Goal: Information Seeking & Learning: Learn about a topic

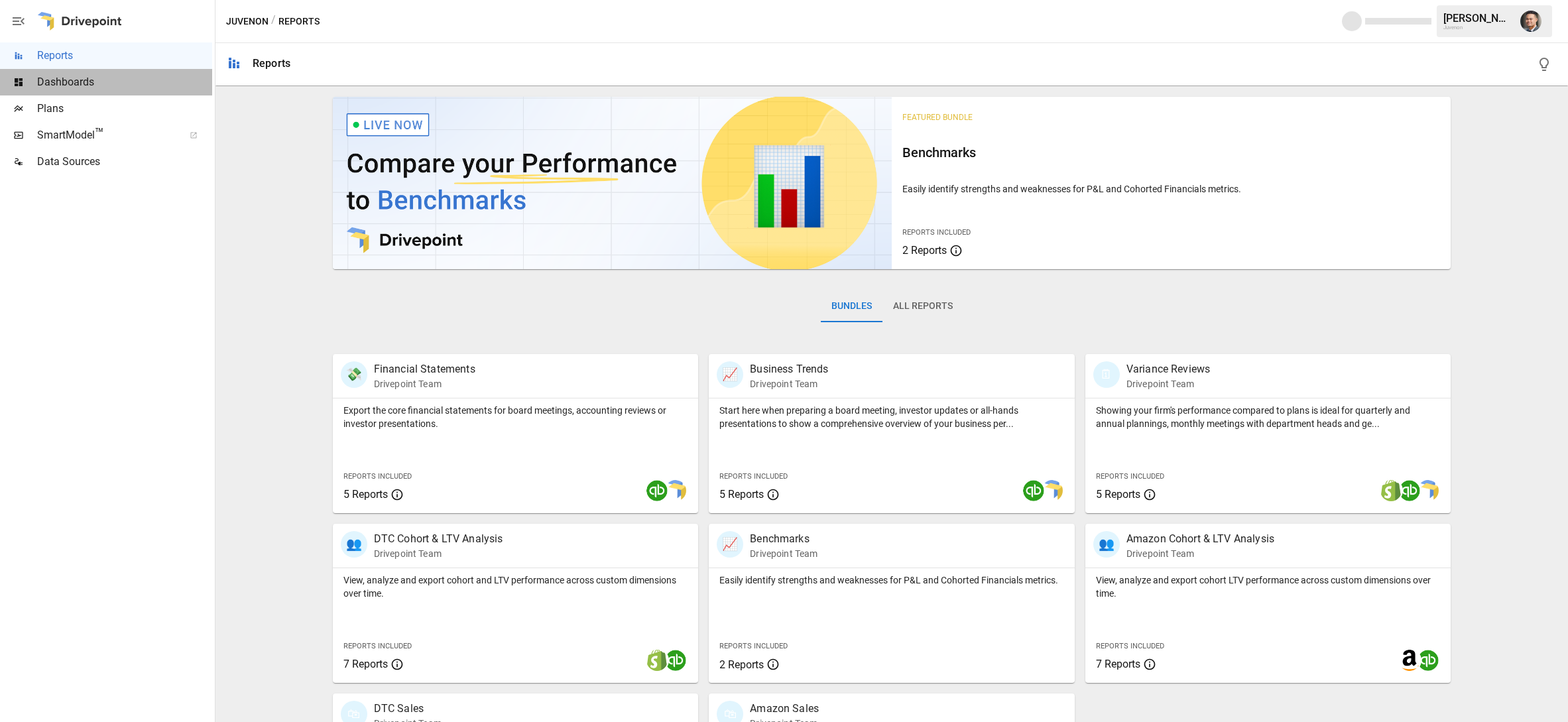
click at [64, 77] on span "Dashboards" at bounding box center [125, 82] width 175 height 16
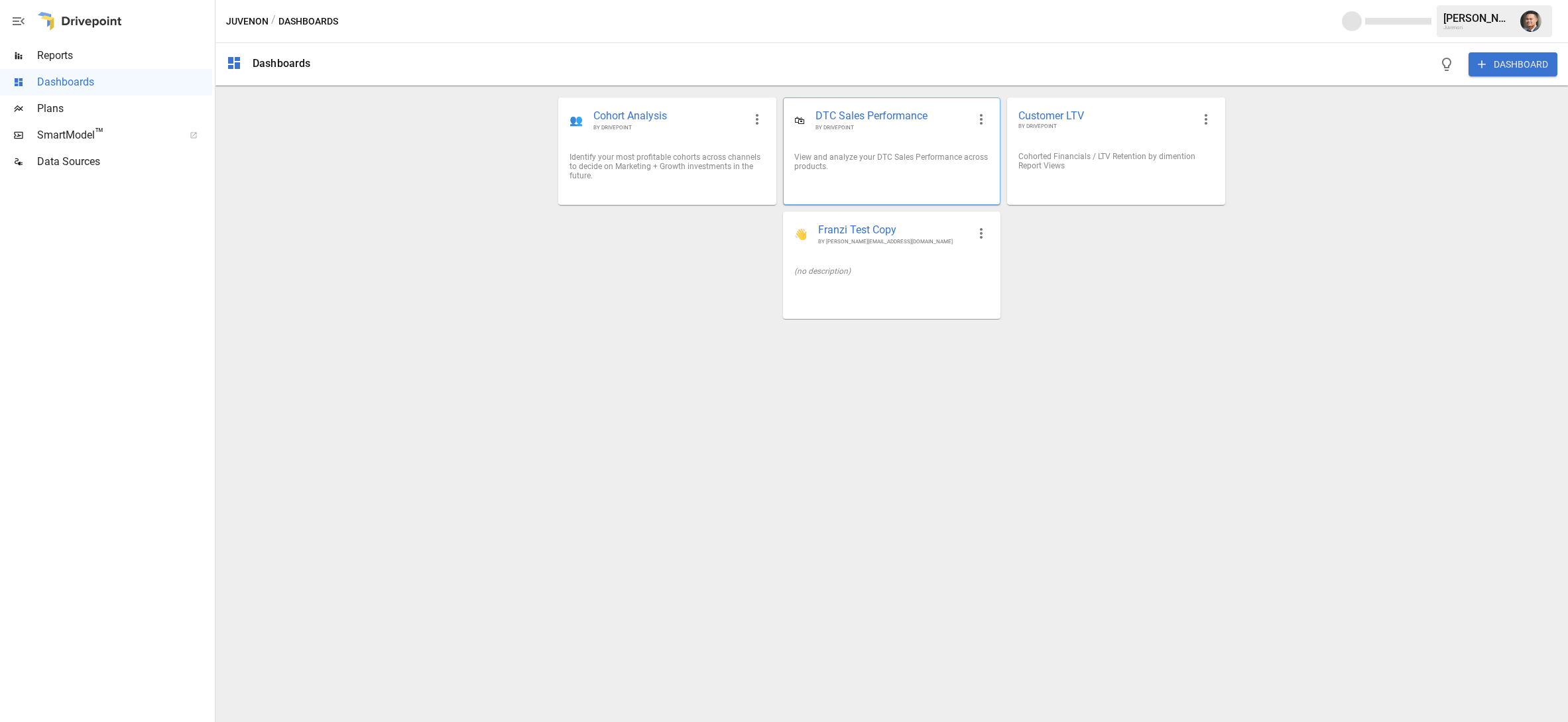
click at [844, 165] on div "View and analyze your DTC Sales Performance across products." at bounding box center [892, 161] width 195 height 18
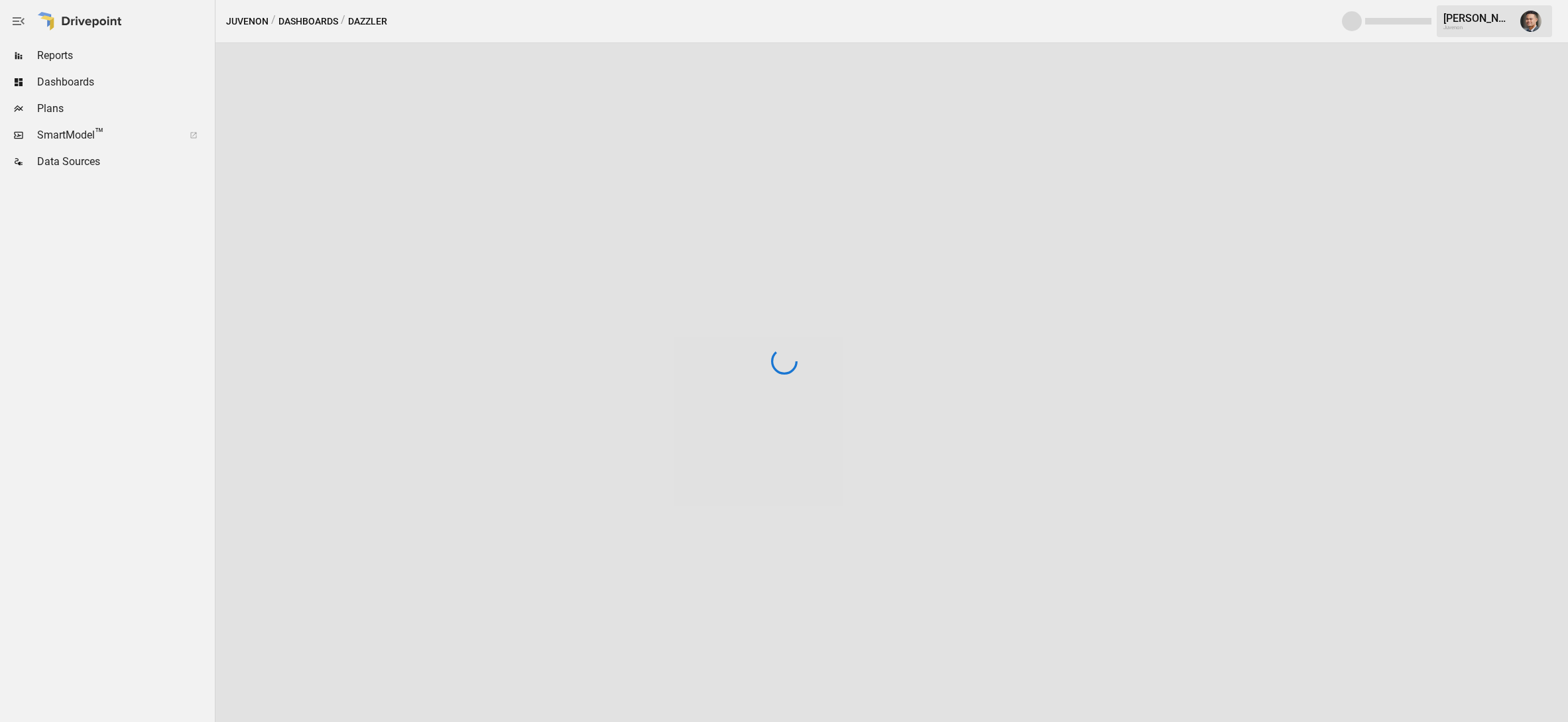
click at [844, 165] on div at bounding box center [784, 361] width 1568 height 722
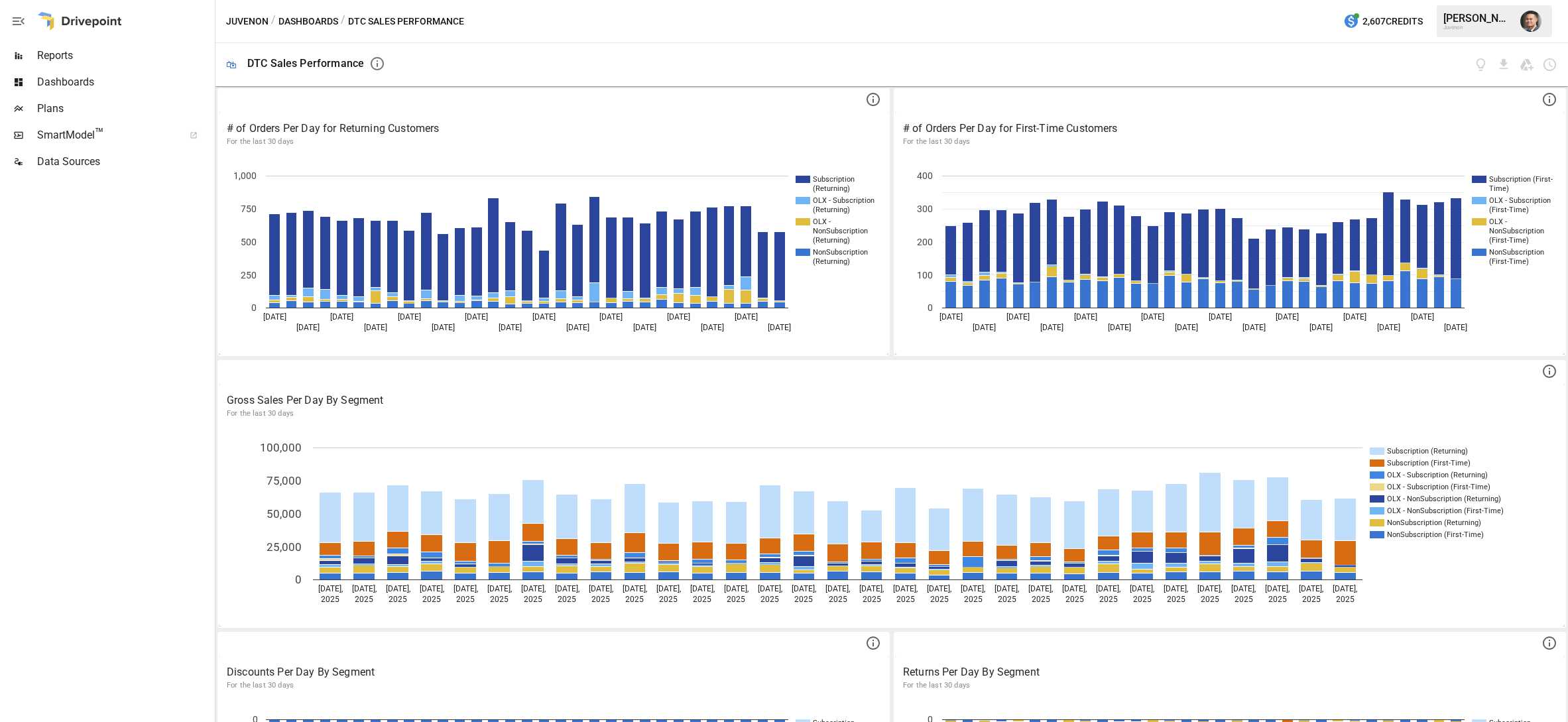
click at [55, 62] on span "Reports" at bounding box center [125, 55] width 175 height 16
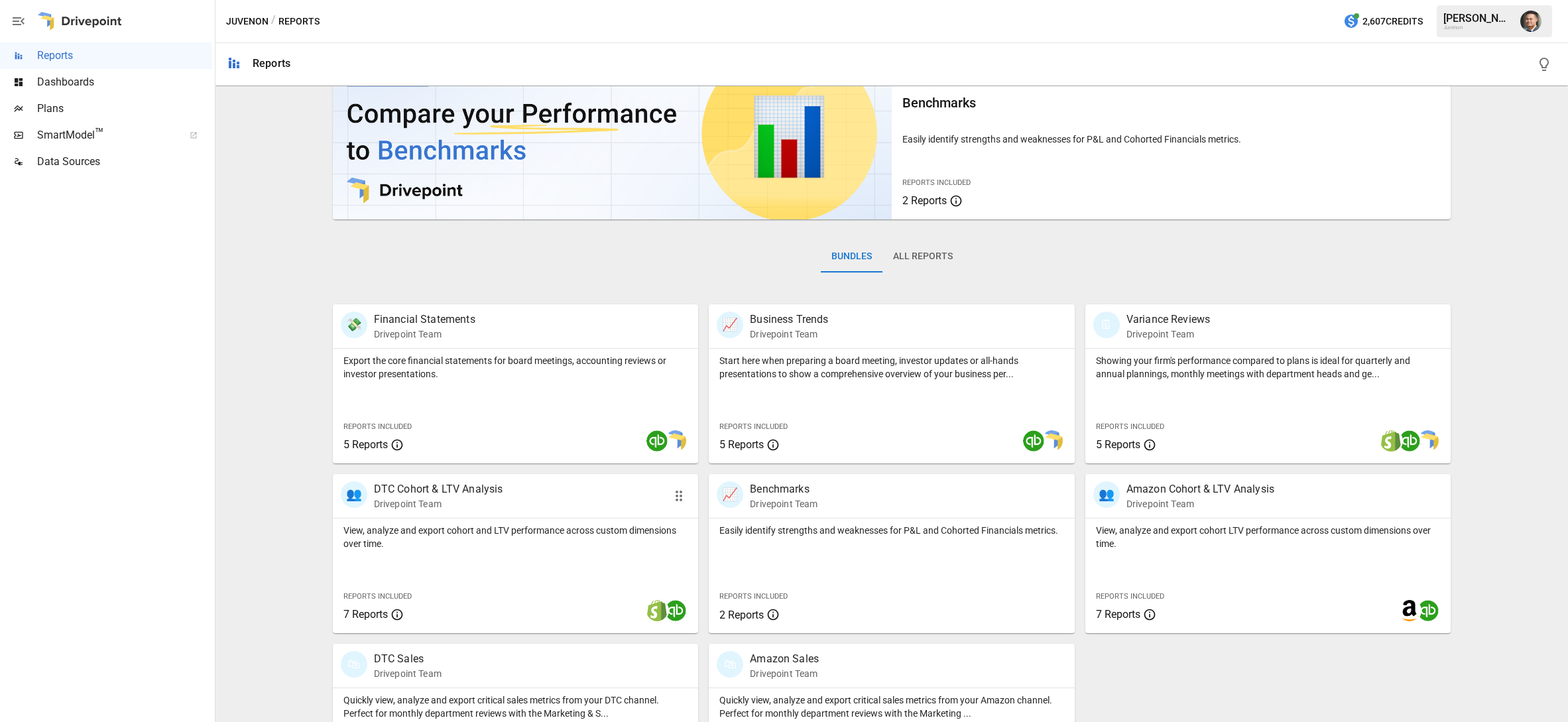
scroll to position [136, 0]
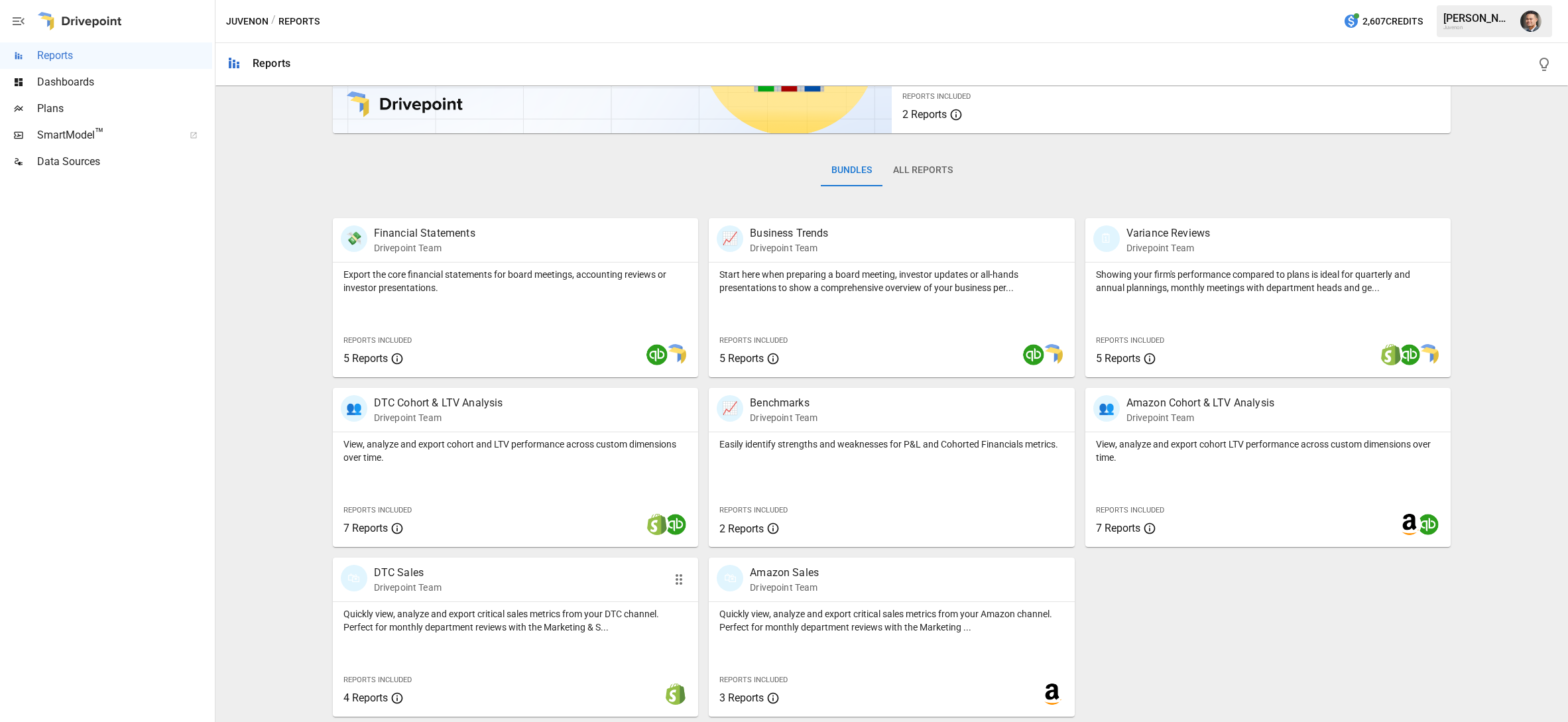
click at [496, 605] on div "Quickly view, analyze and export critical sales metrics from your DTC channel. …" at bounding box center [516, 618] width 366 height 32
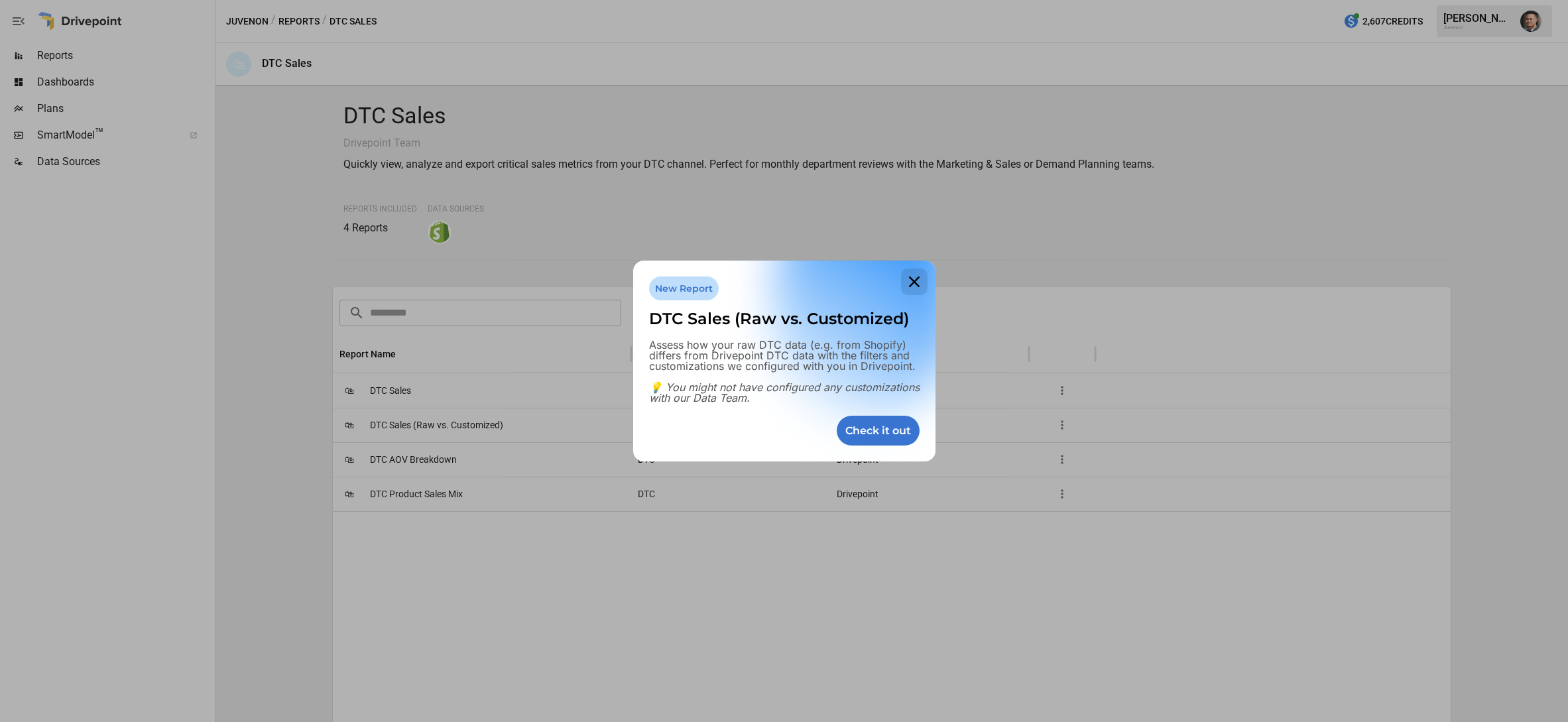
click at [907, 281] on icon at bounding box center [914, 281] width 26 height 26
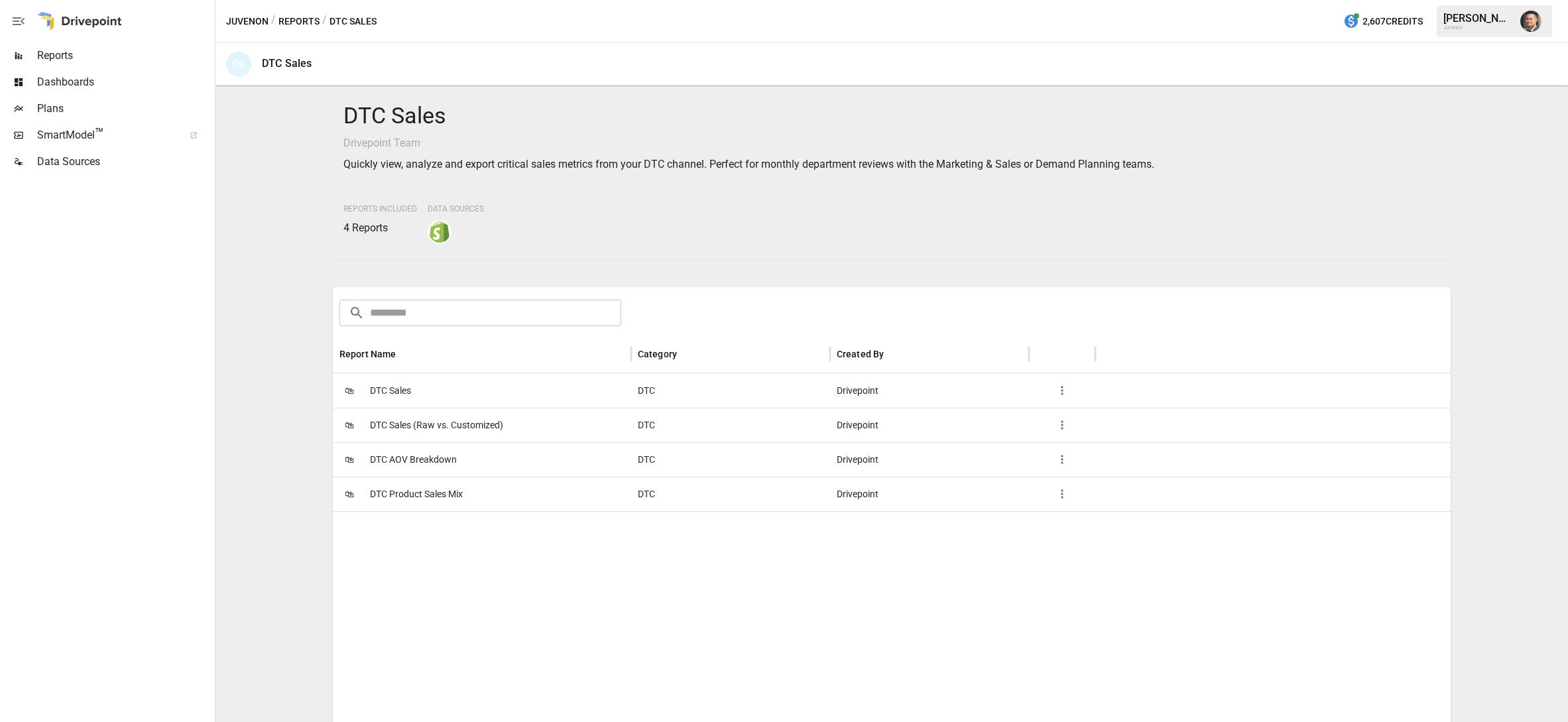
click at [428, 388] on div "🛍 DTC Sales" at bounding box center [482, 390] width 298 height 35
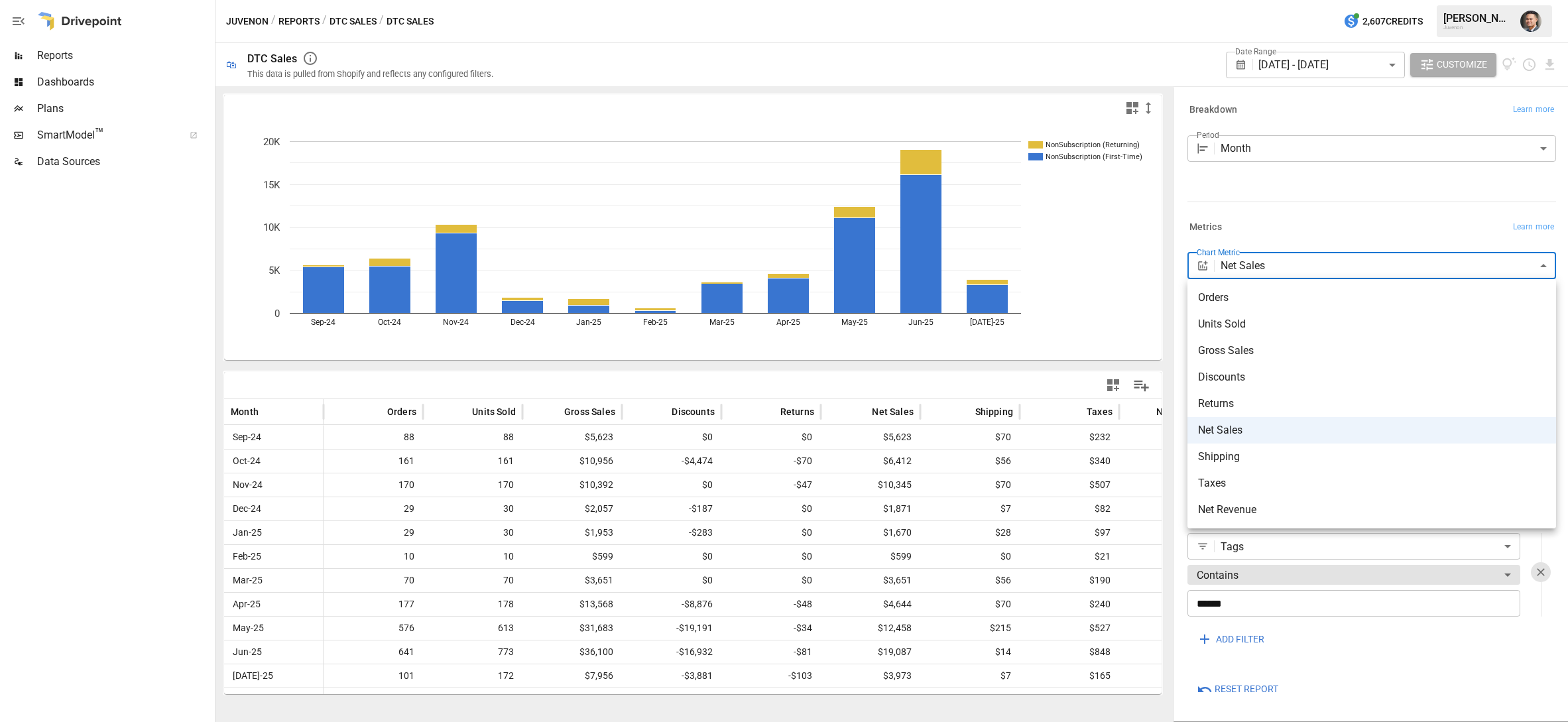
click at [1257, 0] on body "Reports Dashboards Plans SmartModel ™ Data Sources Juvenon / Reports / DTC Sale…" at bounding box center [784, 0] width 1568 height 0
click at [1218, 307] on li "Orders" at bounding box center [1372, 297] width 369 height 26
type input "******"
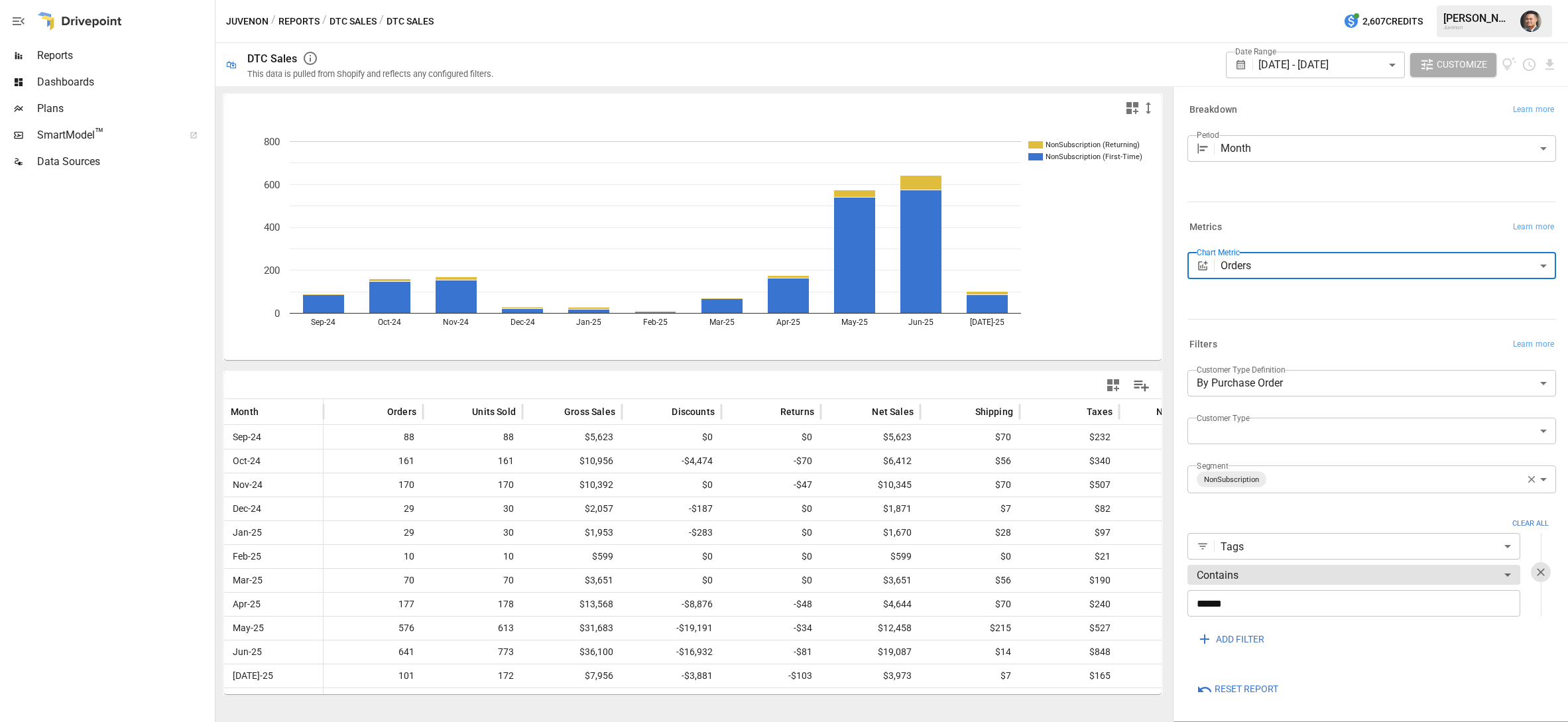
click at [1303, 0] on body "Reports Dashboards Plans SmartModel ™ Data Sources Juvenon / Reports / DTC Sale…" at bounding box center [784, 0] width 1568 height 0
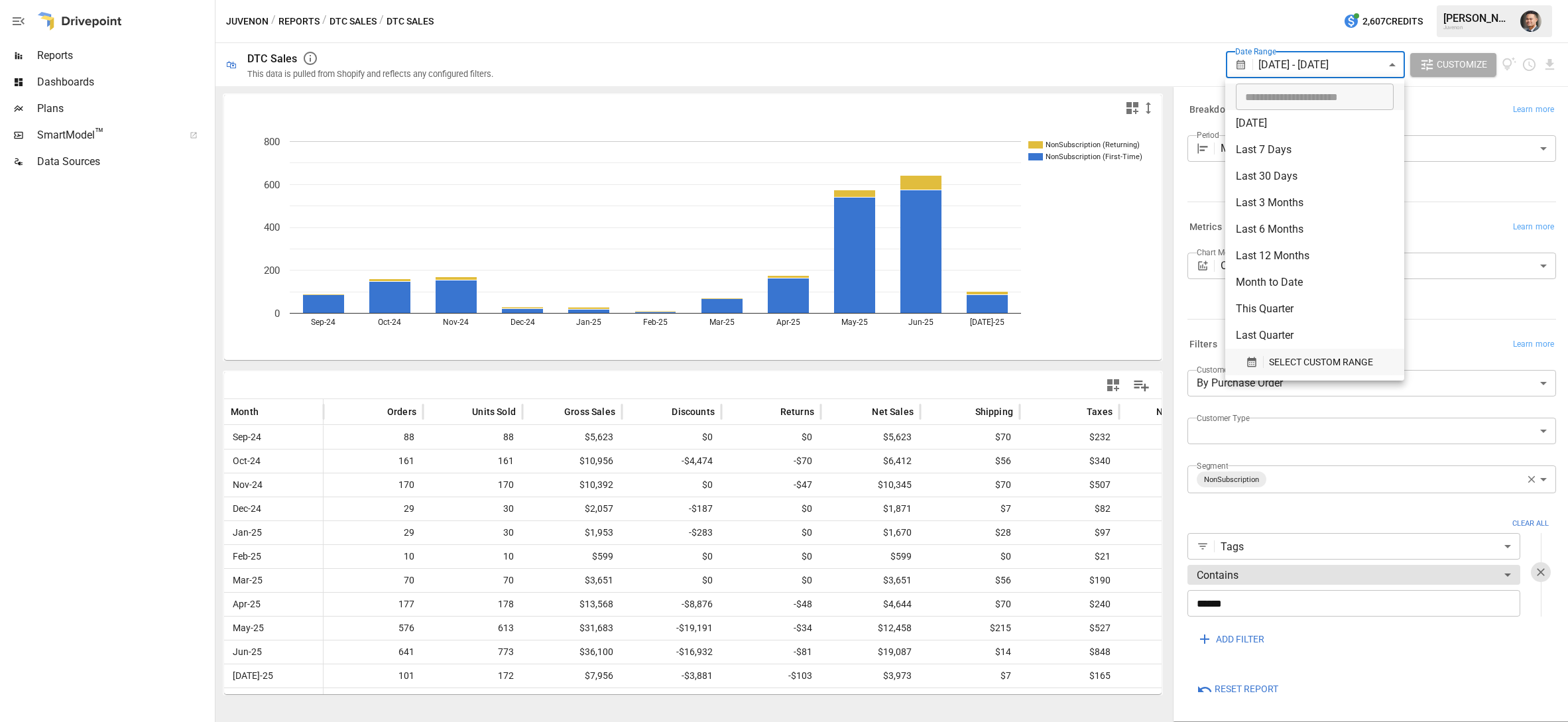
click at [1325, 358] on span "SELECT CUSTOM RANGE" at bounding box center [1321, 362] width 104 height 16
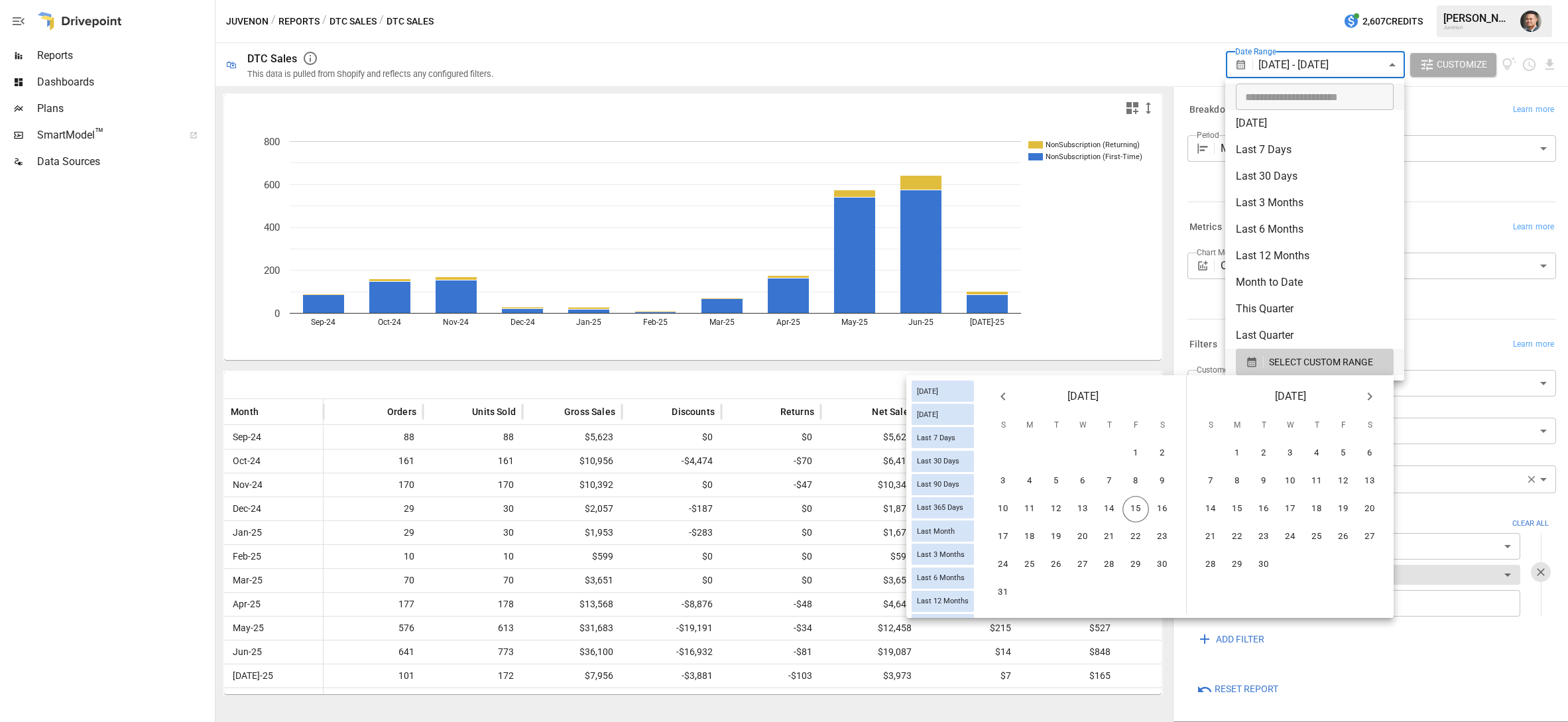
type input "**********"
click at [1267, 94] on input "**********" at bounding box center [1310, 96] width 148 height 26
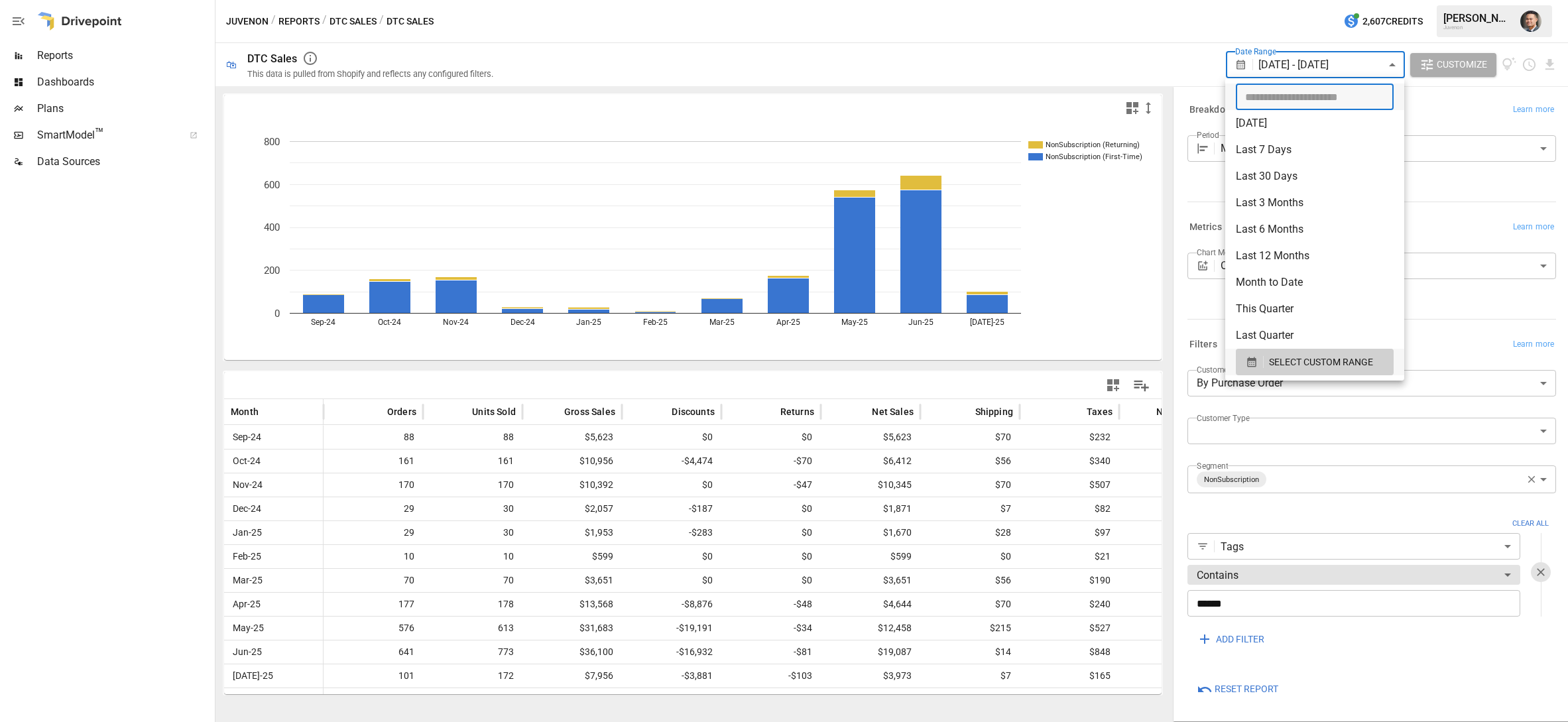
click at [1270, 66] on div at bounding box center [784, 361] width 1568 height 722
click at [1273, 0] on body "Reports Dashboards Plans SmartModel ™ Data Sources Juvenon / Reports / DTC Sale…" at bounding box center [784, 0] width 1568 height 0
click at [1259, 95] on input "**********" at bounding box center [1310, 96] width 148 height 26
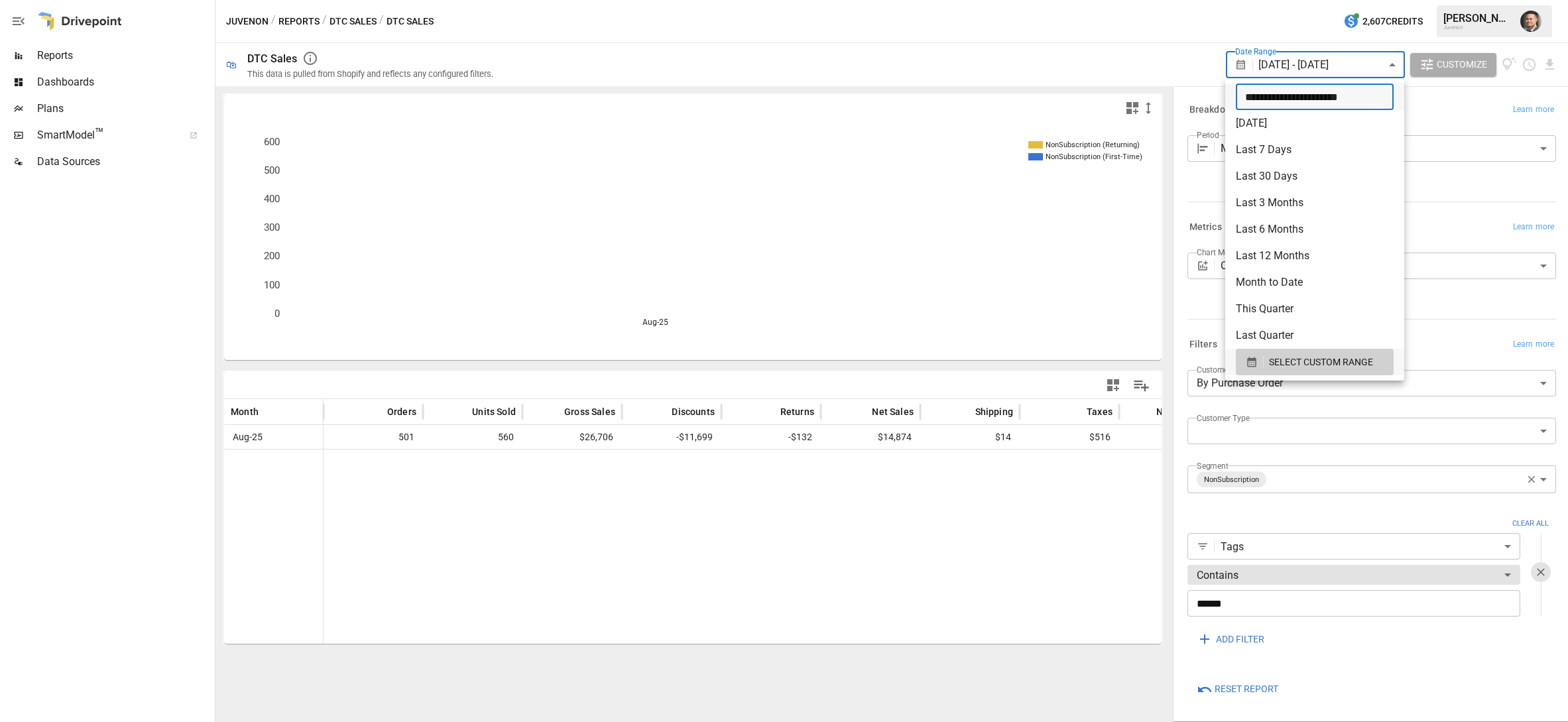
type input "**********"
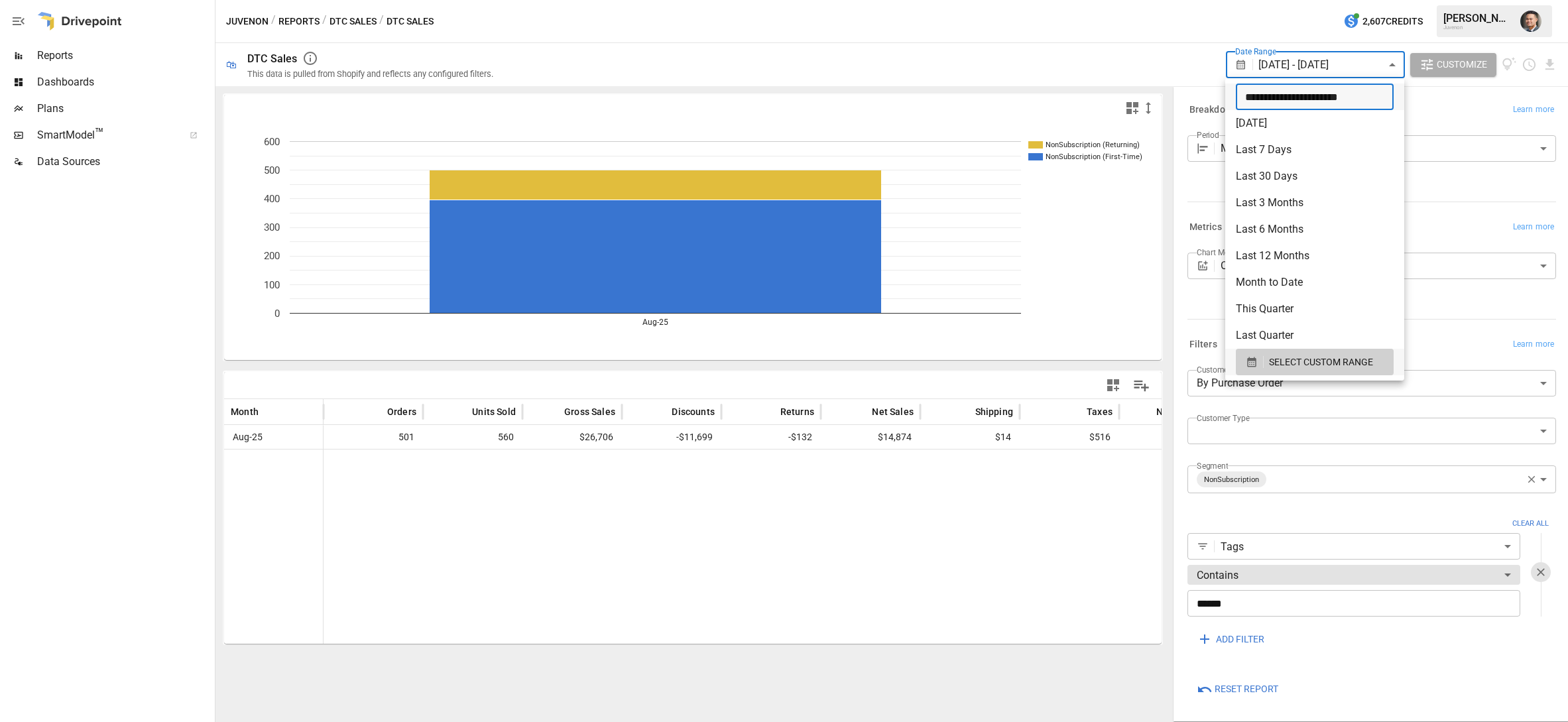
click at [1465, 102] on div at bounding box center [784, 361] width 1568 height 722
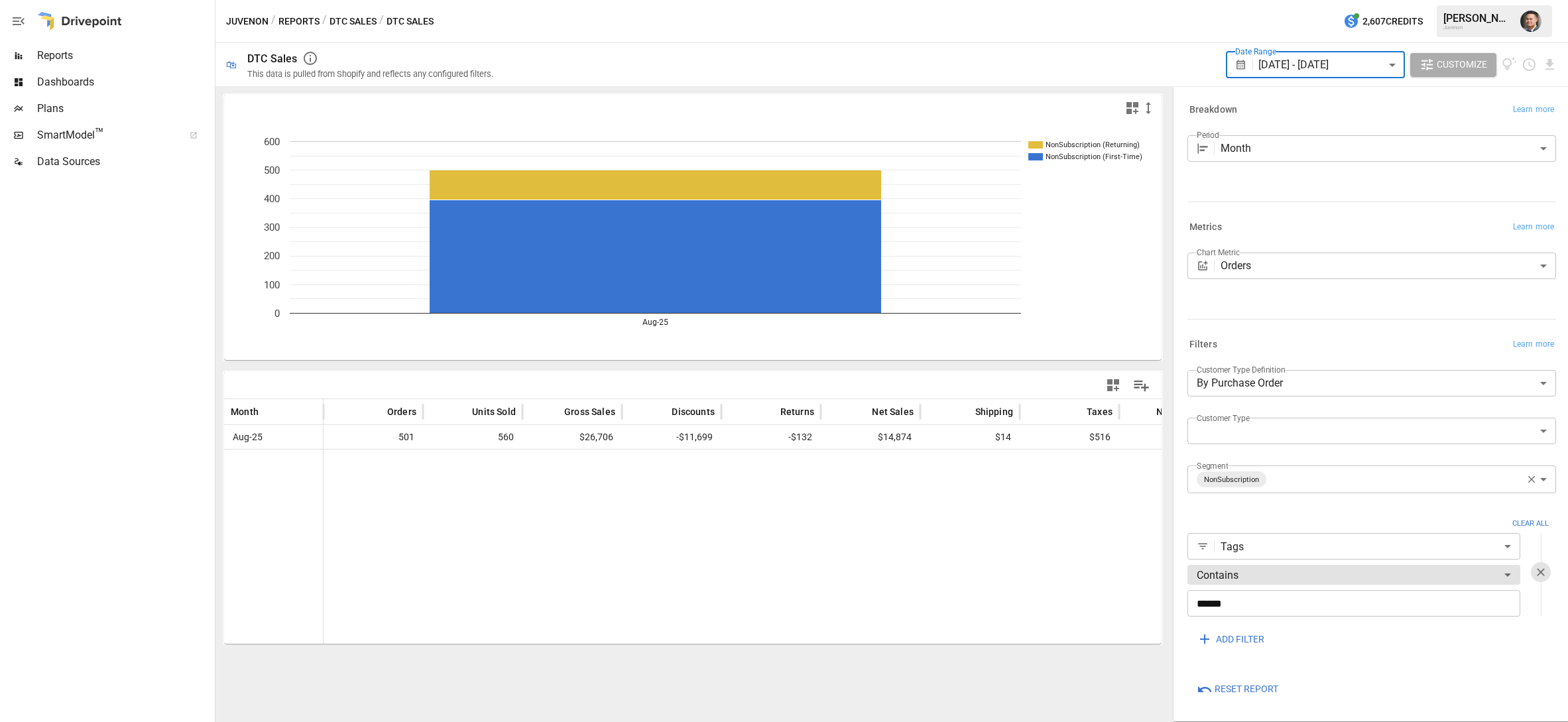
click at [1301, 0] on body "**********" at bounding box center [784, 0] width 1568 height 0
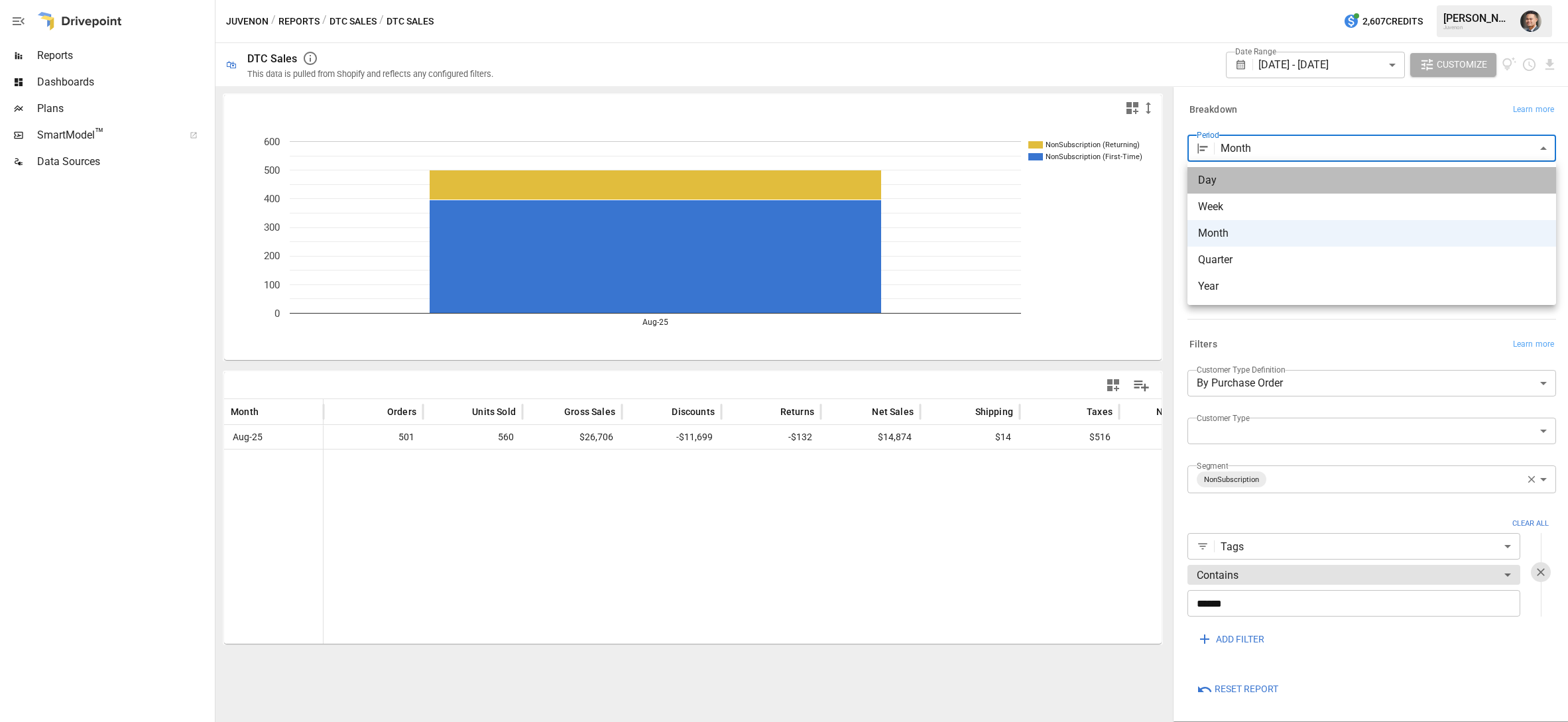
click at [1206, 177] on span "Day" at bounding box center [1371, 179] width 348 height 16
type input "***"
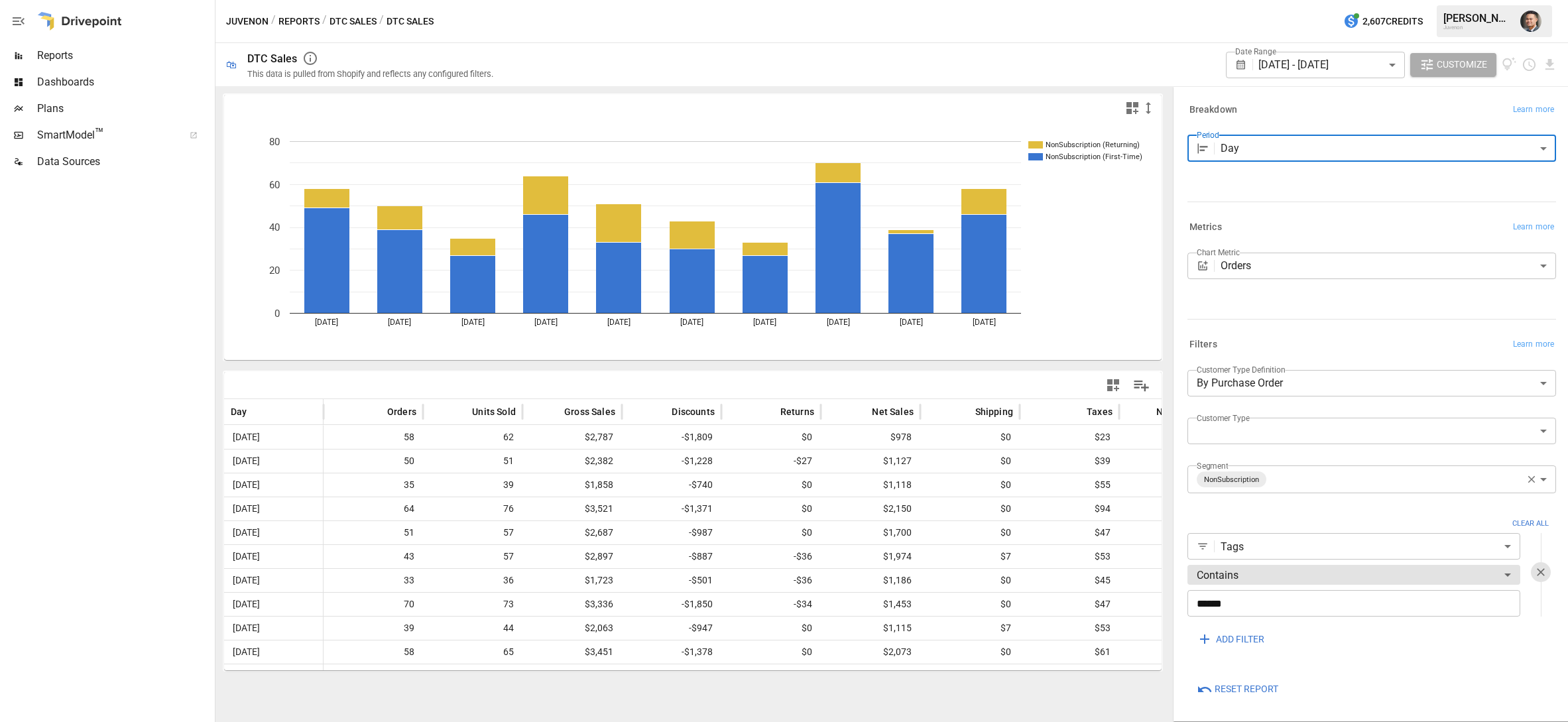
click at [1369, 0] on body "Reports Dashboards Plans SmartModel ™ Data Sources Juvenon / Reports / DTC Sale…" at bounding box center [784, 0] width 1568 height 0
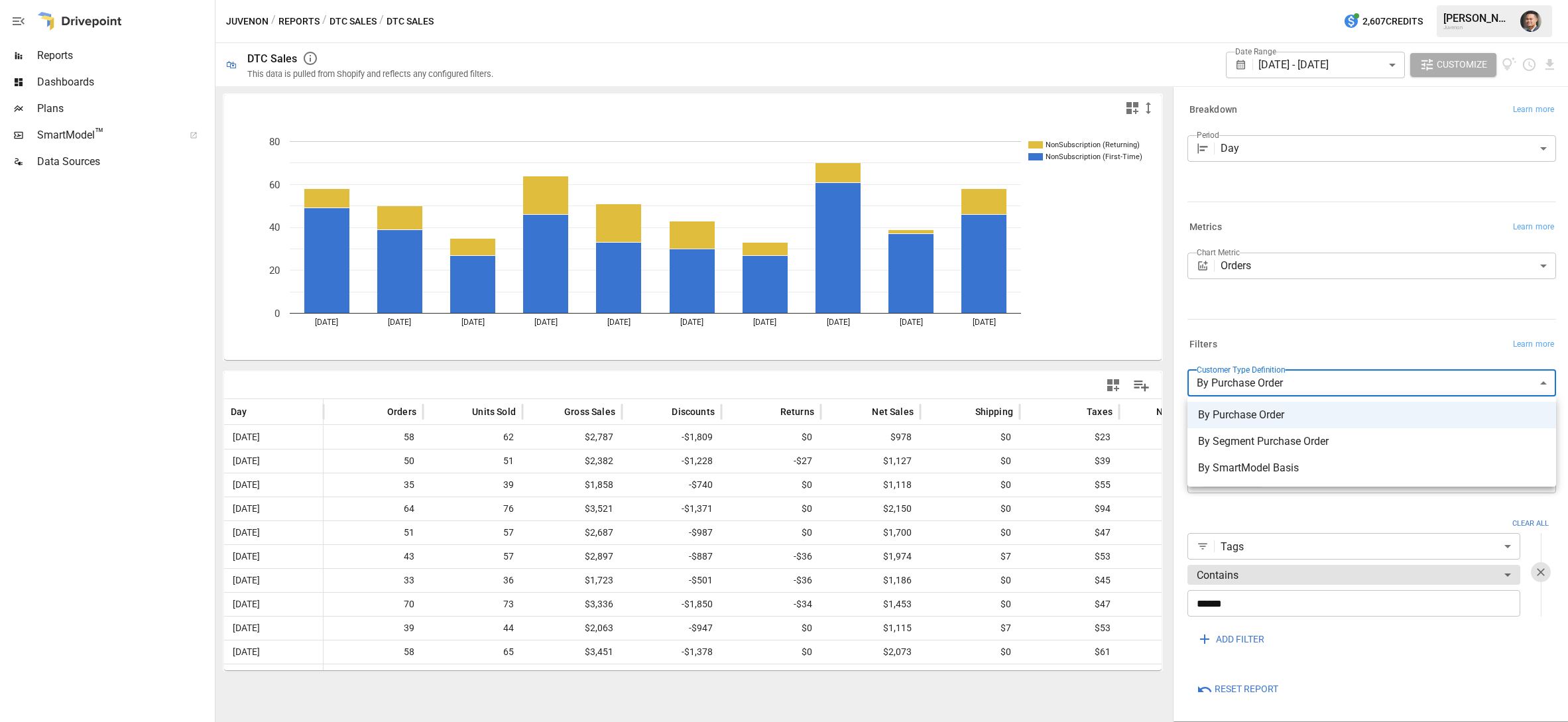
click at [1519, 659] on div at bounding box center [784, 361] width 1568 height 722
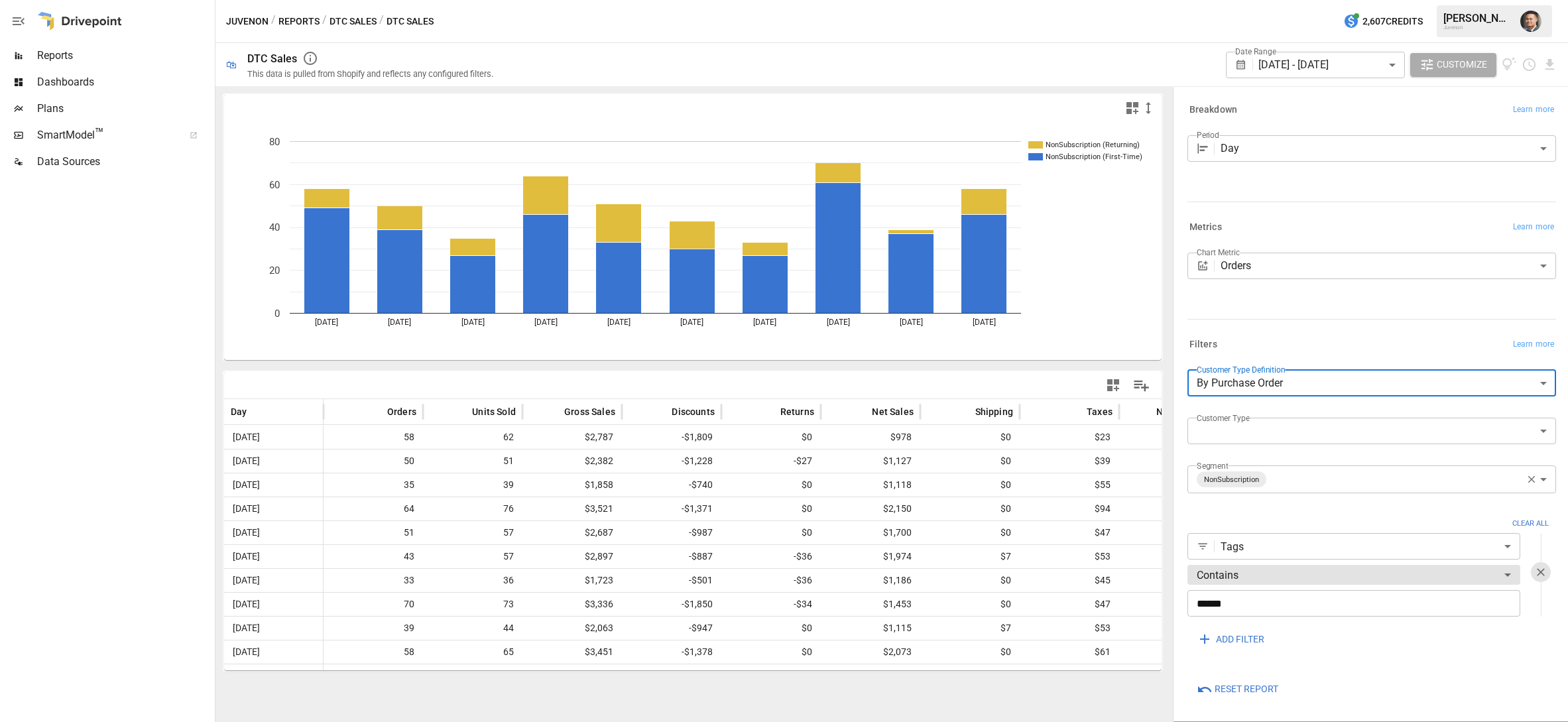
scroll to position [1, 0]
click at [1529, 479] on icon "button" at bounding box center [1532, 479] width 12 height 12
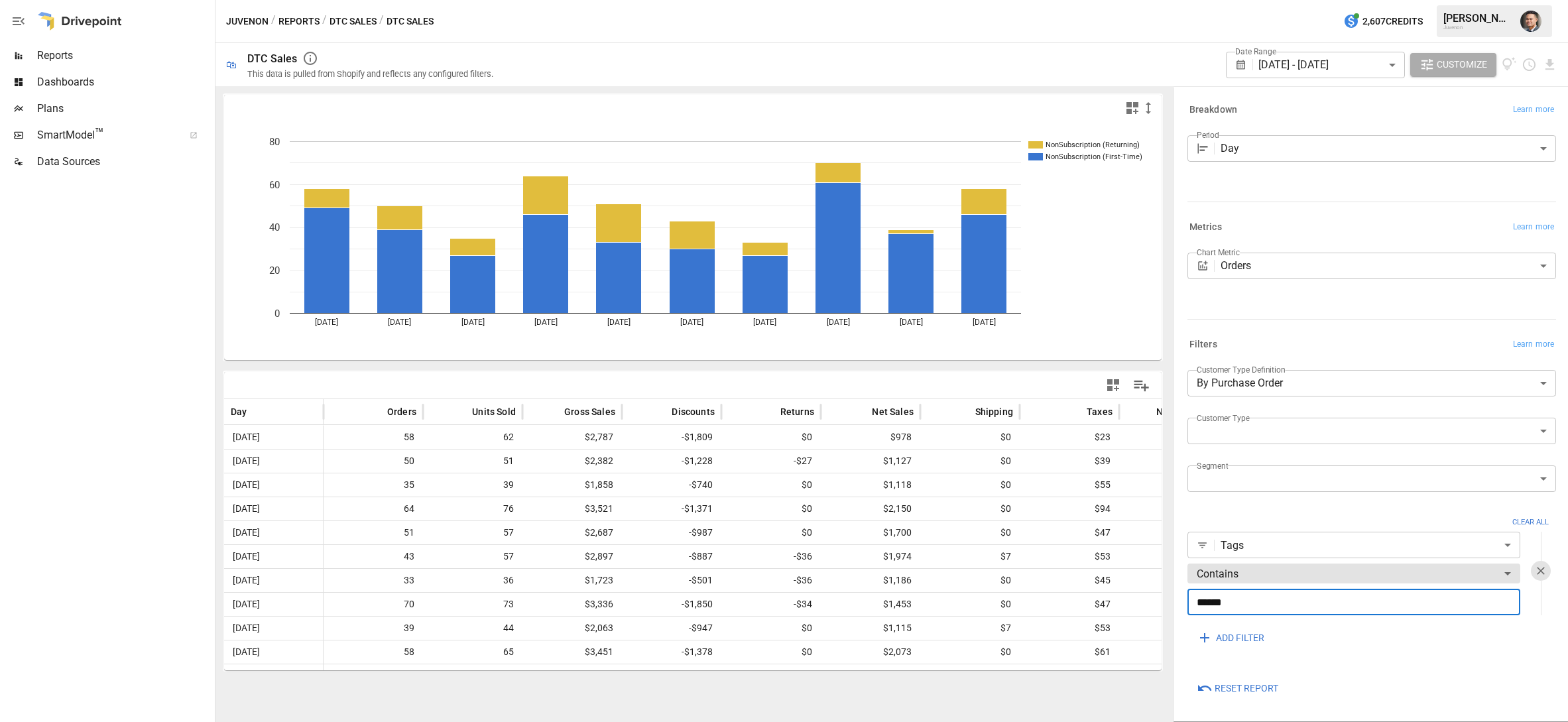
click at [1263, 605] on input "******" at bounding box center [1354, 601] width 333 height 26
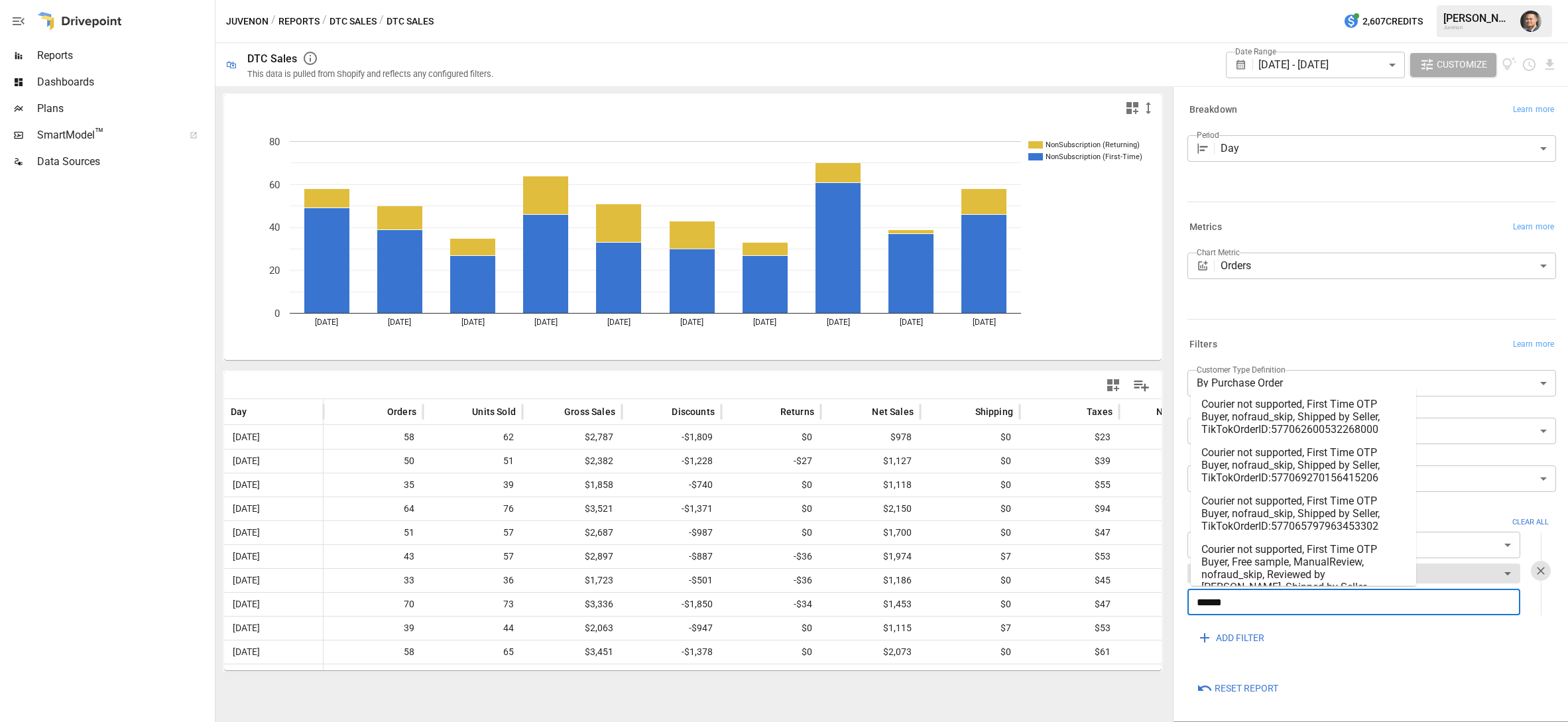
click at [1263, 605] on input "******" at bounding box center [1354, 601] width 333 height 26
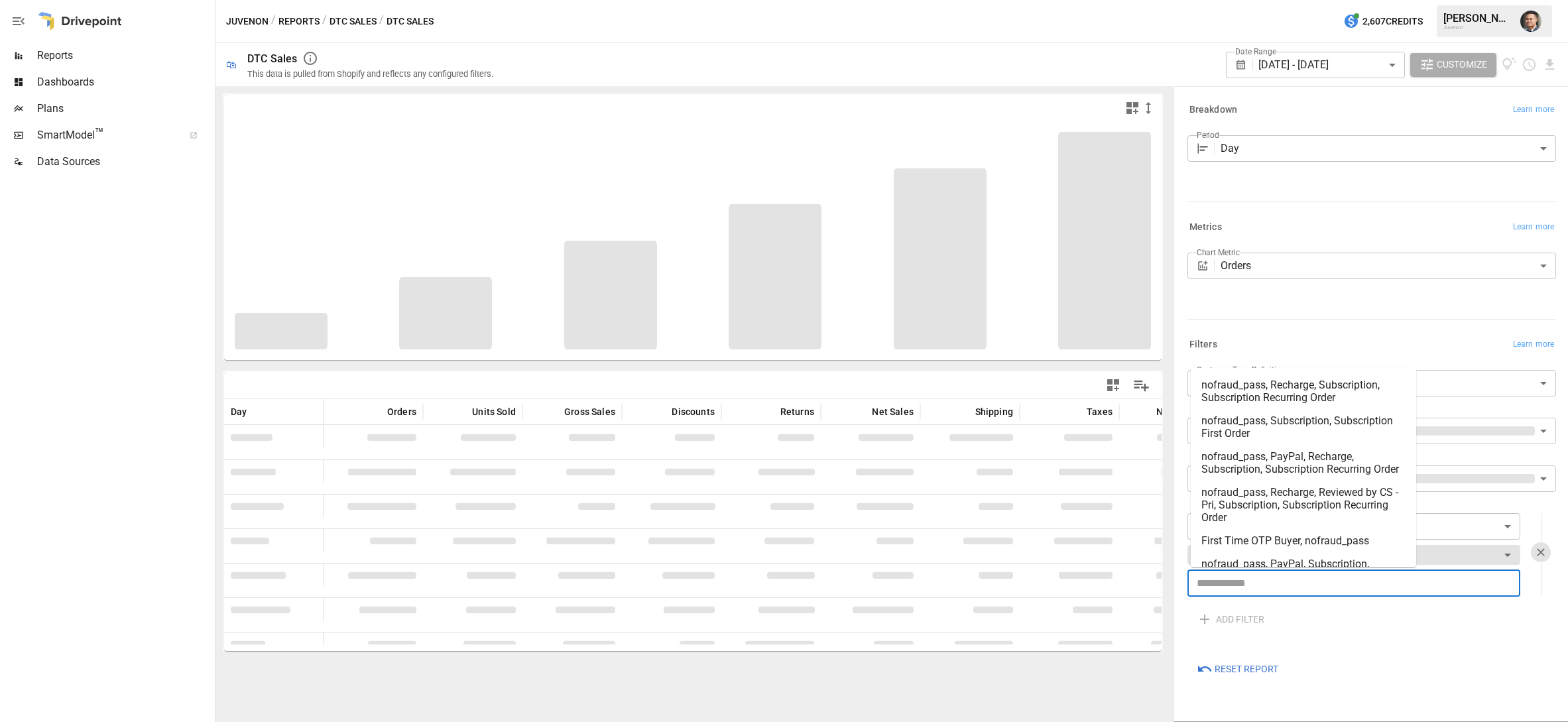
click at [1488, 630] on div "ADD FILTER" at bounding box center [1372, 618] width 369 height 24
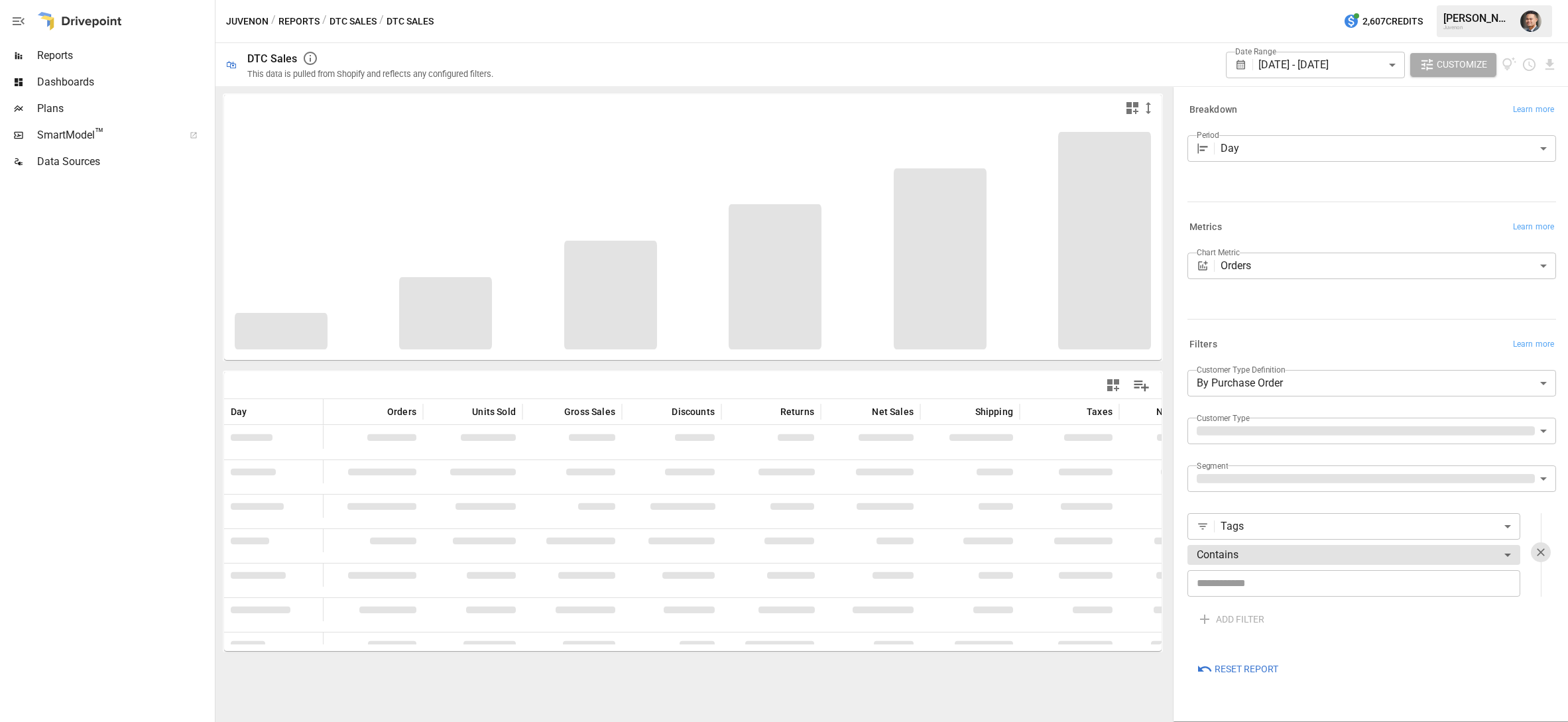
click at [1350, 0] on body "Reports Dashboards Plans SmartModel ™ Data Sources Juvenon / Reports / DTC Sale…" at bounding box center [784, 0] width 1568 height 0
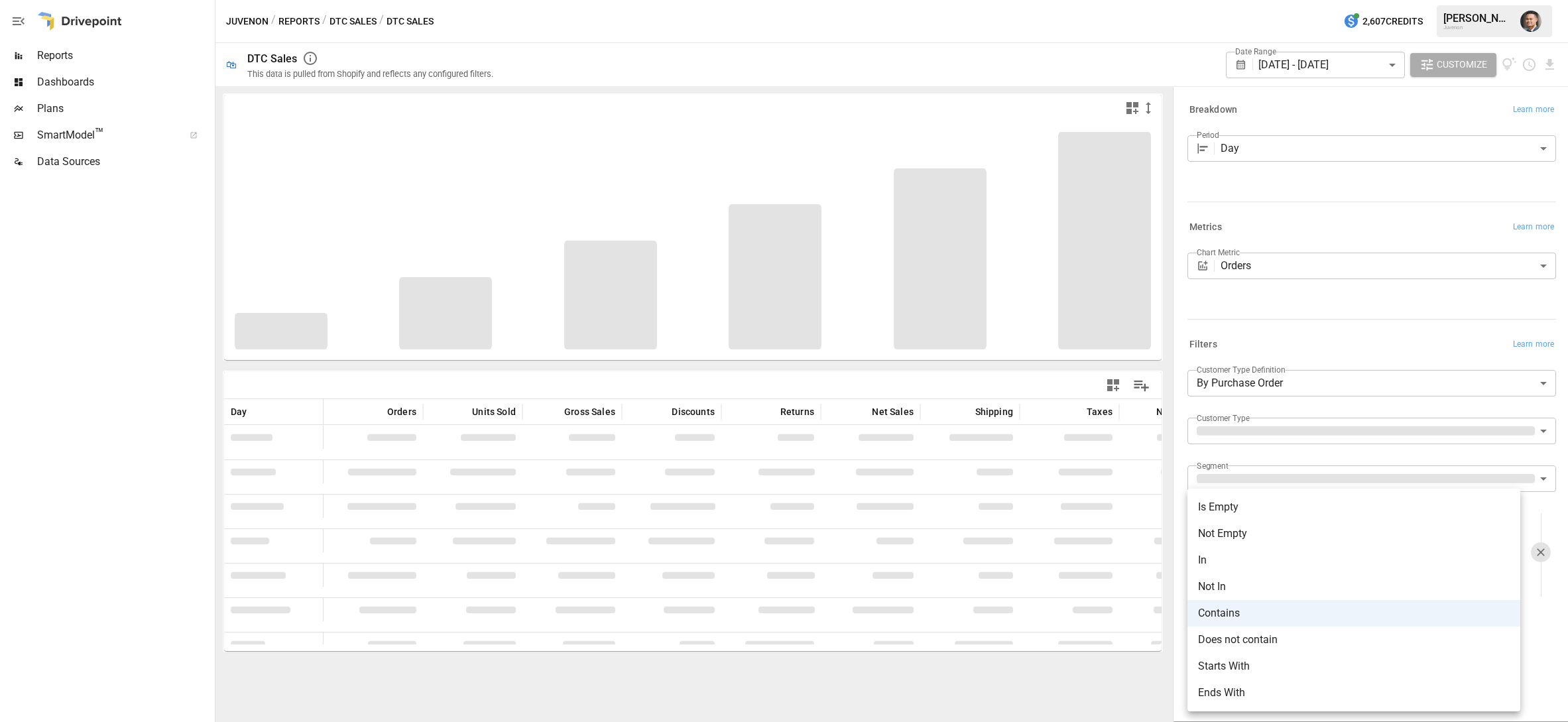
click at [1538, 613] on div at bounding box center [784, 361] width 1568 height 722
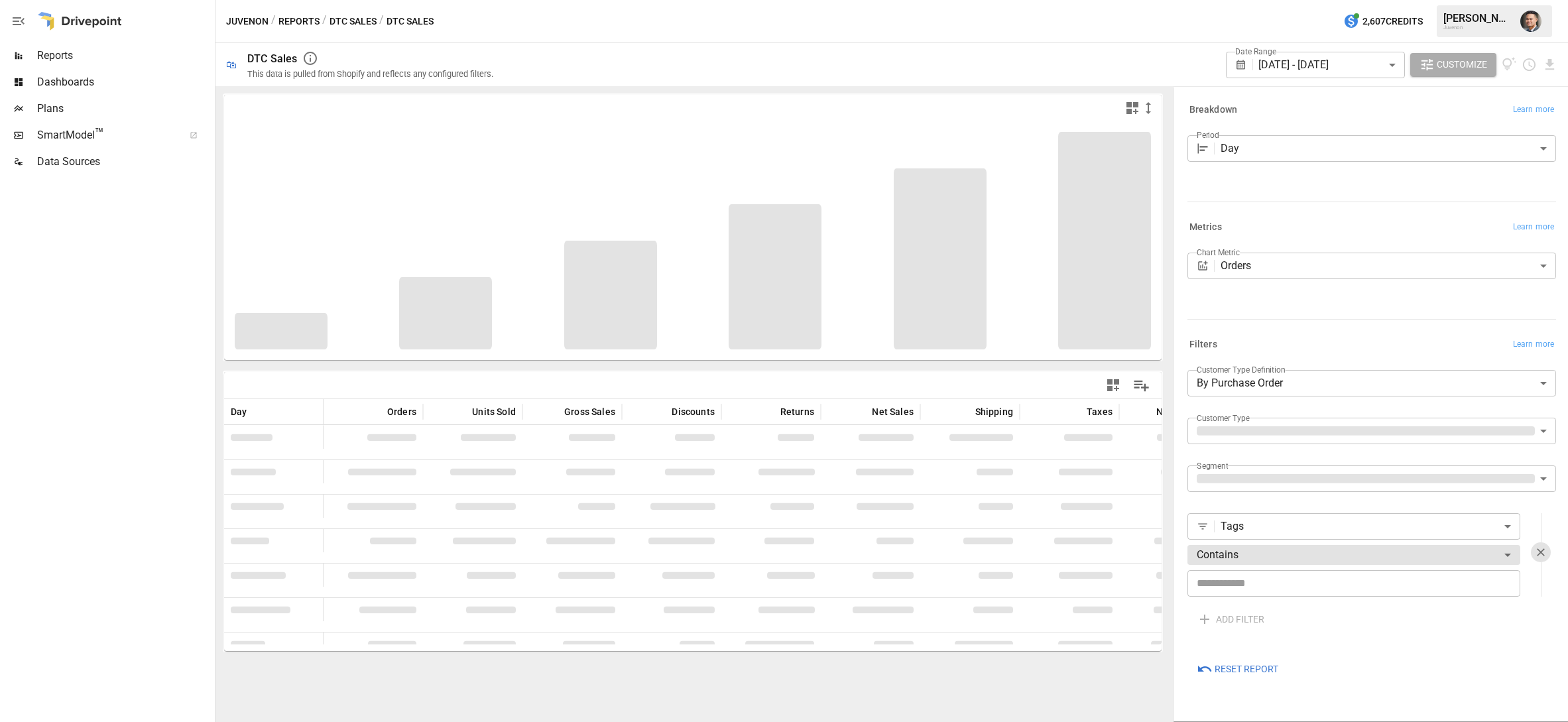
click at [1287, 0] on body "Reports Dashboards Plans SmartModel ™ Data Sources Juvenon / Reports / DTC Sale…" at bounding box center [784, 0] width 1568 height 0
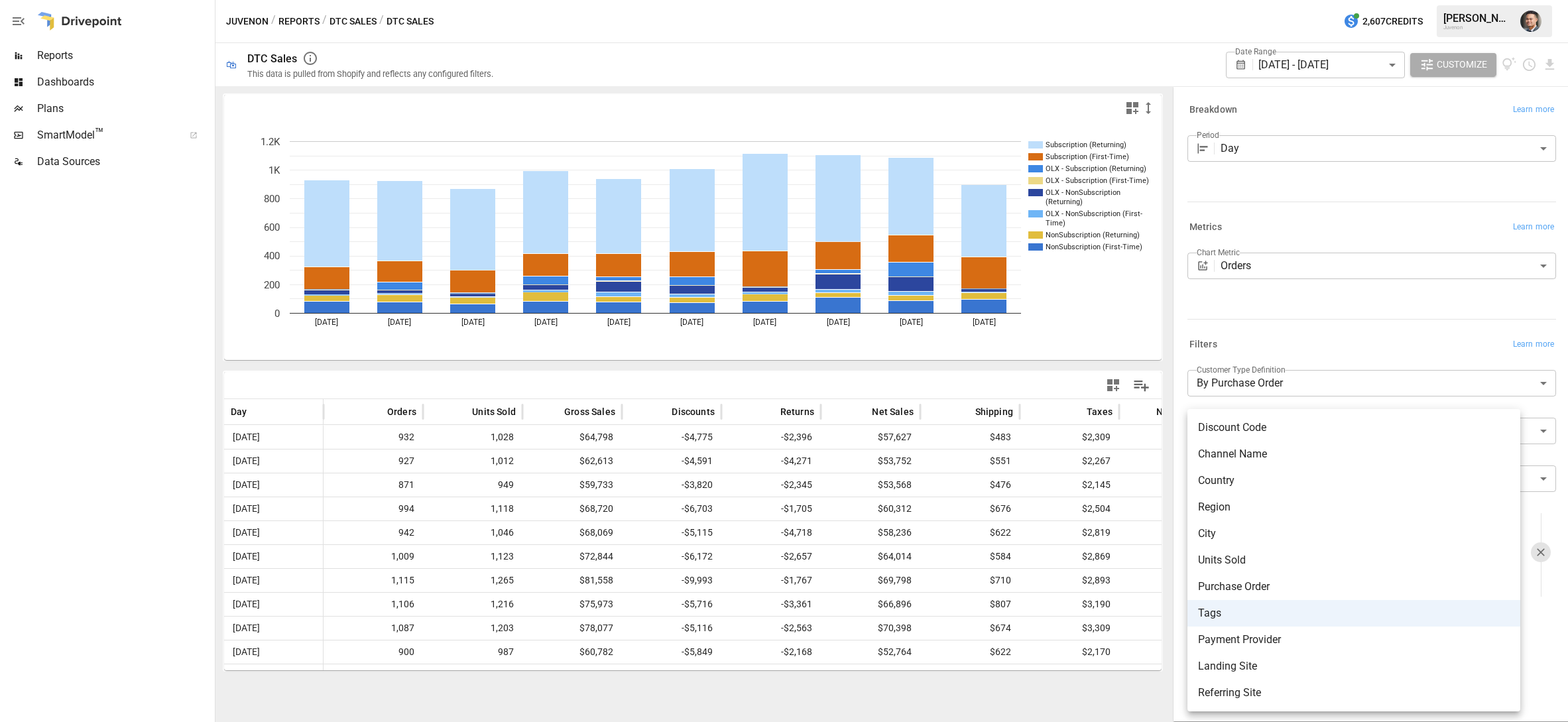
click at [1258, 446] on li "Channel Name" at bounding box center [1354, 454] width 333 height 26
type input "**********"
click at [1278, 0] on body "Reports Dashboards Plans SmartModel ™ Data Sources Juvenon / Reports / DTC Sale…" at bounding box center [784, 0] width 1568 height 0
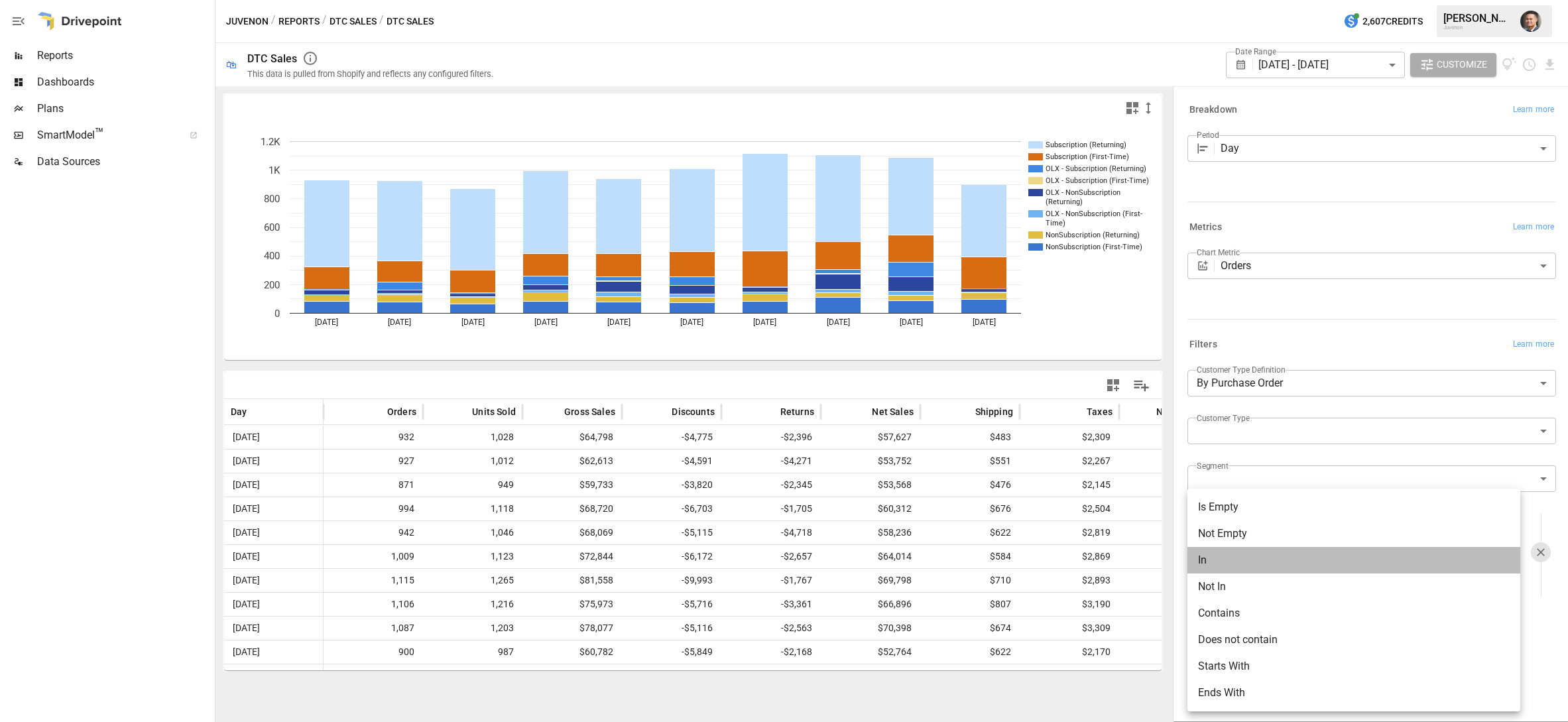
click at [1237, 549] on li "In" at bounding box center [1354, 559] width 333 height 26
type input "**"
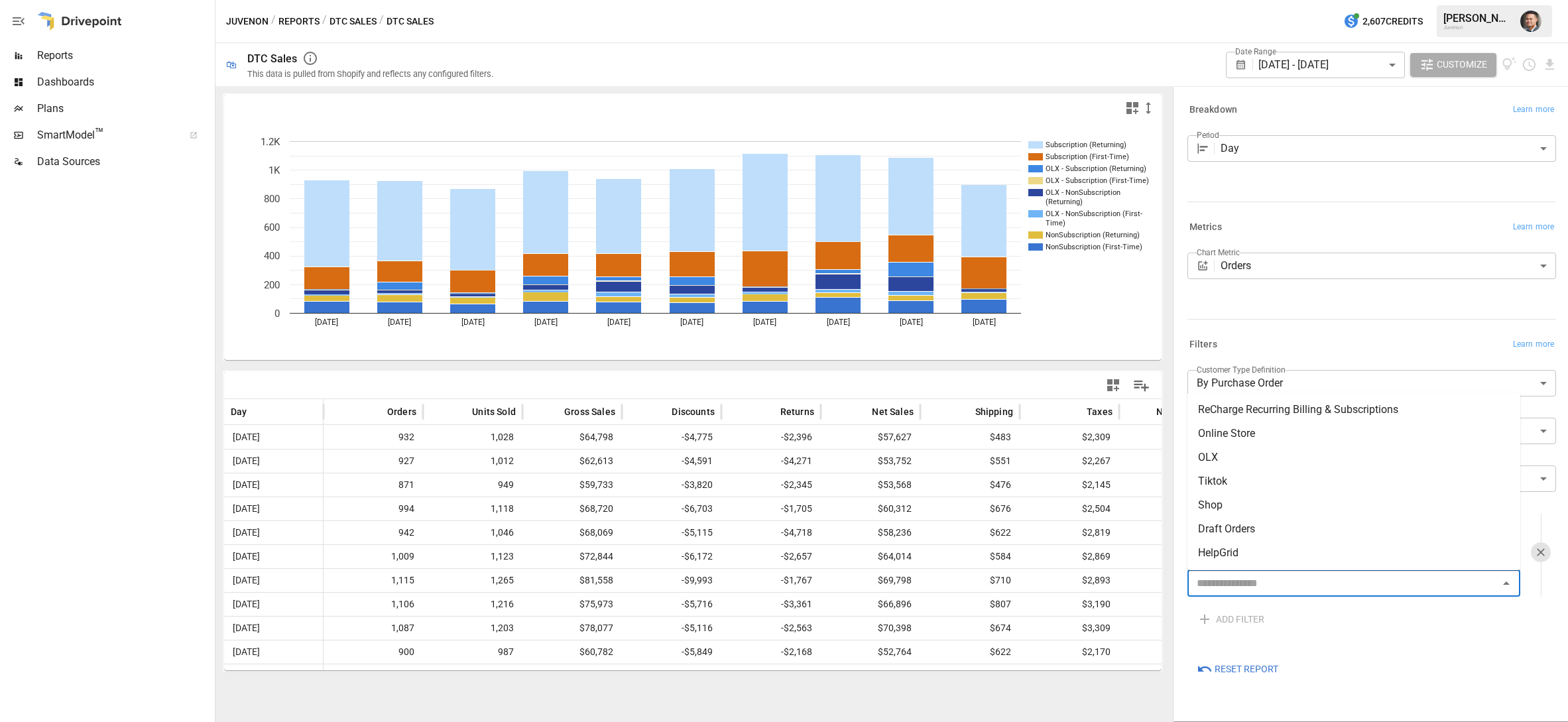
click at [1260, 587] on input "text" at bounding box center [1343, 582] width 303 height 18
click at [1224, 461] on li "OLX" at bounding box center [1354, 457] width 333 height 24
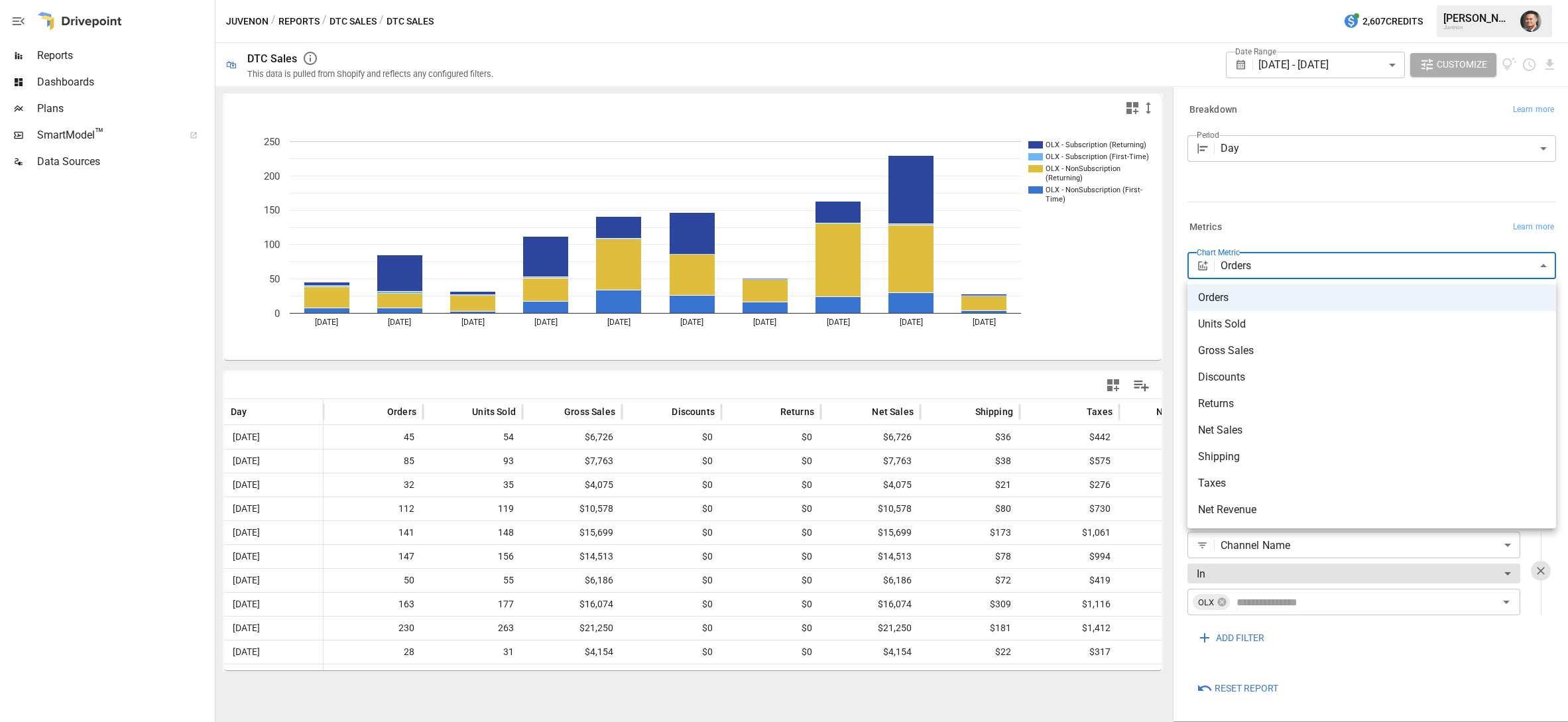
click at [1295, 0] on body "Reports Dashboards Plans SmartModel ™ Data Sources Juvenon / Reports / DTC Sale…" at bounding box center [784, 0] width 1568 height 0
click at [1313, 216] on div at bounding box center [784, 361] width 1568 height 722
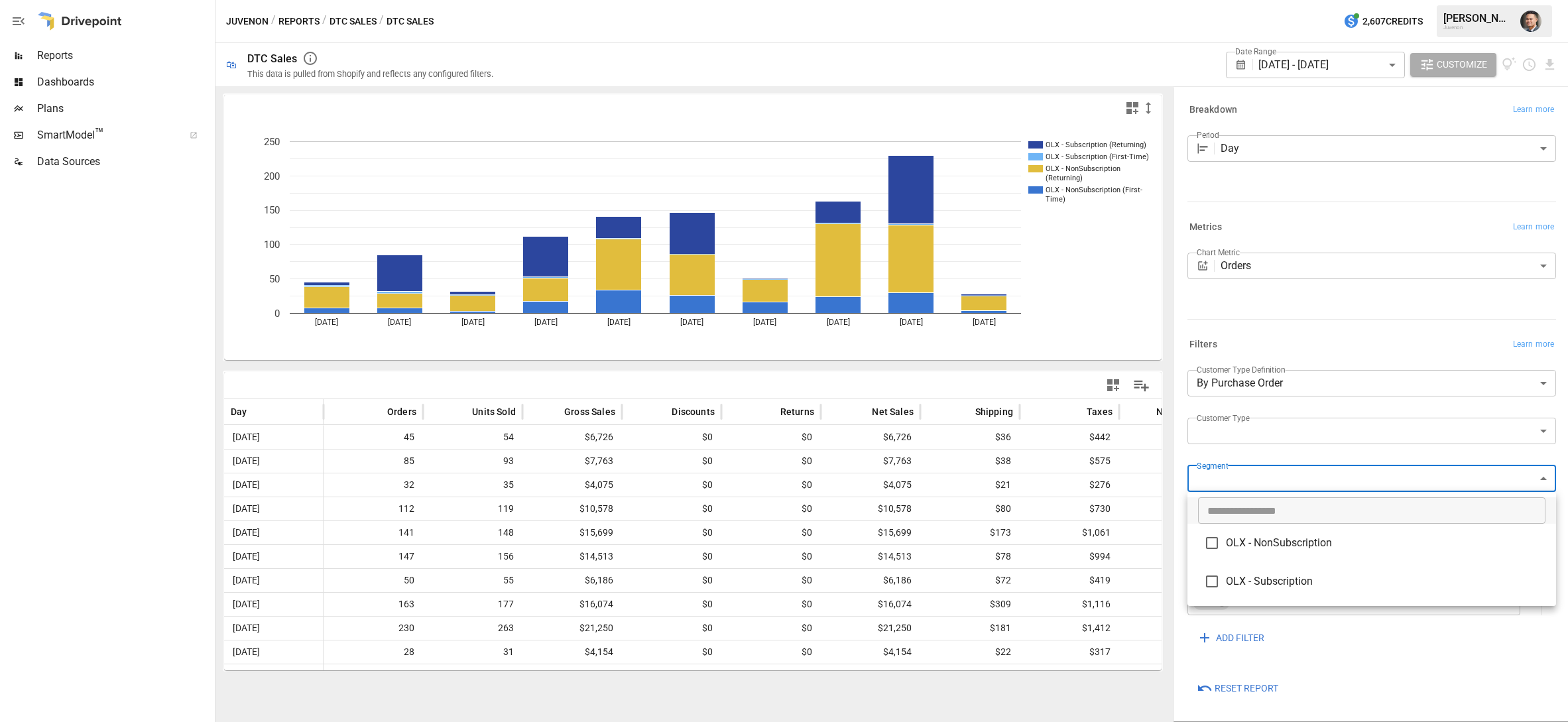
click at [1325, 0] on body "Reports Dashboards Plans SmartModel ™ Data Sources Juvenon / Reports / DTC Sale…" at bounding box center [784, 0] width 1568 height 0
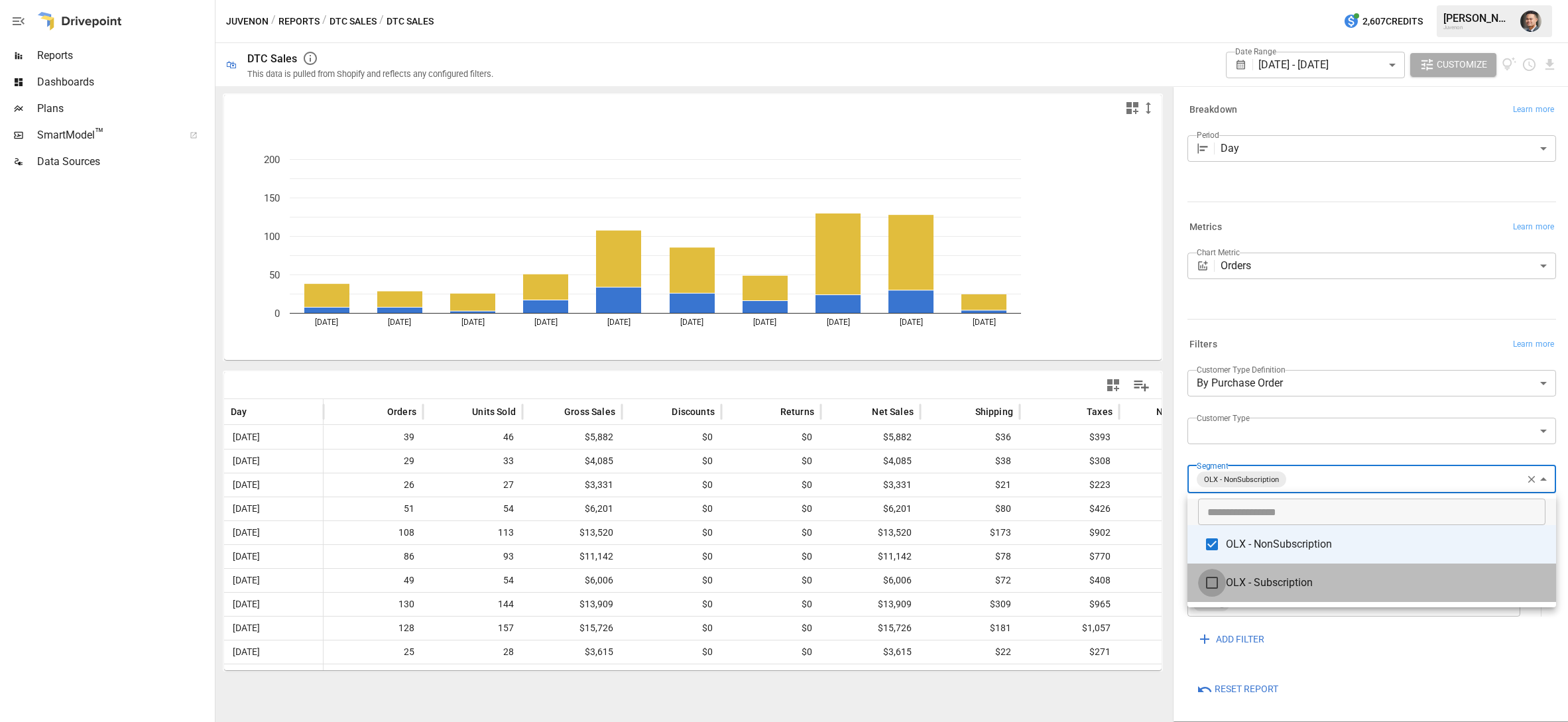
type input "**********"
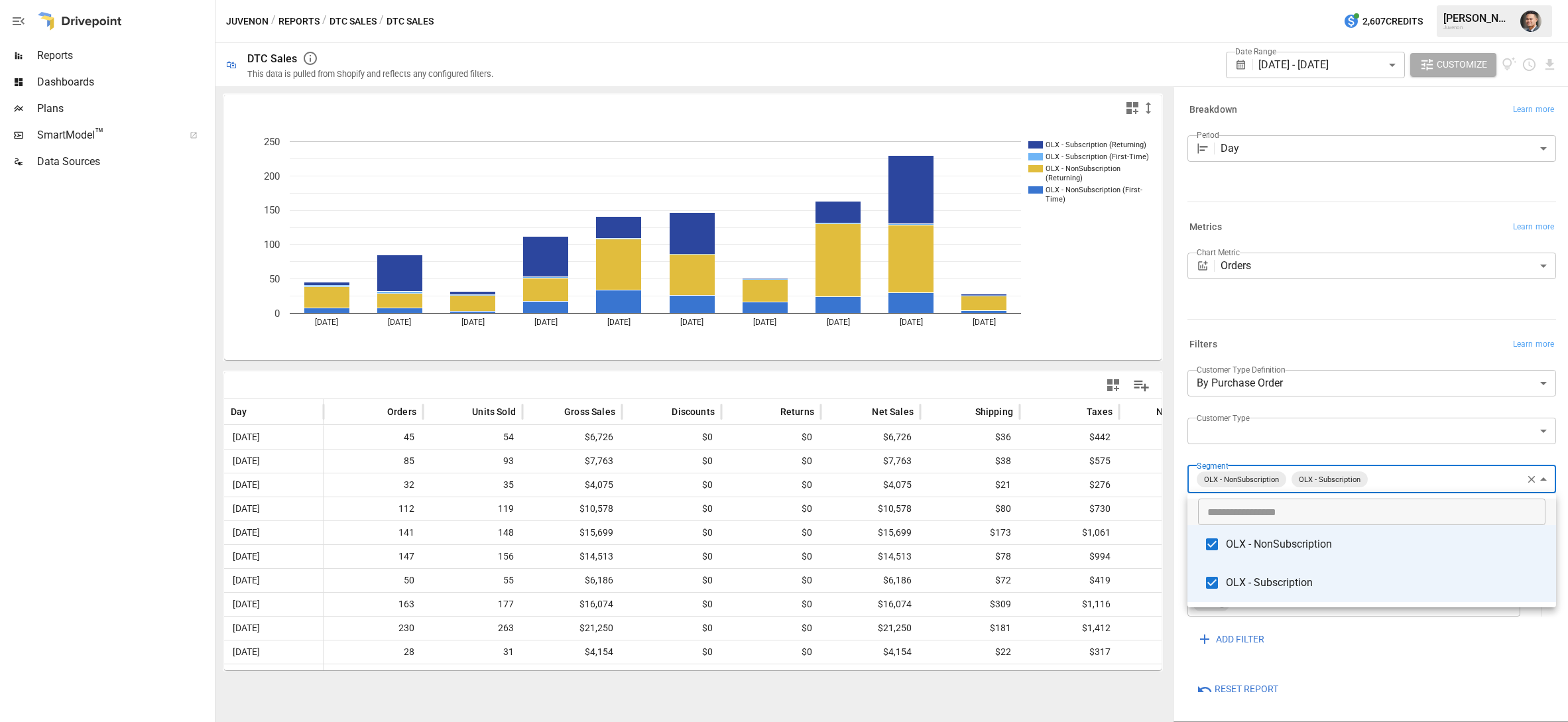
click at [1548, 64] on div at bounding box center [784, 361] width 1568 height 722
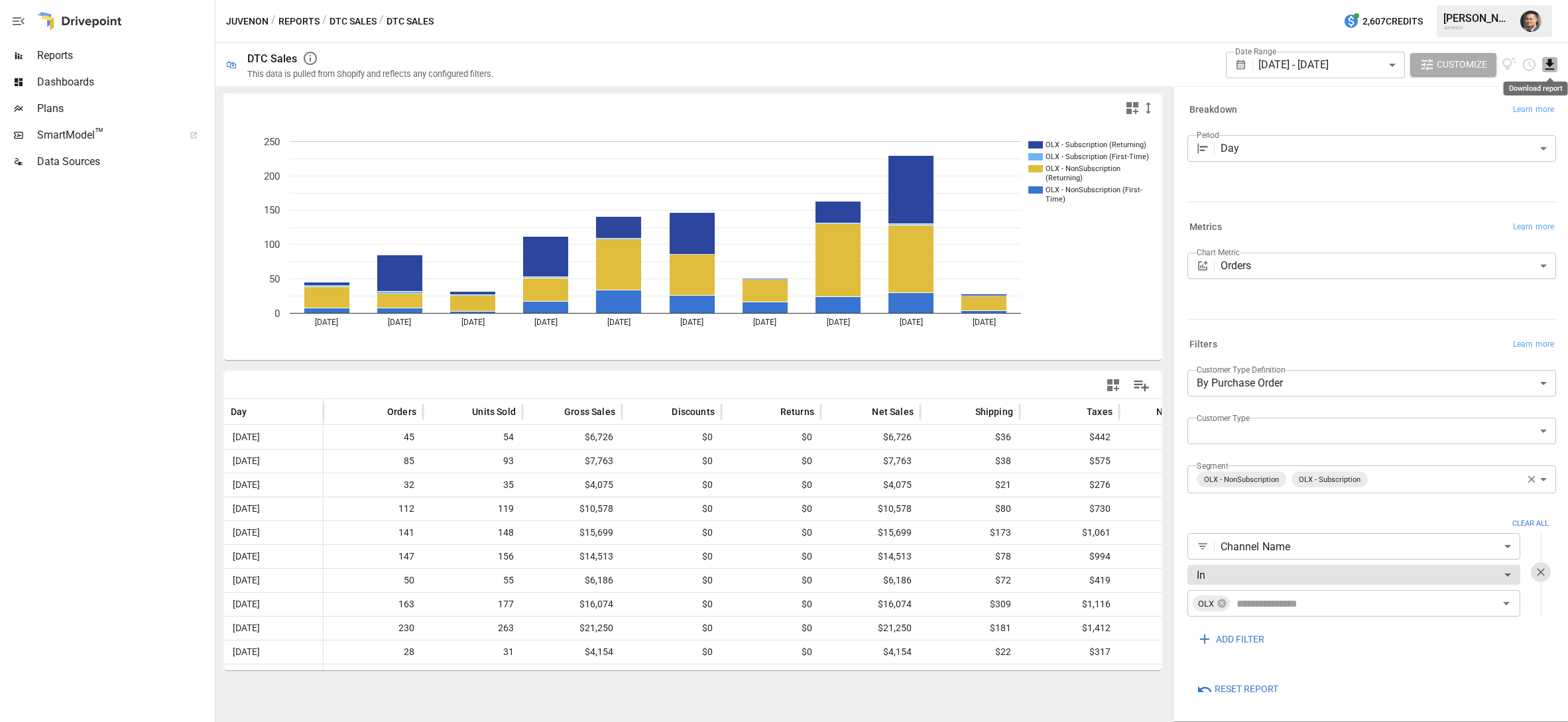
click at [1547, 63] on icon "Download report" at bounding box center [1550, 64] width 9 height 11
click at [1506, 116] on li "Download as CSV" at bounding box center [1506, 117] width 106 height 26
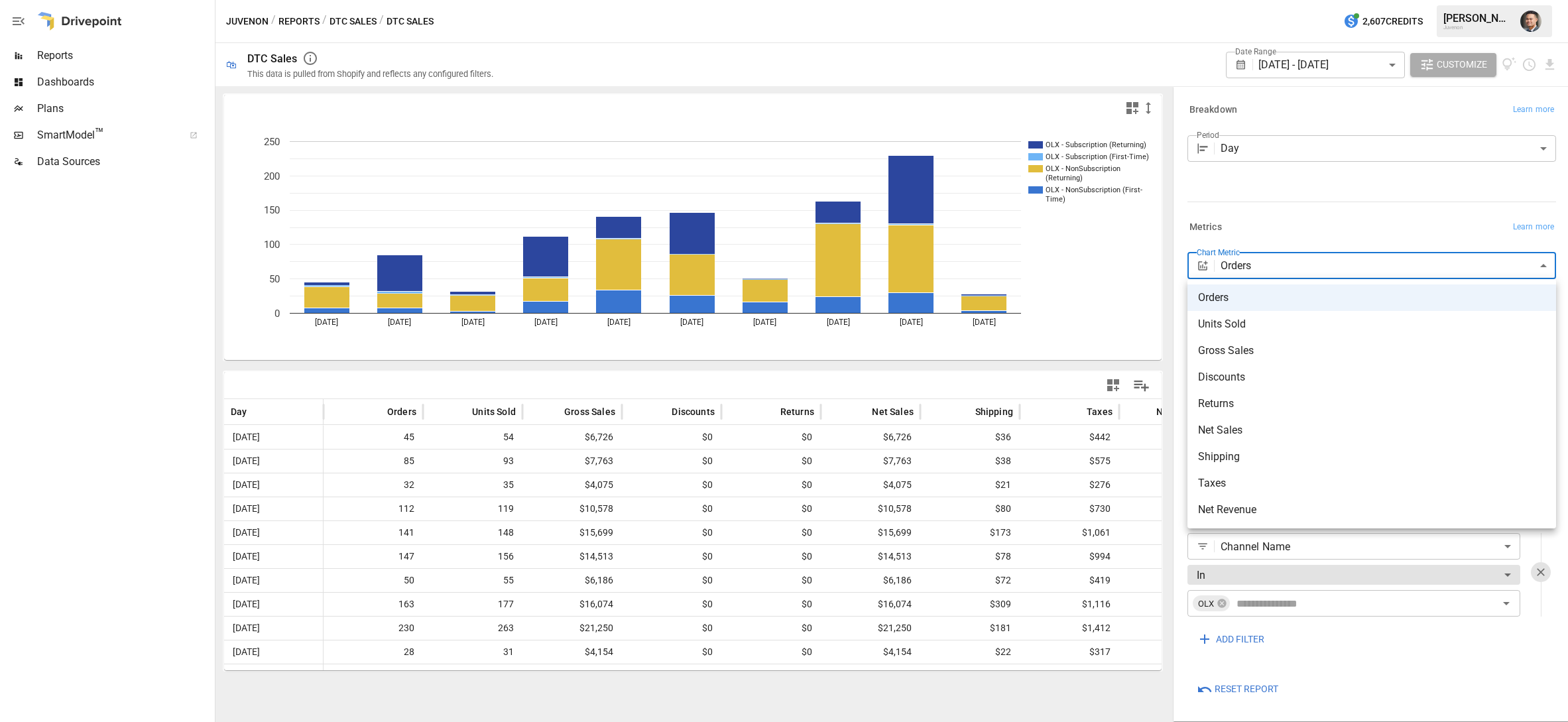
click at [1304, 0] on body "Reports Dashboards Plans SmartModel ™ Data Sources Juvenon / Reports / DTC Sale…" at bounding box center [784, 0] width 1568 height 0
click at [1341, 144] on div at bounding box center [784, 361] width 1568 height 722
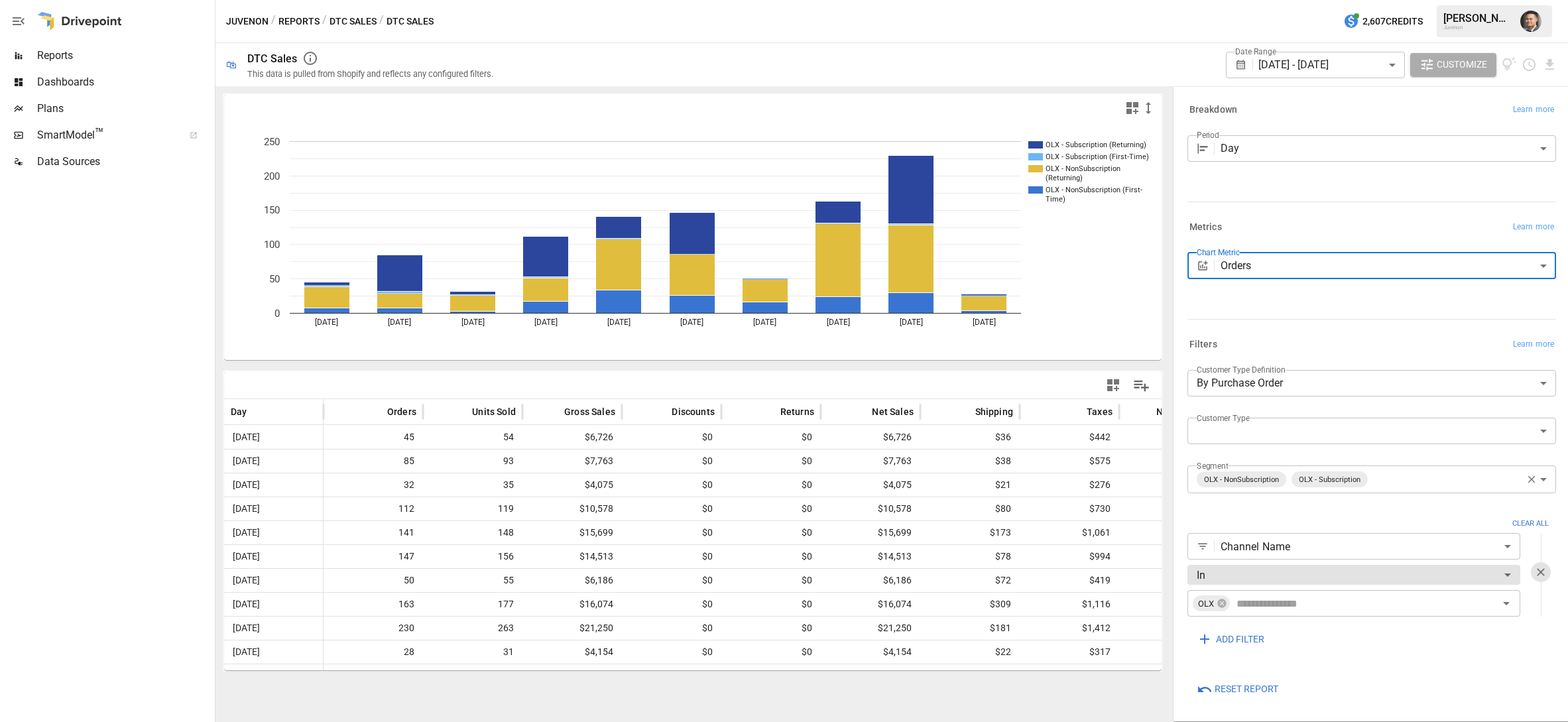
scroll to position [1, 0]
click at [1109, 385] on icon "button" at bounding box center [1113, 385] width 16 height 16
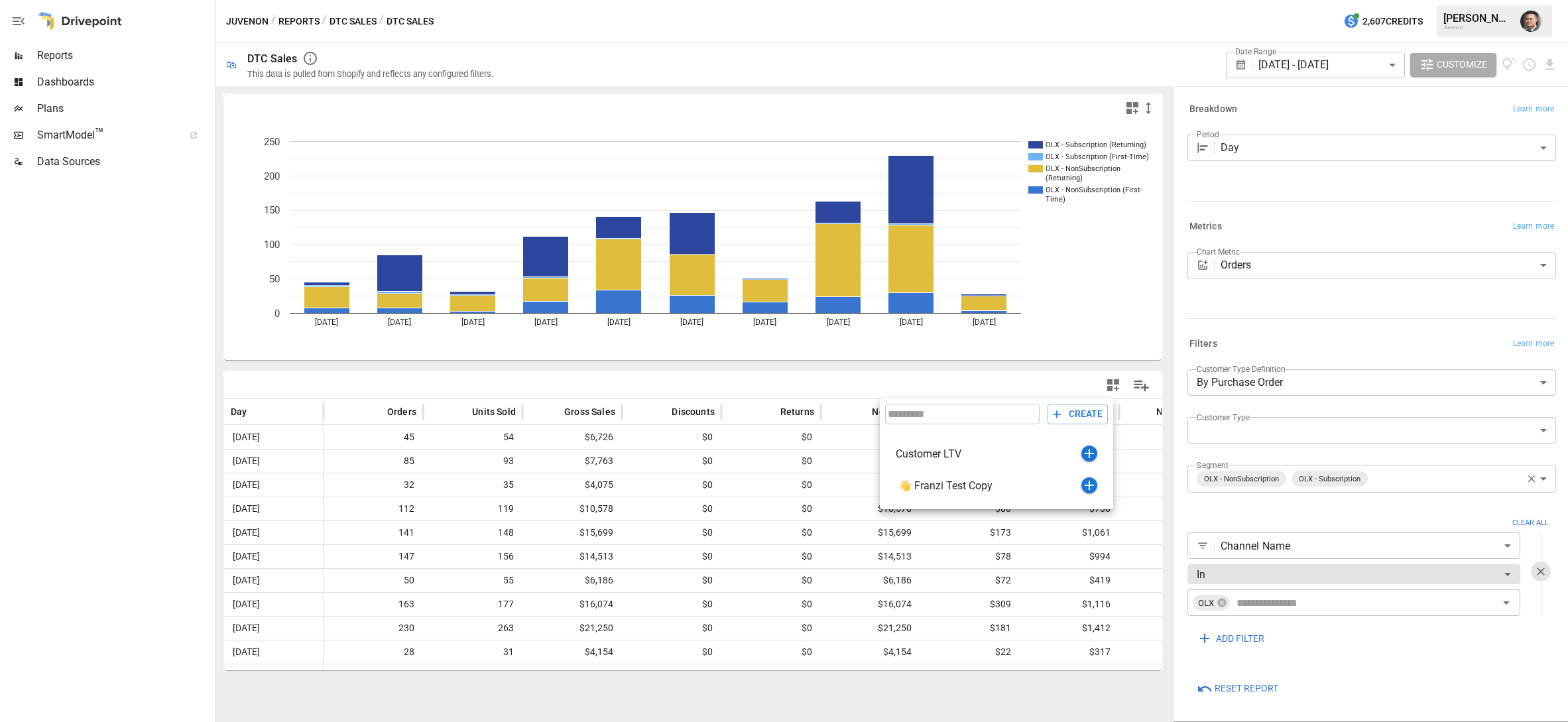
click at [1411, 306] on div at bounding box center [784, 361] width 1568 height 722
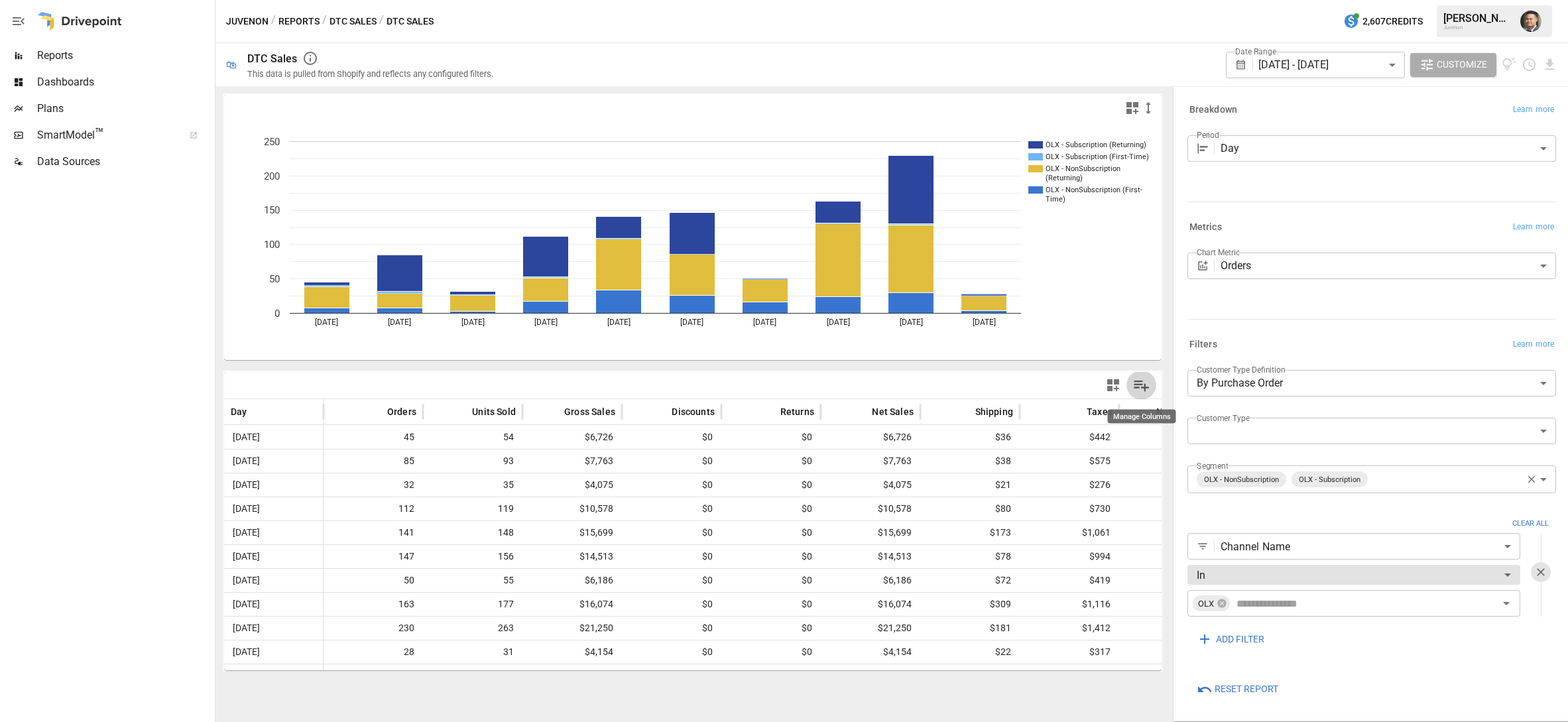
click at [1147, 389] on icon "Manage Columns" at bounding box center [1142, 385] width 19 height 19
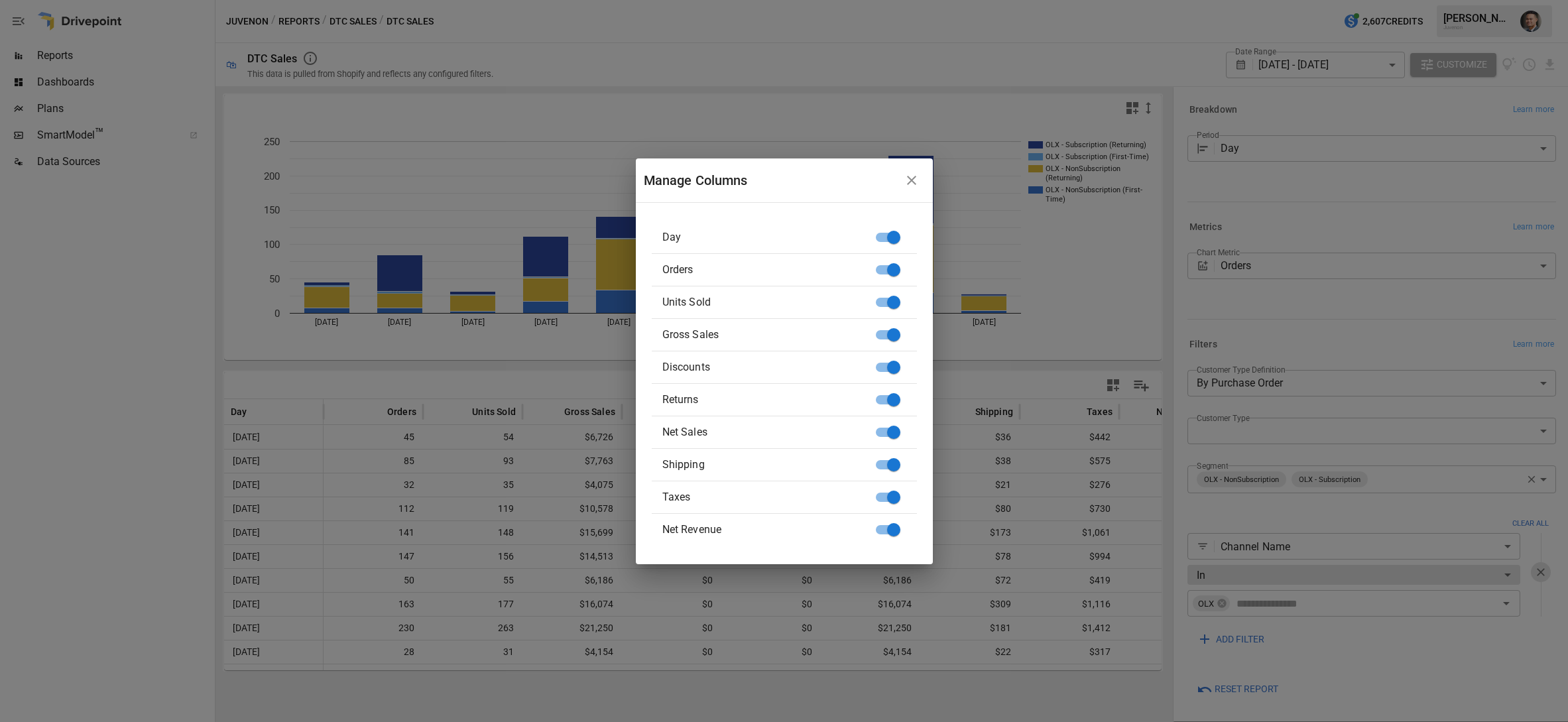
click at [1065, 353] on div "Manage Columns Day Orders Units Sold Gross Sales Discounts Returns Net Sales Sh…" at bounding box center [784, 361] width 1568 height 722
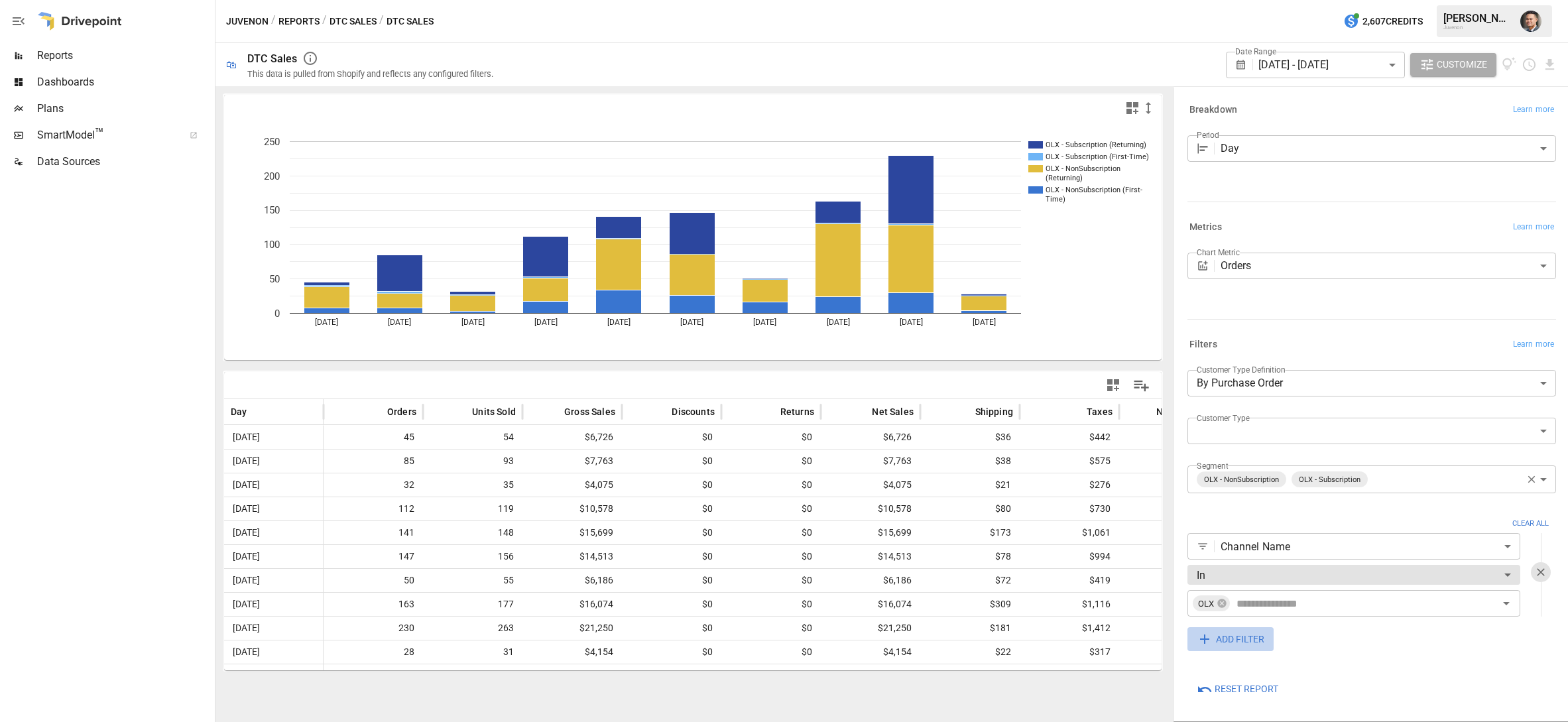
click at [1223, 641] on span "ADD FILTER" at bounding box center [1240, 639] width 48 height 16
click at [1223, 0] on body "Reports Dashboards Plans SmartModel ™ Data Sources Juvenon / Reports / DTC Sale…" at bounding box center [784, 0] width 1568 height 0
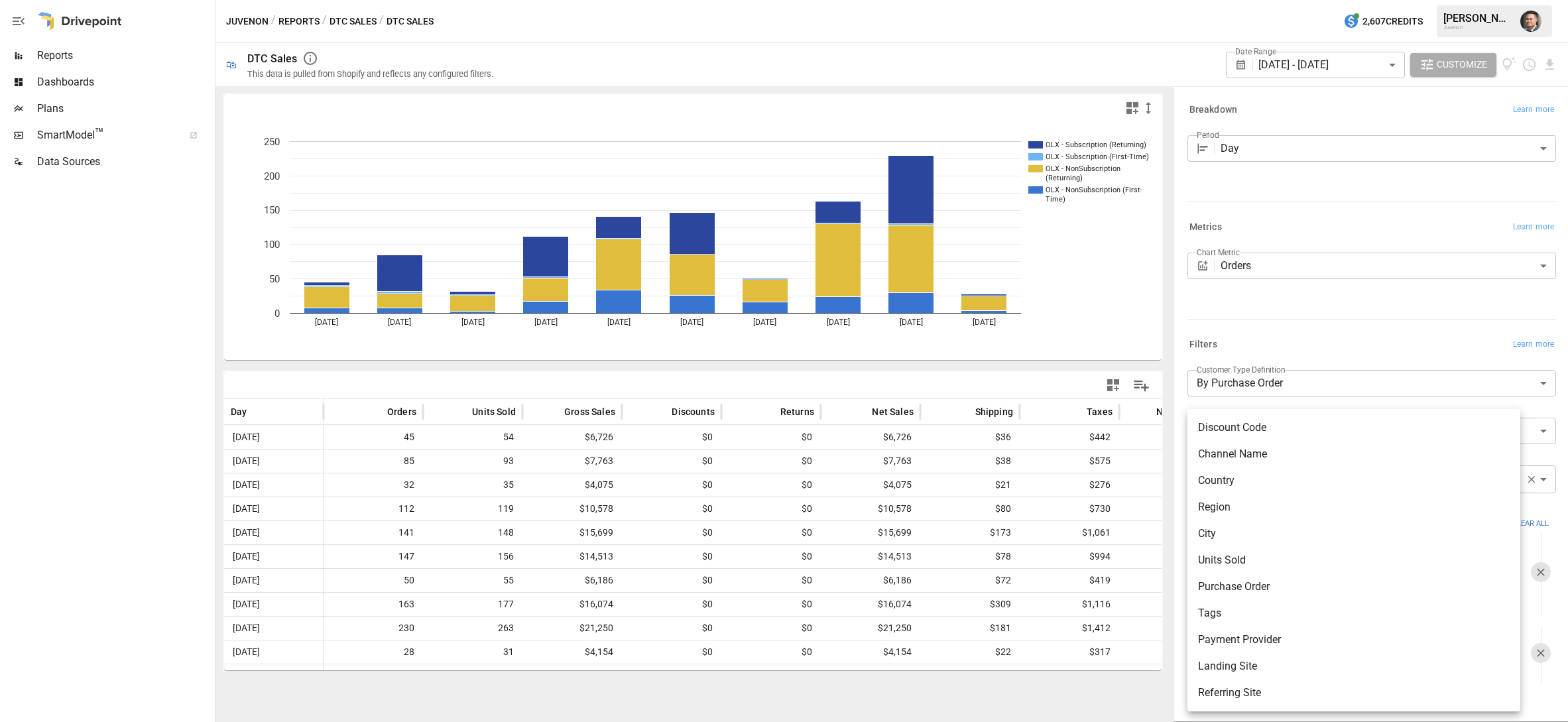
click at [1296, 326] on div at bounding box center [784, 361] width 1568 height 722
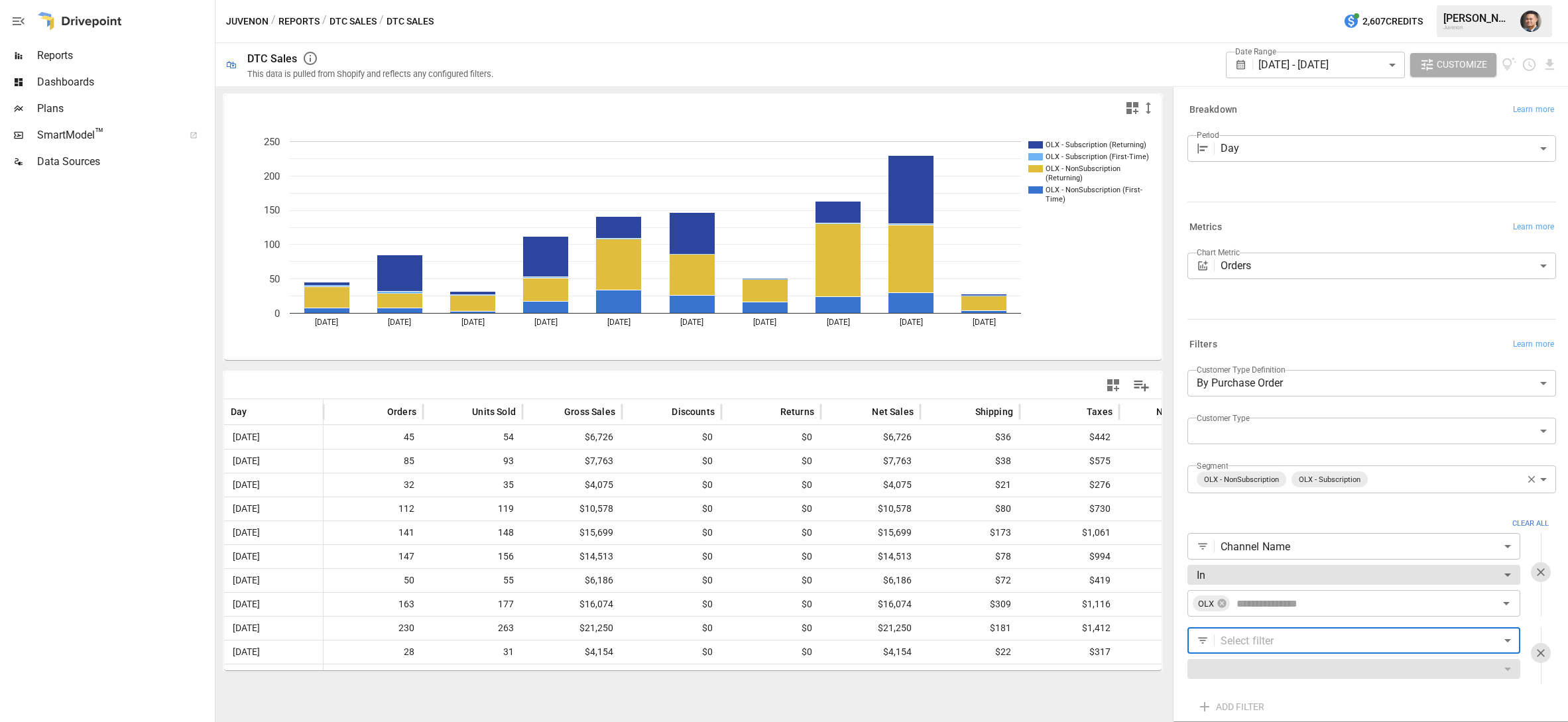
click at [1322, 203] on div "Breakdown Learn more Period Day *** ​" at bounding box center [1369, 154] width 374 height 117
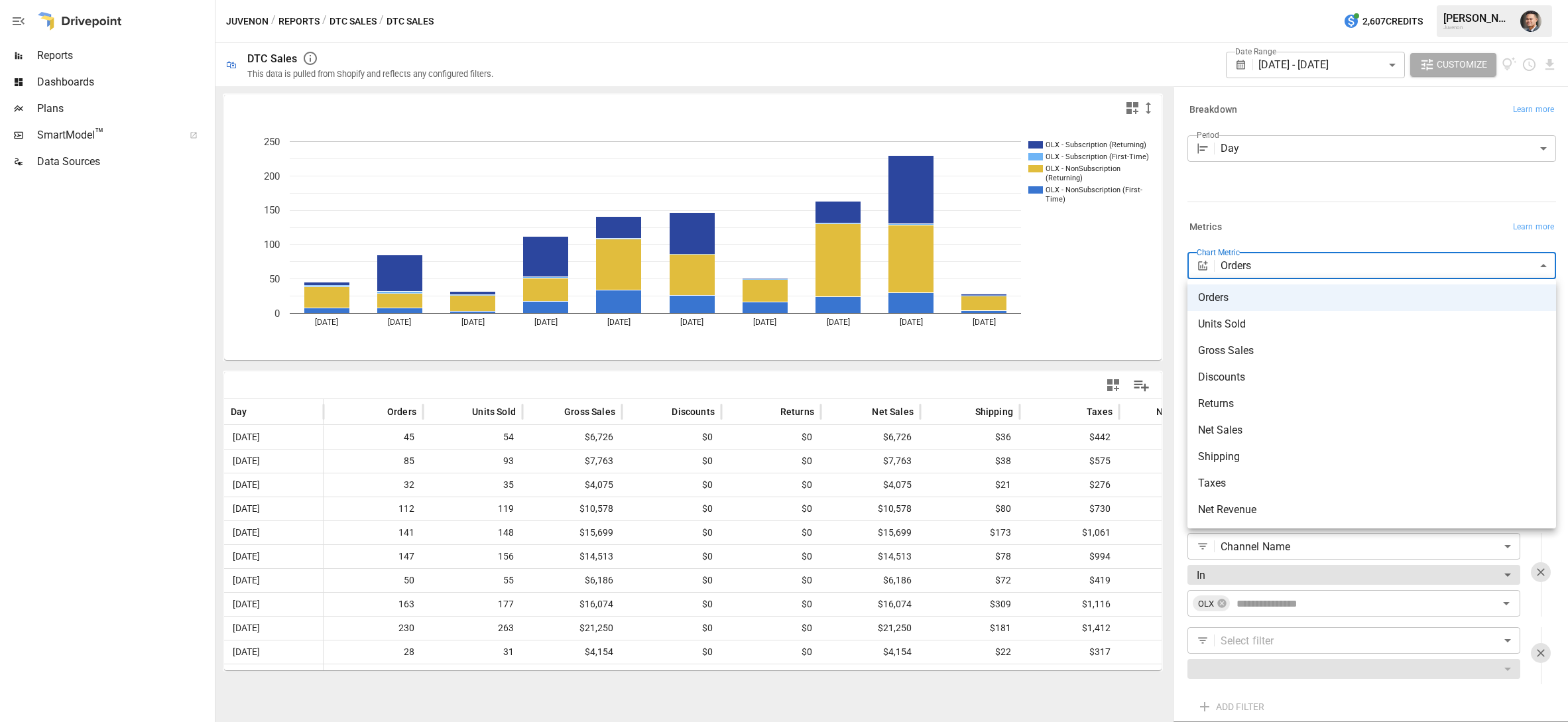
click at [1507, 0] on body "Reports Dashboards Plans SmartModel ™ Data Sources Juvenon / Reports / DTC Sale…" at bounding box center [784, 0] width 1568 height 0
click at [1311, 174] on div at bounding box center [784, 361] width 1568 height 722
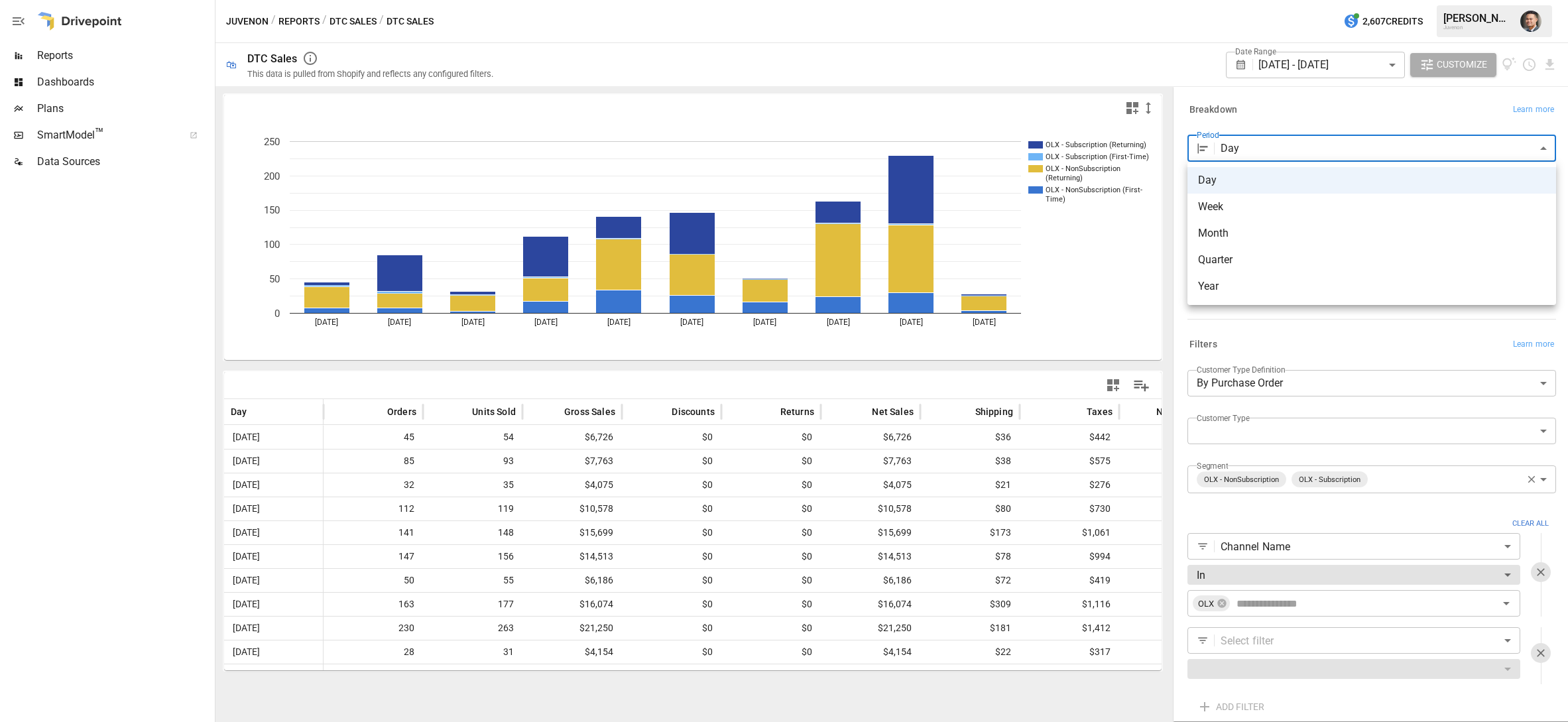
click at [1315, 0] on body "Reports Dashboards Plans SmartModel ™ Data Sources Juvenon / Reports / DTC Sale…" at bounding box center [784, 0] width 1568 height 0
click at [1307, 91] on div at bounding box center [784, 361] width 1568 height 722
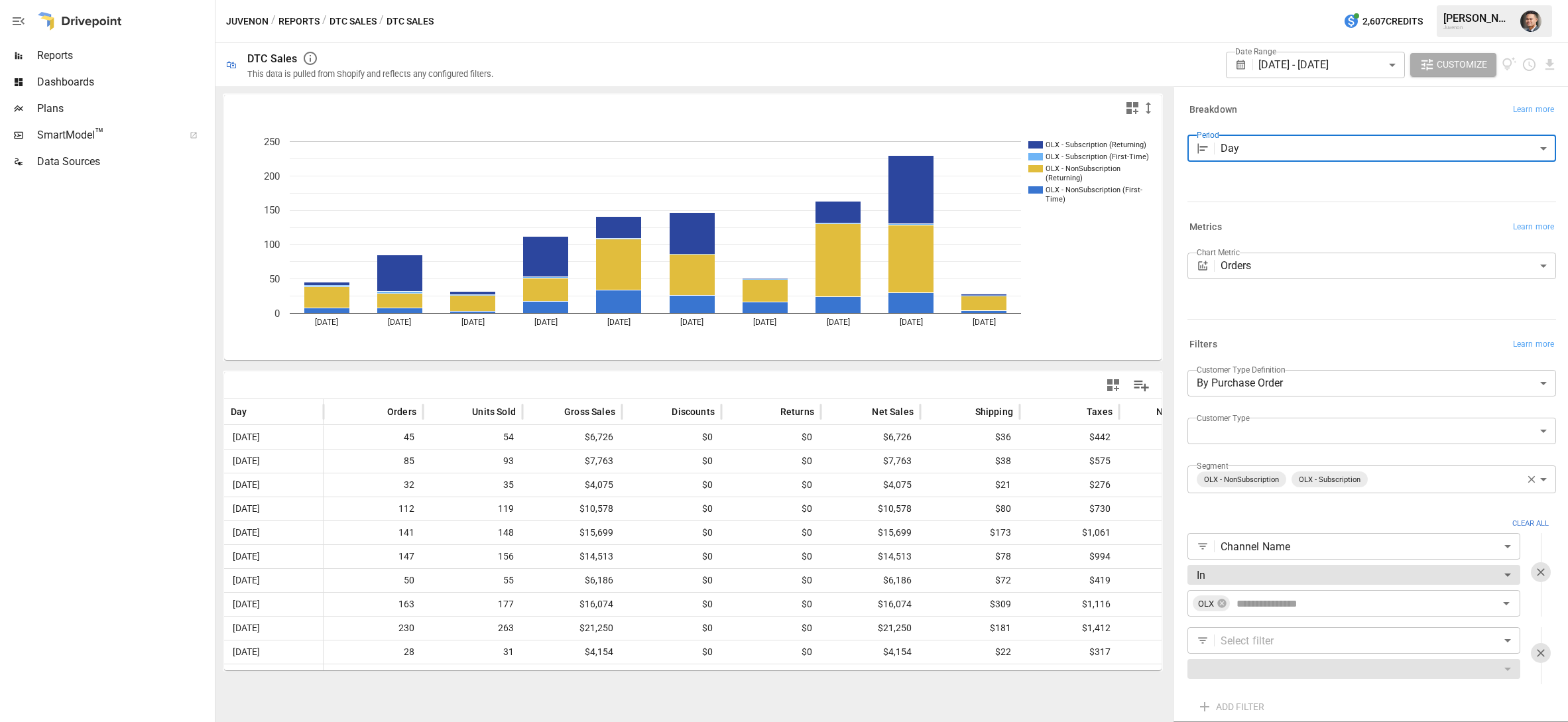
click at [1114, 387] on icon "button" at bounding box center [1113, 385] width 16 height 16
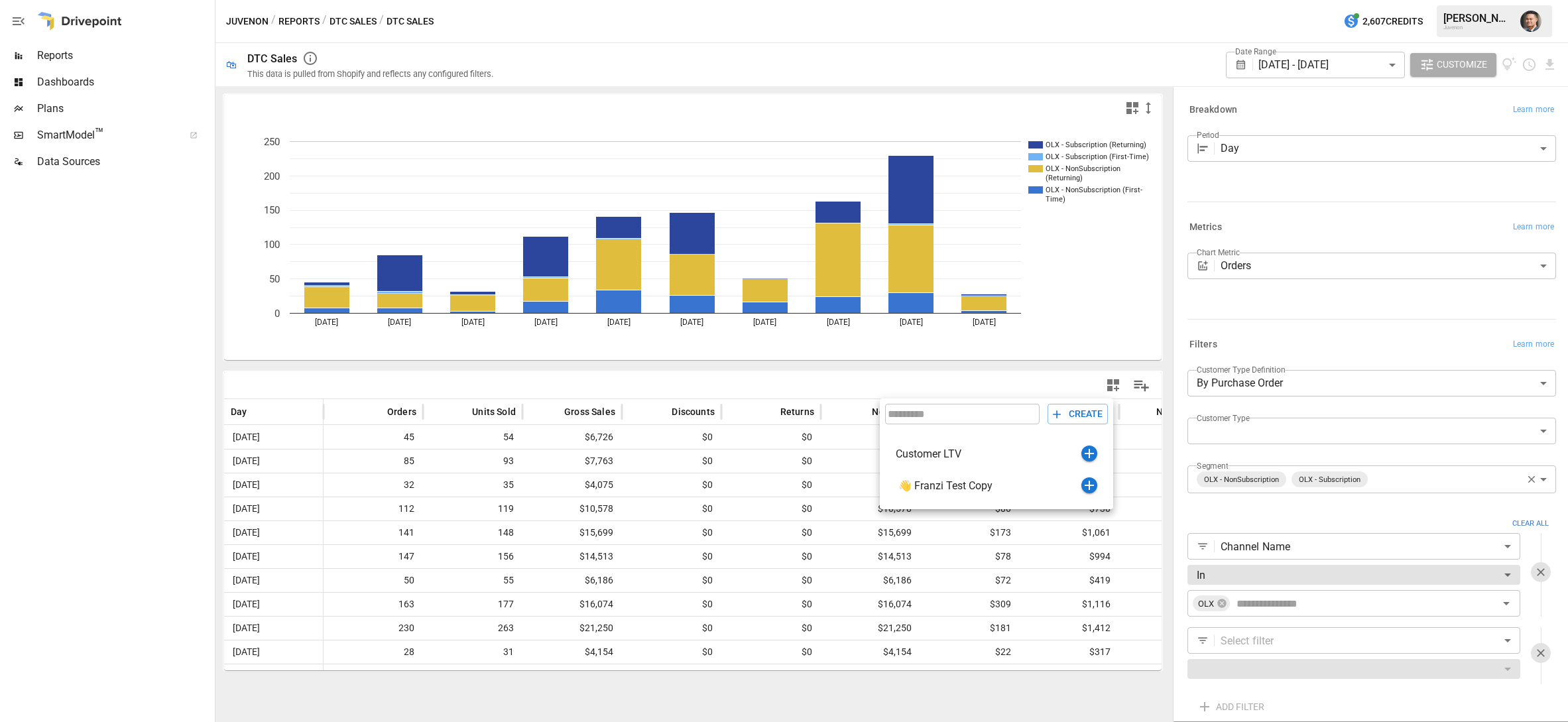
click at [1005, 73] on div at bounding box center [784, 361] width 1568 height 722
click at [295, 20] on button "Reports" at bounding box center [299, 22] width 41 height 16
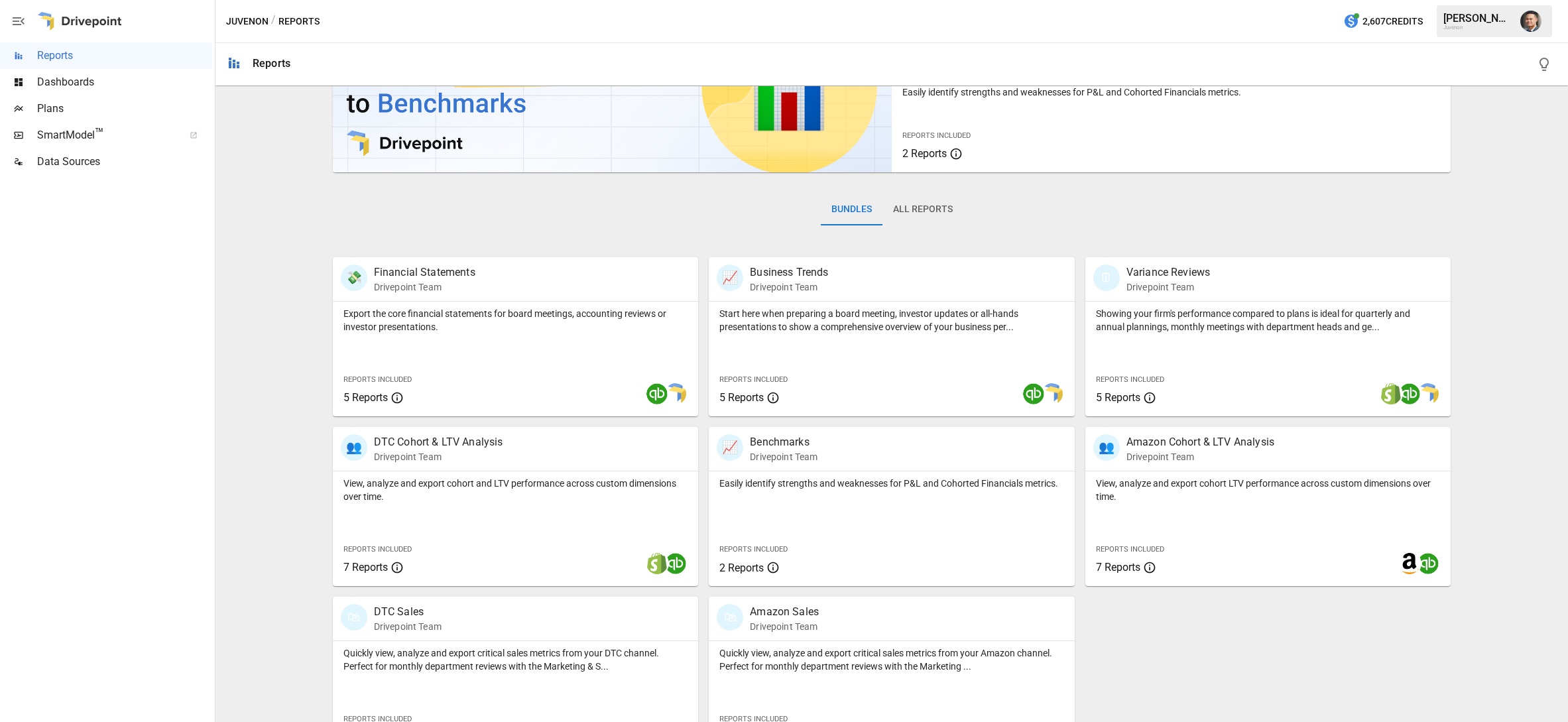
scroll to position [136, 0]
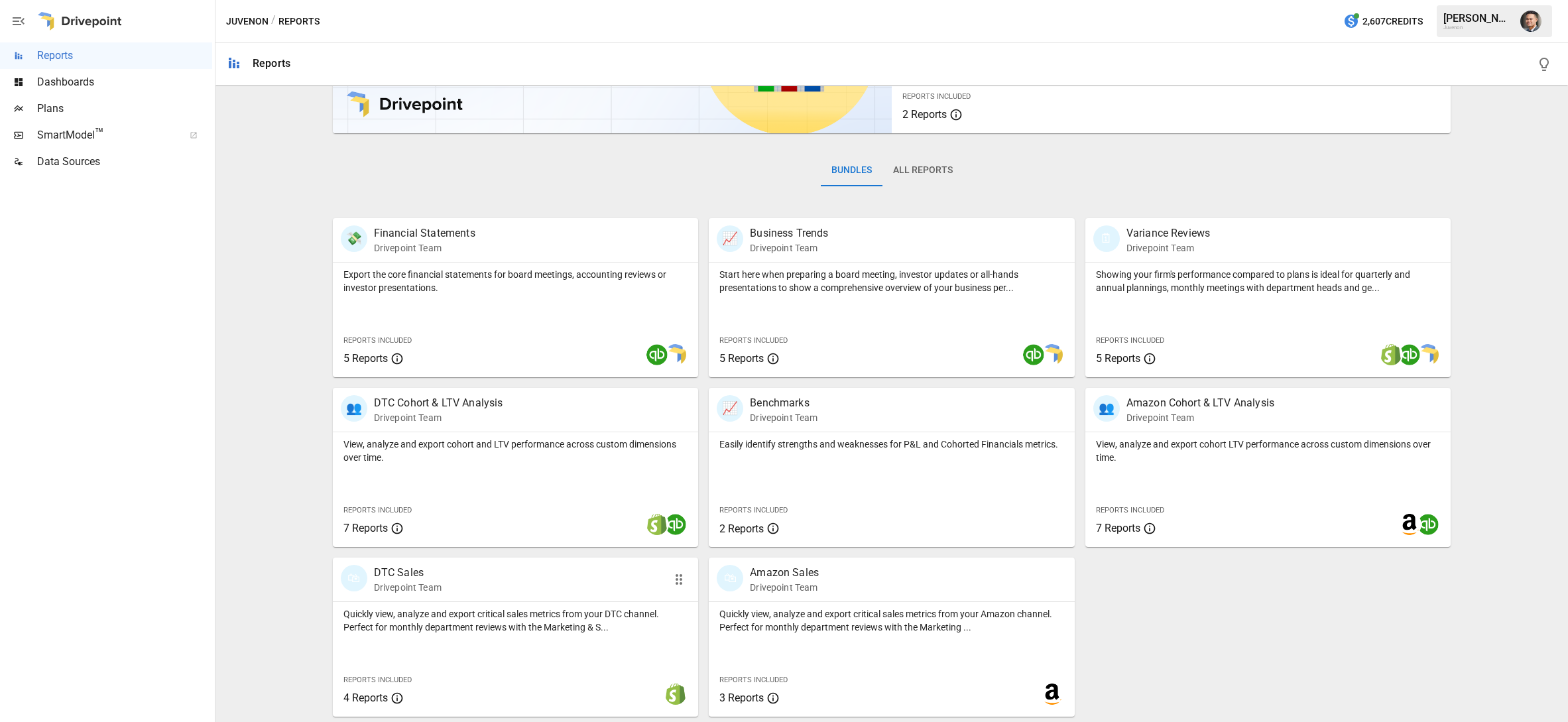
click at [456, 607] on p "Quickly view, analyze and export critical sales metrics from your DTC channel. …" at bounding box center [516, 620] width 345 height 26
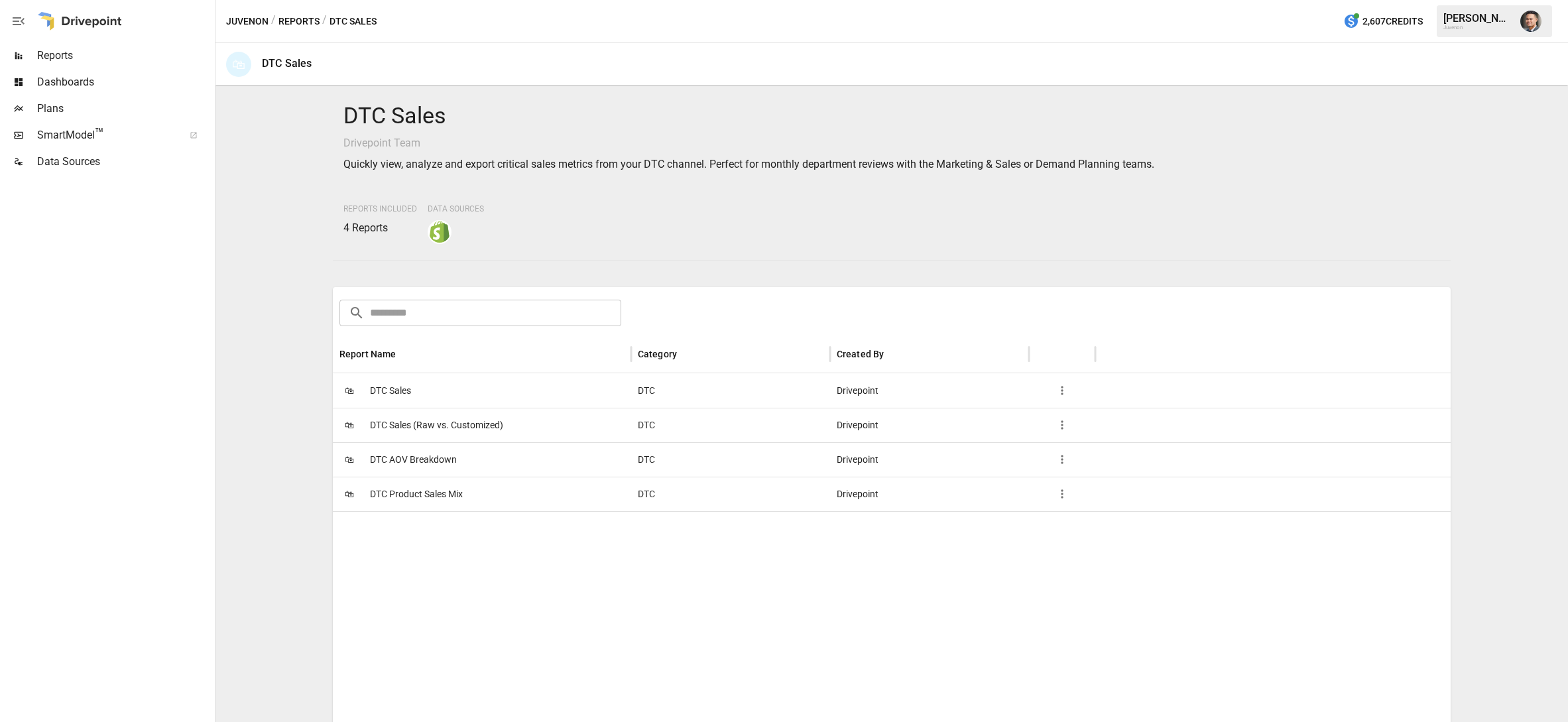
click at [387, 417] on span "DTC Sales (Raw vs. Customized)" at bounding box center [436, 425] width 133 height 34
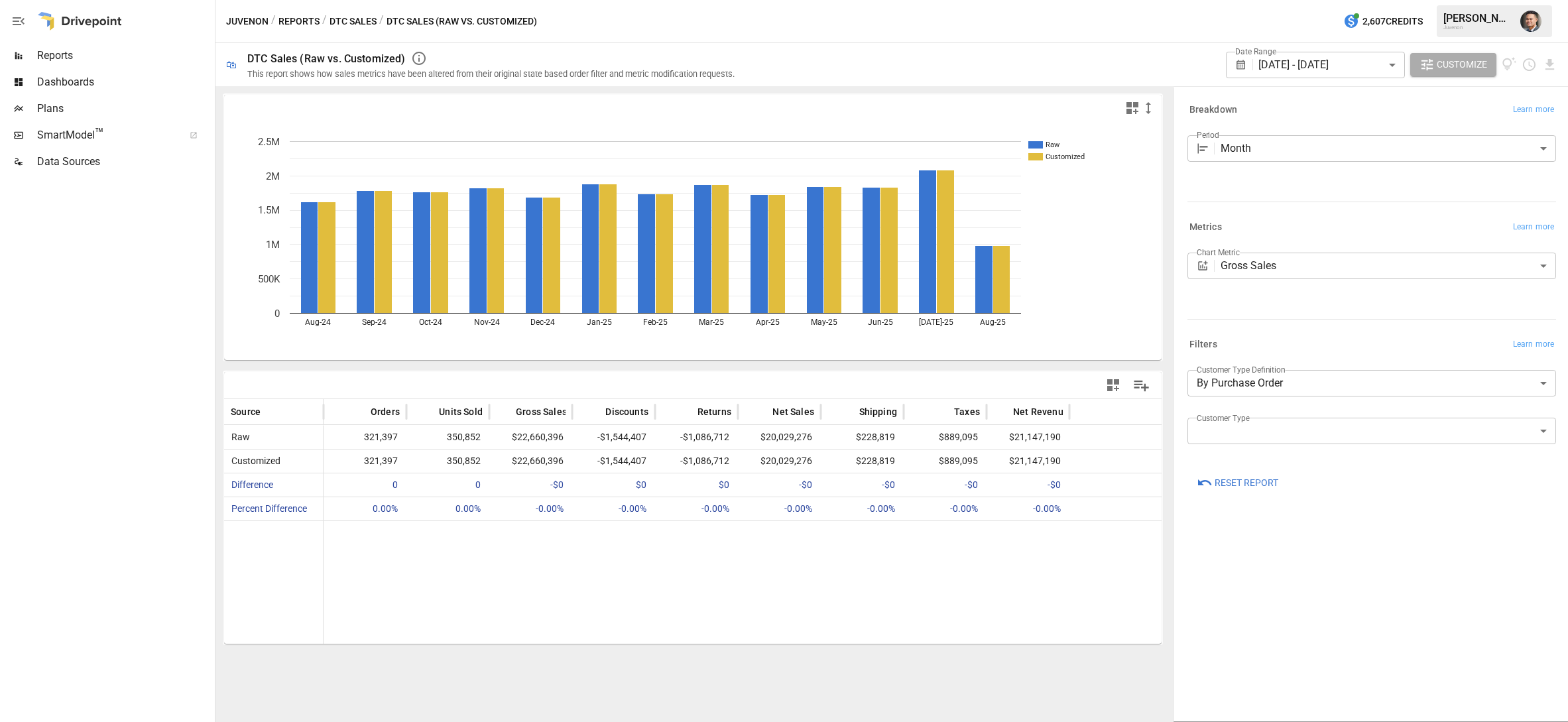
click at [1321, 0] on body "Reports Dashboards Plans SmartModel ™ Data Sources Juvenon / Reports / DTC Sale…" at bounding box center [784, 0] width 1568 height 0
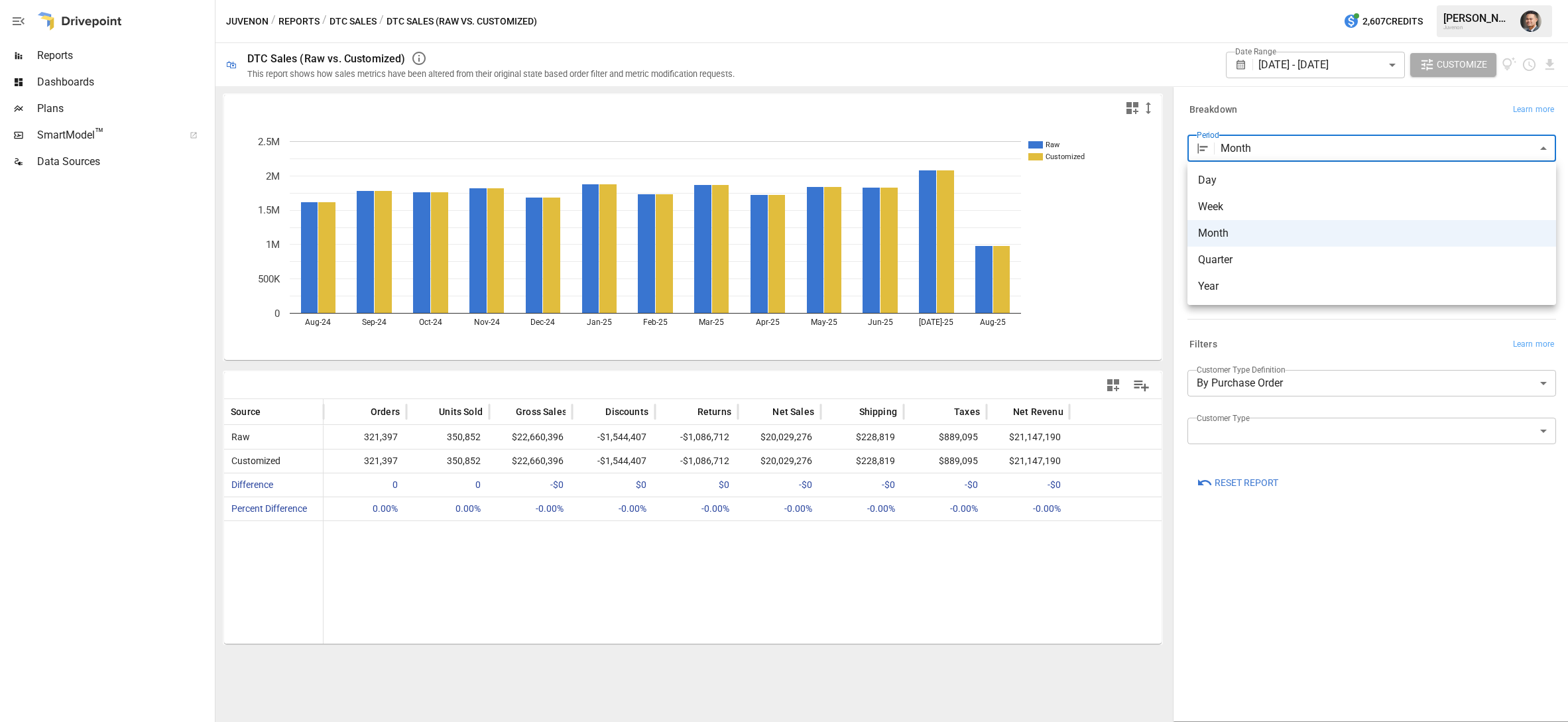
click at [1220, 182] on span "Day" at bounding box center [1371, 179] width 348 height 16
type input "***"
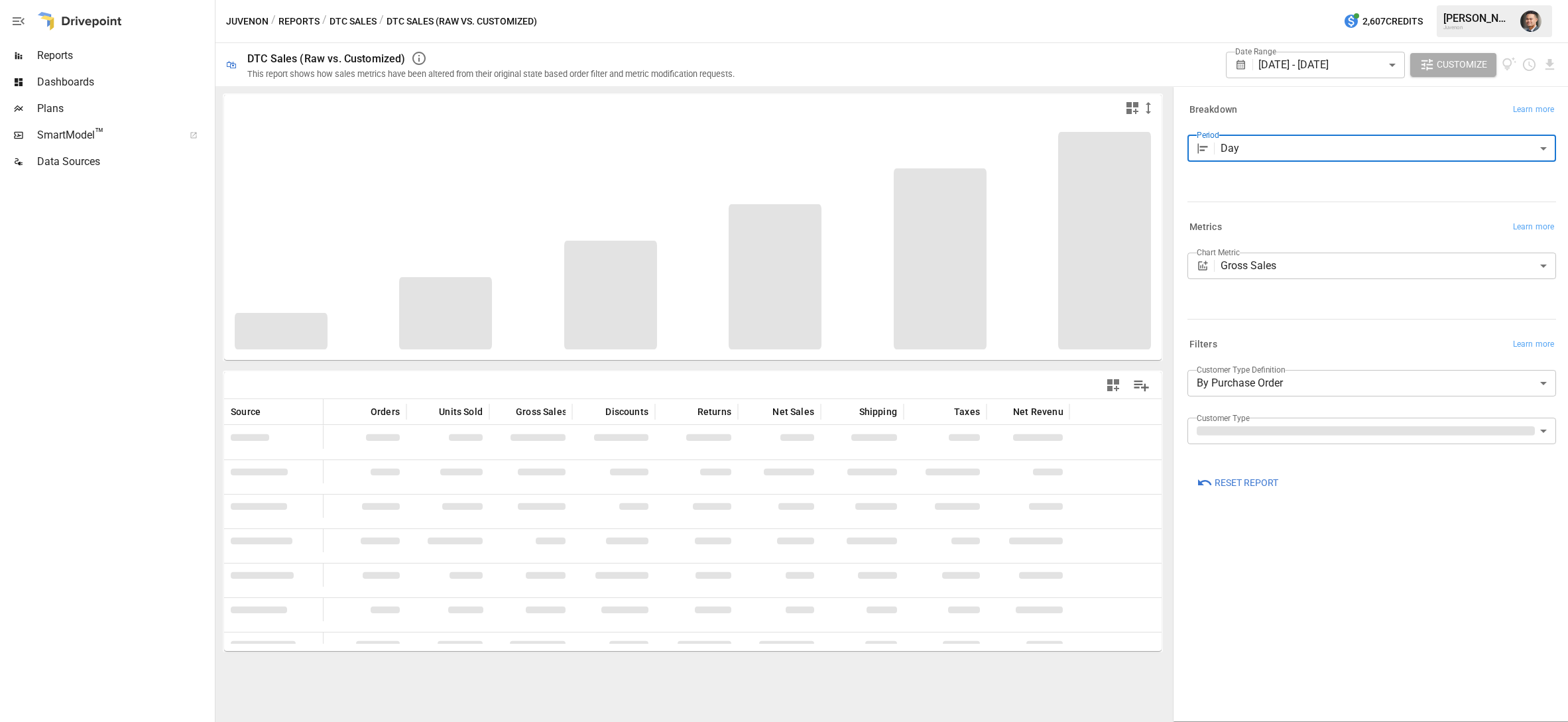
click at [1296, 0] on body "Reports Dashboards Plans SmartModel ™ Data Sources Juvenon / Reports / DTC Sale…" at bounding box center [784, 0] width 1568 height 0
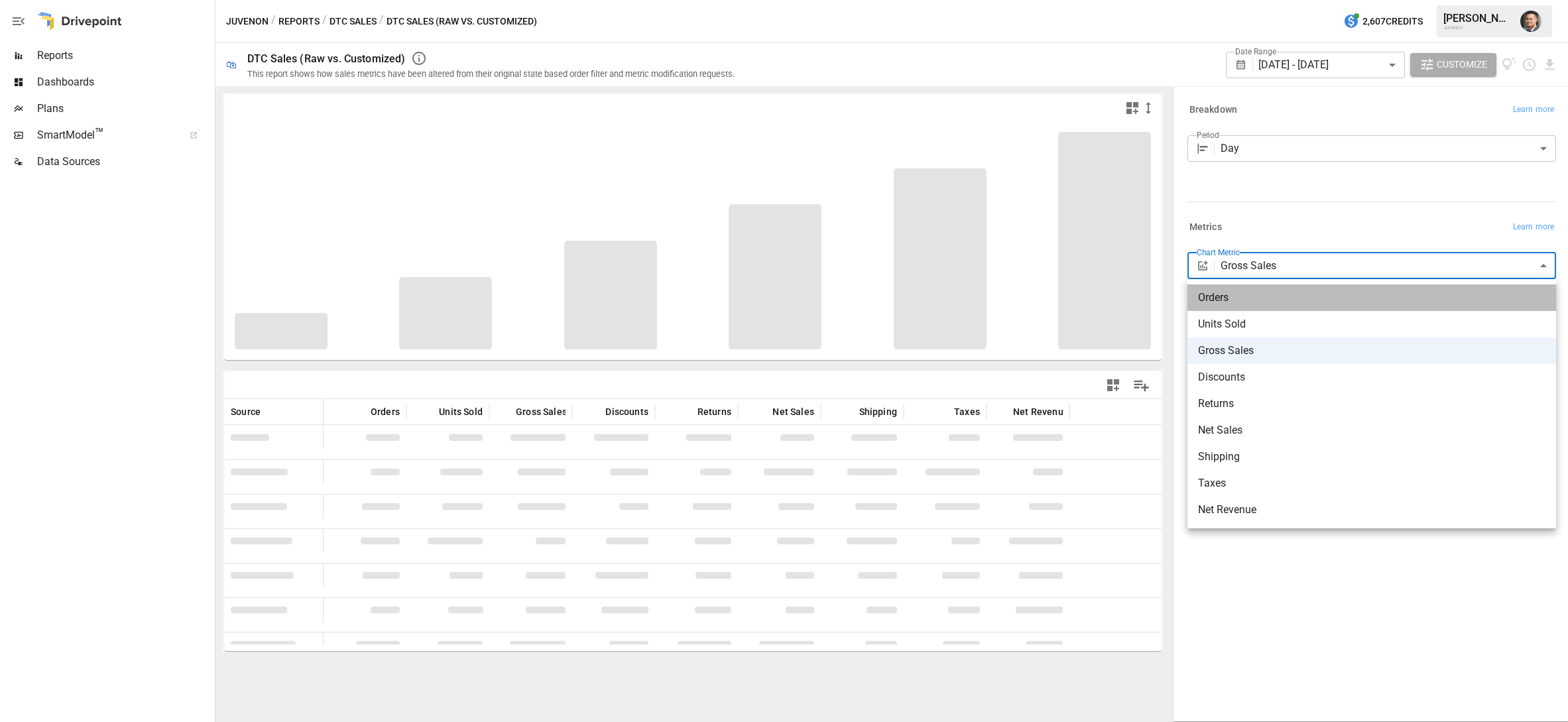
click at [1226, 297] on span "Orders" at bounding box center [1371, 297] width 348 height 16
type input "******"
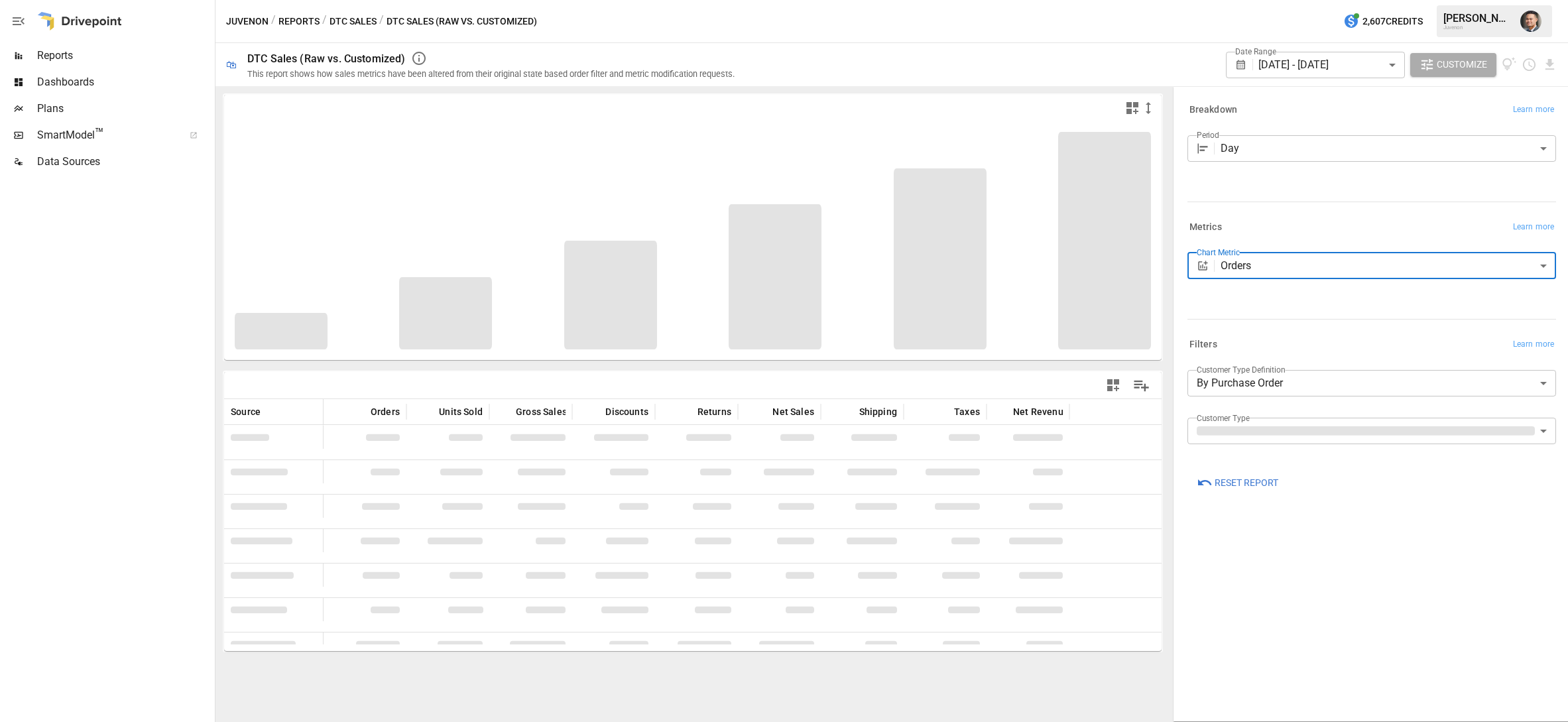
click at [1271, 0] on body "Reports Dashboards Plans SmartModel ™ Data Sources Juvenon / Reports / DTC Sale…" at bounding box center [784, 0] width 1568 height 0
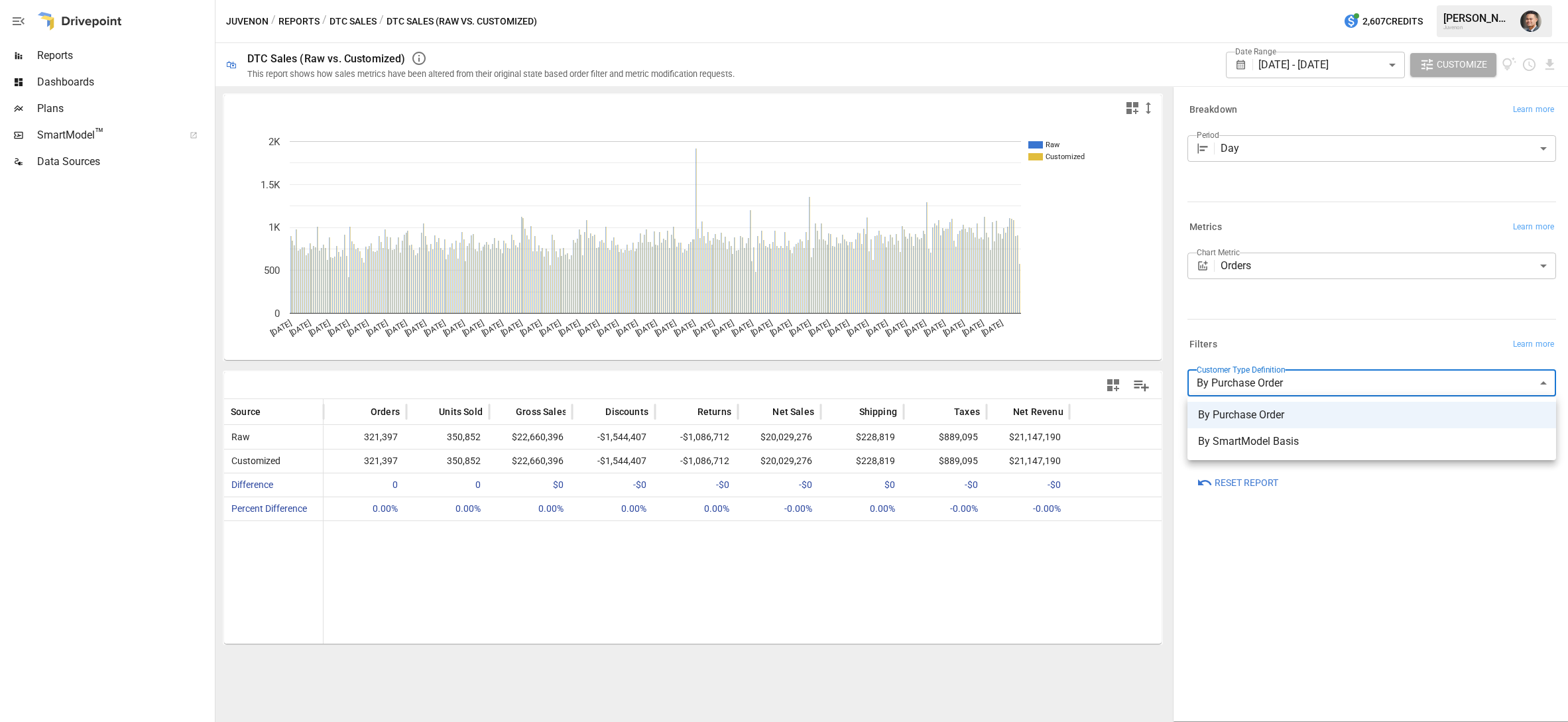
click at [1278, 534] on div at bounding box center [784, 361] width 1568 height 722
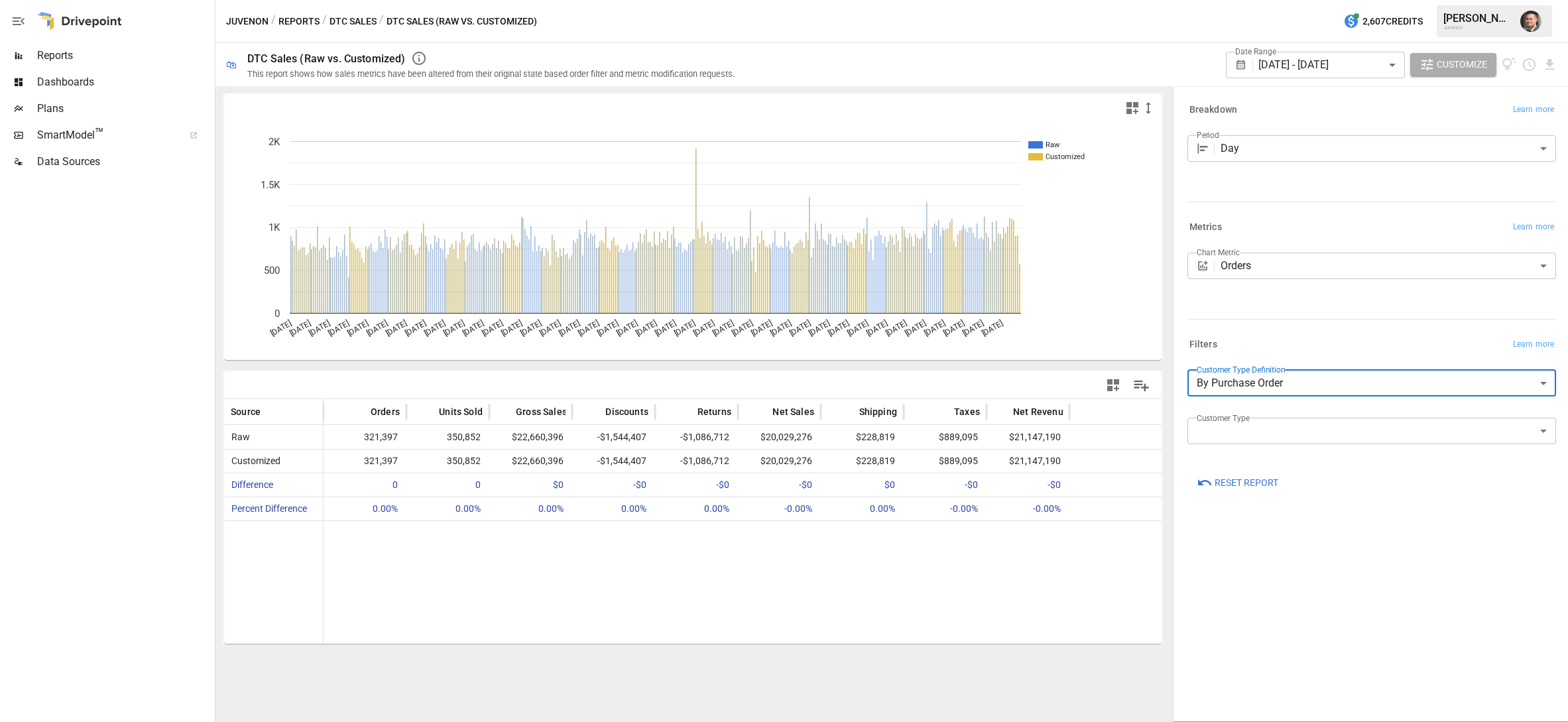
click at [337, 15] on button "DTC Sales" at bounding box center [352, 22] width 47 height 16
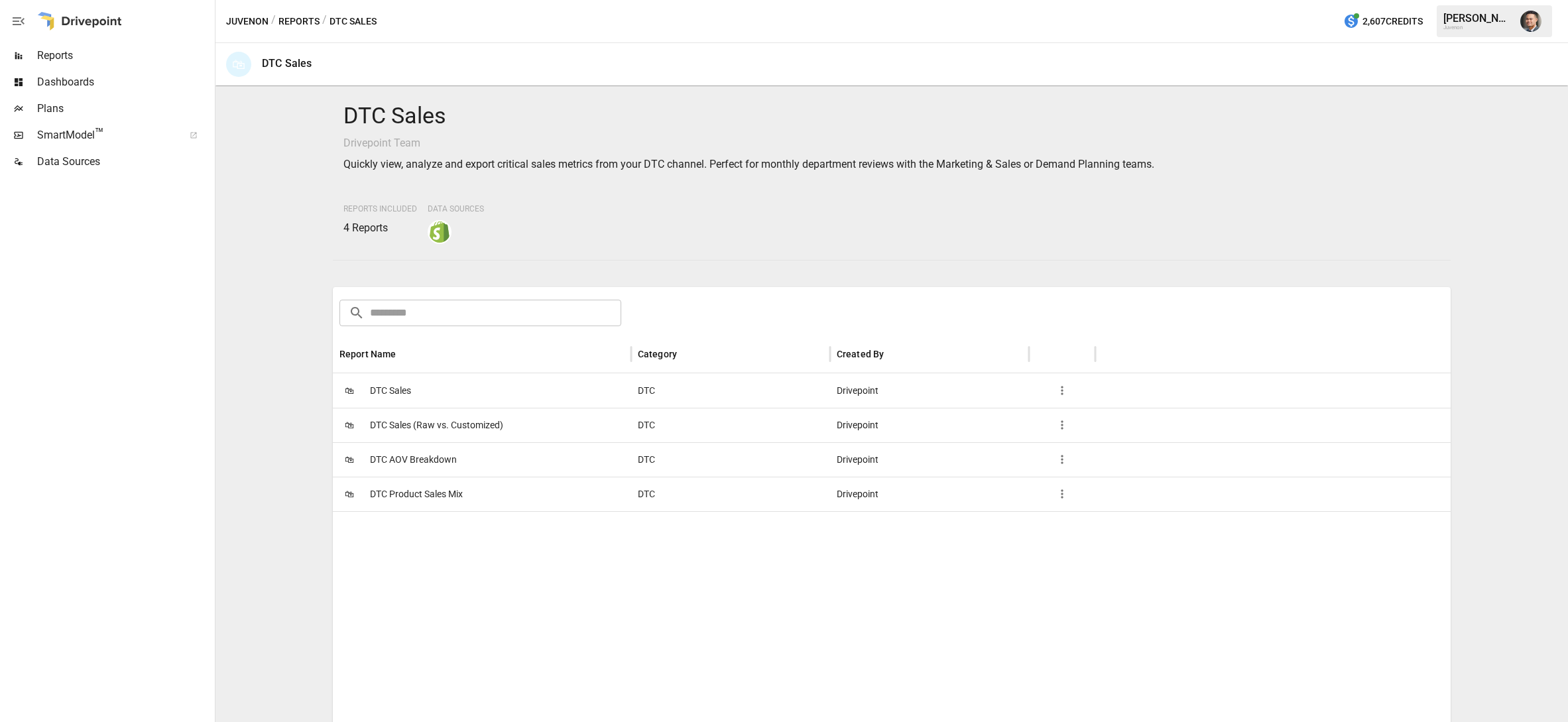
click at [401, 396] on span "DTC Sales" at bounding box center [390, 391] width 41 height 34
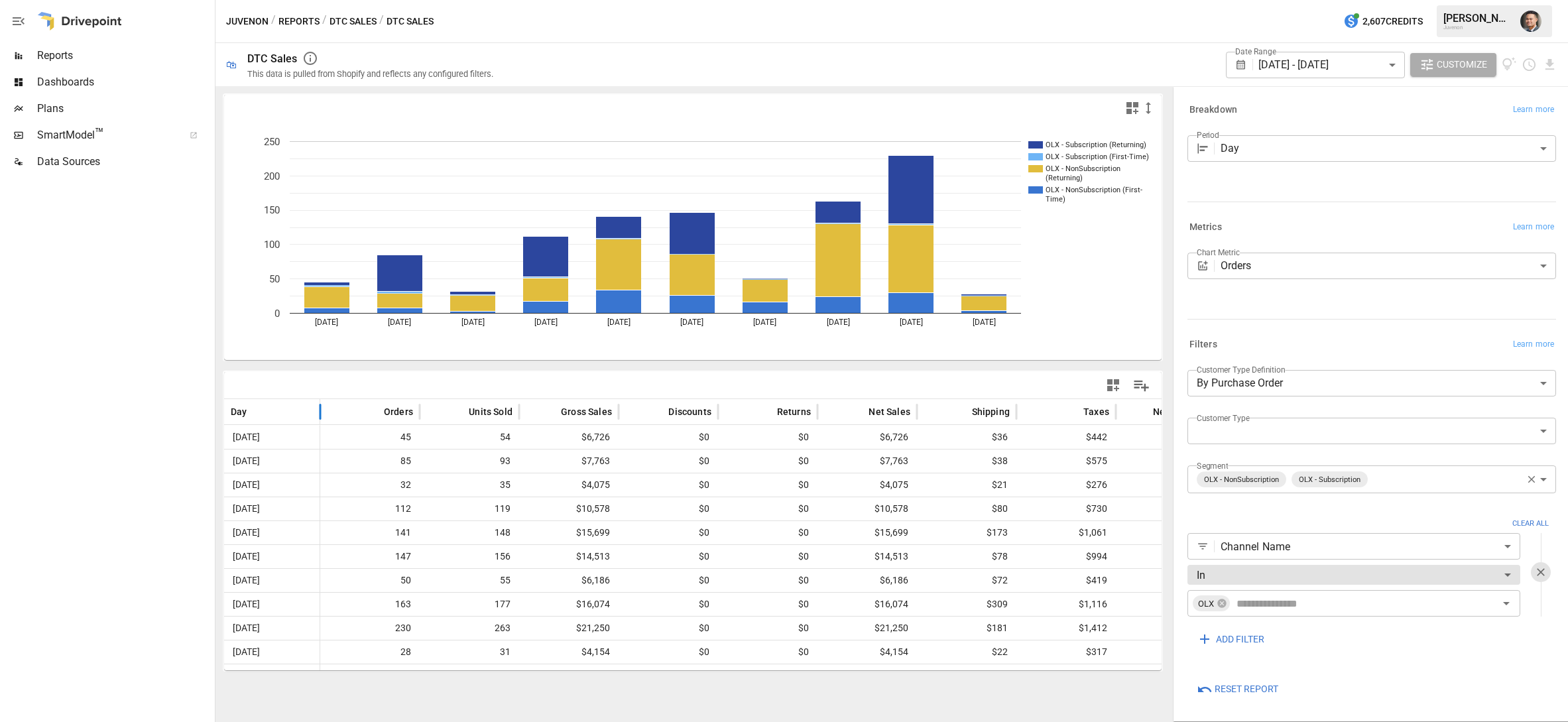
click at [323, 413] on div "Day Orders Units Sold Gross Sales Discounts Returns Net Sales Shipping Taxes Ne…" at bounding box center [724, 412] width 999 height 26
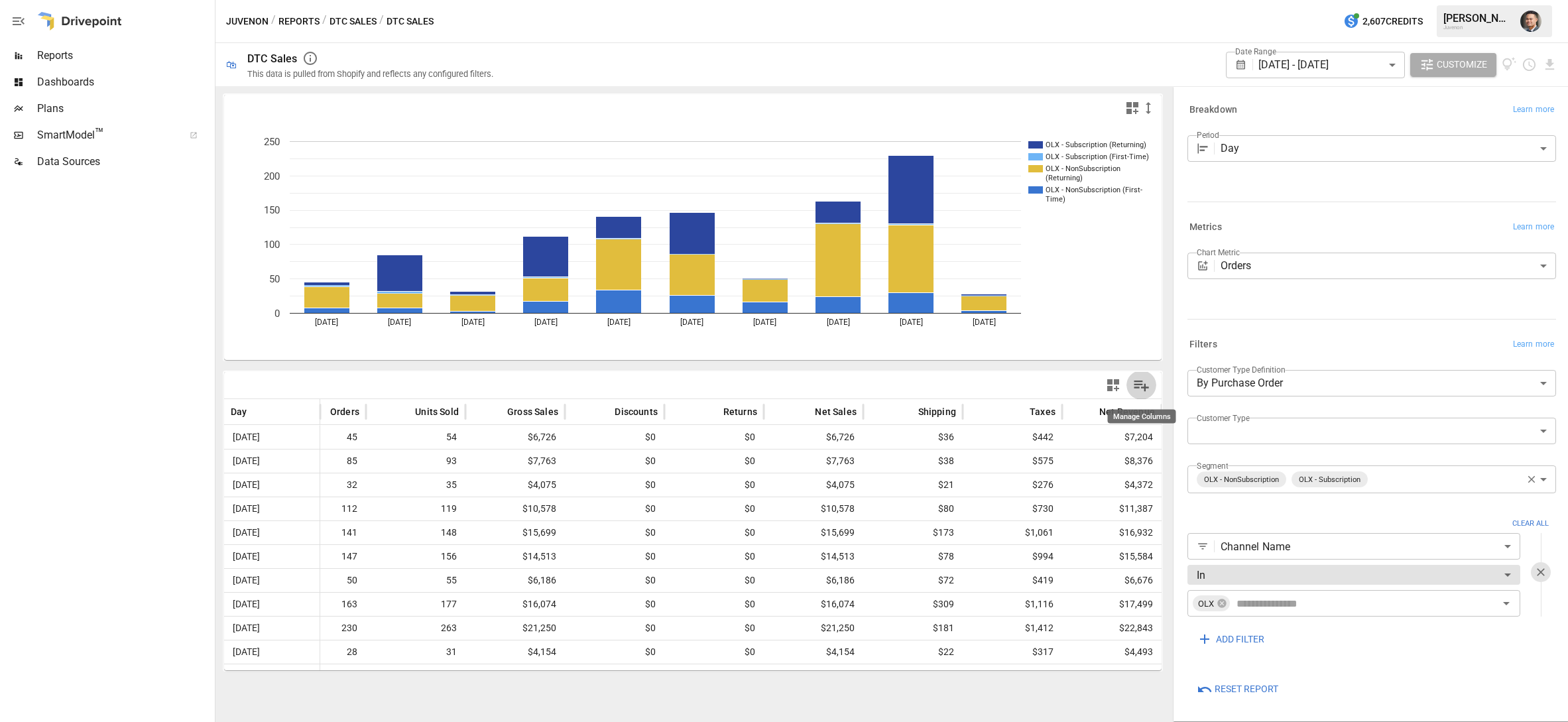
click at [1145, 384] on icon "Manage Columns" at bounding box center [1142, 386] width 16 height 12
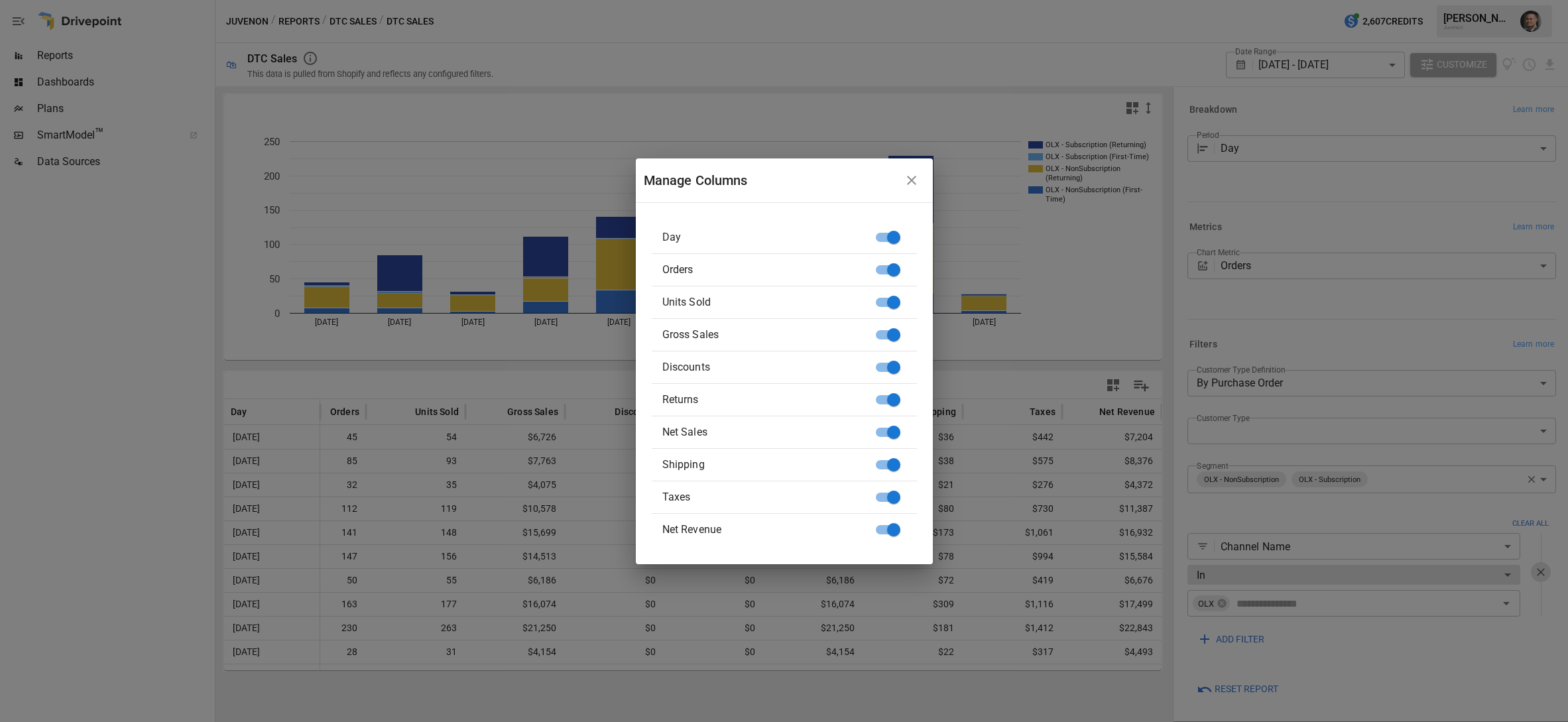
click at [1060, 303] on div "Manage Columns Day Orders Units Sold Gross Sales Discounts Returns Net Sales Sh…" at bounding box center [784, 361] width 1568 height 722
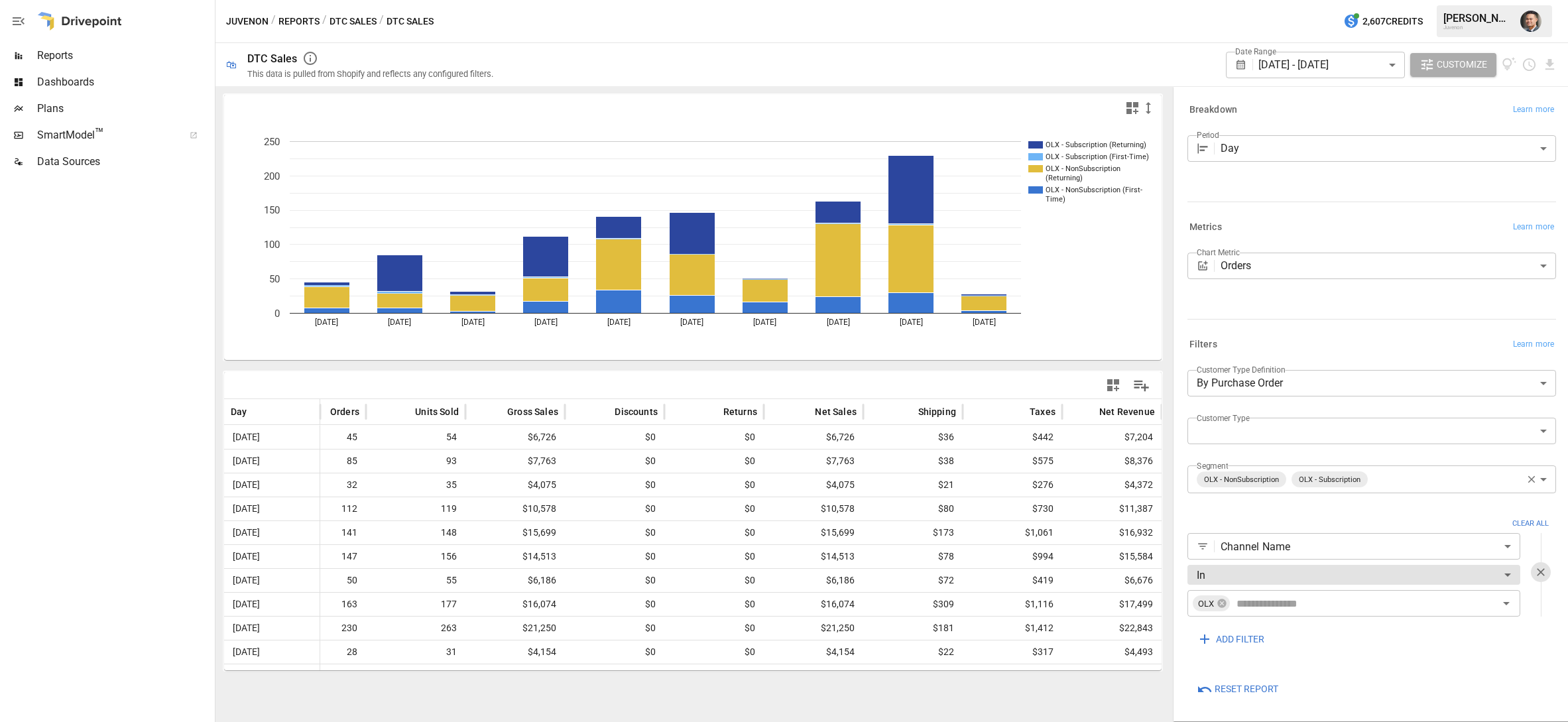
click at [1134, 388] on icon "Manage Columns" at bounding box center [1142, 385] width 19 height 19
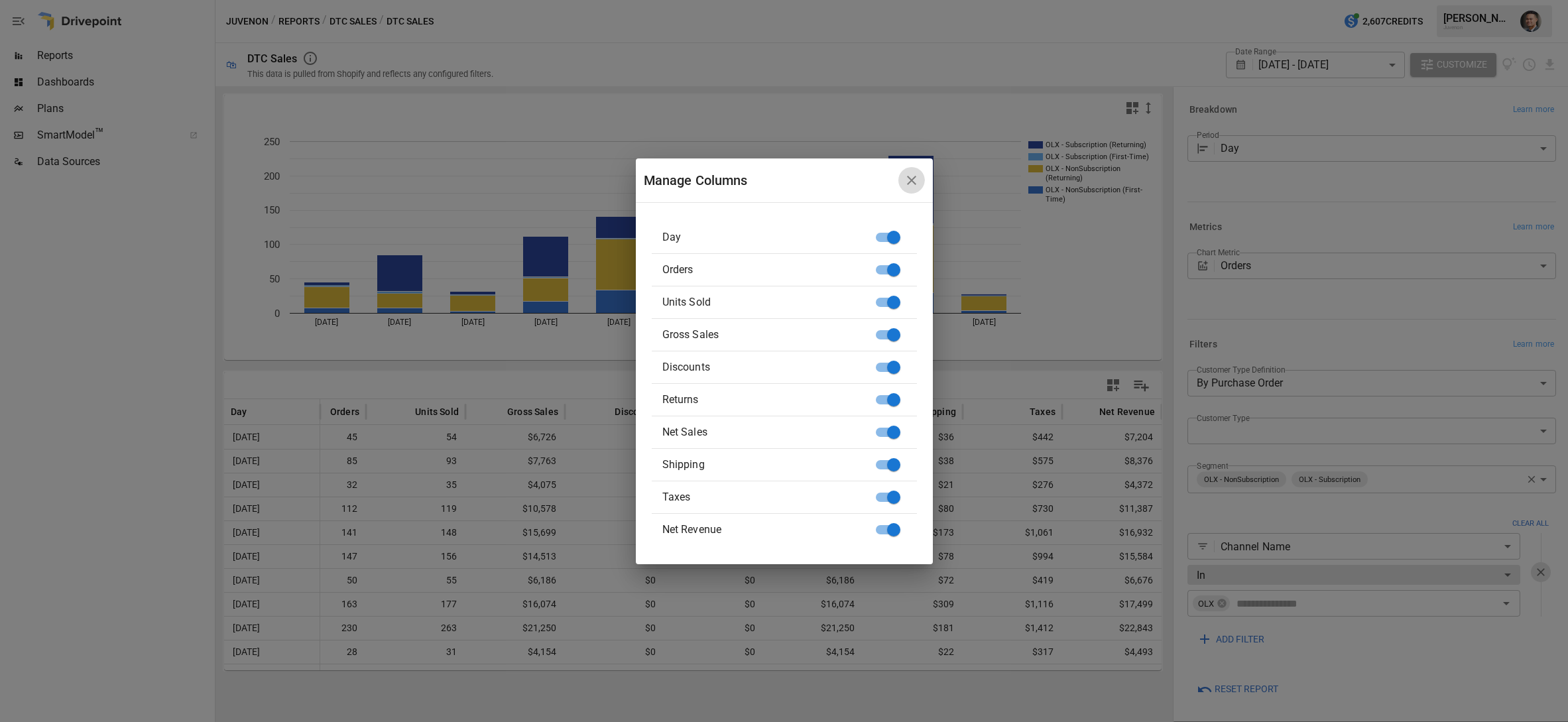
click at [909, 177] on icon "button" at bounding box center [912, 180] width 9 height 9
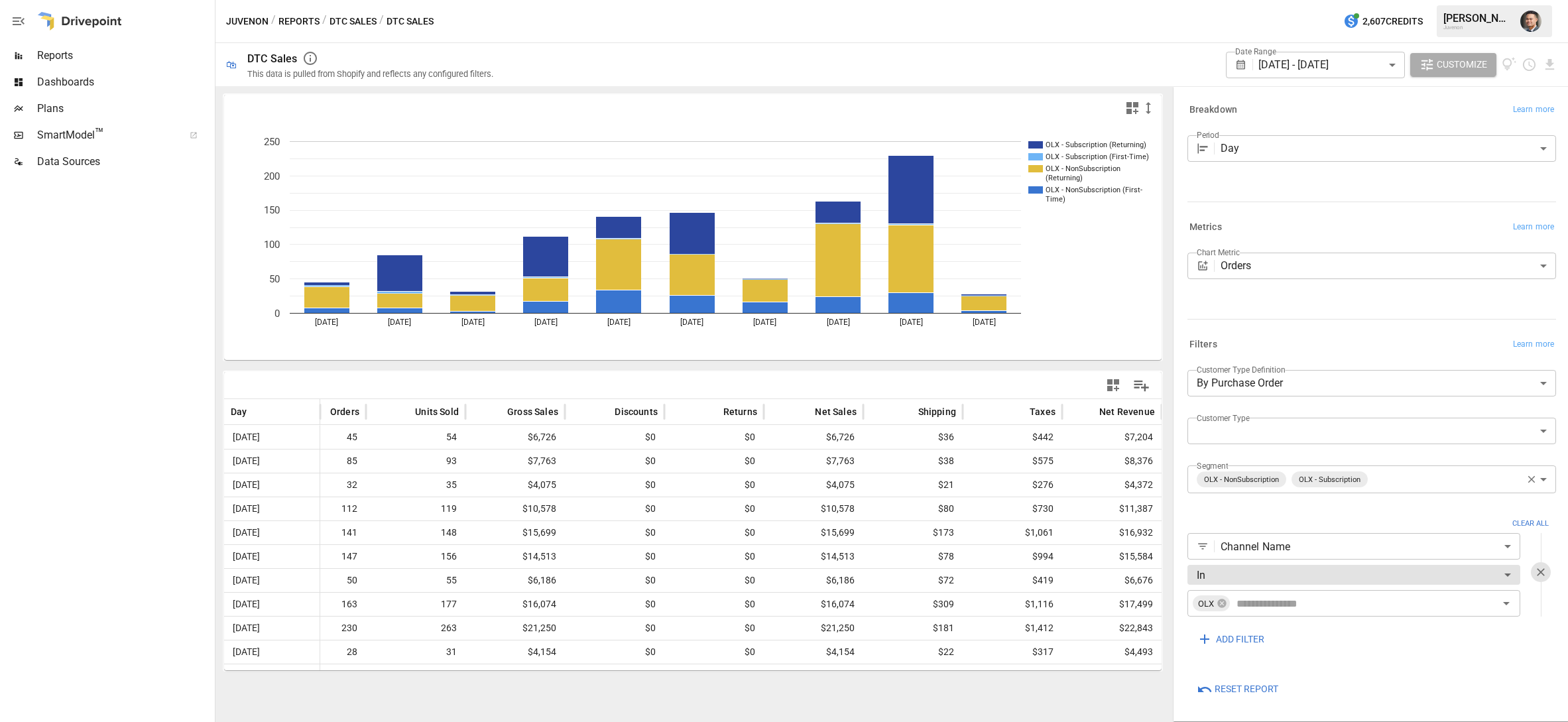
click at [1274, 282] on div "Chart Metric Orders ****** ​" at bounding box center [1369, 268] width 374 height 43
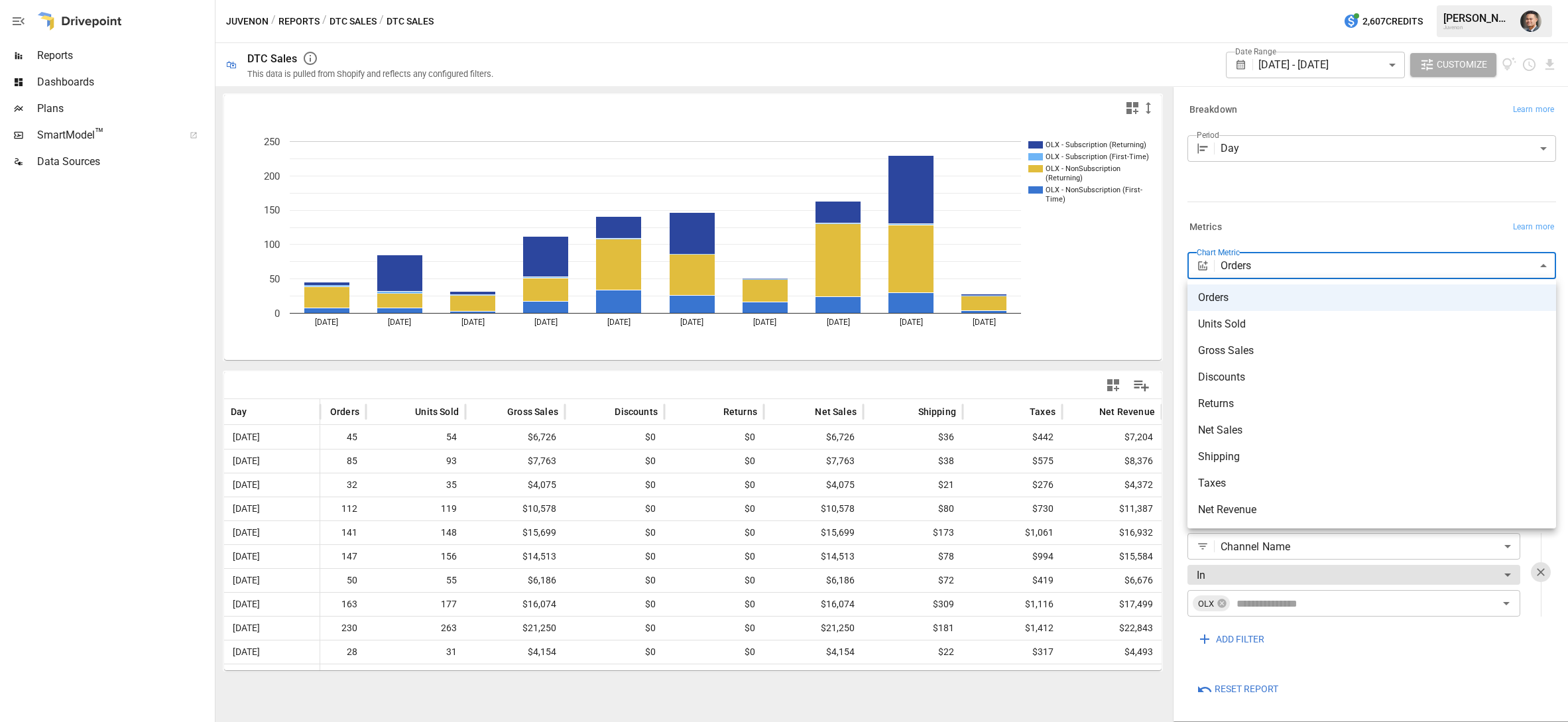
click at [1274, 0] on body "Reports Dashboards Plans SmartModel ™ Data Sources Juvenon / Reports / DTC Sale…" at bounding box center [784, 0] width 1568 height 0
click at [1244, 450] on span "Shipping" at bounding box center [1371, 456] width 348 height 16
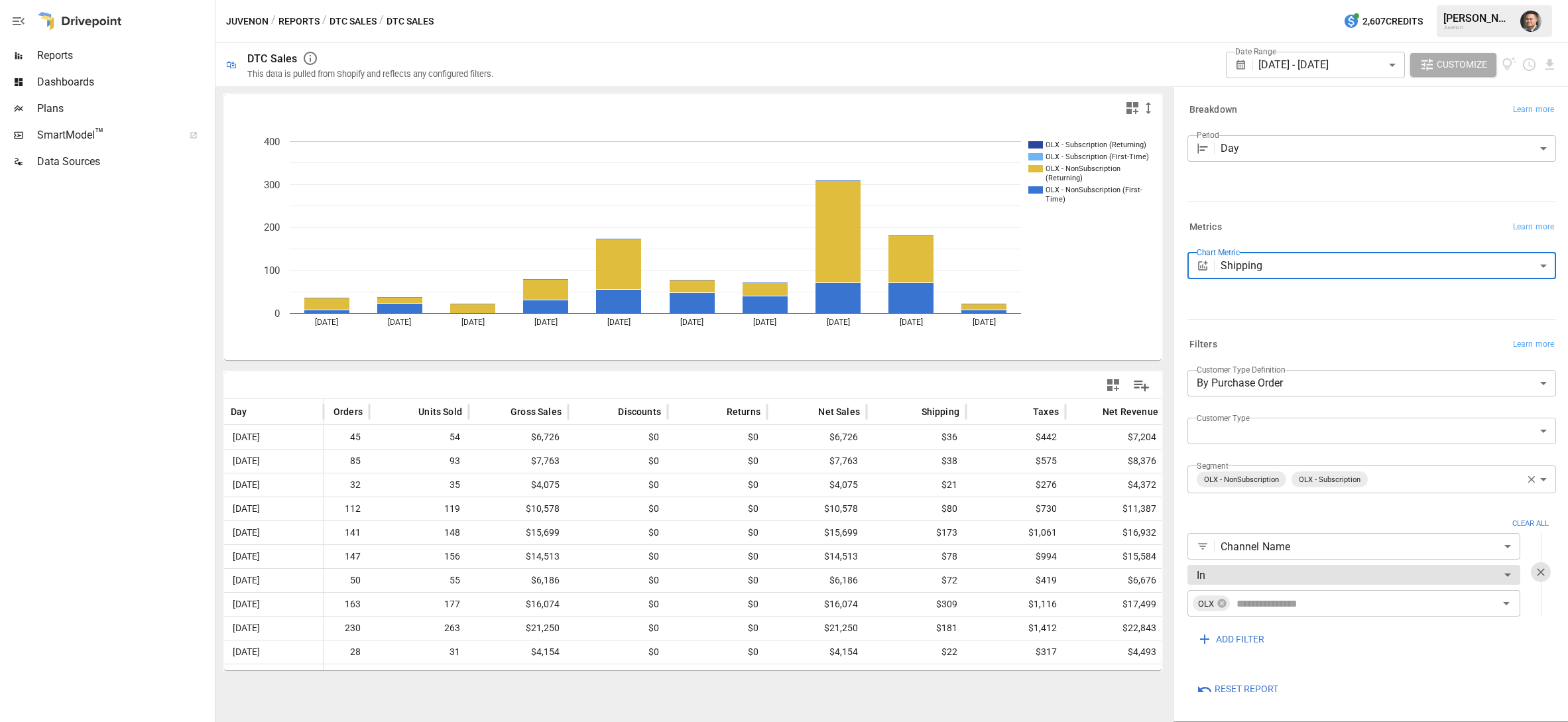
click at [1256, 0] on body "Reports Dashboards Plans SmartModel ™ Data Sources Juvenon / Reports / DTC Sale…" at bounding box center [784, 0] width 1568 height 0
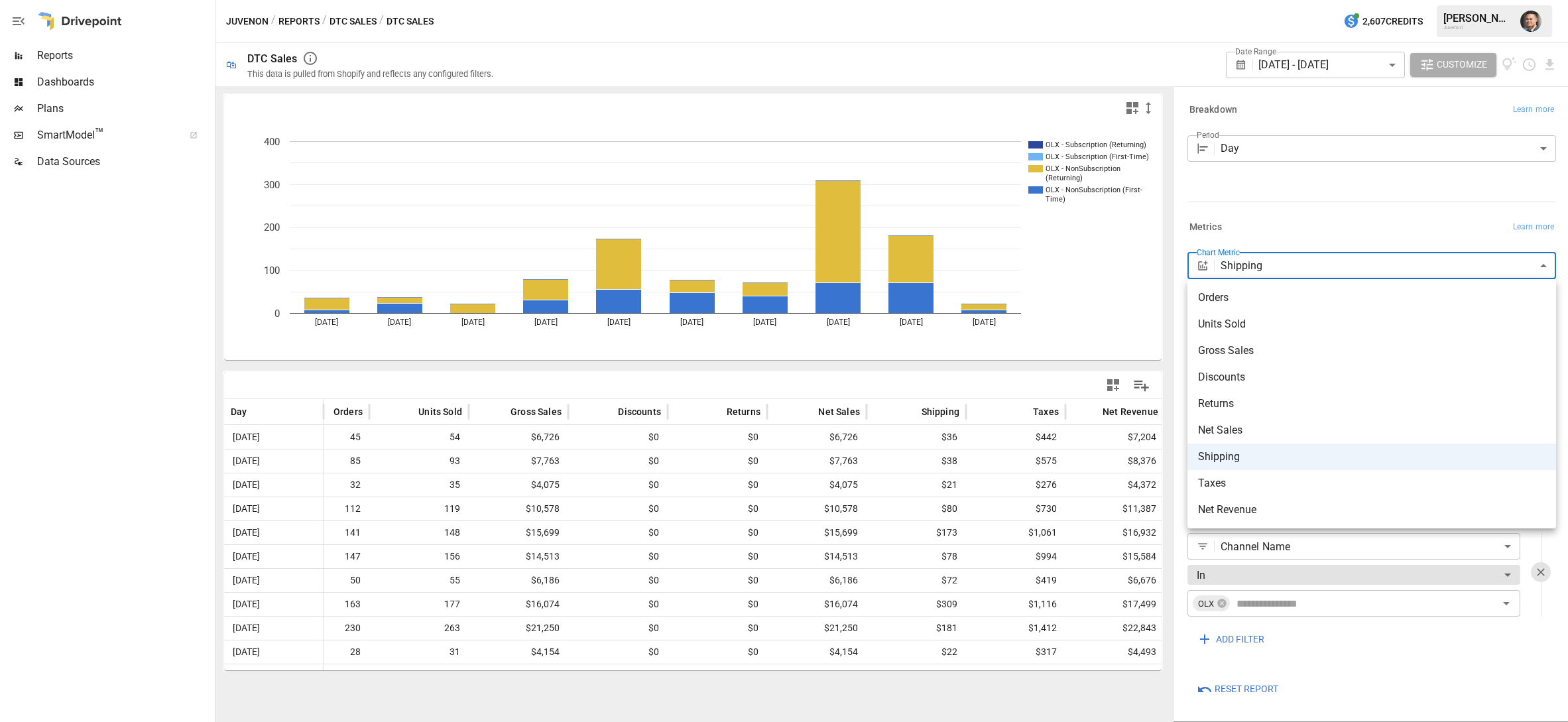
click at [1226, 296] on span "Orders" at bounding box center [1371, 297] width 348 height 16
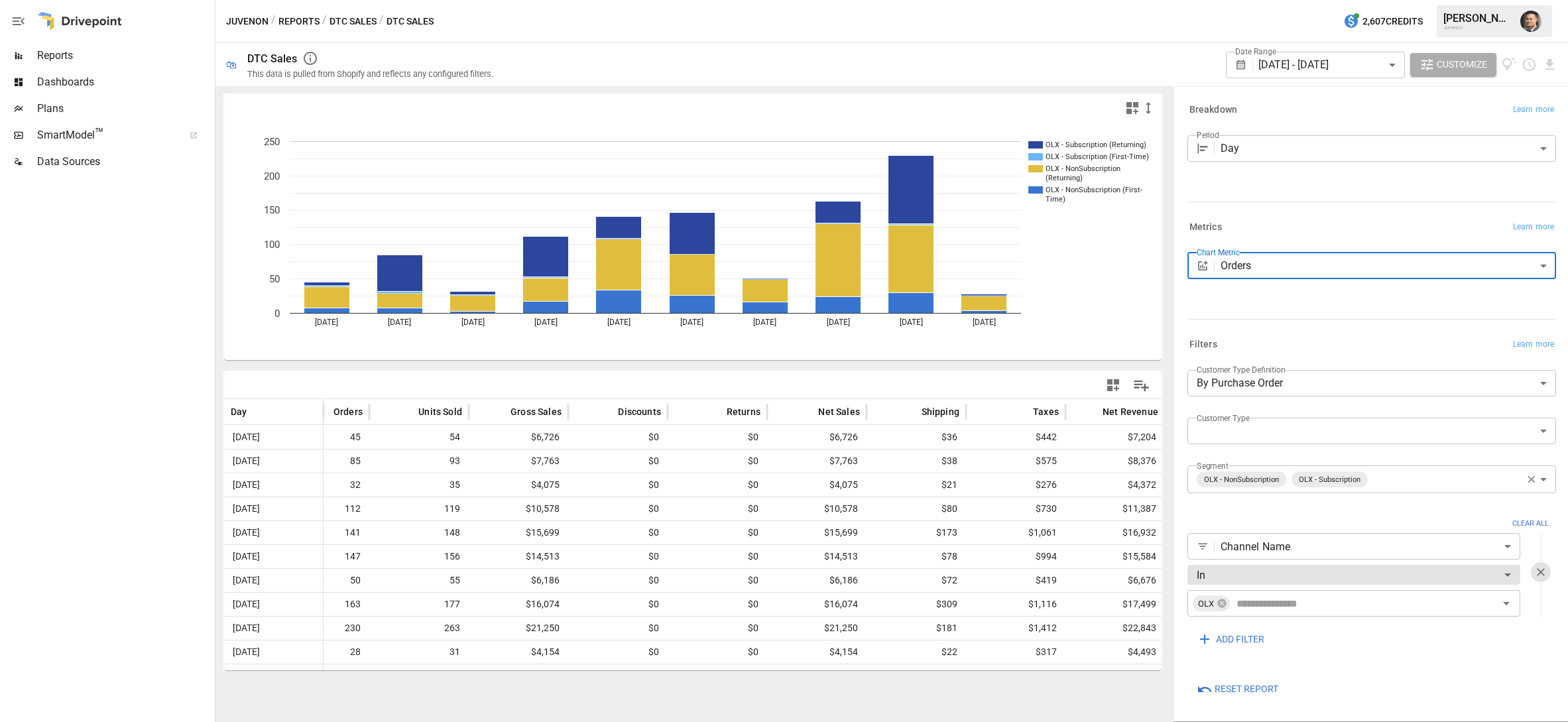
click at [1281, 0] on body "Reports Dashboards Plans SmartModel ™ Data Sources Juvenon / Reports / DTC Sale…" at bounding box center [784, 0] width 1568 height 0
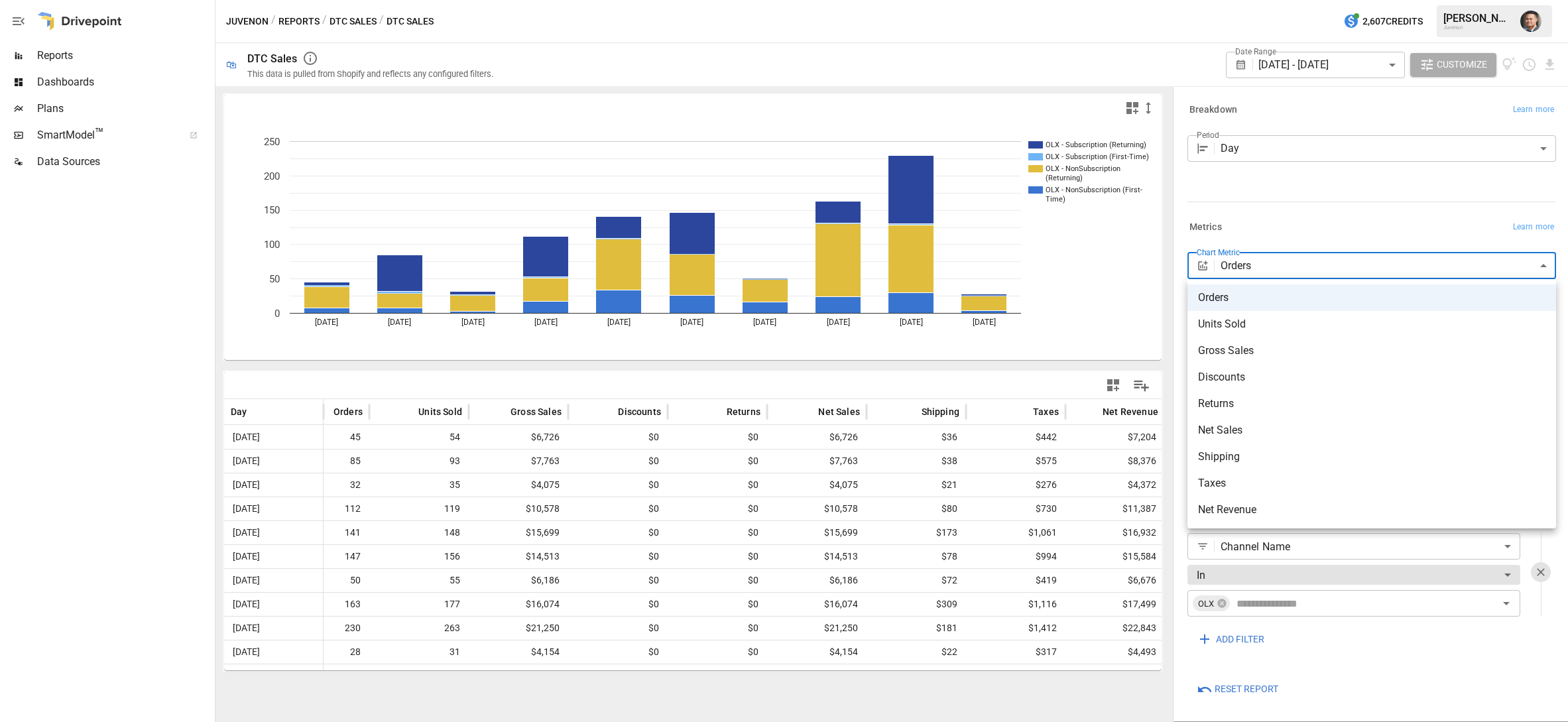
click at [1241, 453] on span "Shipping" at bounding box center [1371, 456] width 348 height 16
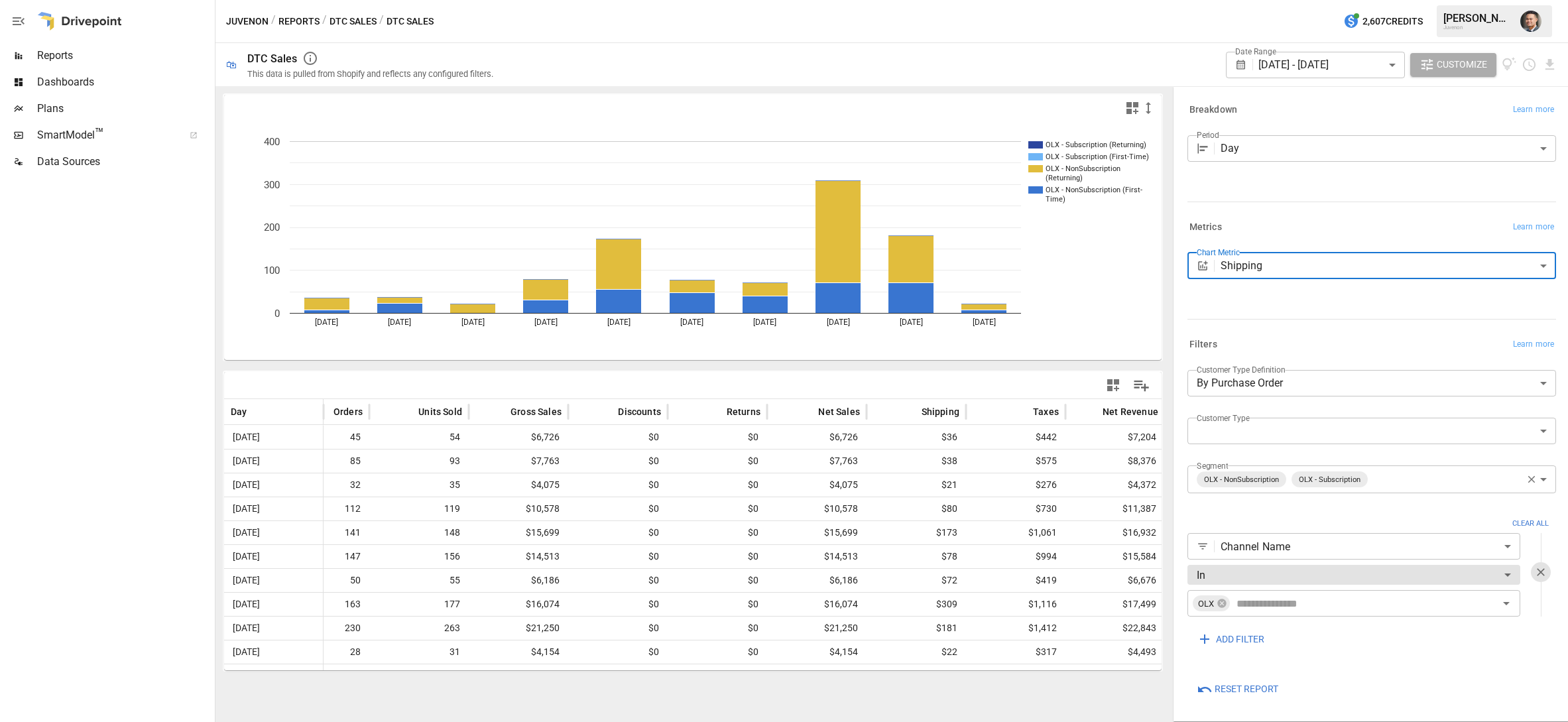
click at [1250, 0] on body "Reports Dashboards Plans SmartModel ™ Data Sources Juvenon / Reports / DTC Sale…" at bounding box center [784, 0] width 1568 height 0
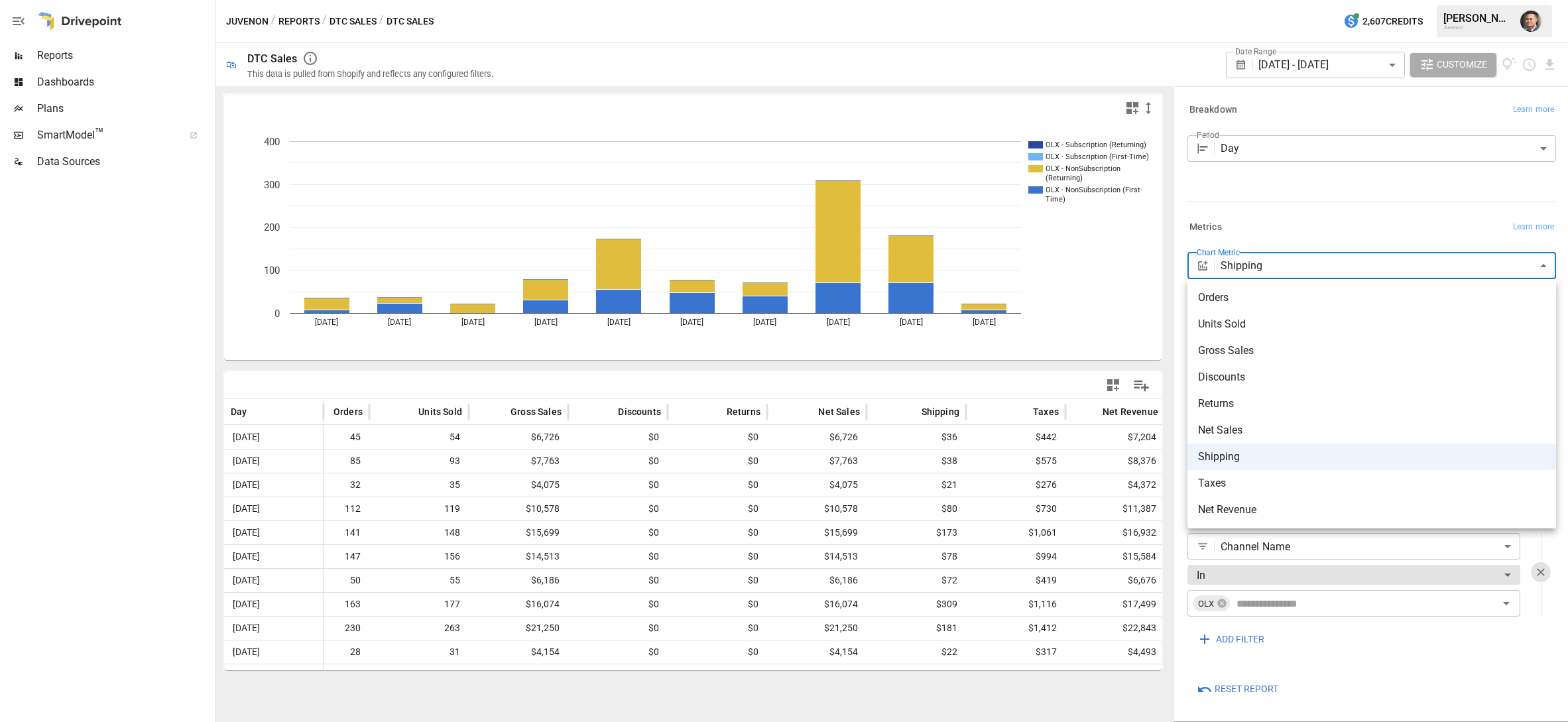
click at [1216, 297] on span "Orders" at bounding box center [1371, 297] width 348 height 16
type input "******"
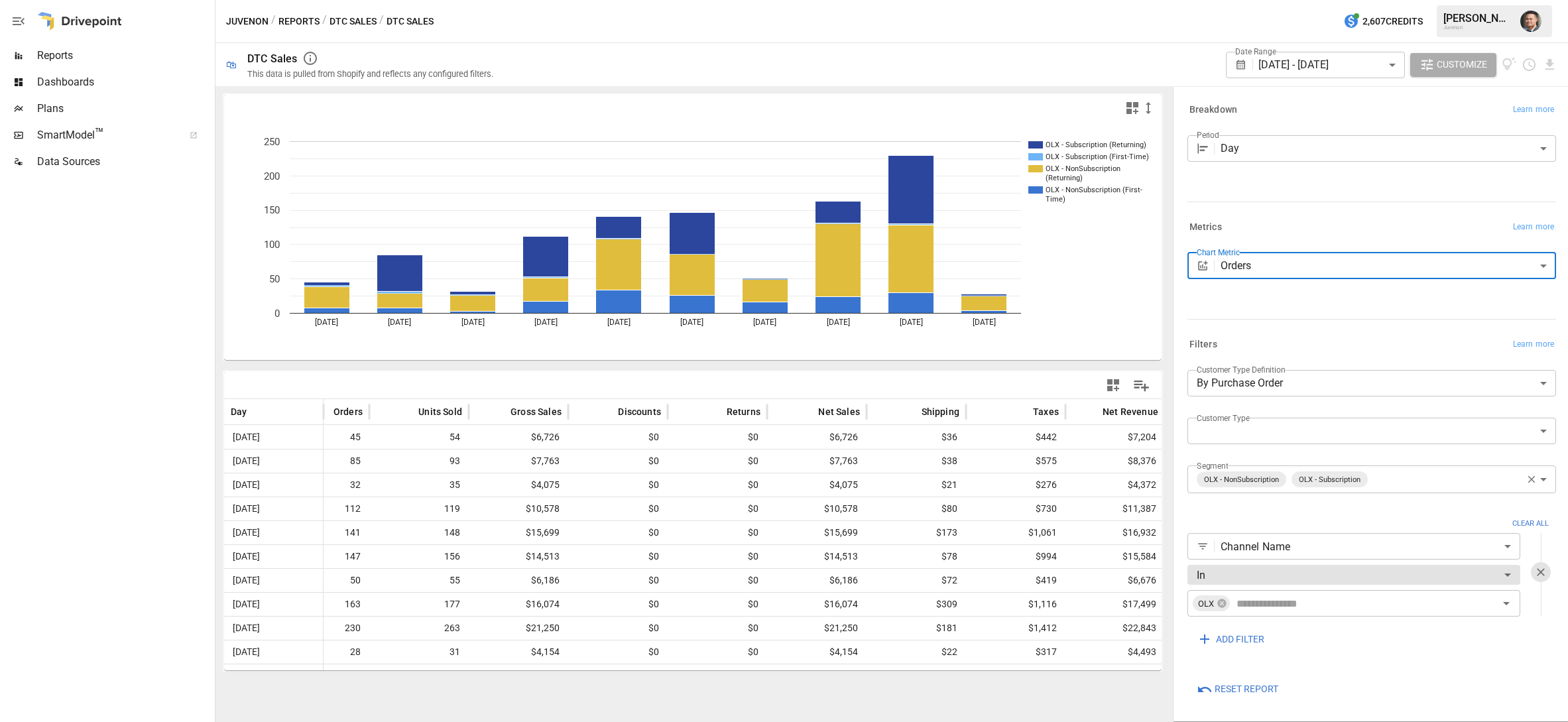
scroll to position [1, 0]
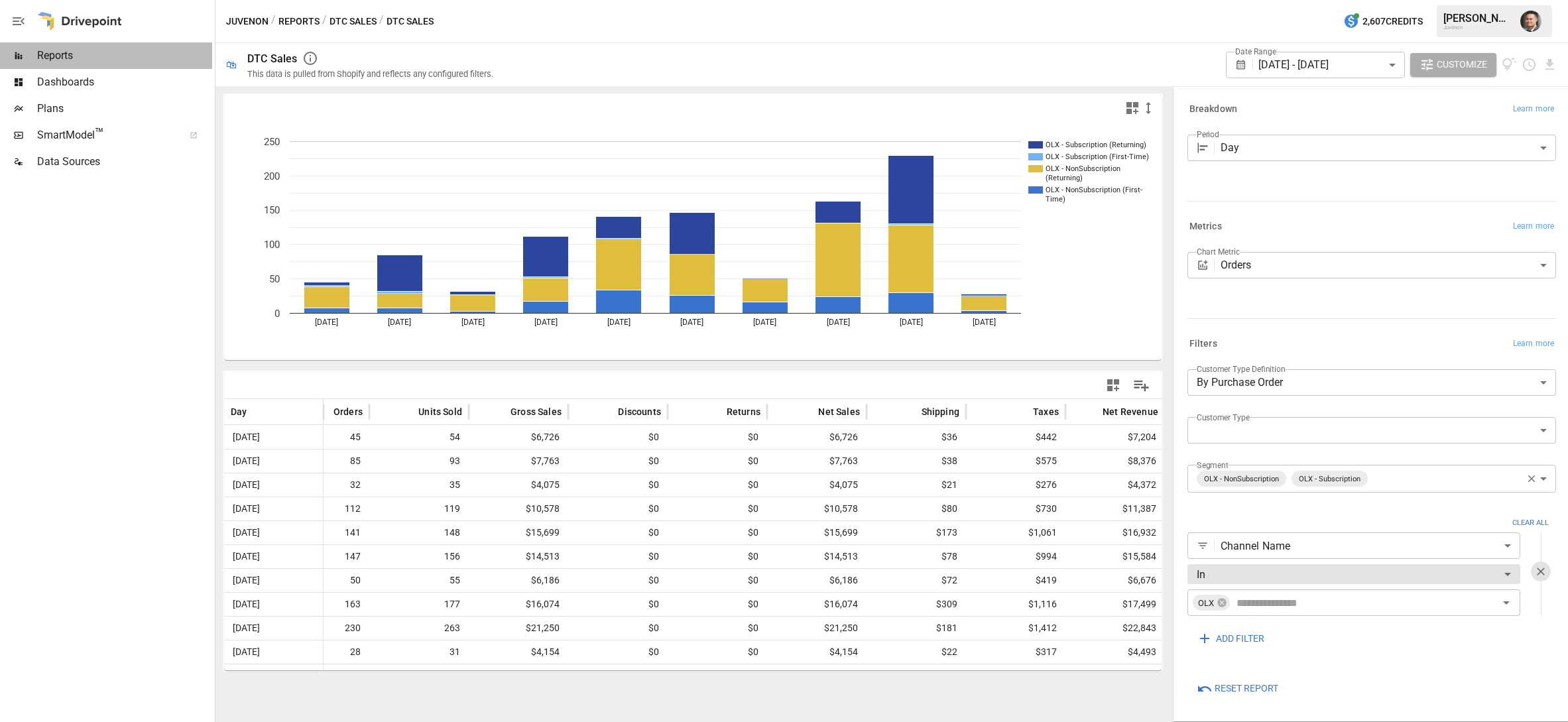
click at [96, 49] on span "Reports" at bounding box center [125, 55] width 175 height 16
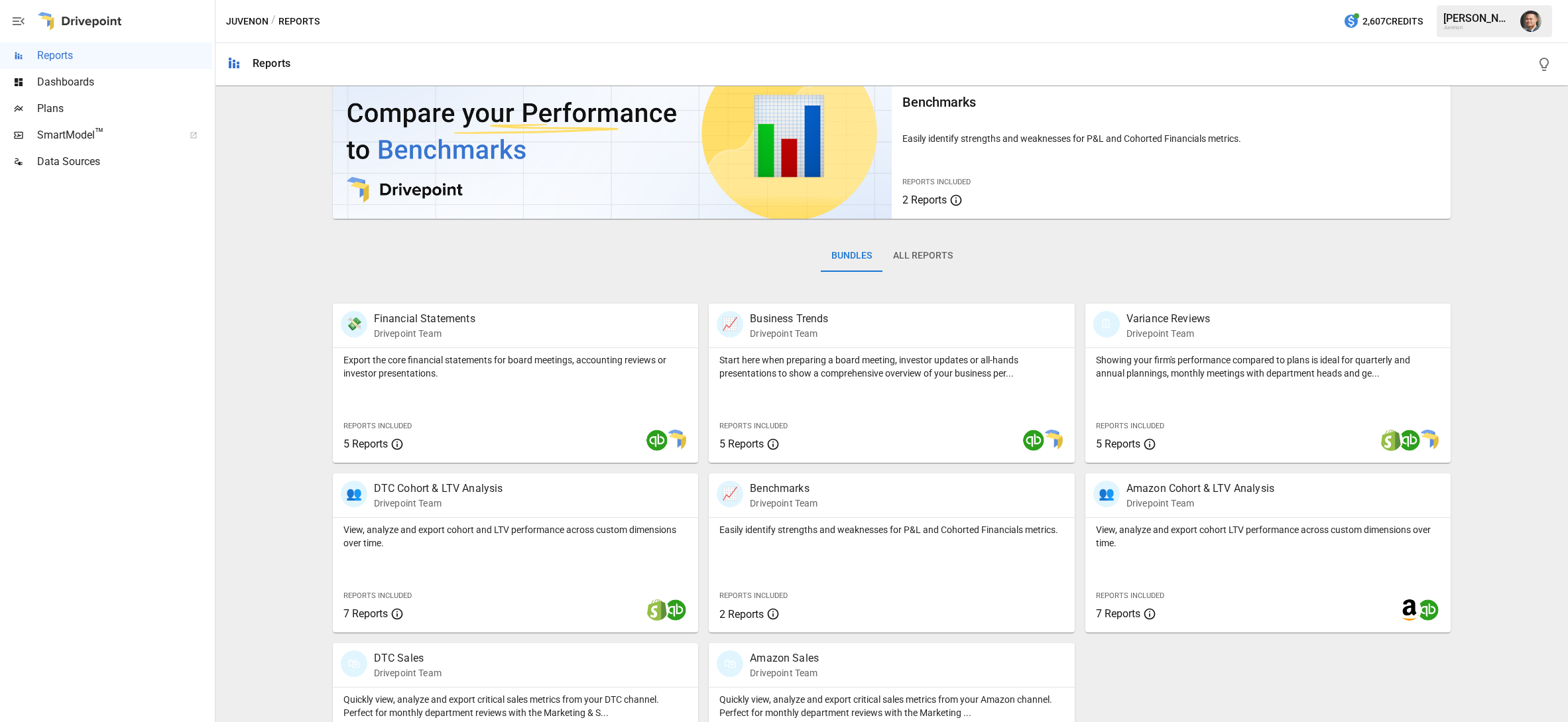
scroll to position [44, 0]
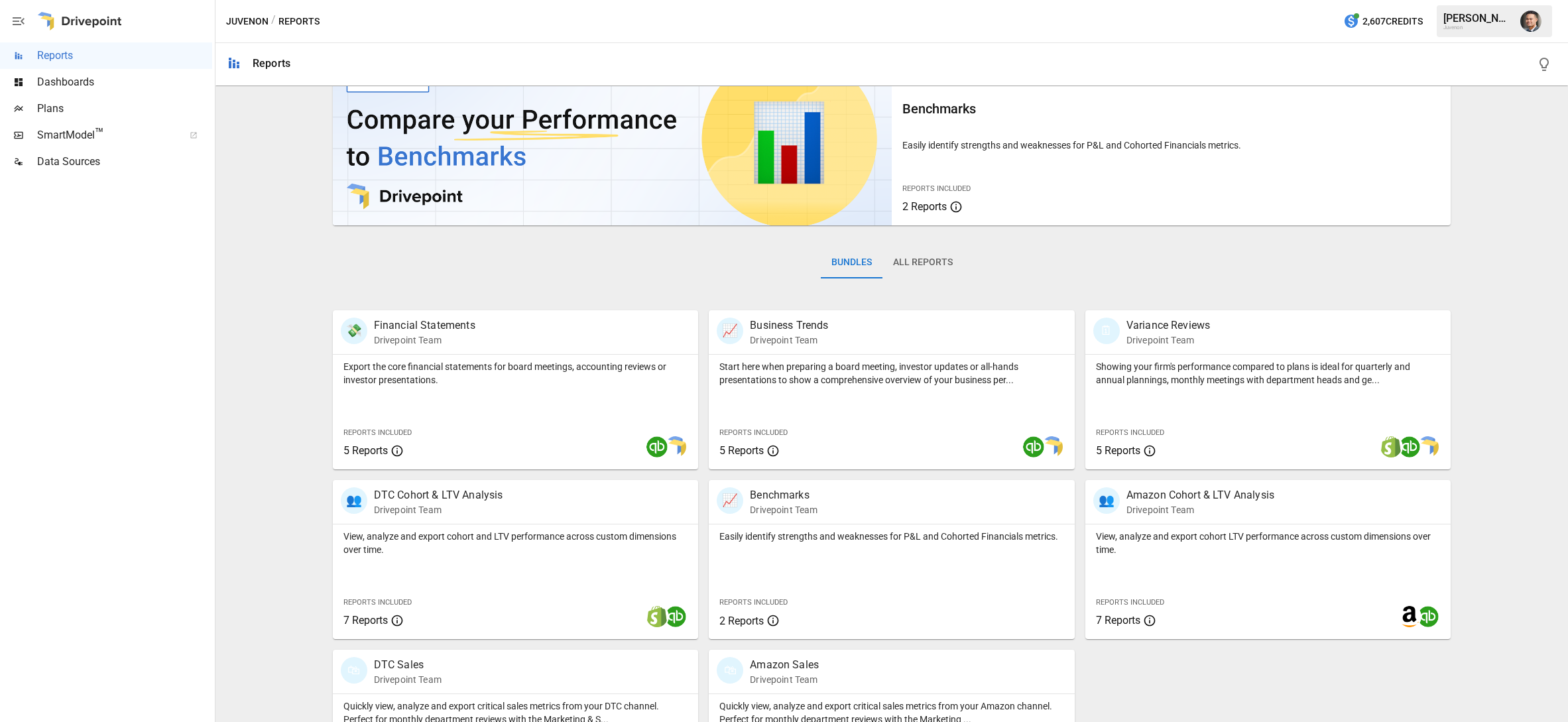
click at [82, 165] on span "Data Sources" at bounding box center [125, 161] width 175 height 16
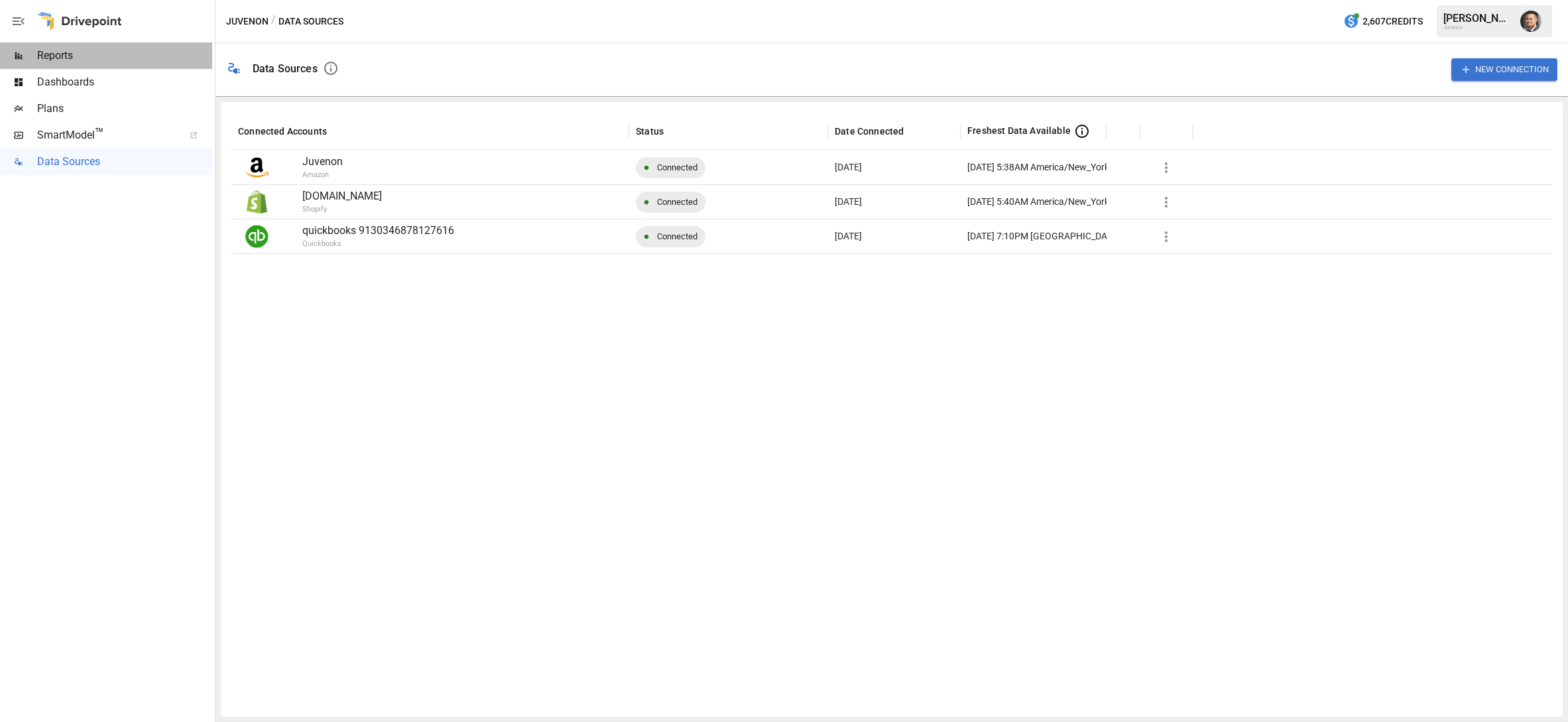
click at [87, 50] on span "Reports" at bounding box center [125, 55] width 175 height 16
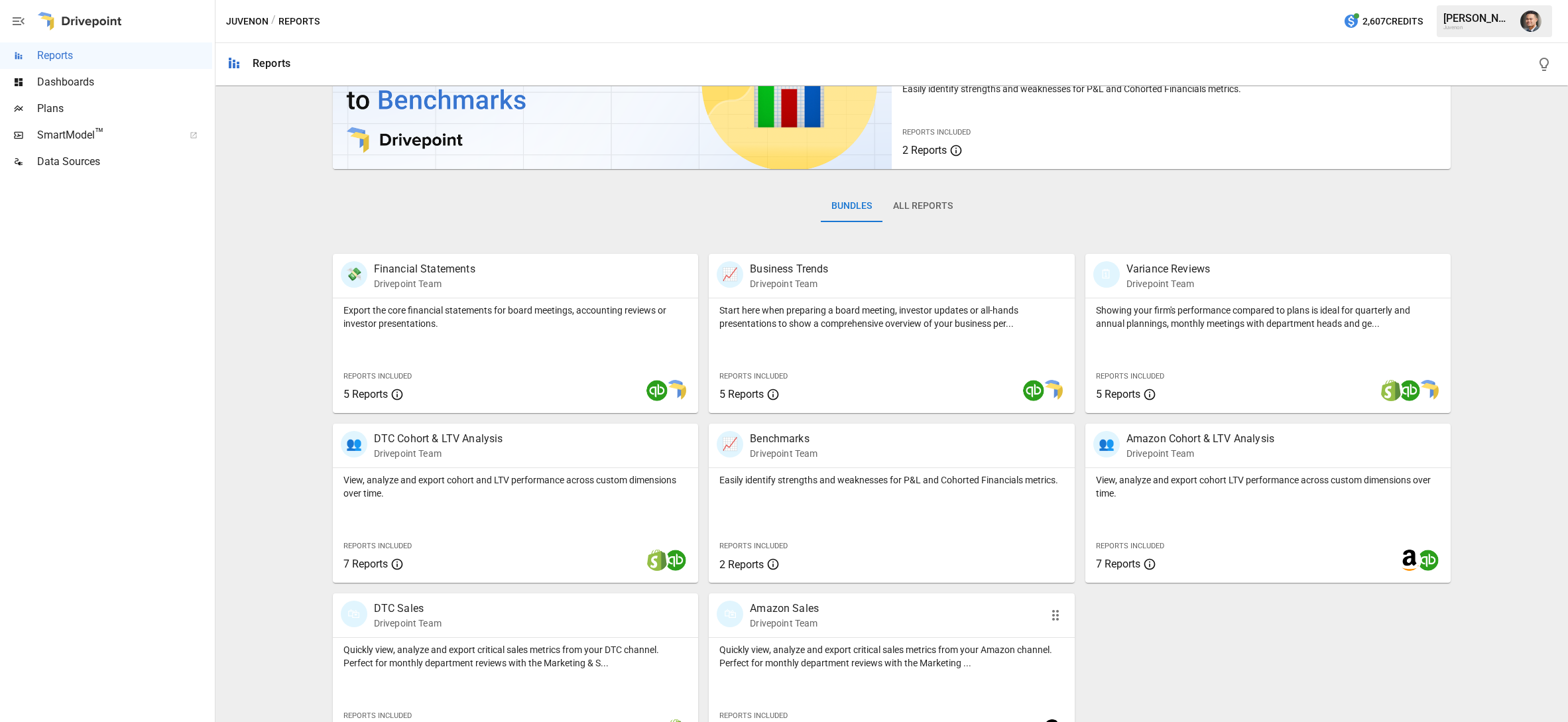
scroll to position [105, 0]
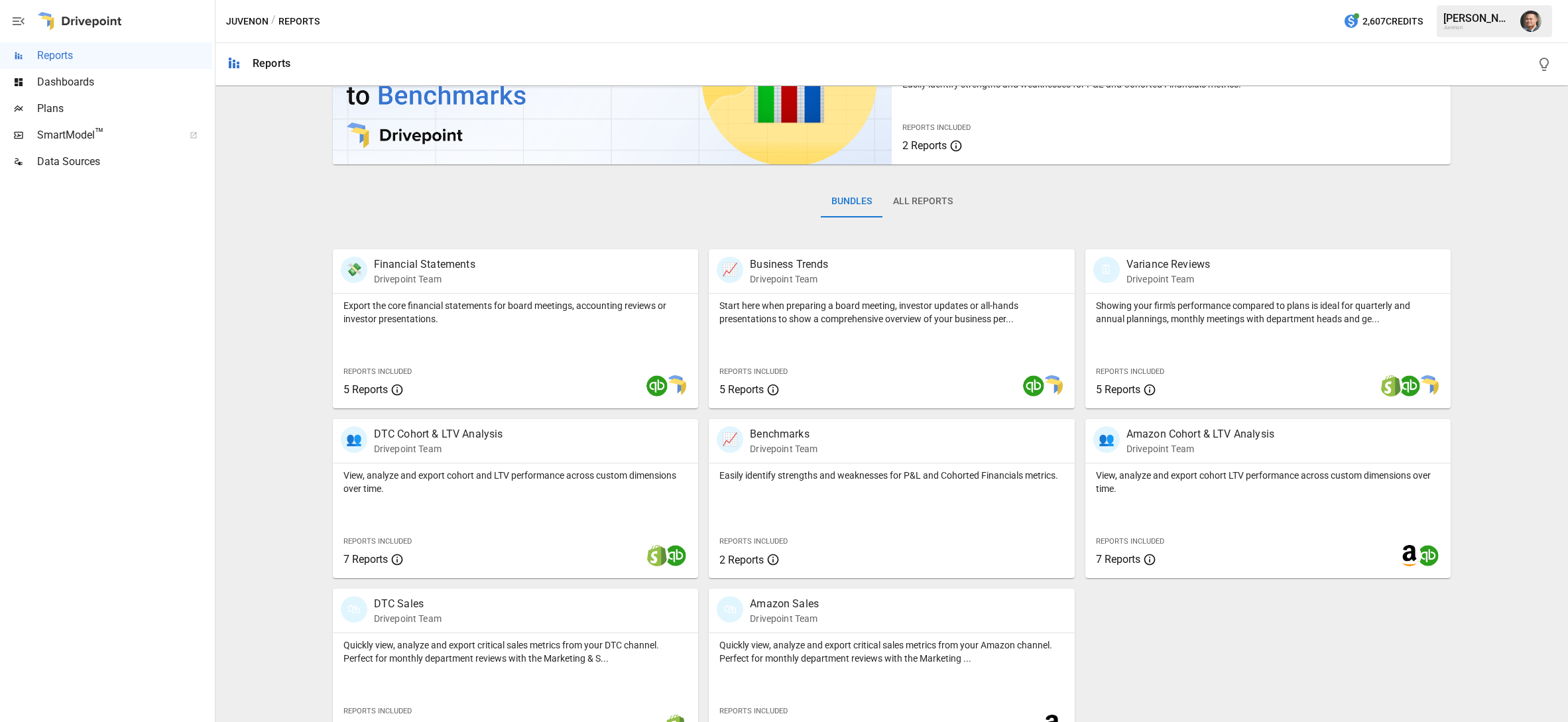
click at [913, 219] on div "Bundles All Reports" at bounding box center [892, 212] width 1119 height 75
click at [913, 205] on button "All Reports" at bounding box center [923, 201] width 81 height 32
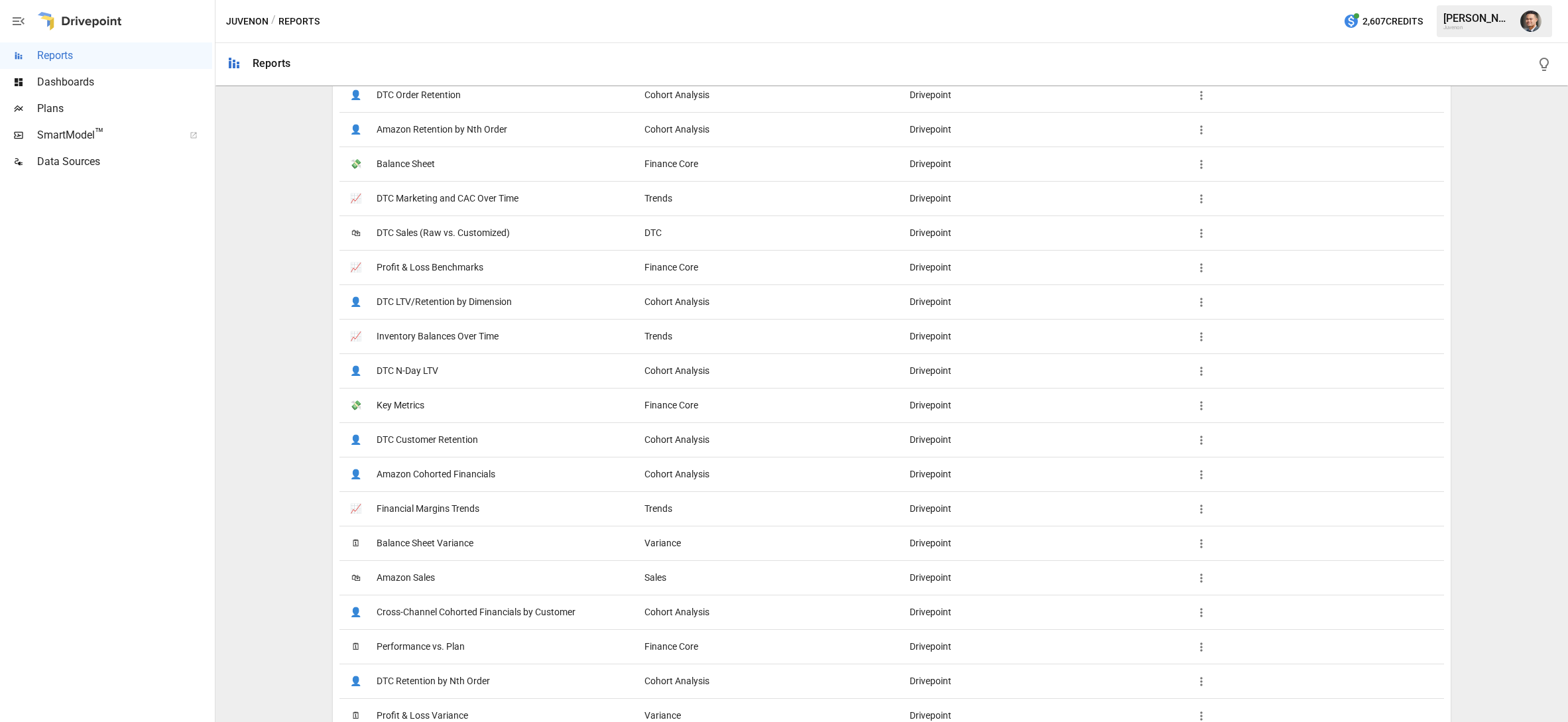
scroll to position [325, 0]
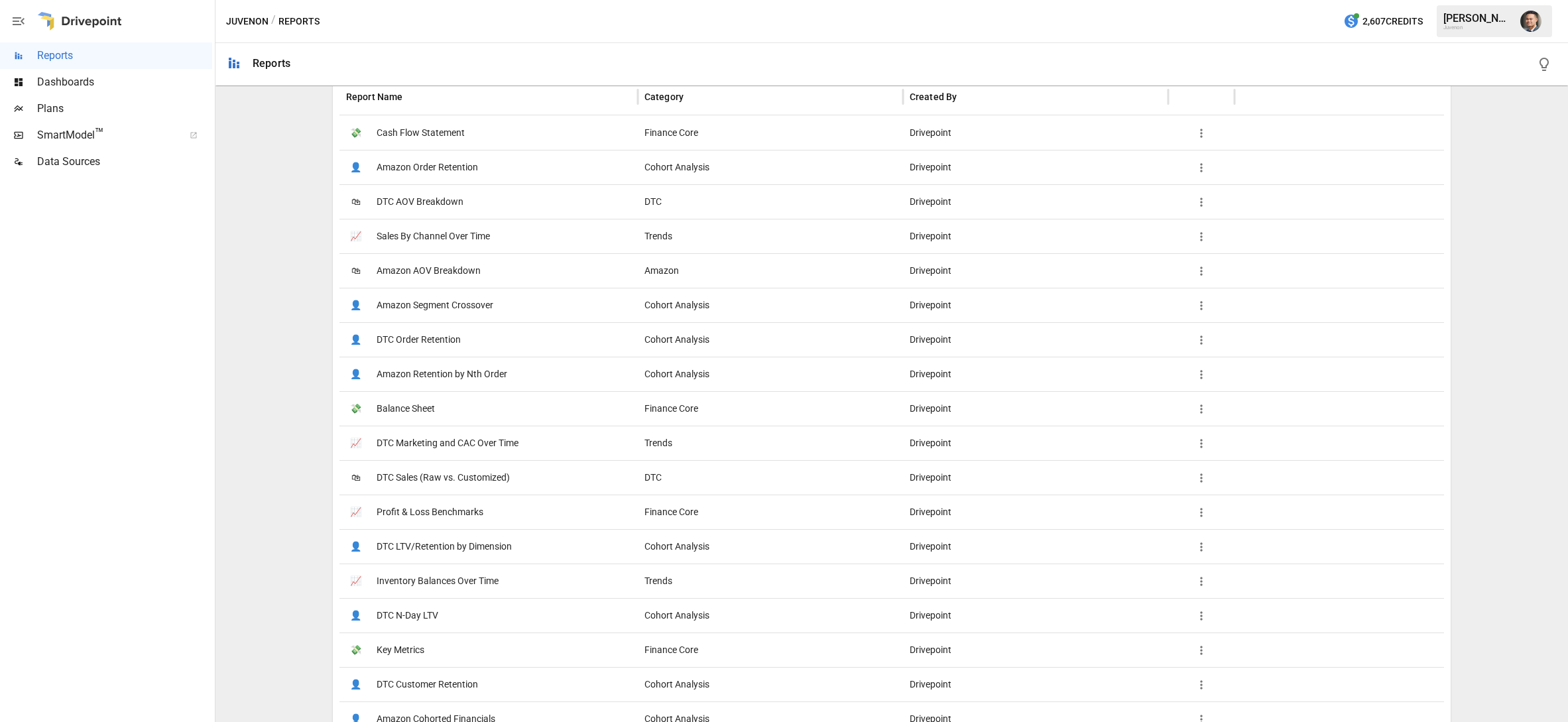
click at [438, 238] on span "Sales By Channel Over Time" at bounding box center [433, 236] width 113 height 34
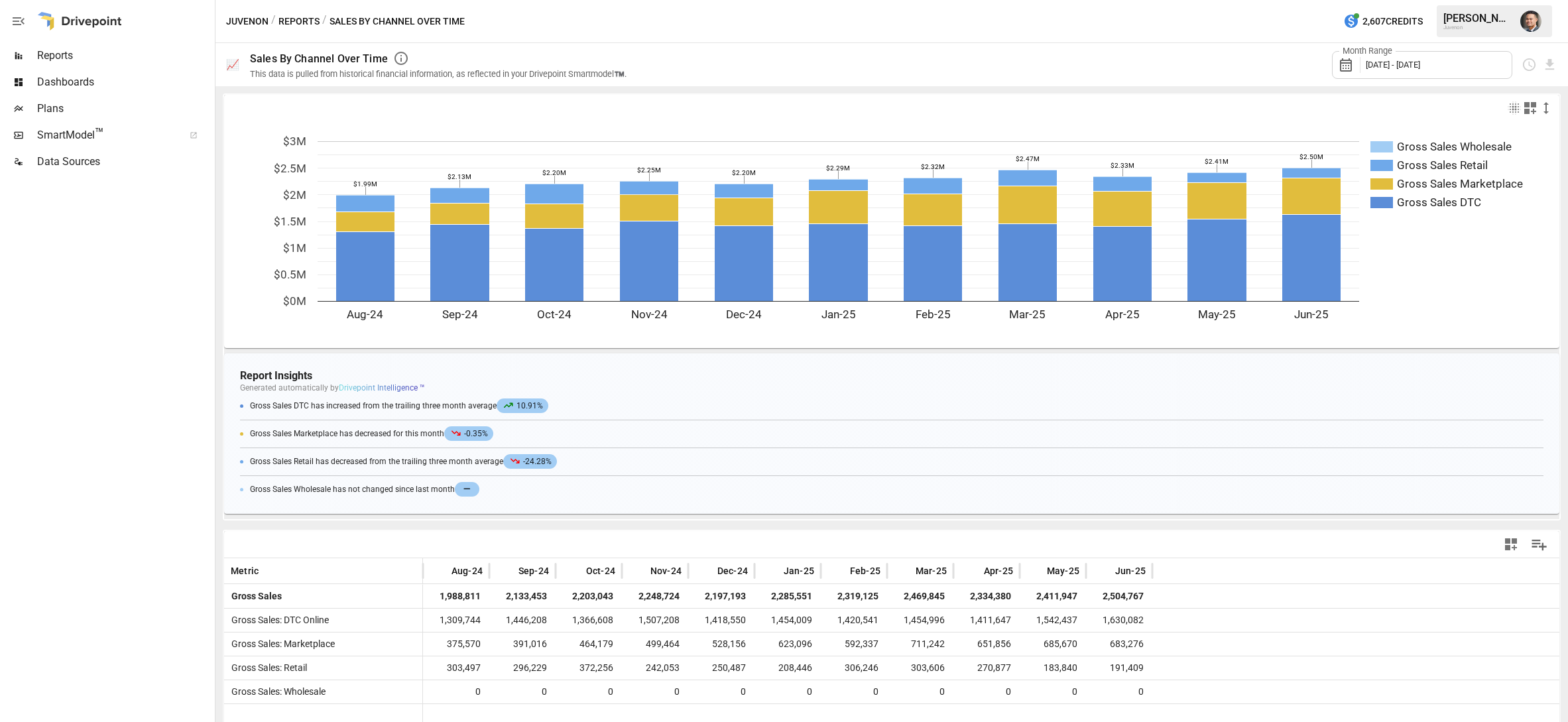
click at [300, 18] on button "Reports" at bounding box center [299, 22] width 41 height 16
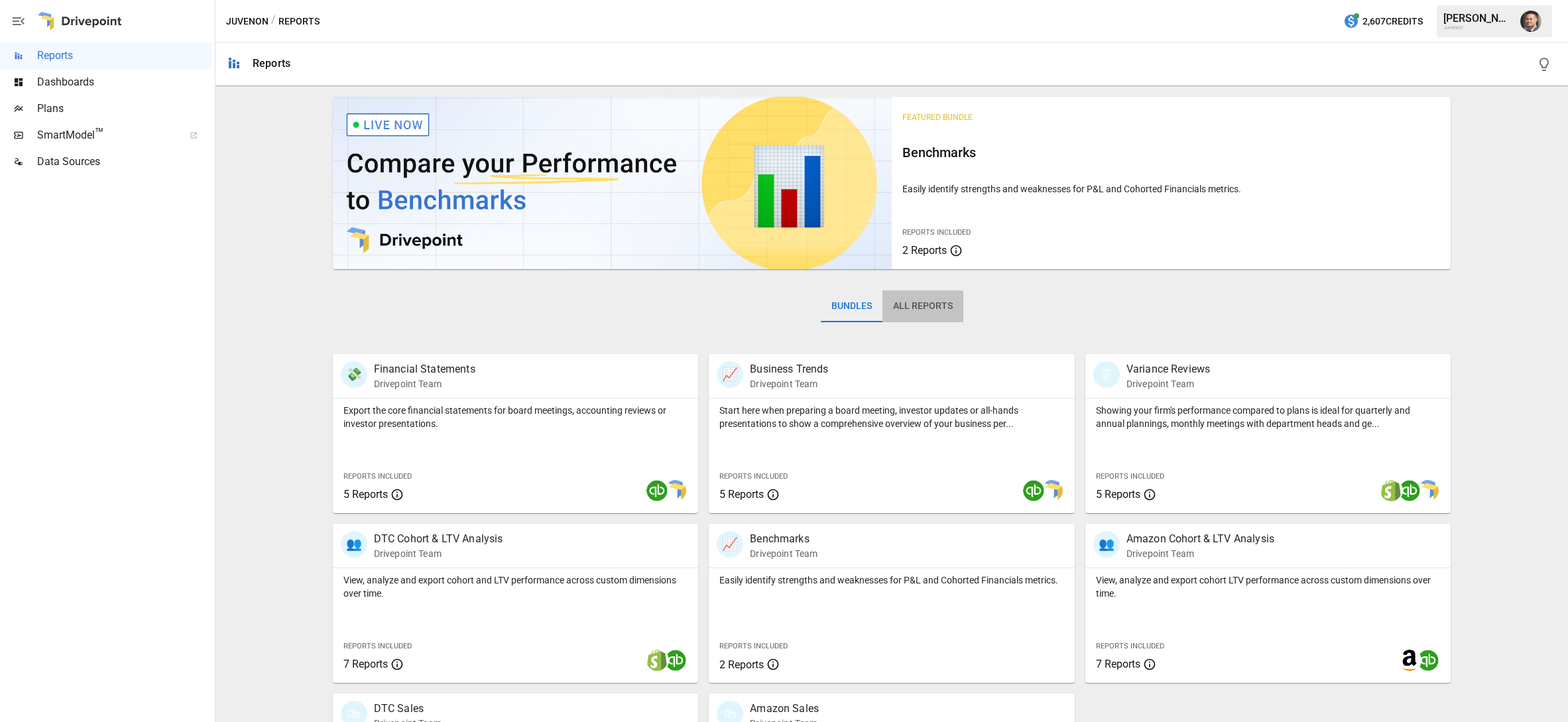
click at [900, 311] on button "All Reports" at bounding box center [923, 306] width 81 height 32
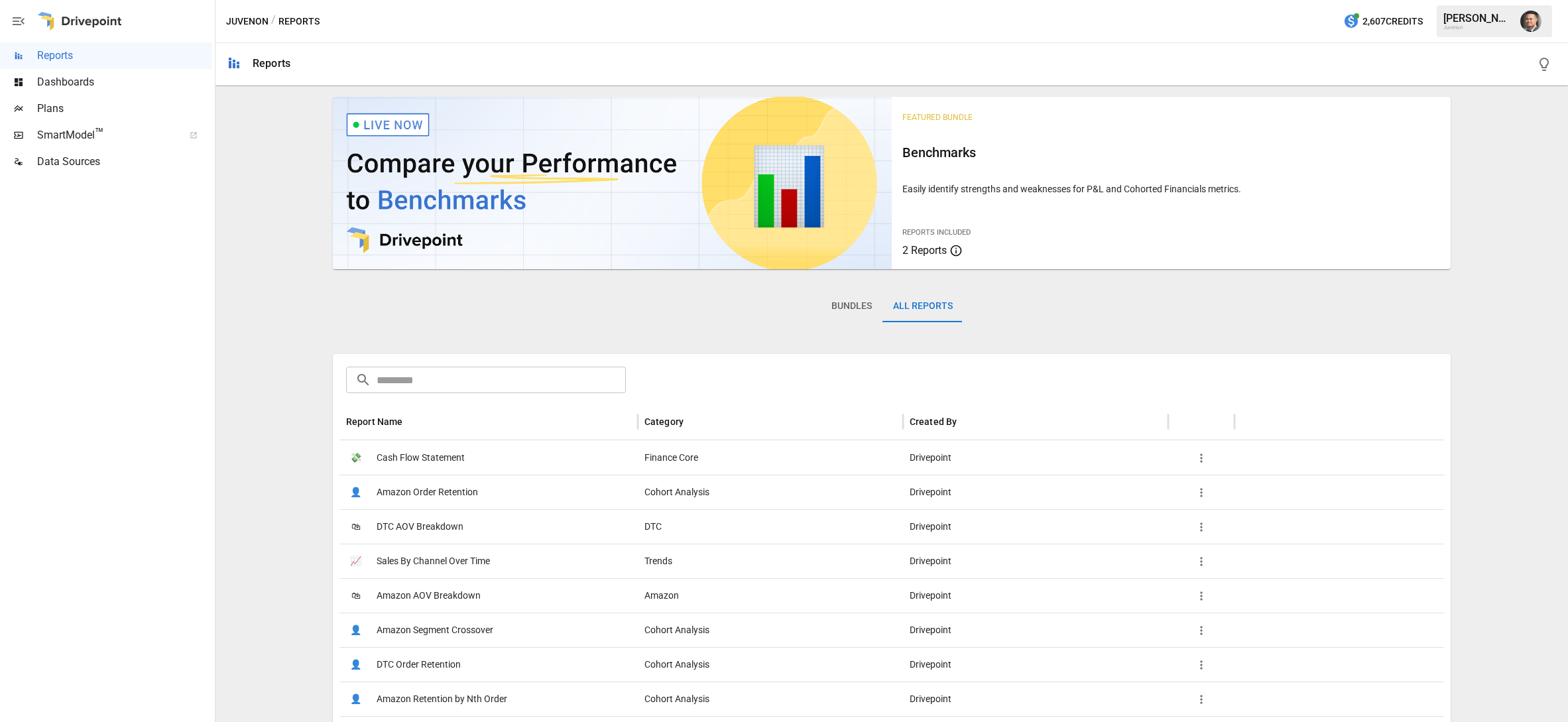
click at [506, 385] on input "text" at bounding box center [501, 379] width 250 height 26
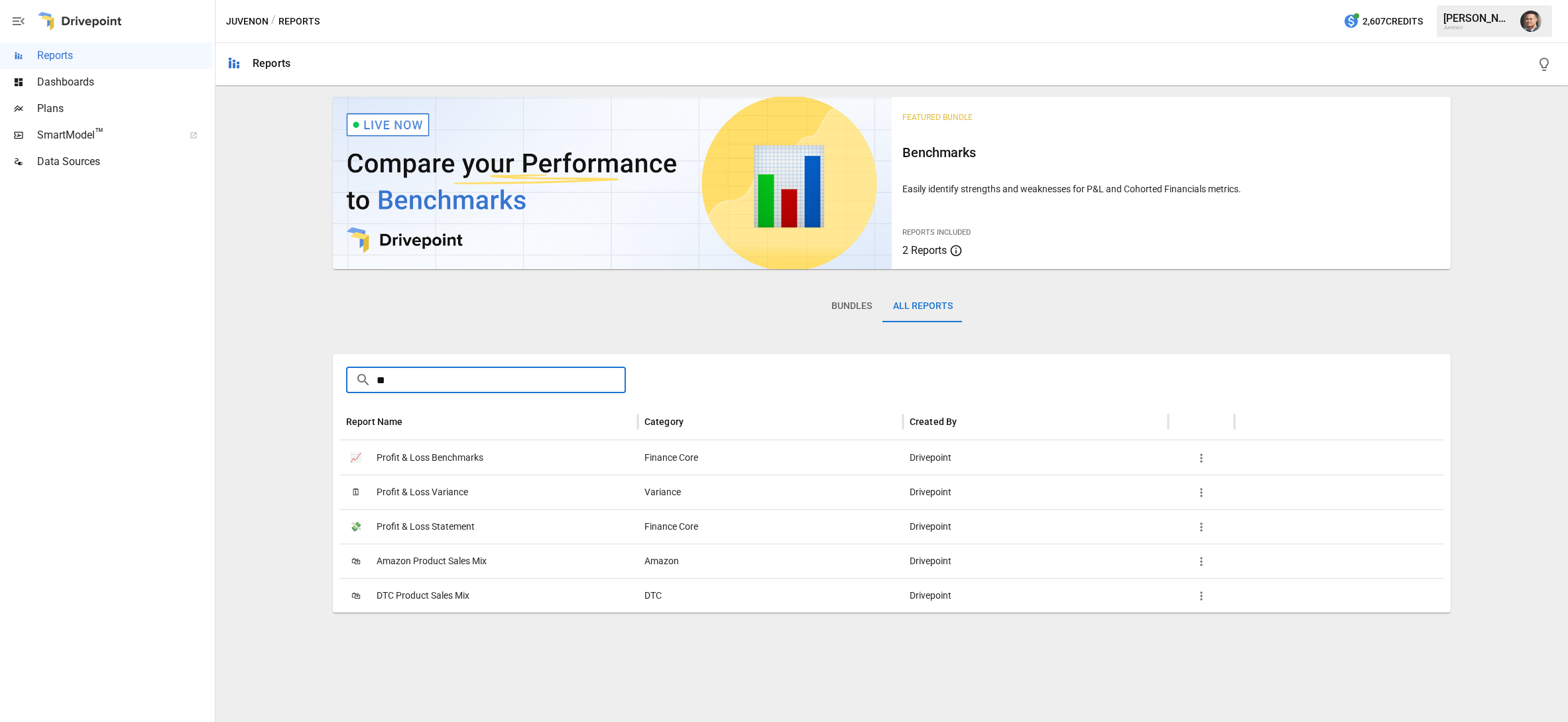
type input "*"
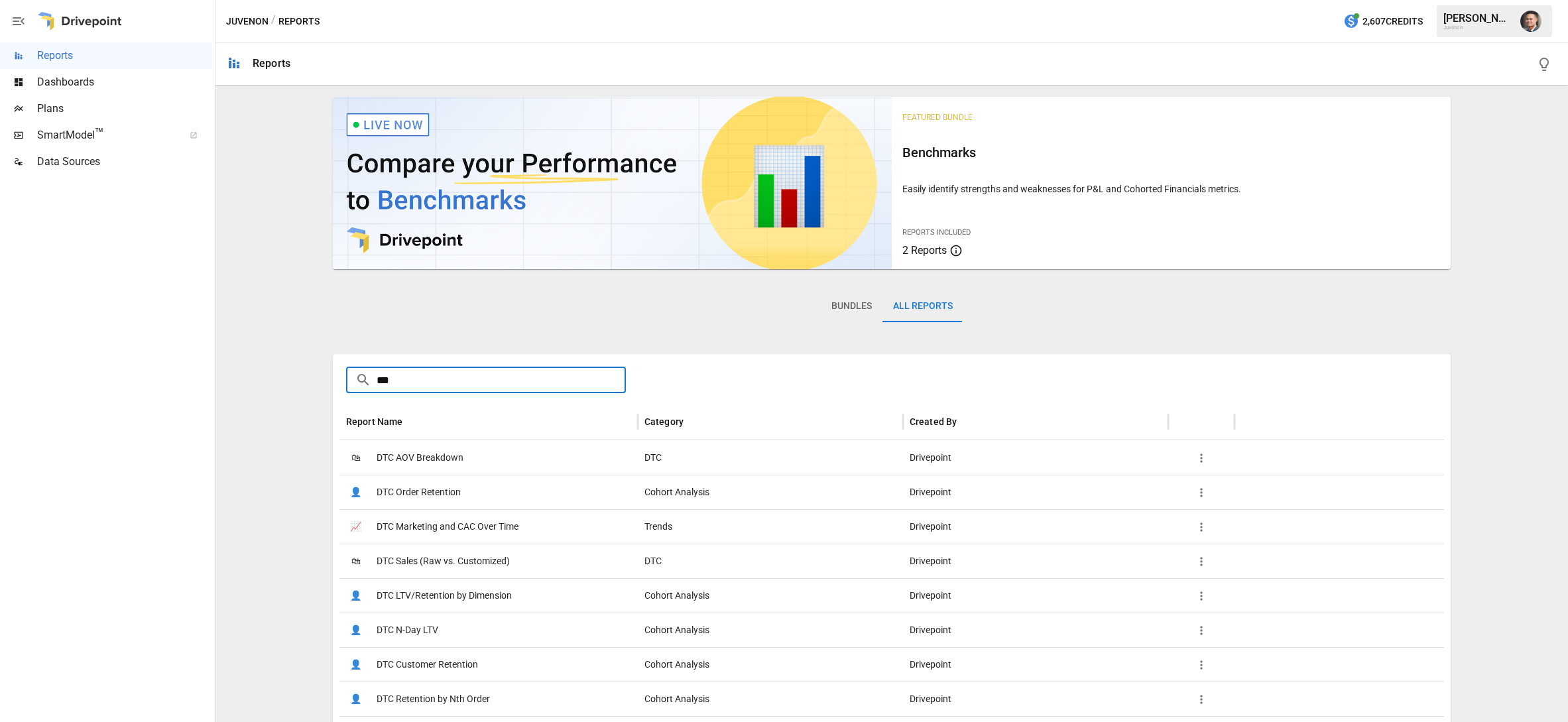
type input "***"
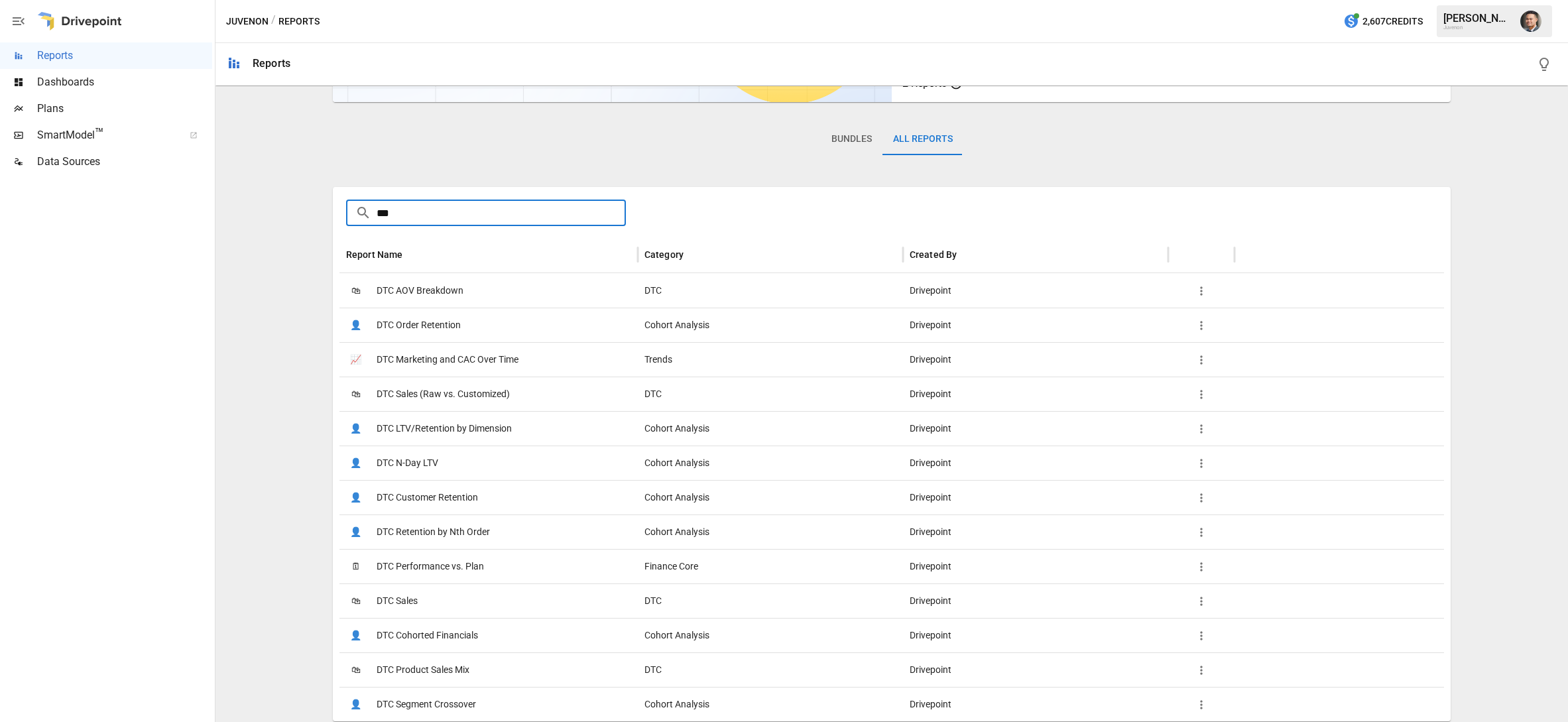
scroll to position [171, 0]
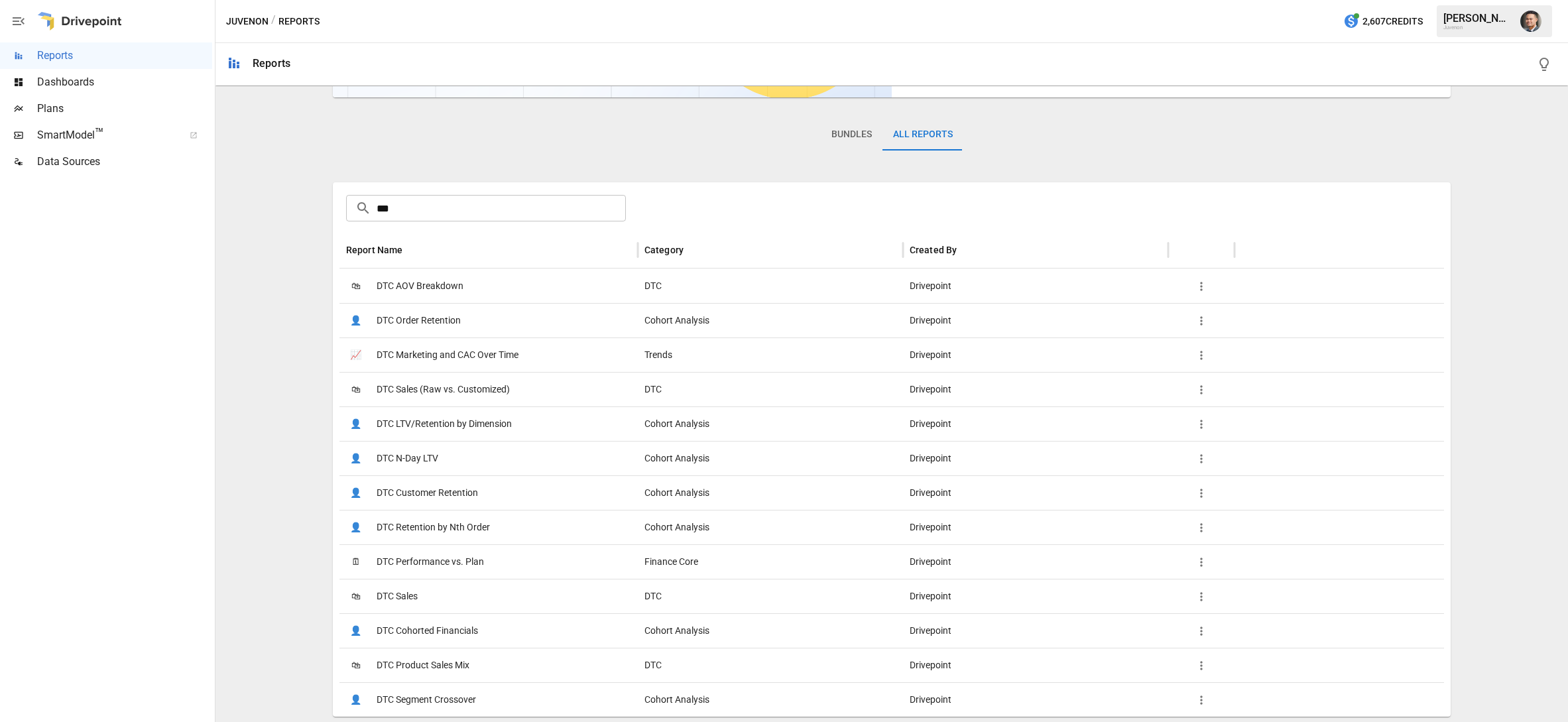
click at [504, 593] on div "🛍 DTC Sales" at bounding box center [489, 595] width 298 height 35
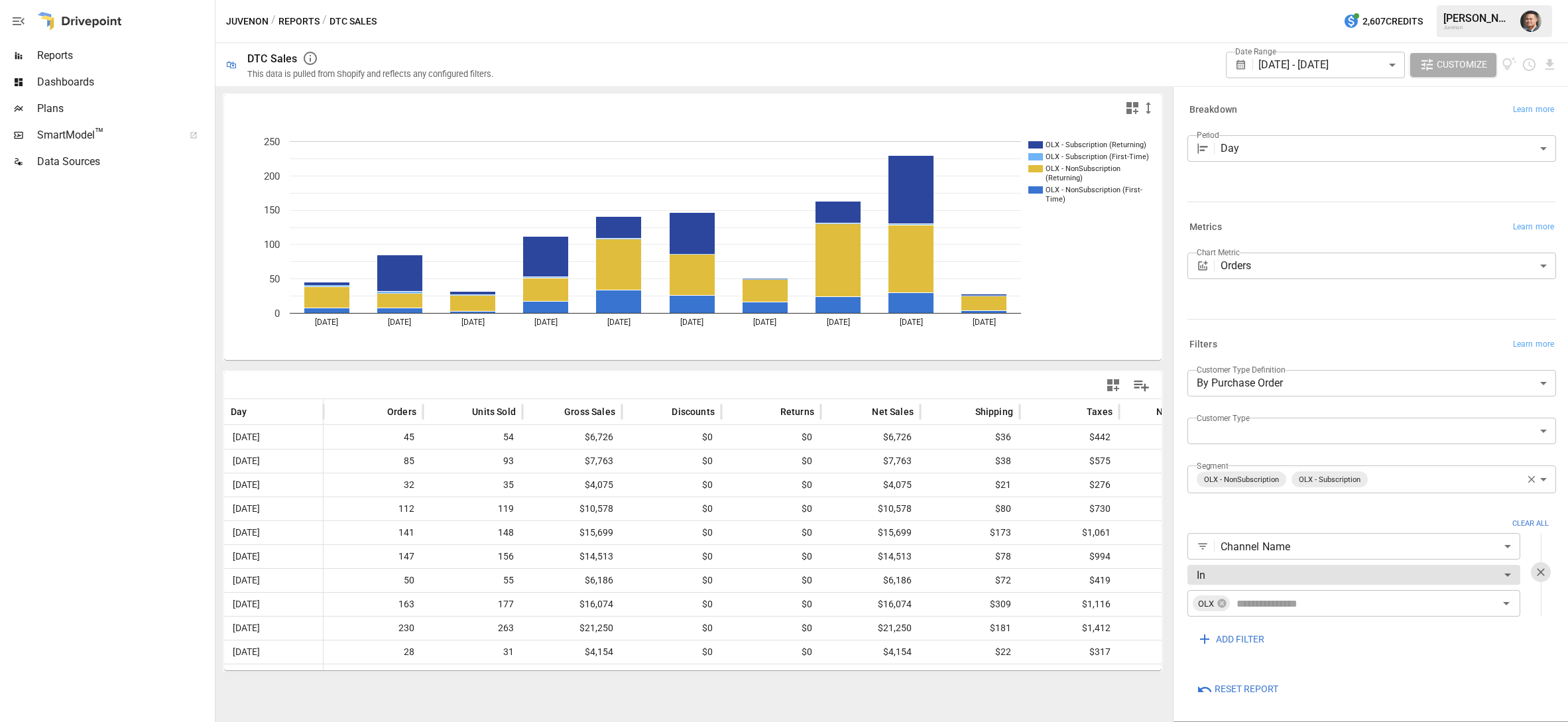
click at [1115, 381] on icon "button" at bounding box center [1113, 385] width 12 height 12
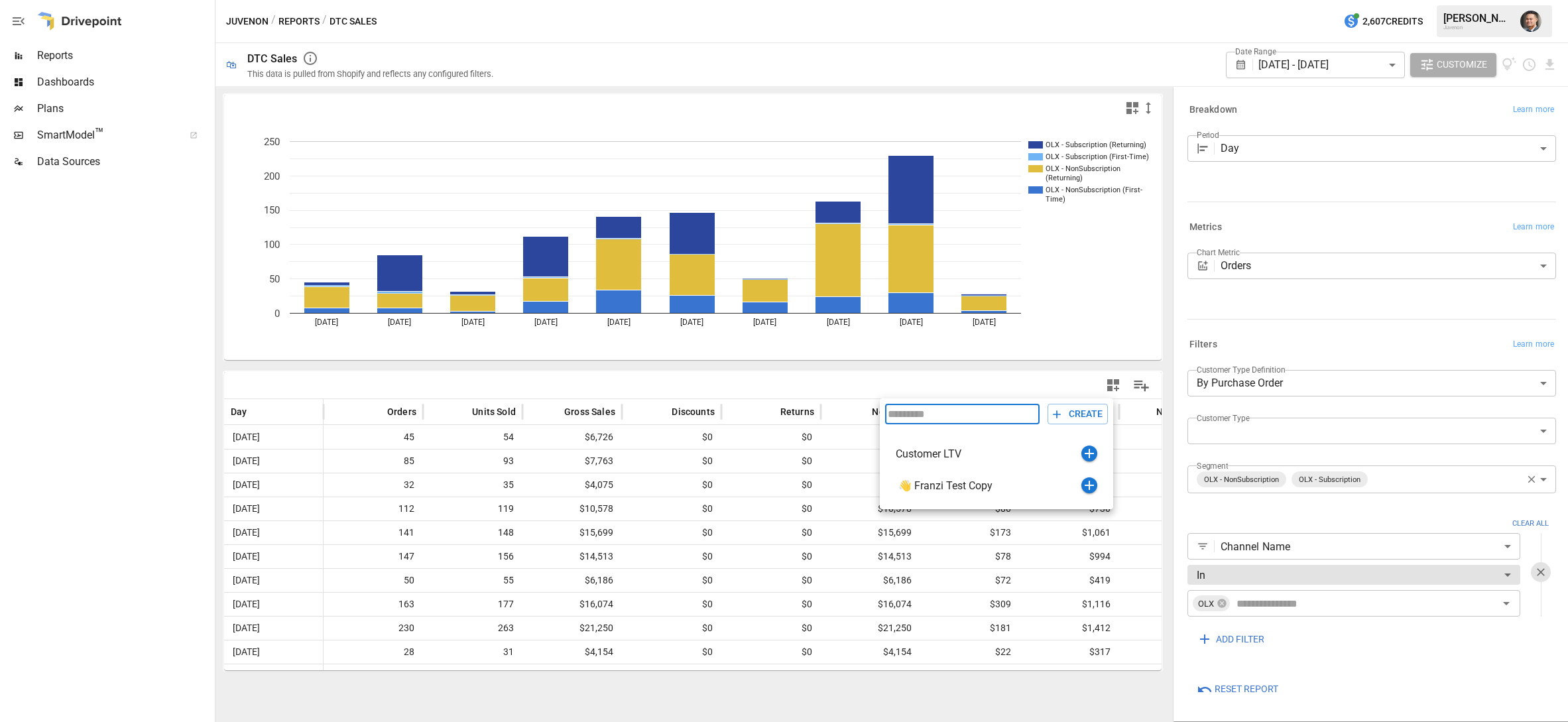
click at [1066, 413] on button "CREATE" at bounding box center [1077, 414] width 60 height 20
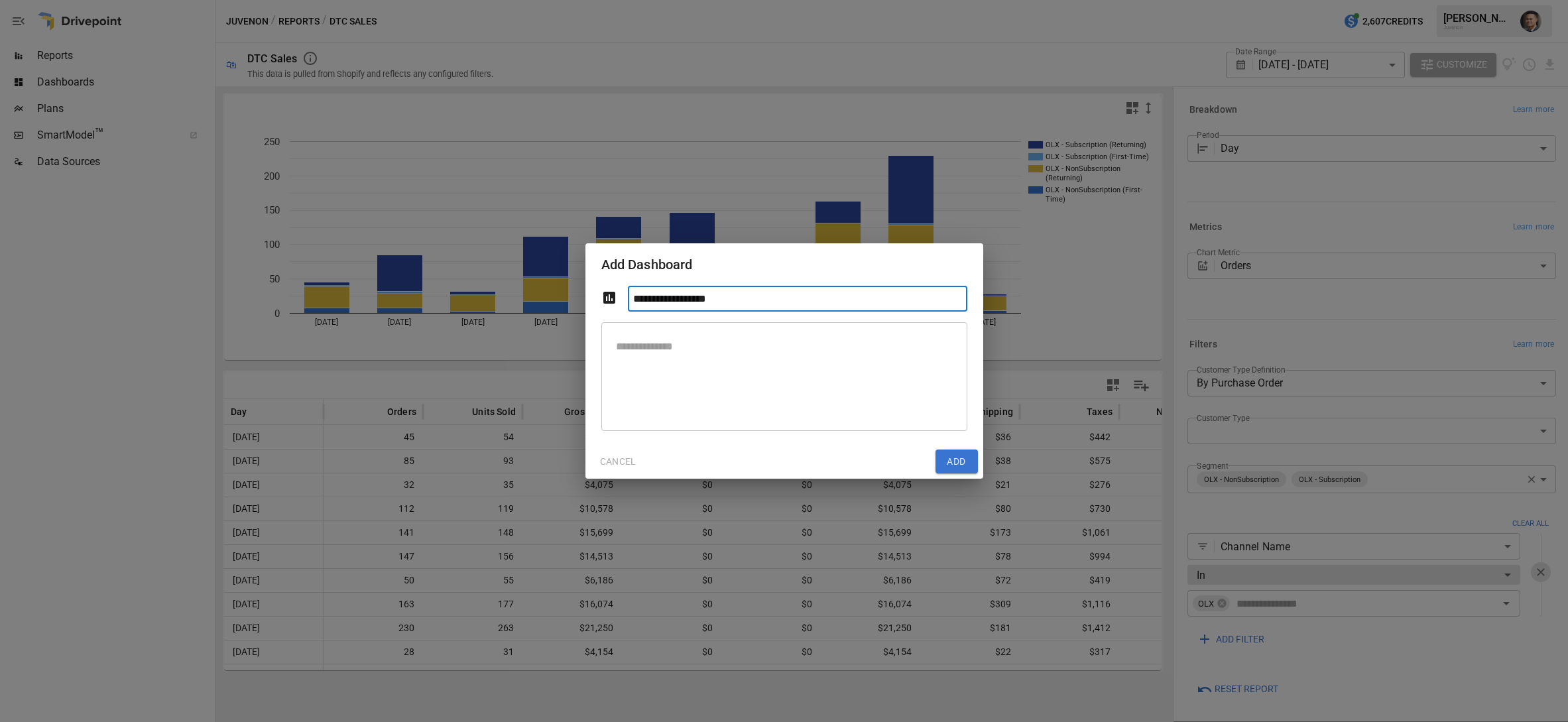
click at [733, 373] on textarea at bounding box center [784, 377] width 348 height 87
click at [1022, 328] on div "**********" at bounding box center [784, 361] width 1568 height 722
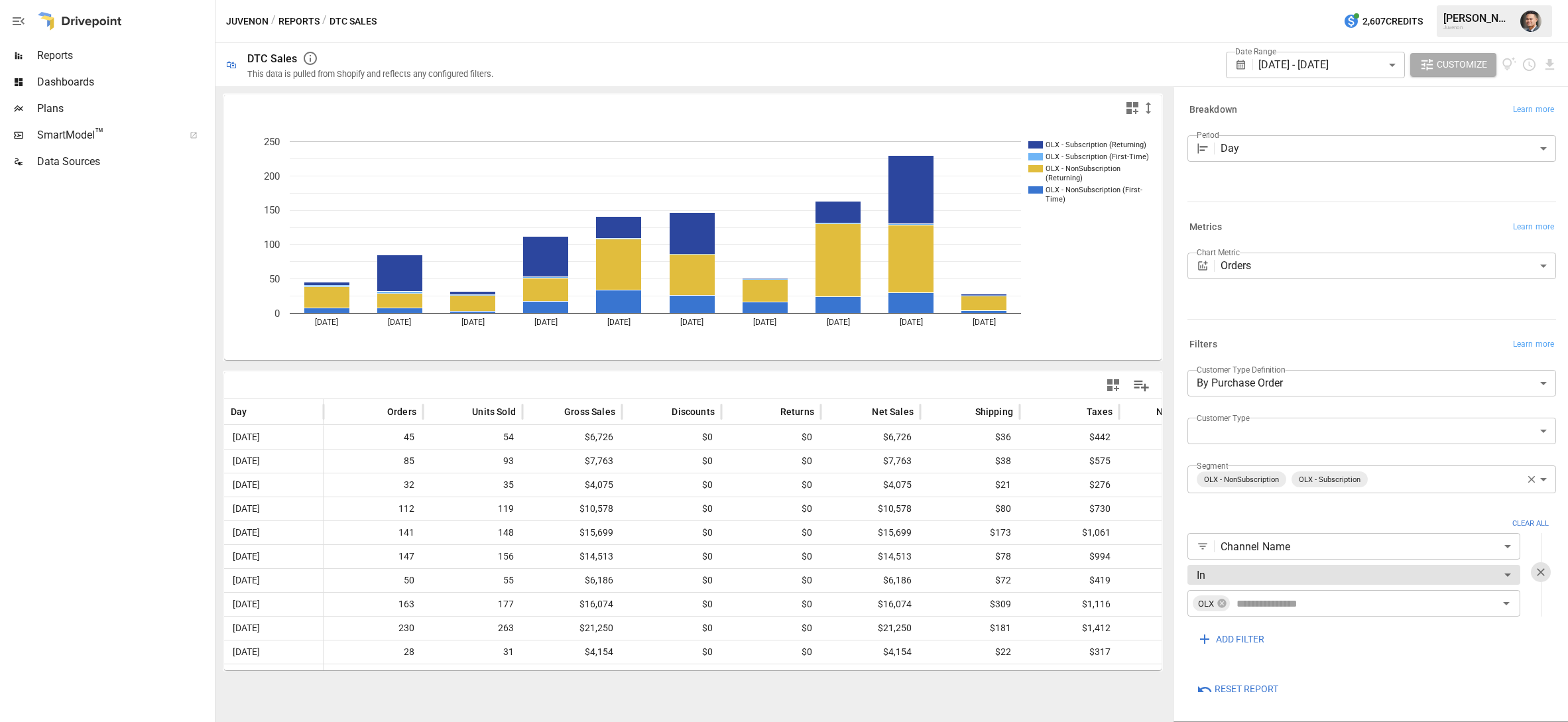
click at [1115, 382] on icon "button" at bounding box center [1113, 385] width 12 height 12
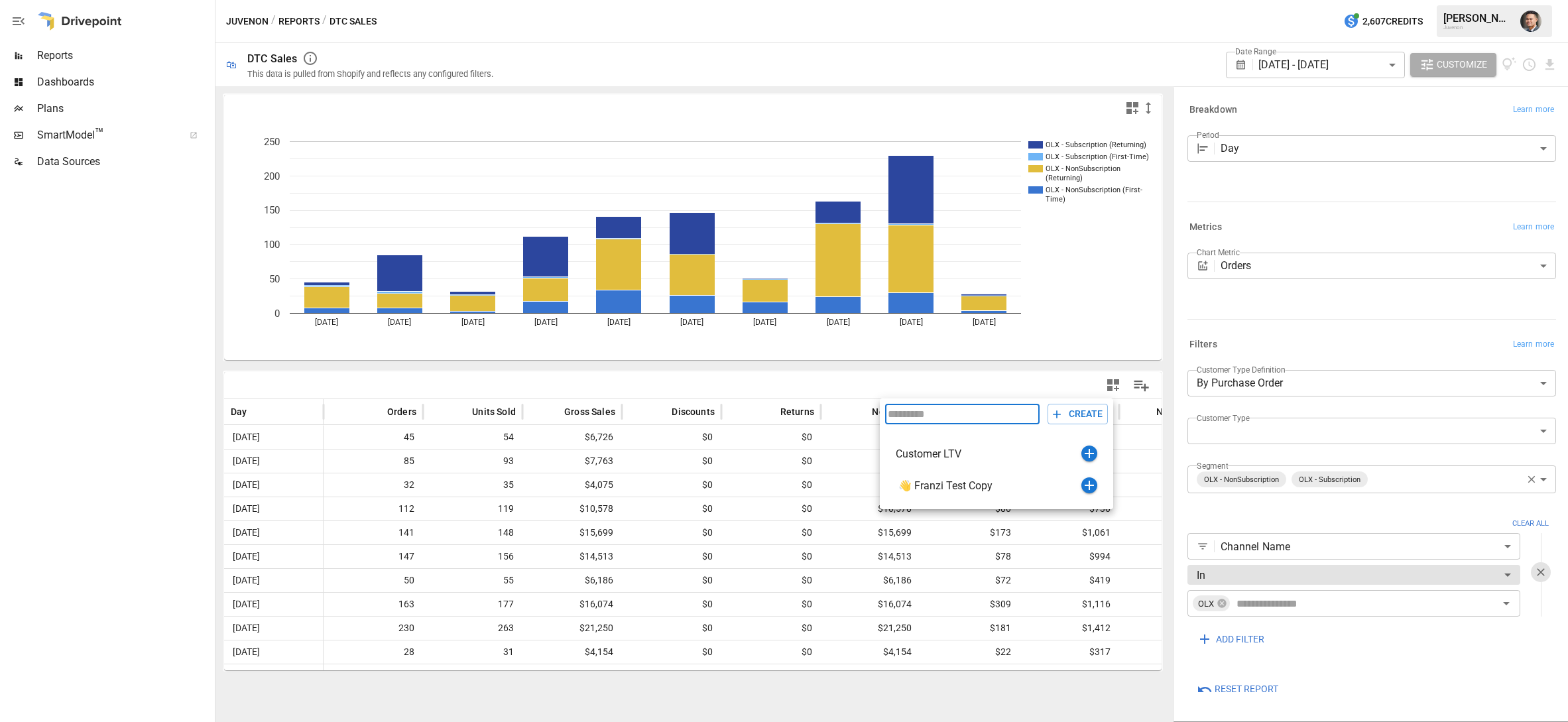
click at [1094, 312] on div at bounding box center [784, 361] width 1568 height 722
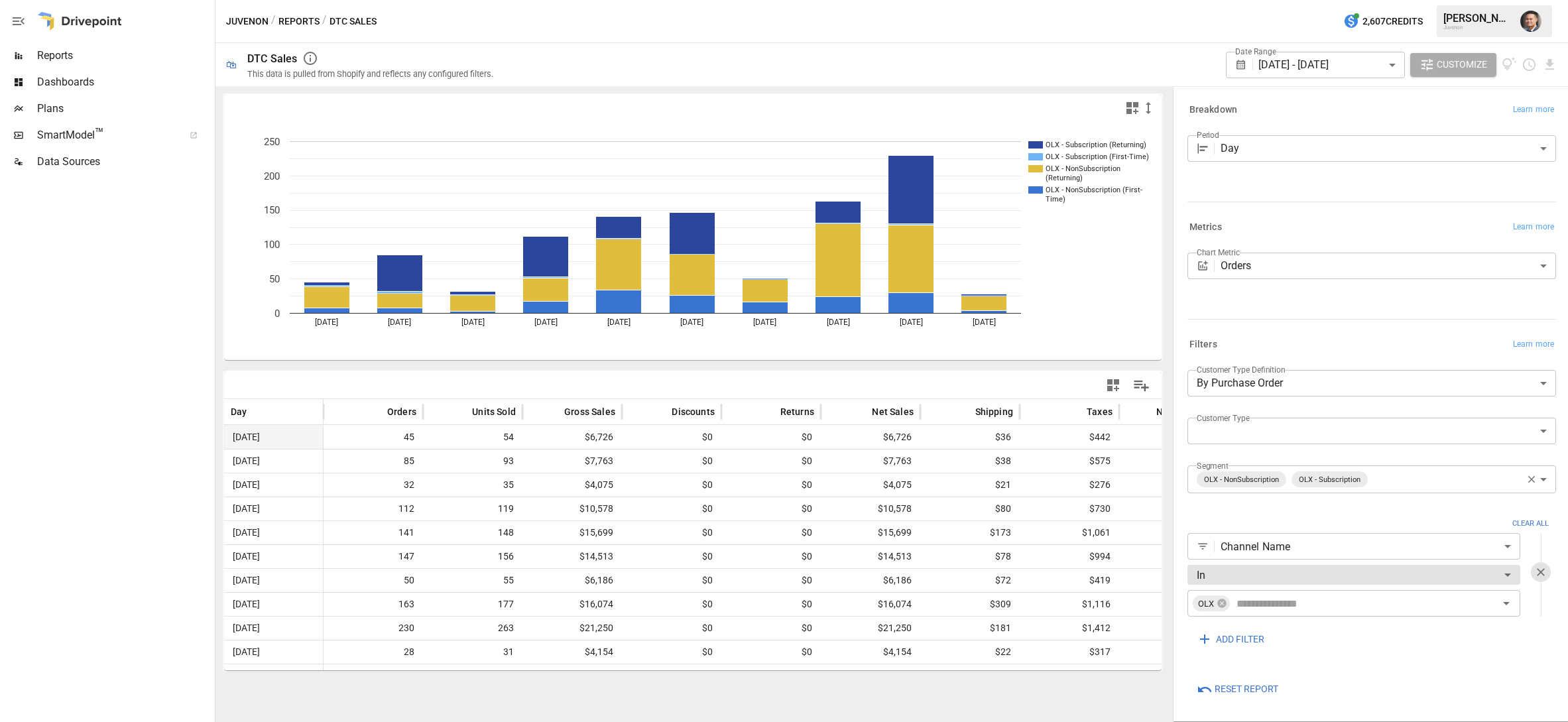
click at [262, 428] on span "[DATE]" at bounding box center [247, 437] width 31 height 23
click at [262, 431] on span "[DATE]" at bounding box center [247, 437] width 31 height 23
click at [260, 415] on icon "Sort" at bounding box center [258, 412] width 12 height 12
click at [255, 433] on span "[DATE]" at bounding box center [247, 437] width 31 height 23
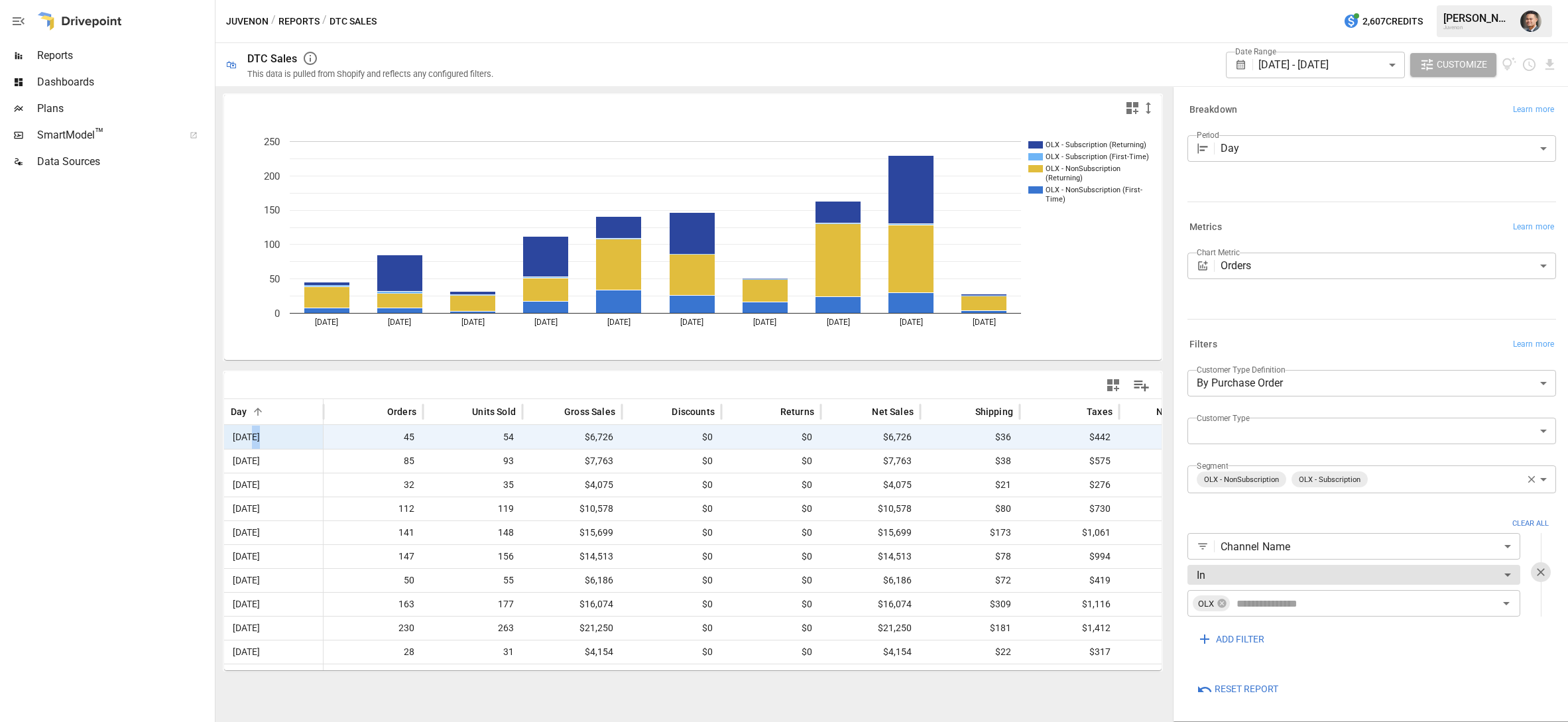
click at [255, 433] on span "[DATE]" at bounding box center [247, 437] width 31 height 23
click at [1278, 0] on body "Reports Dashboards Plans SmartModel ™ Data Sources Juvenon / Reports / DTC Sale…" at bounding box center [784, 0] width 1568 height 0
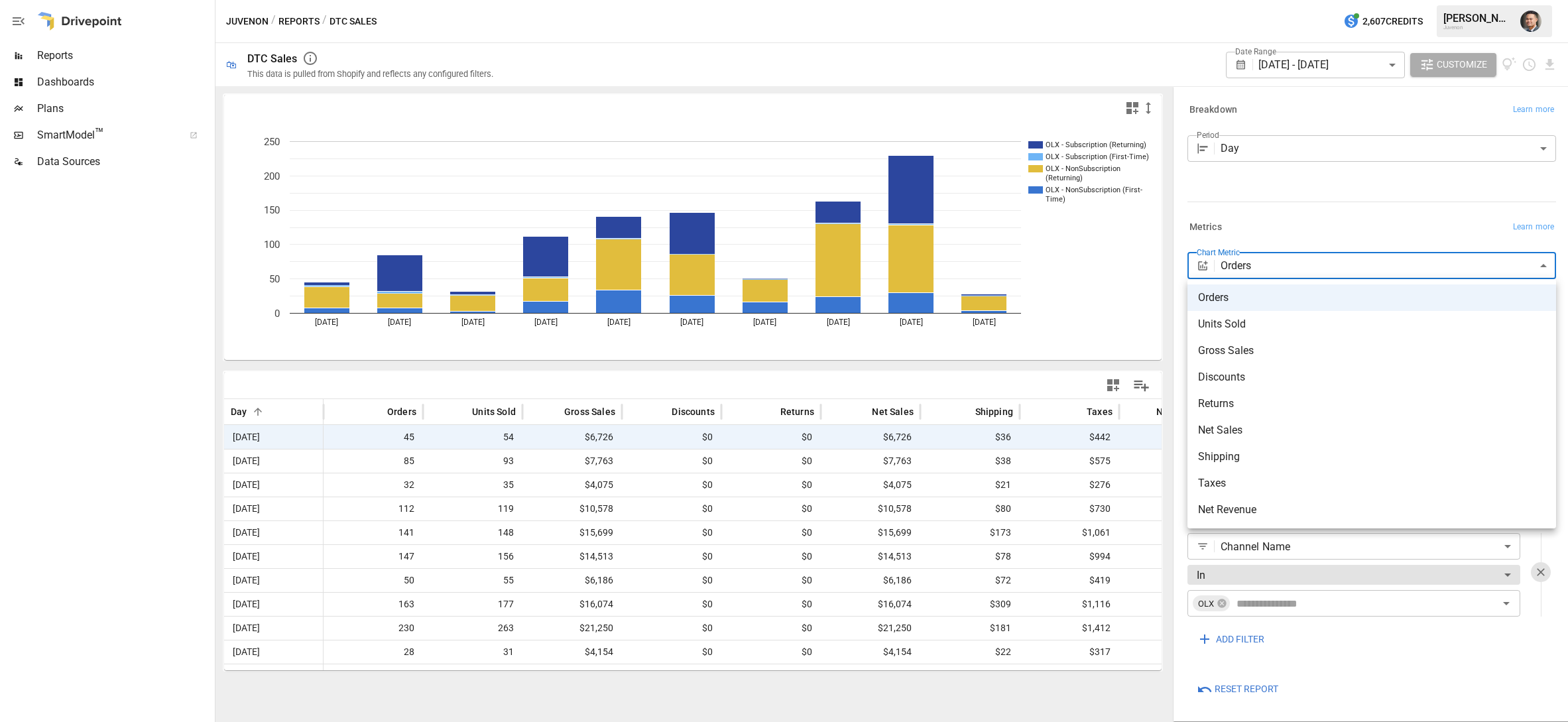
click at [1325, 167] on div at bounding box center [784, 361] width 1568 height 722
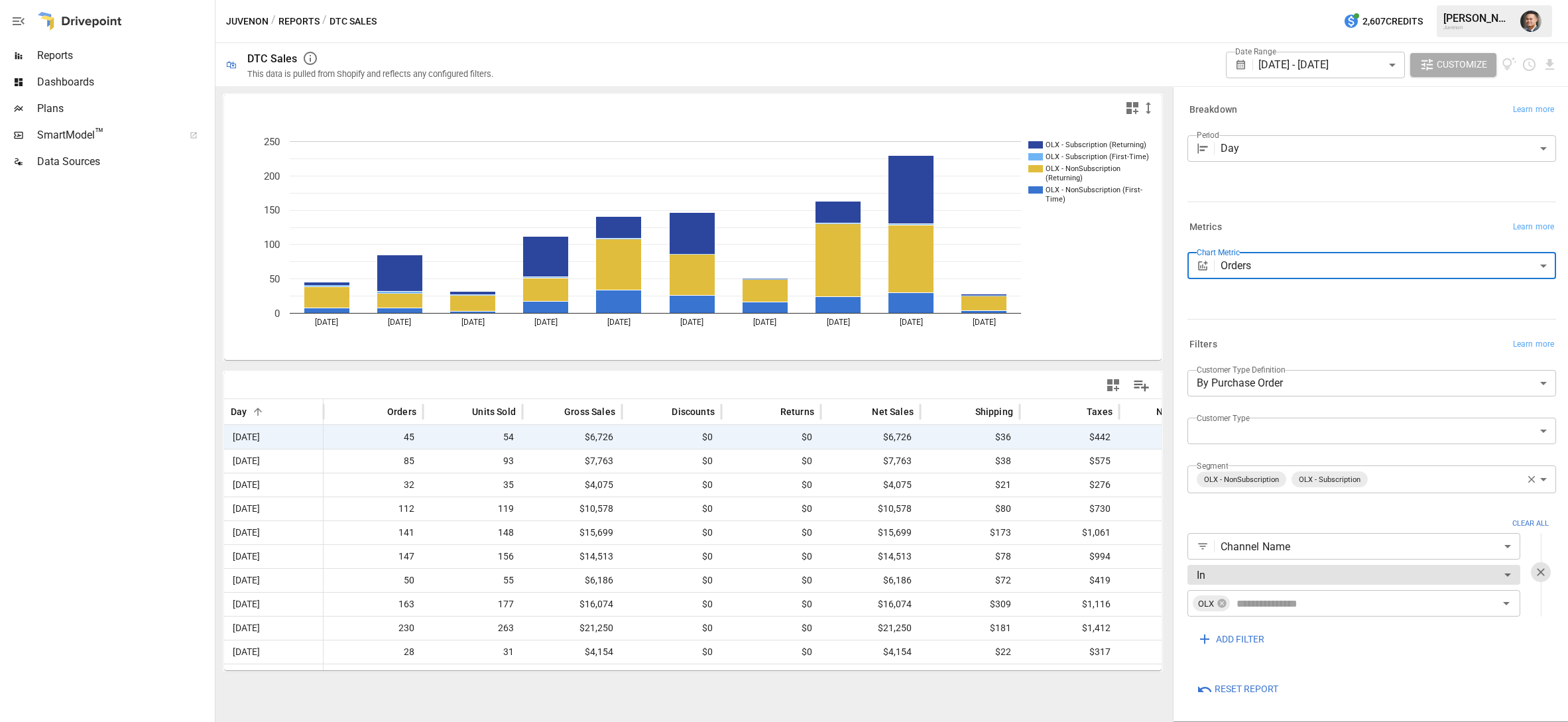
click at [1315, 0] on body "Reports Dashboards Plans SmartModel ™ Data Sources Juvenon / Reports / DTC Sale…" at bounding box center [784, 0] width 1568 height 0
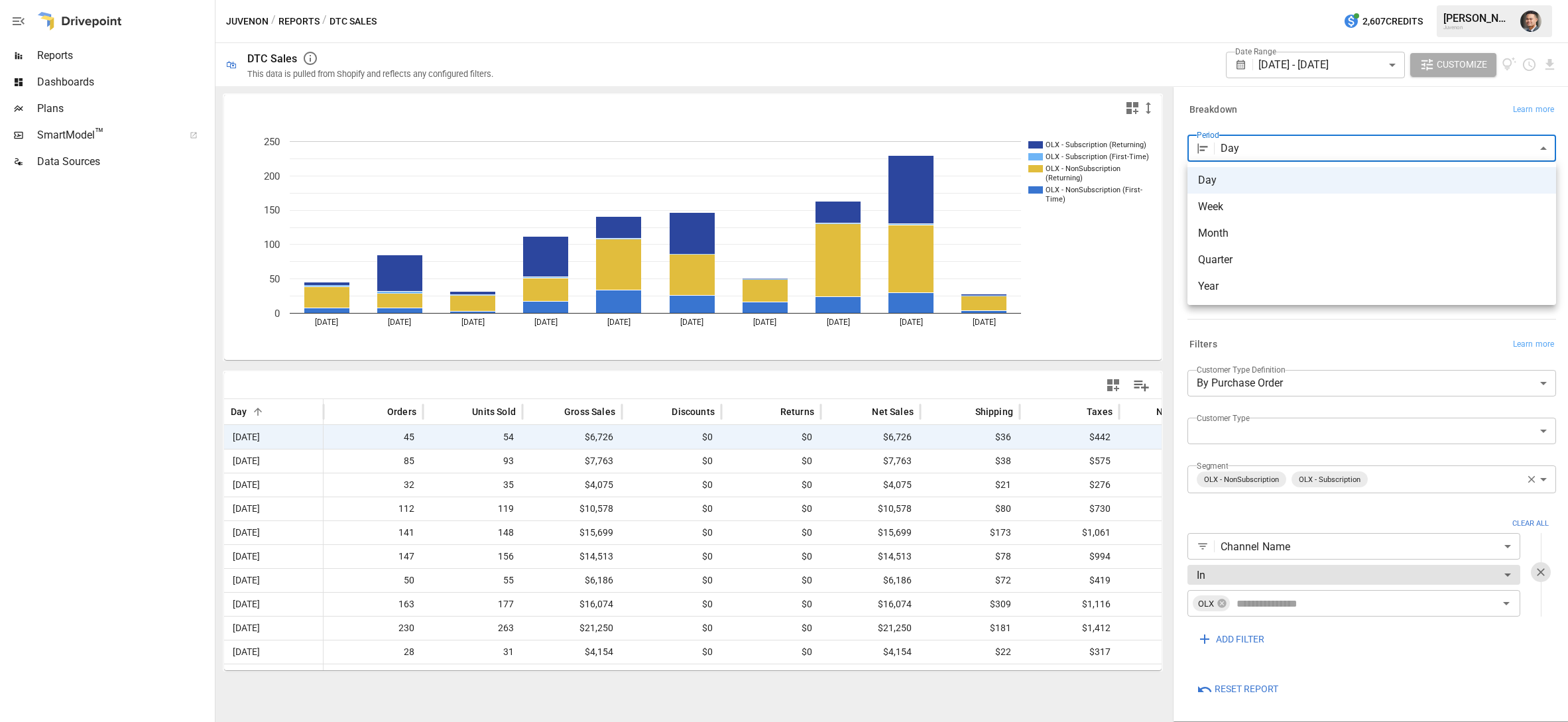
click at [1160, 78] on div at bounding box center [784, 361] width 1568 height 722
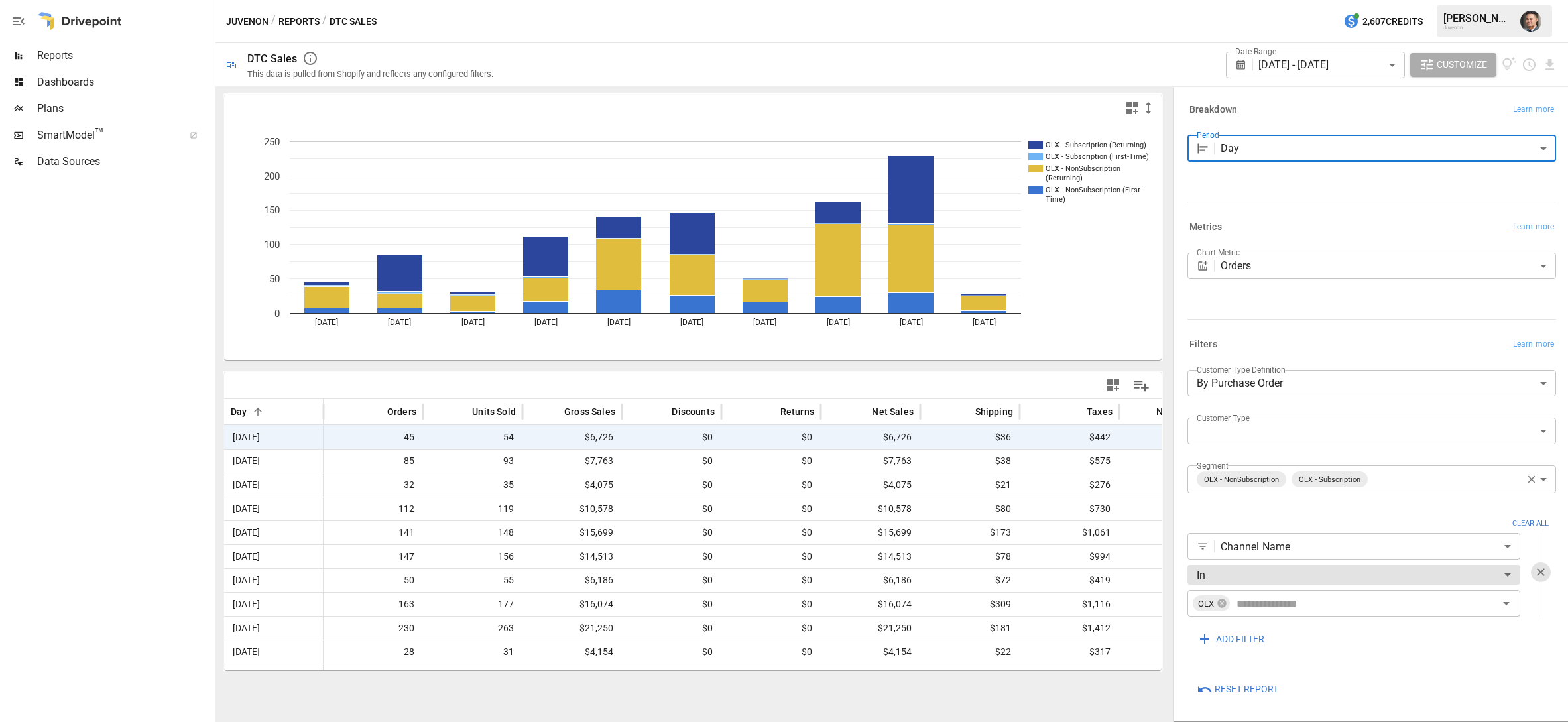
click at [1443, 60] on span "Customize" at bounding box center [1462, 64] width 50 height 16
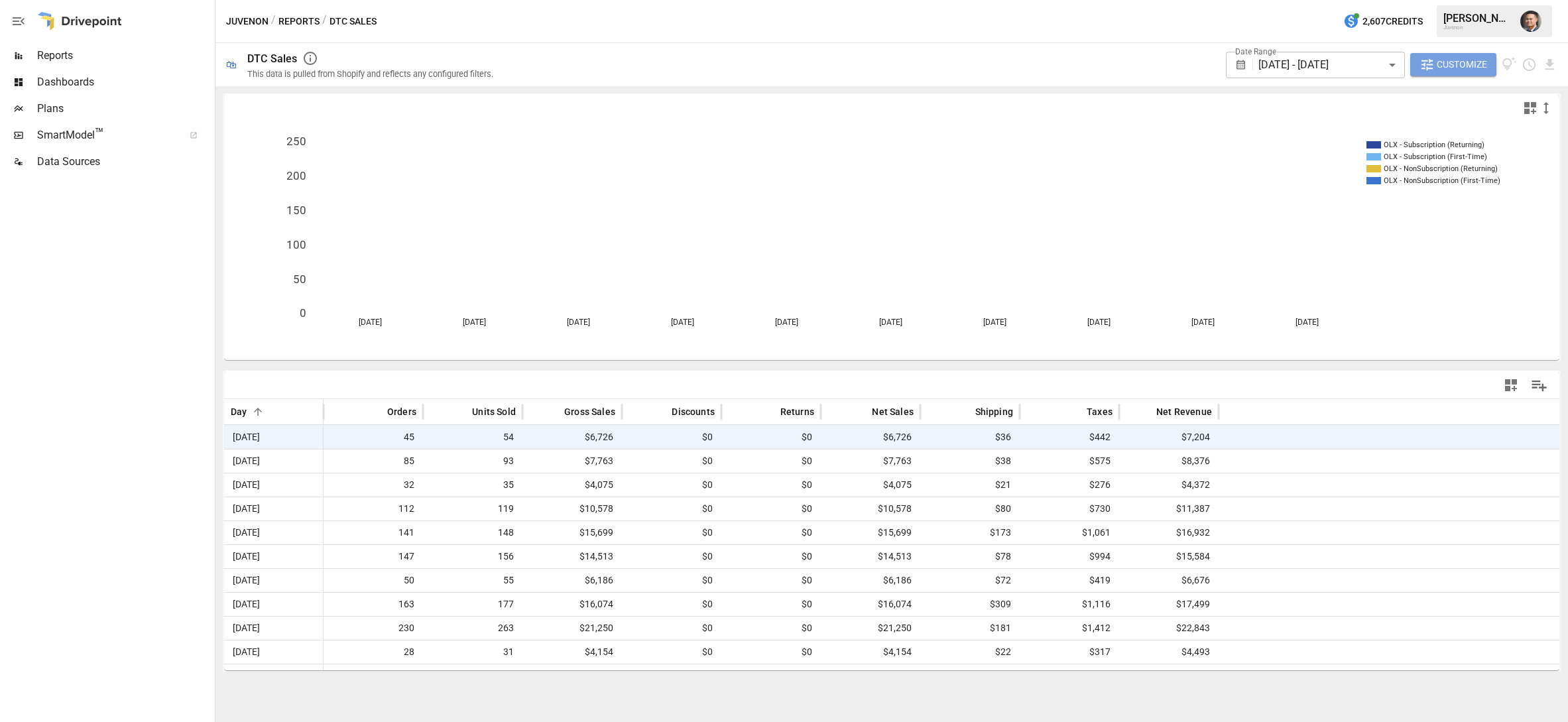
click at [1443, 60] on span "Customize" at bounding box center [1462, 64] width 50 height 16
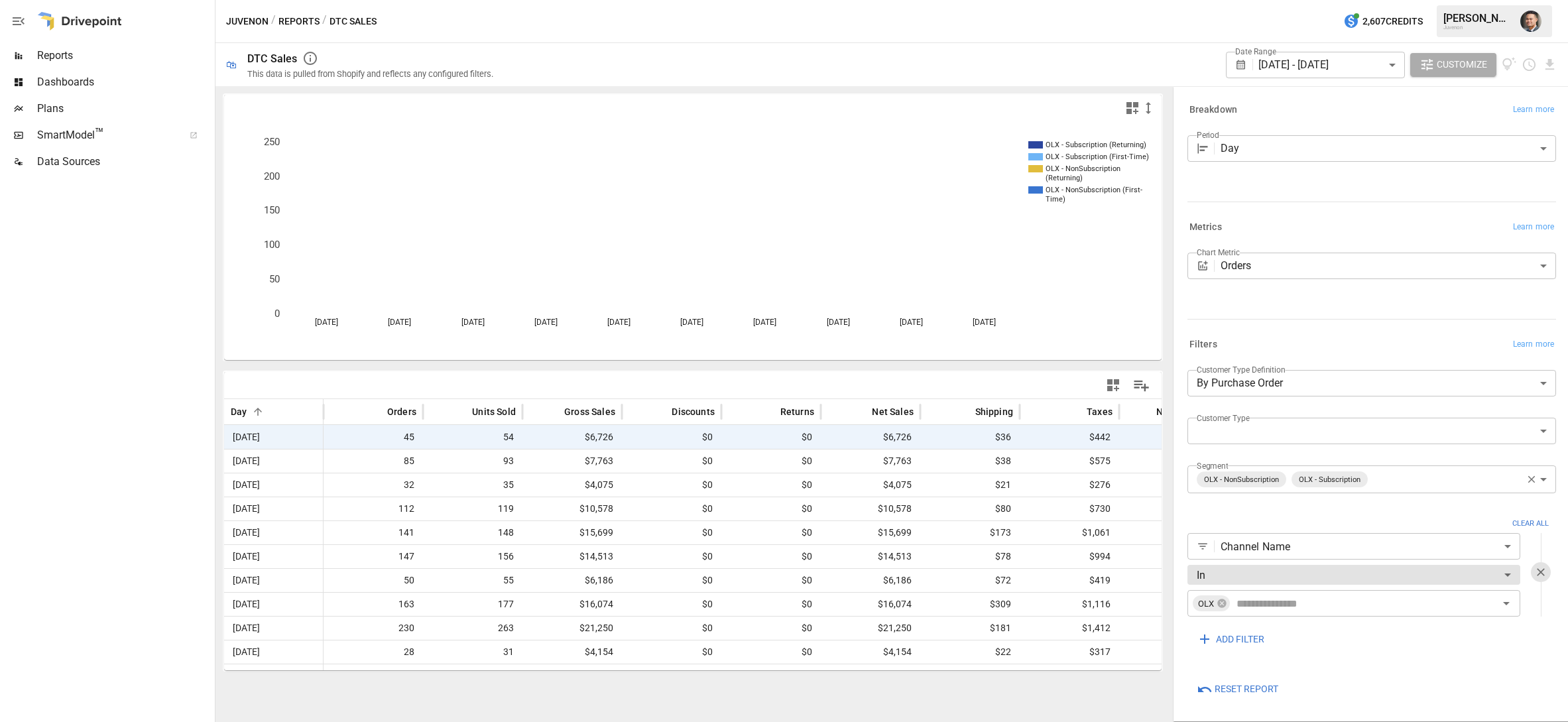
scroll to position [1, 0]
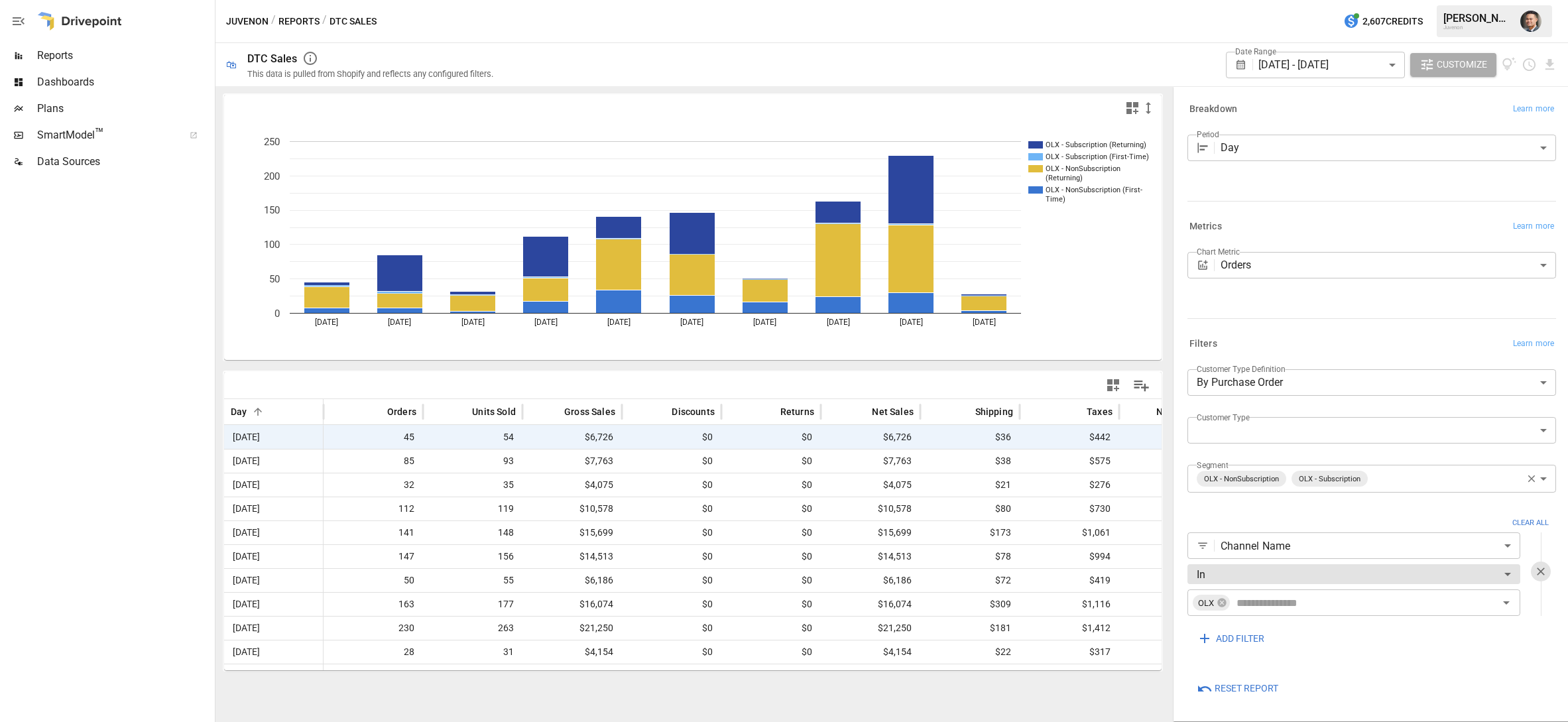
click at [1243, 0] on body "Reports Dashboards Plans SmartModel ™ Data Sources Juvenon / Reports / DTC Sale…" at bounding box center [784, 0] width 1568 height 0
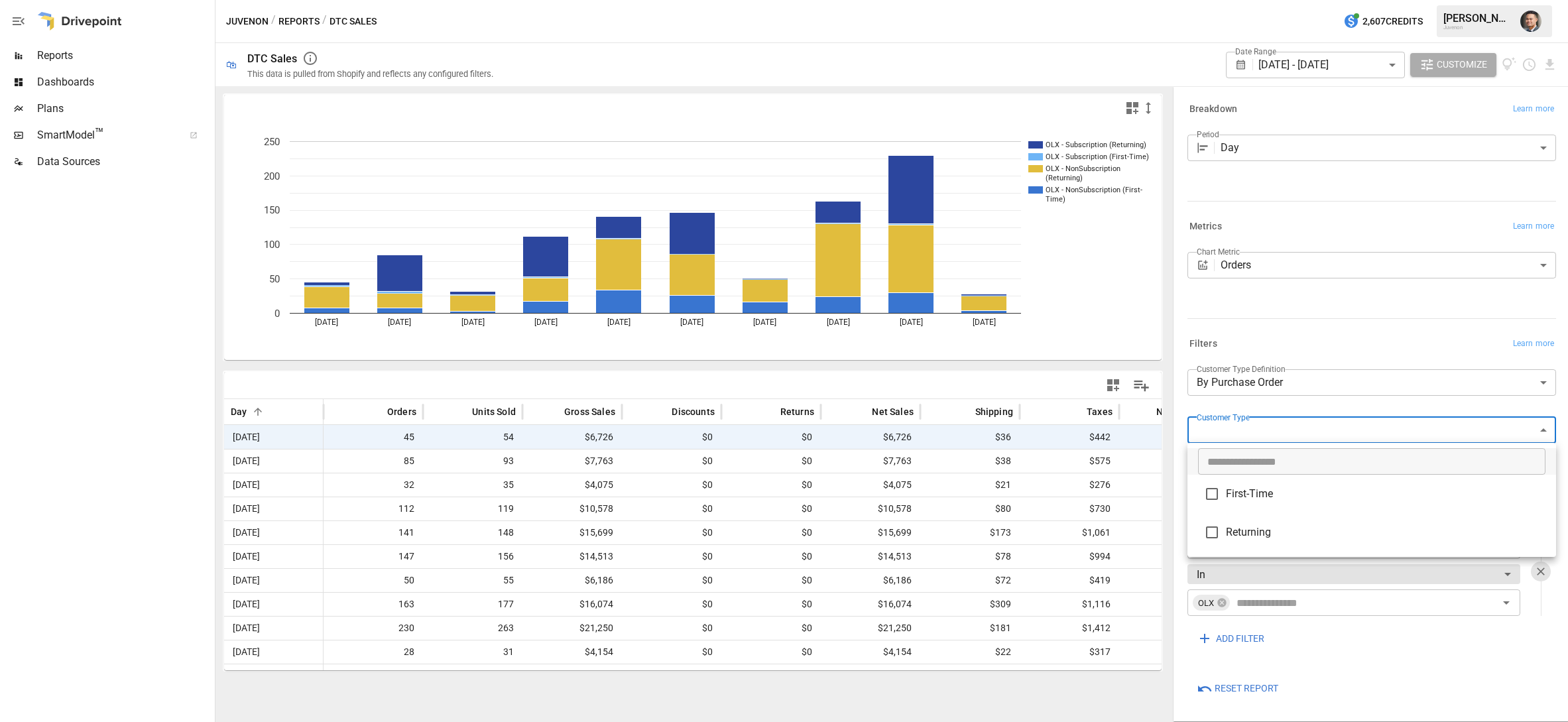
click at [1334, 310] on div at bounding box center [784, 361] width 1568 height 722
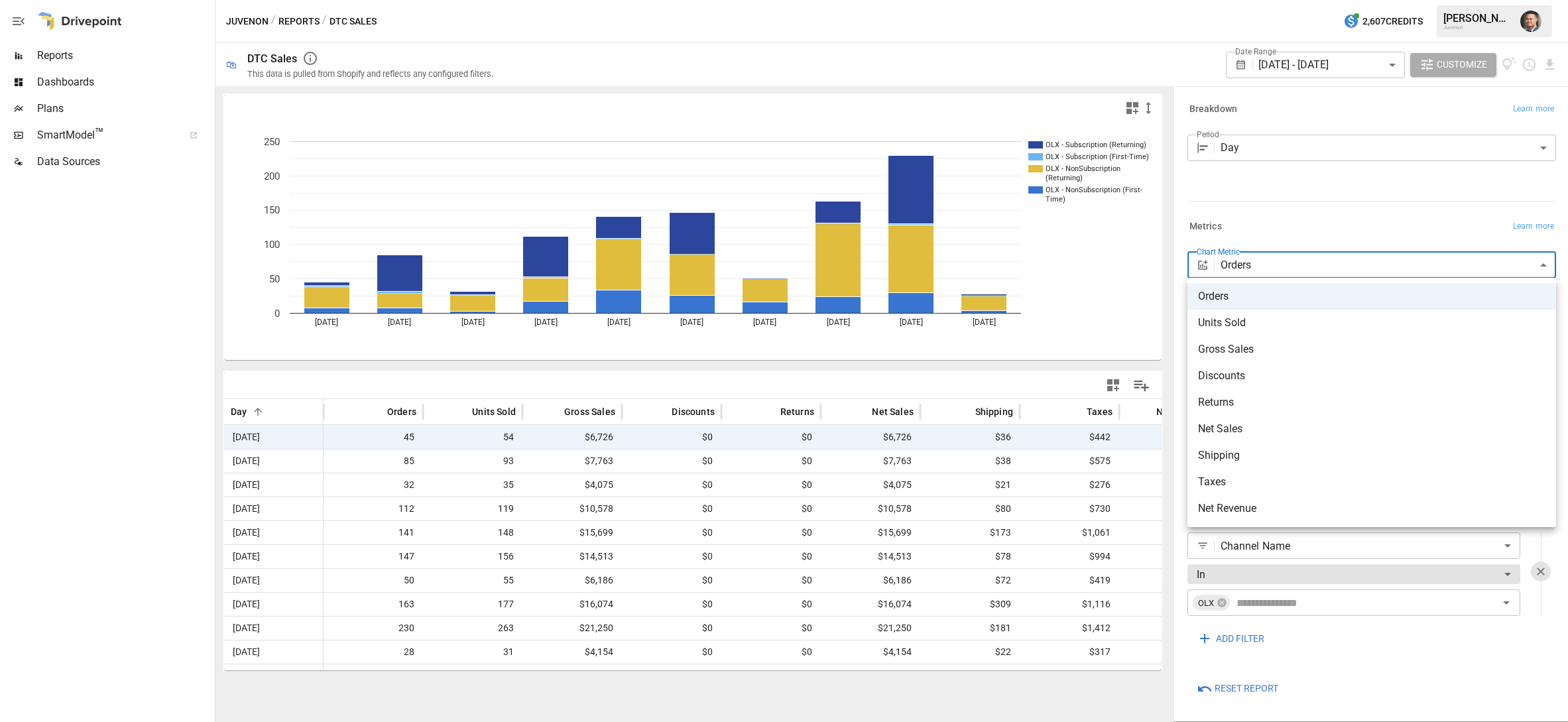
click at [1276, 0] on body "Reports Dashboards Plans SmartModel ™ Data Sources Juvenon / Reports / DTC Sale…" at bounding box center [784, 0] width 1568 height 0
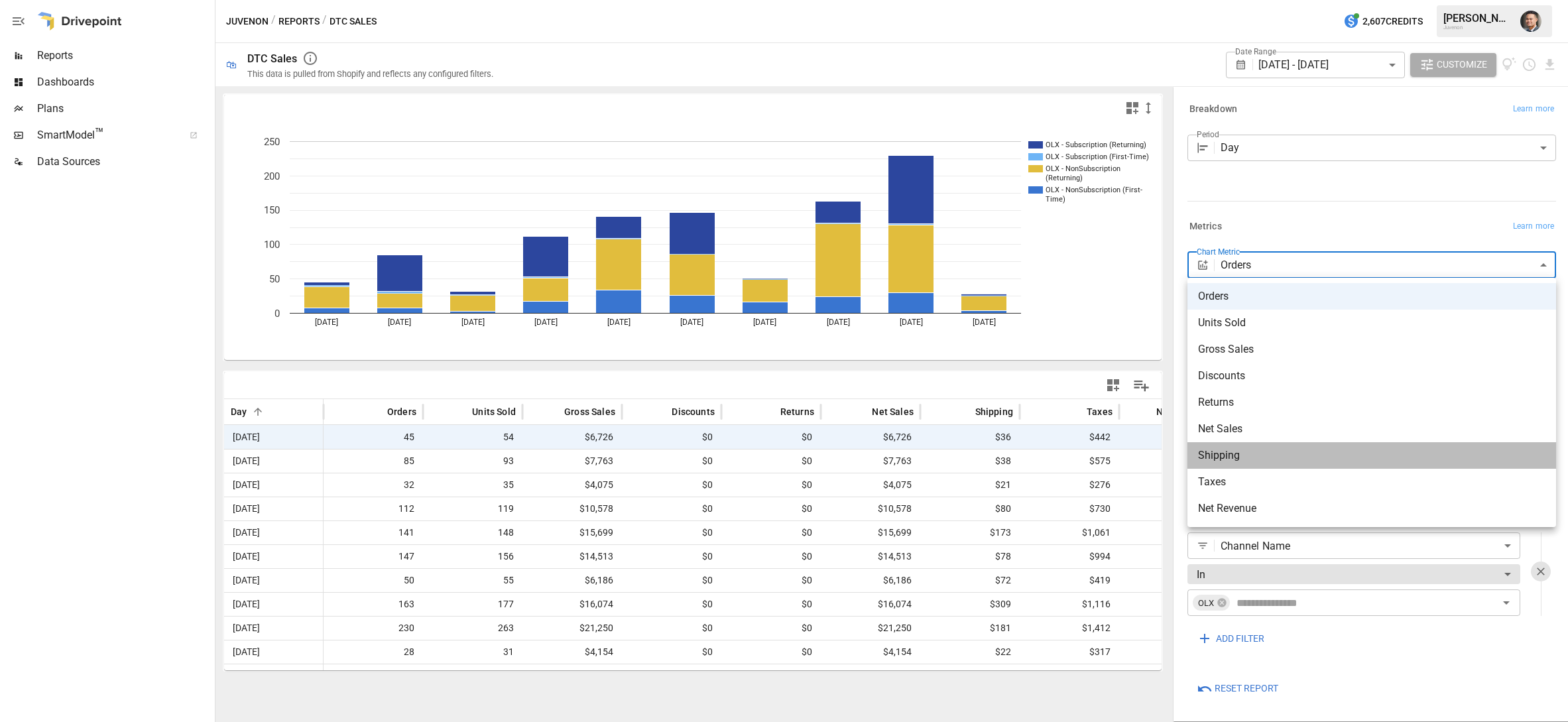
click at [1258, 456] on span "Shipping" at bounding box center [1371, 455] width 348 height 16
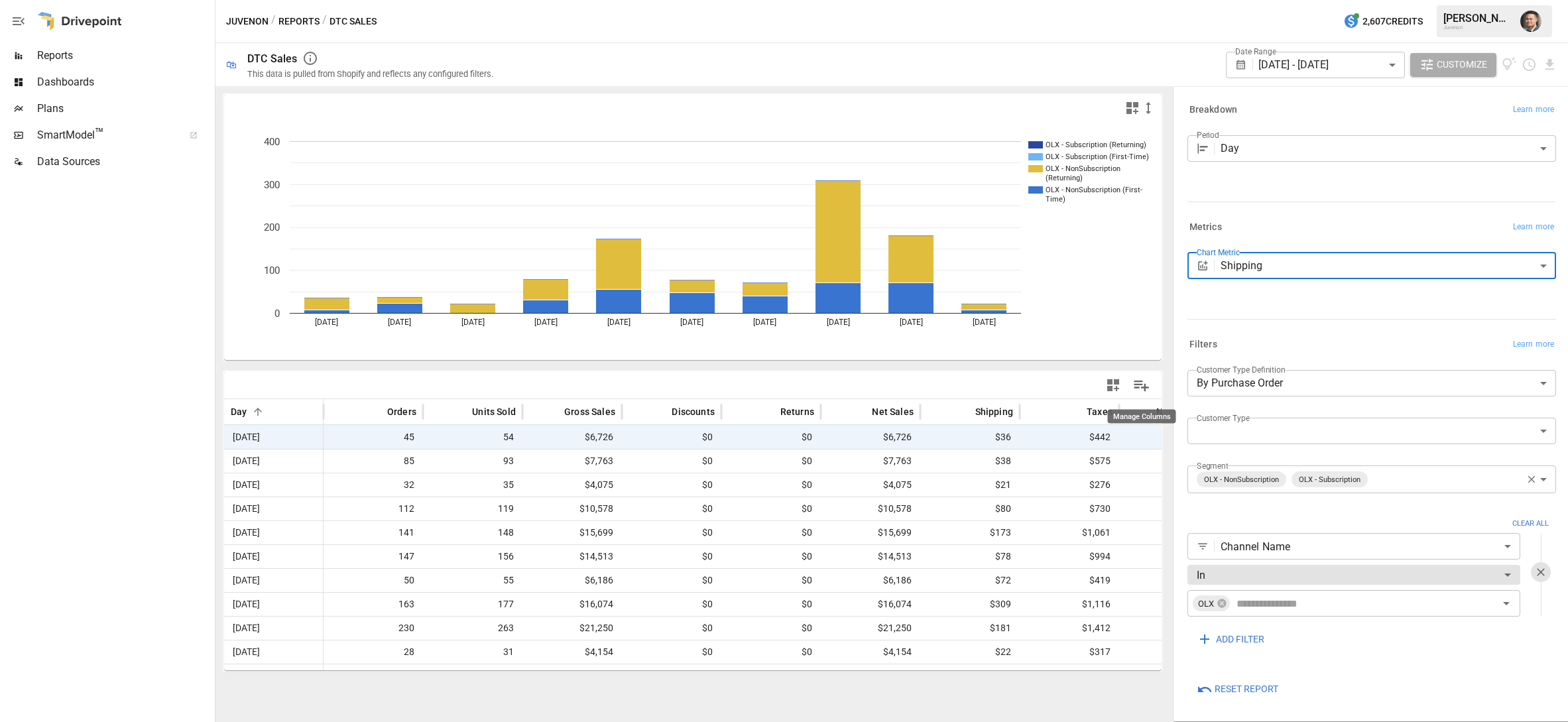
click at [1154, 385] on button "Manage Columns" at bounding box center [1142, 385] width 30 height 30
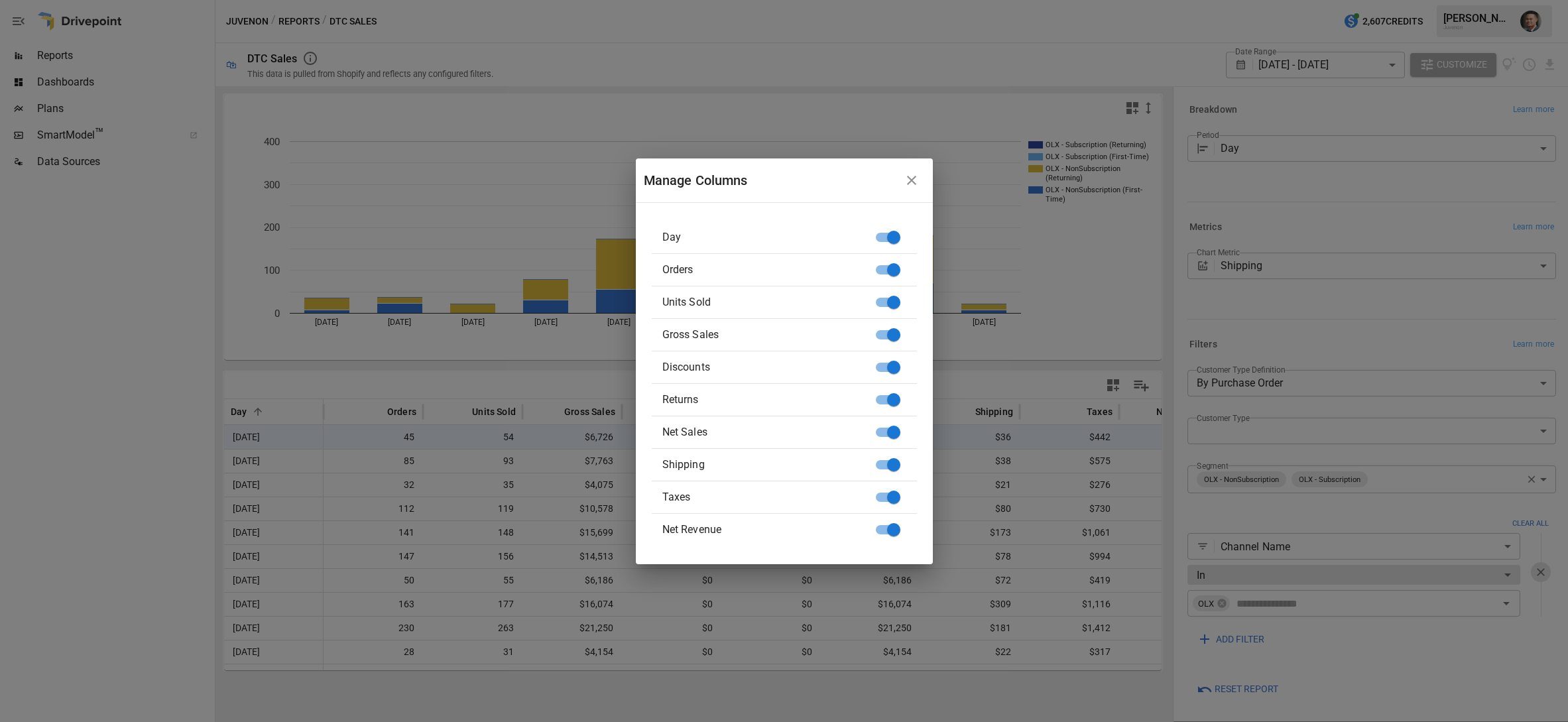
click at [912, 173] on icon "button" at bounding box center [911, 179] width 16 height 16
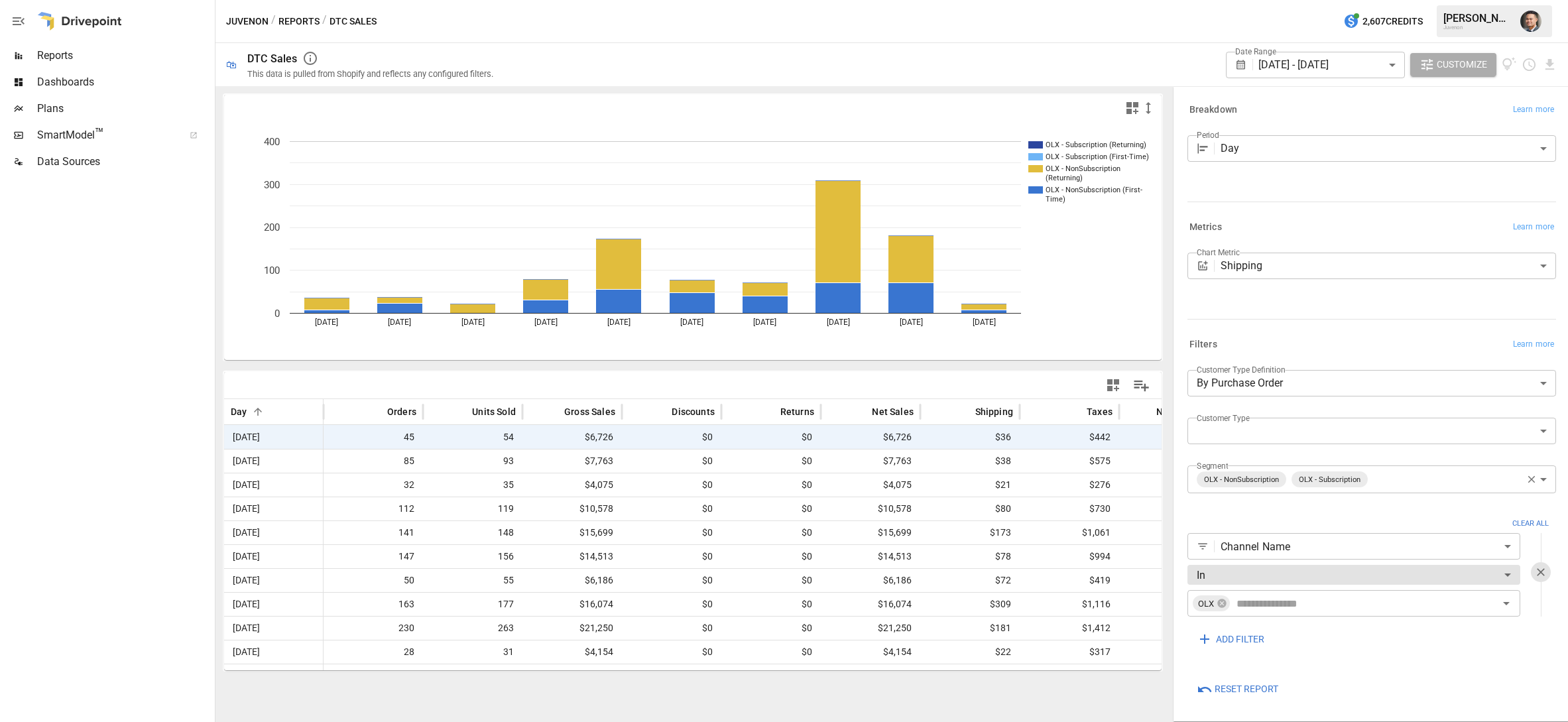
click at [1256, 0] on body "Reports Dashboards Plans SmartModel ™ Data Sources Juvenon / Reports / DTC Sale…" at bounding box center [784, 0] width 1568 height 0
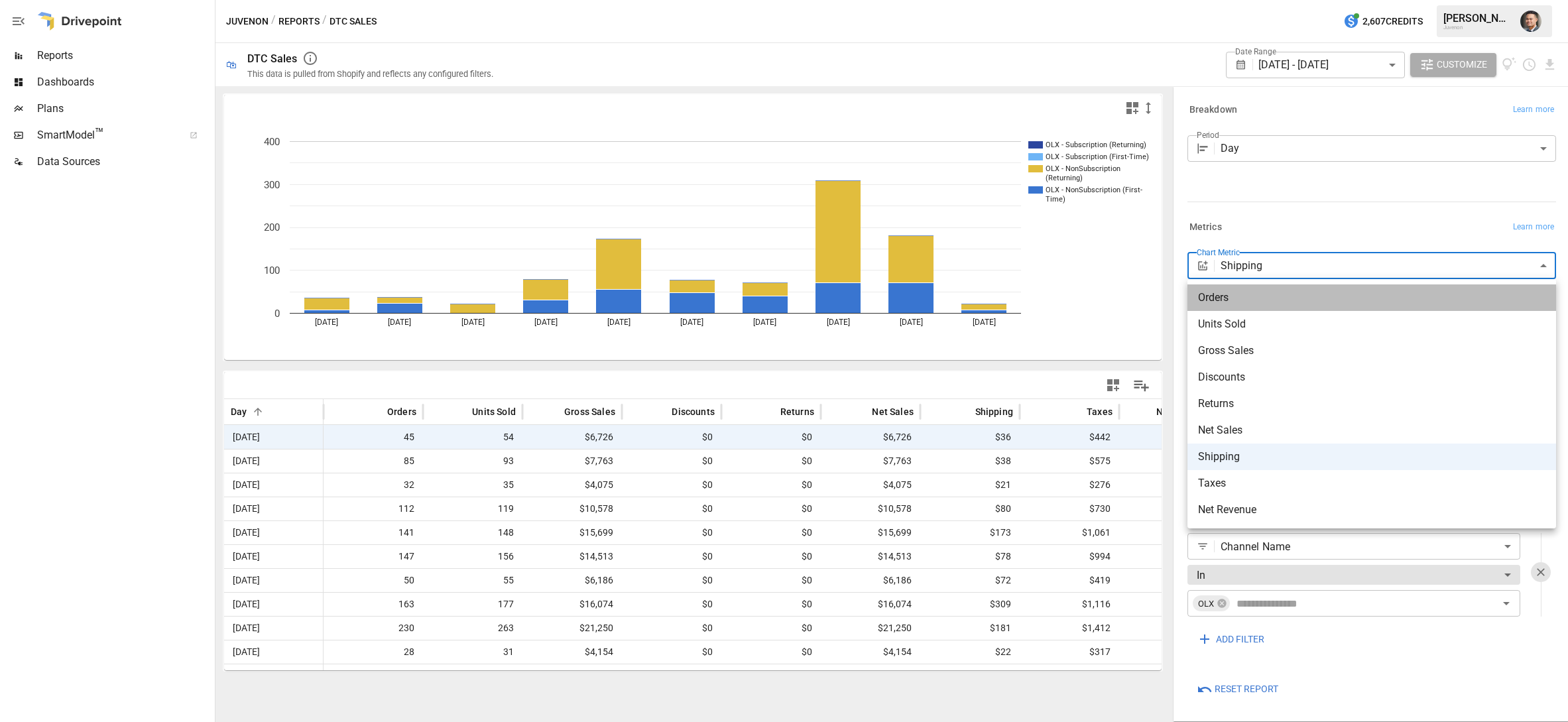
click at [1226, 298] on span "Orders" at bounding box center [1371, 297] width 348 height 16
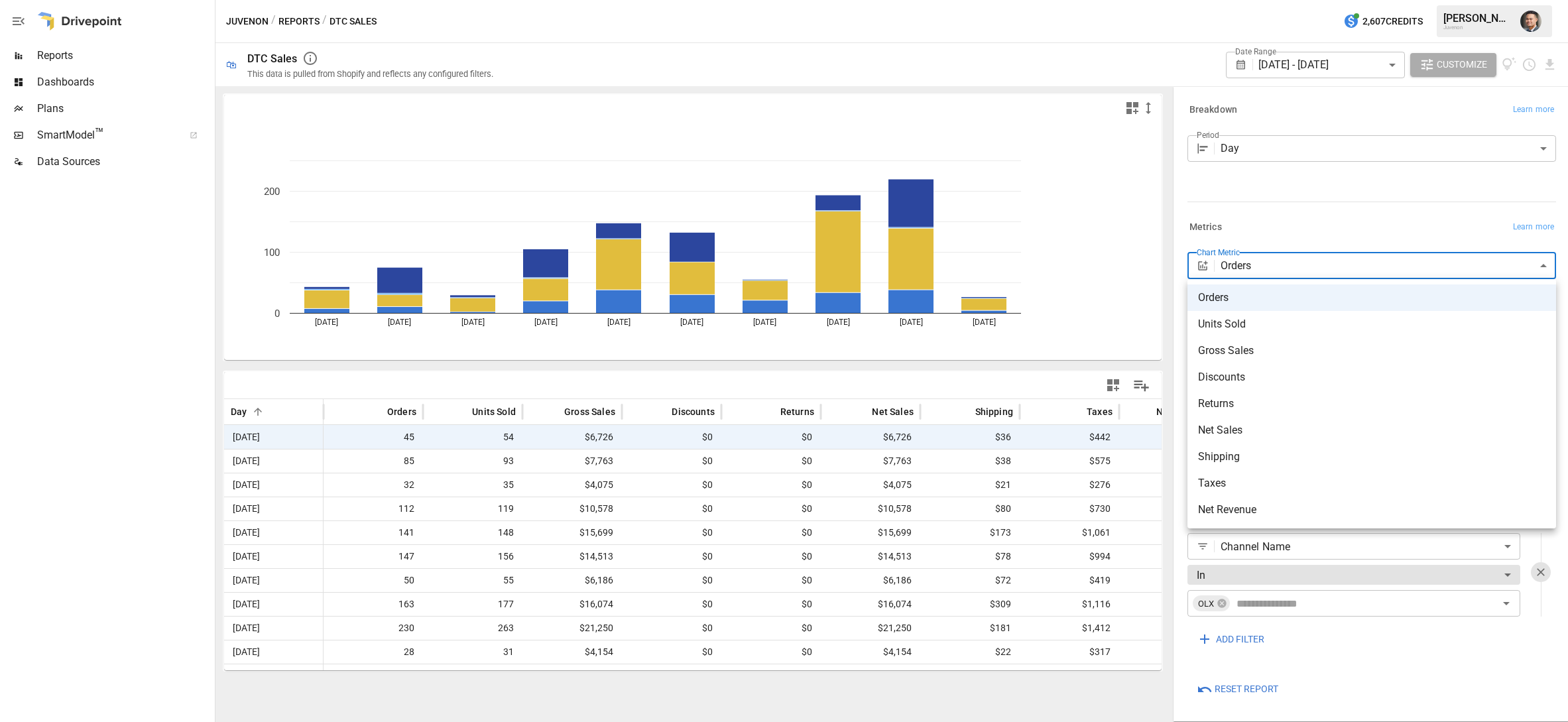
click at [1242, 0] on body "Reports Dashboards Plans SmartModel ™ Data Sources Juvenon / Reports / DTC Sale…" at bounding box center [784, 0] width 1568 height 0
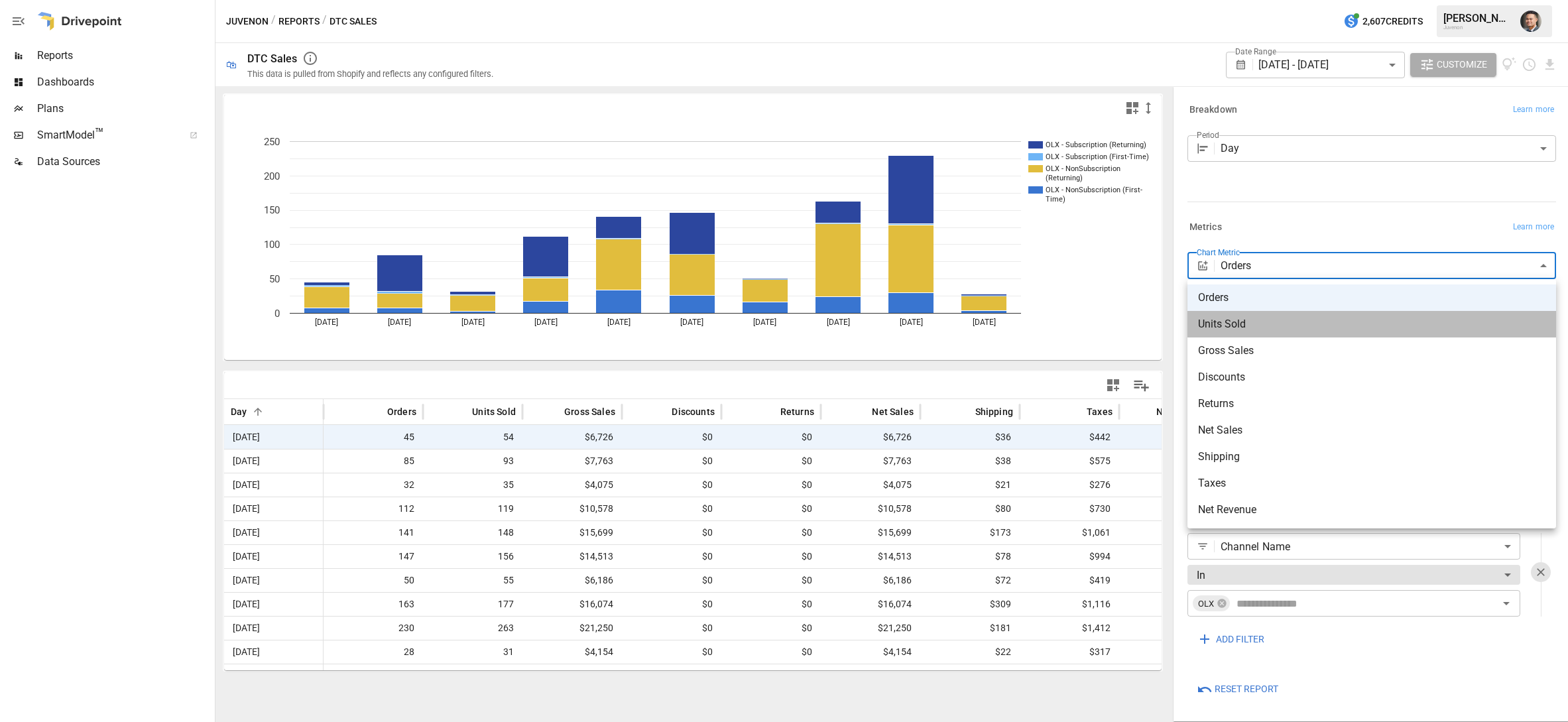
click at [1241, 326] on span "Units Sold" at bounding box center [1371, 324] width 348 height 16
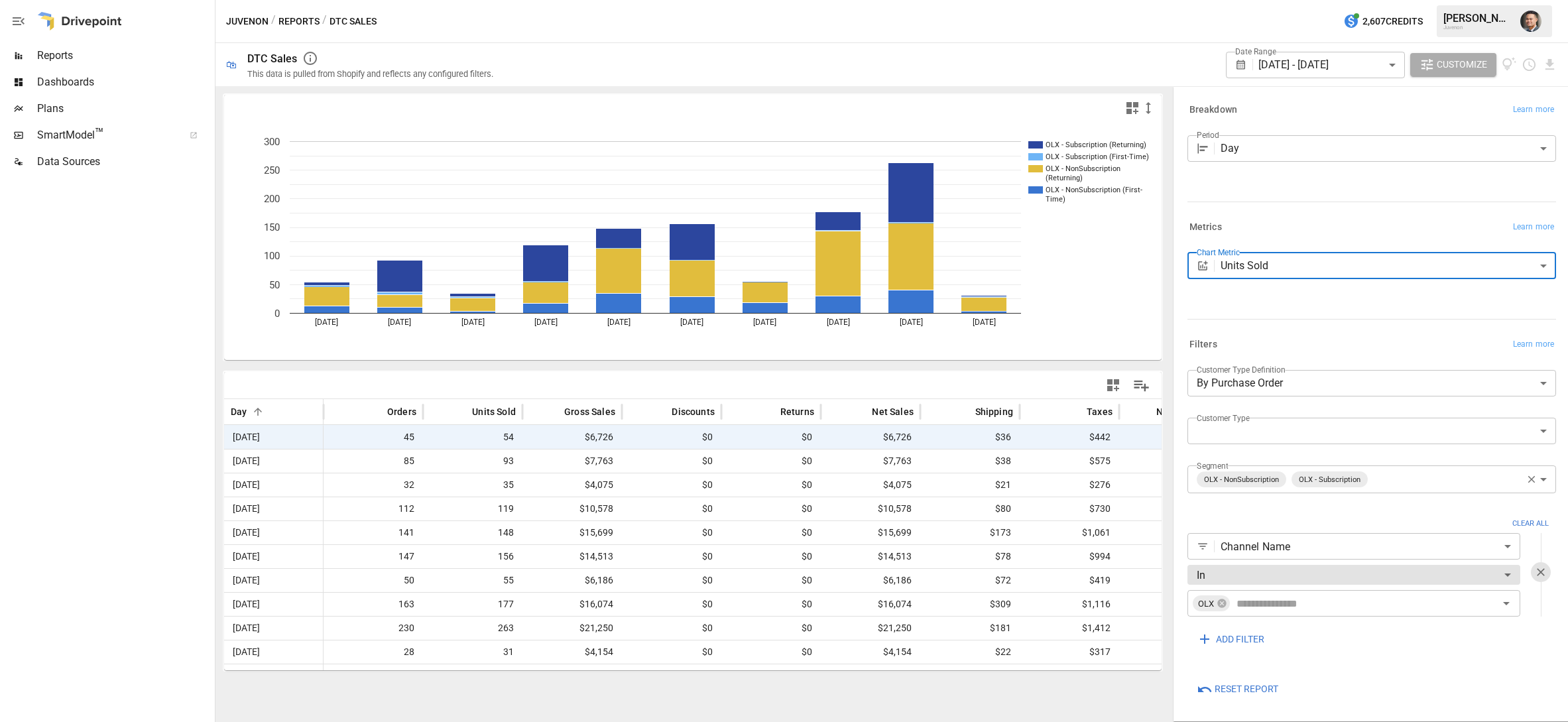
click at [1266, 0] on body "Reports Dashboards Plans SmartModel ™ Data Sources Juvenon / Reports / DTC Sale…" at bounding box center [784, 0] width 1568 height 0
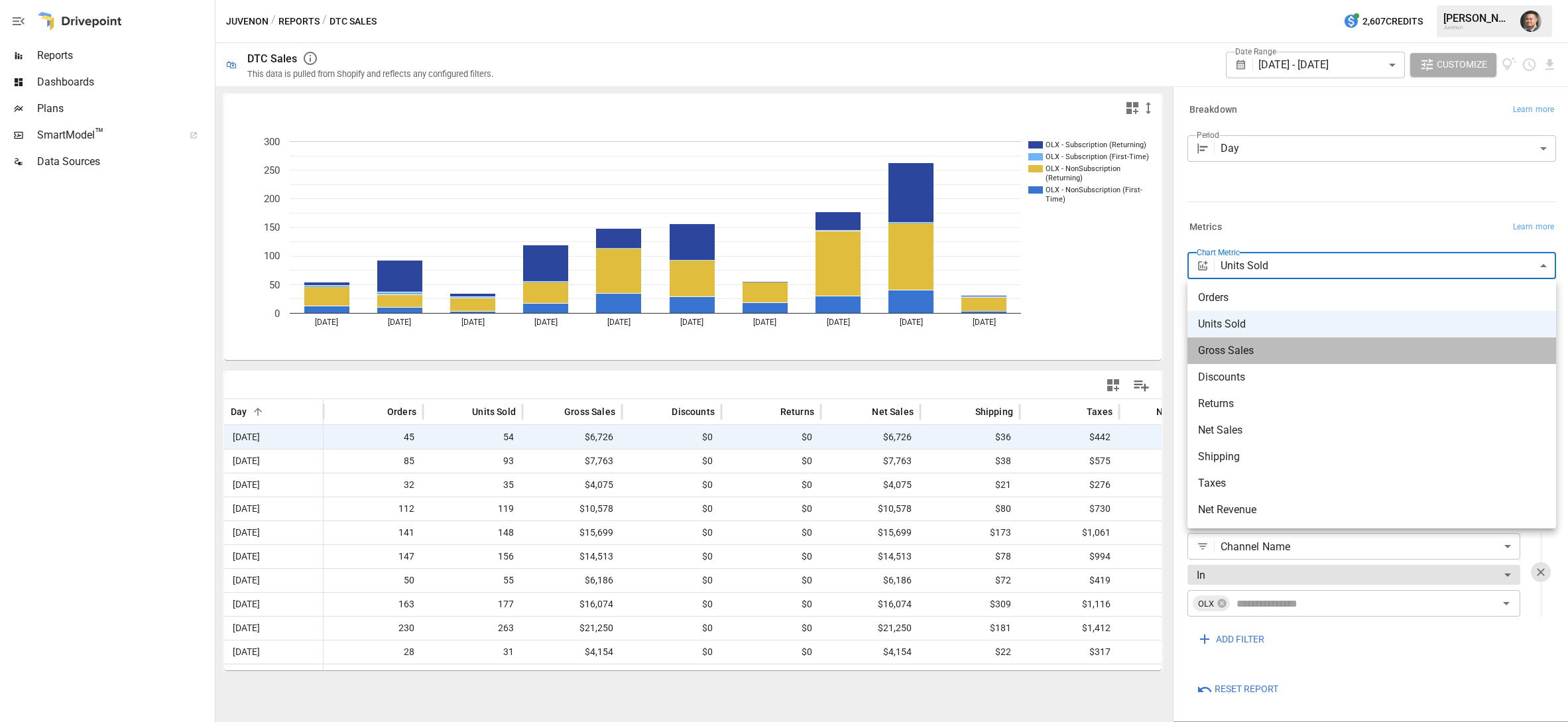
click at [1226, 350] on span "Gross Sales" at bounding box center [1371, 350] width 348 height 16
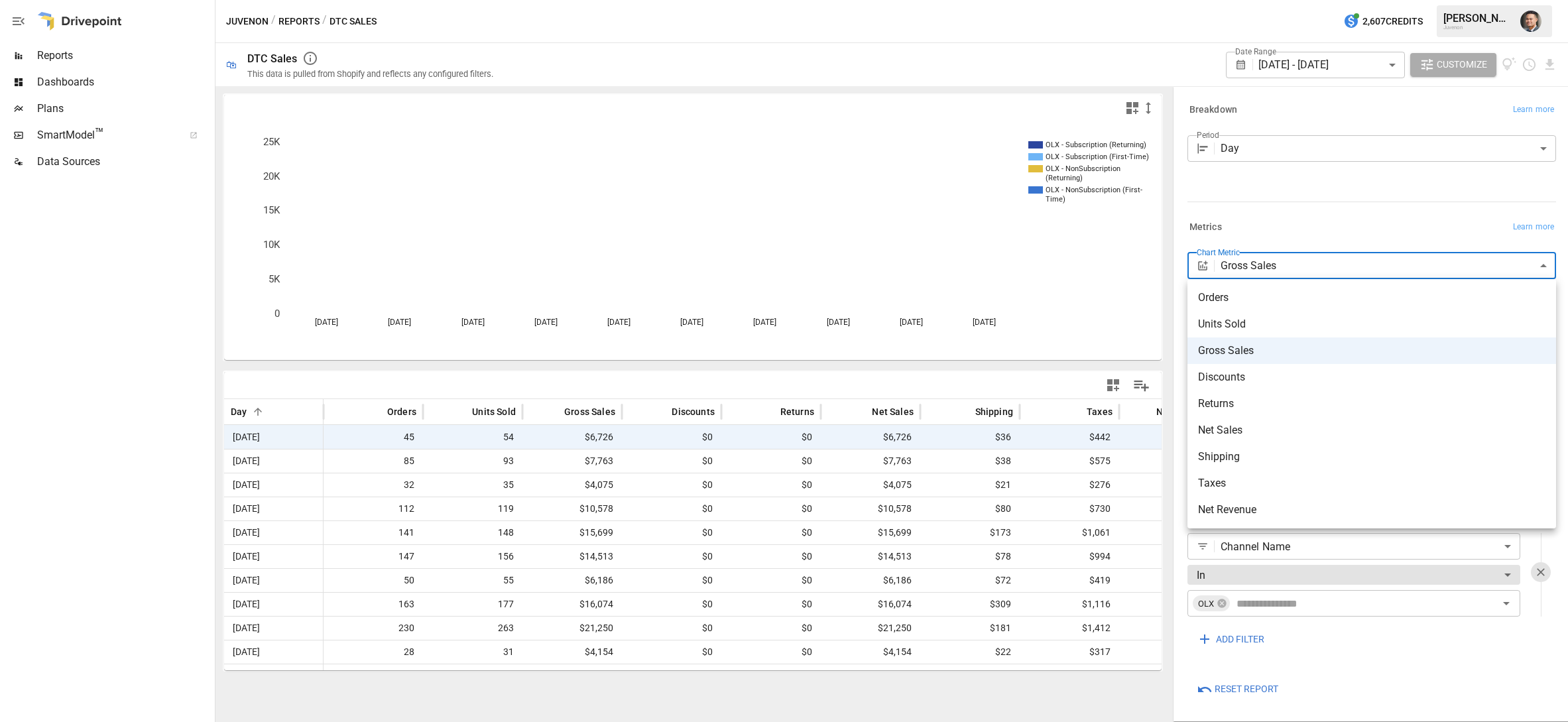
click at [1254, 0] on body "Reports Dashboards Plans SmartModel ™ Data Sources Juvenon / Reports / DTC Sale…" at bounding box center [784, 0] width 1568 height 0
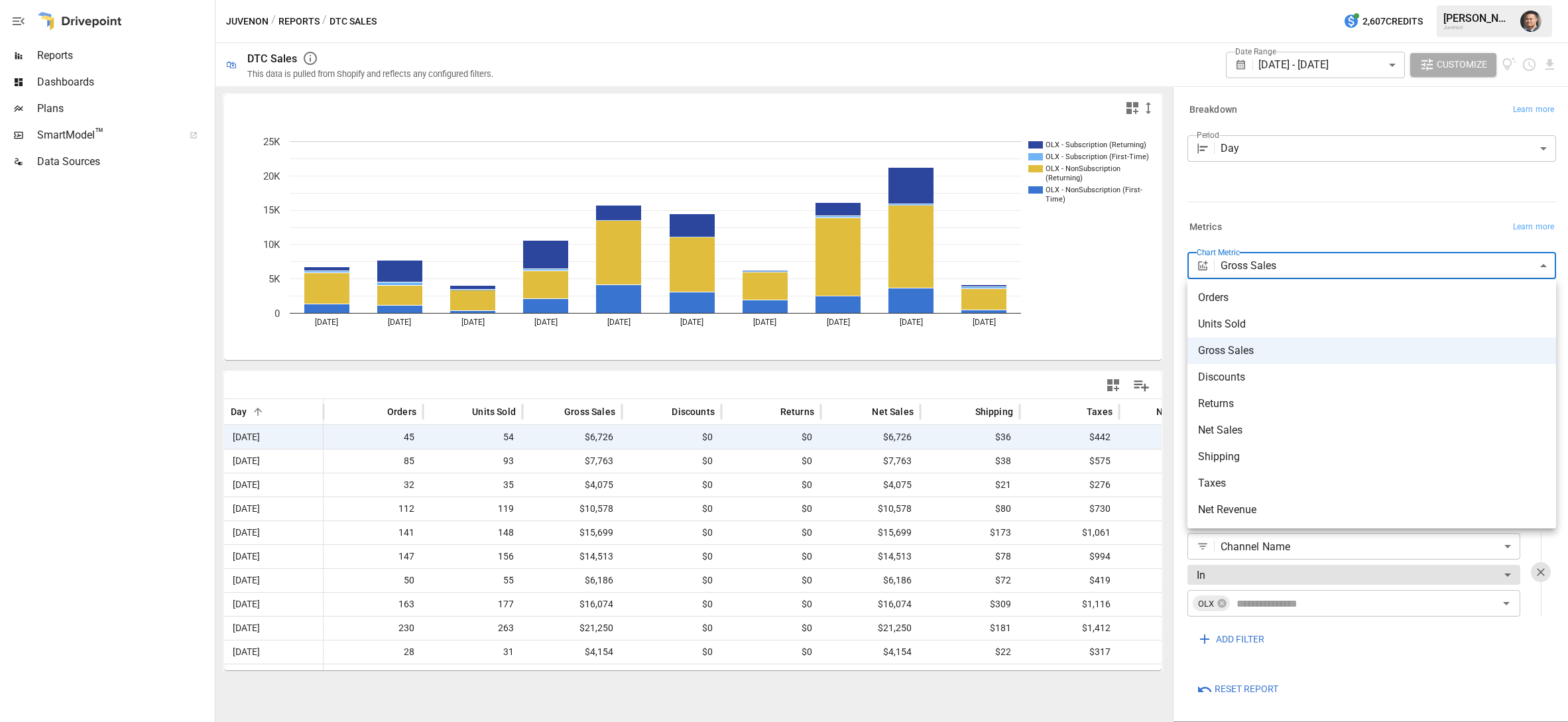
click at [1231, 381] on span "Discounts" at bounding box center [1371, 377] width 348 height 16
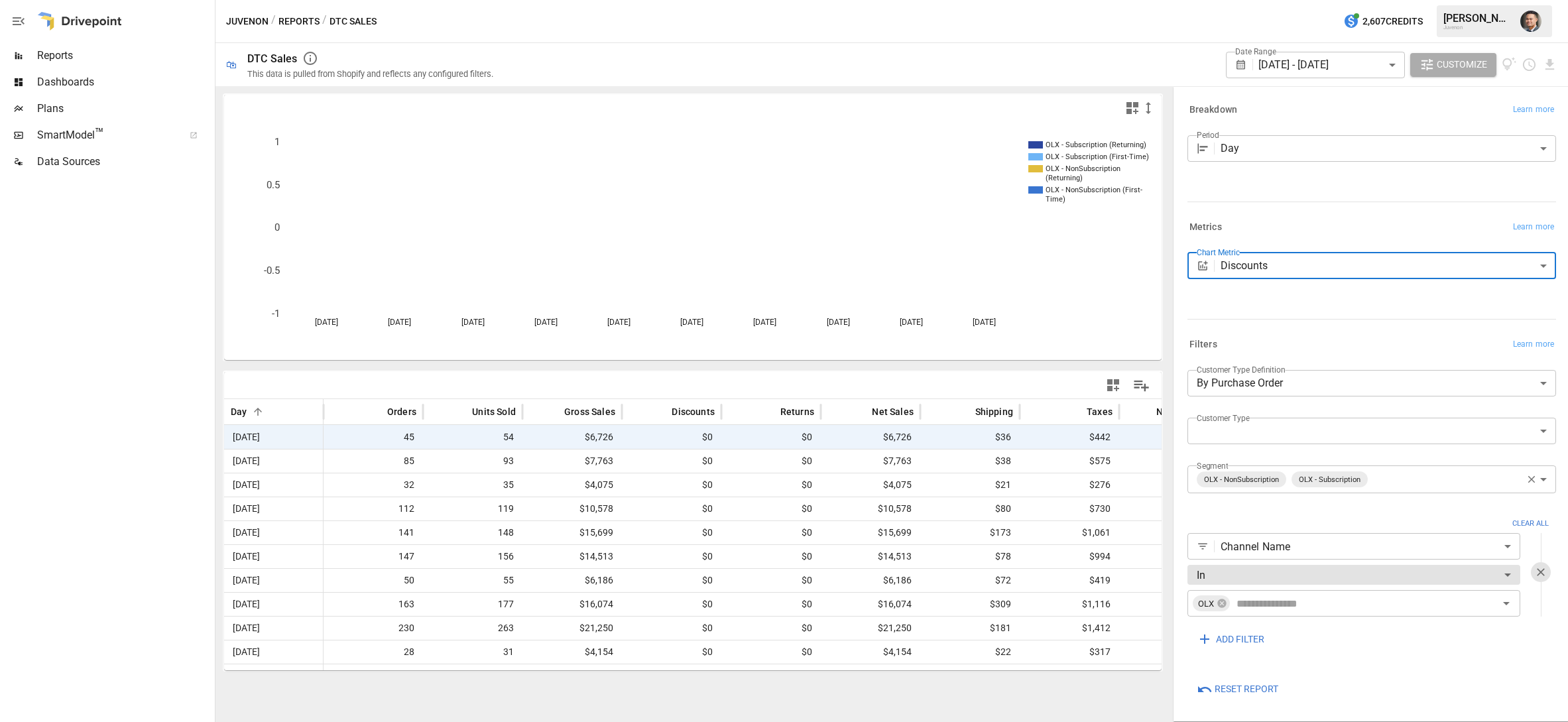
click at [1266, 0] on body "Reports Dashboards Plans SmartModel ™ Data Sources Juvenon / Reports / DTC Sale…" at bounding box center [784, 0] width 1568 height 0
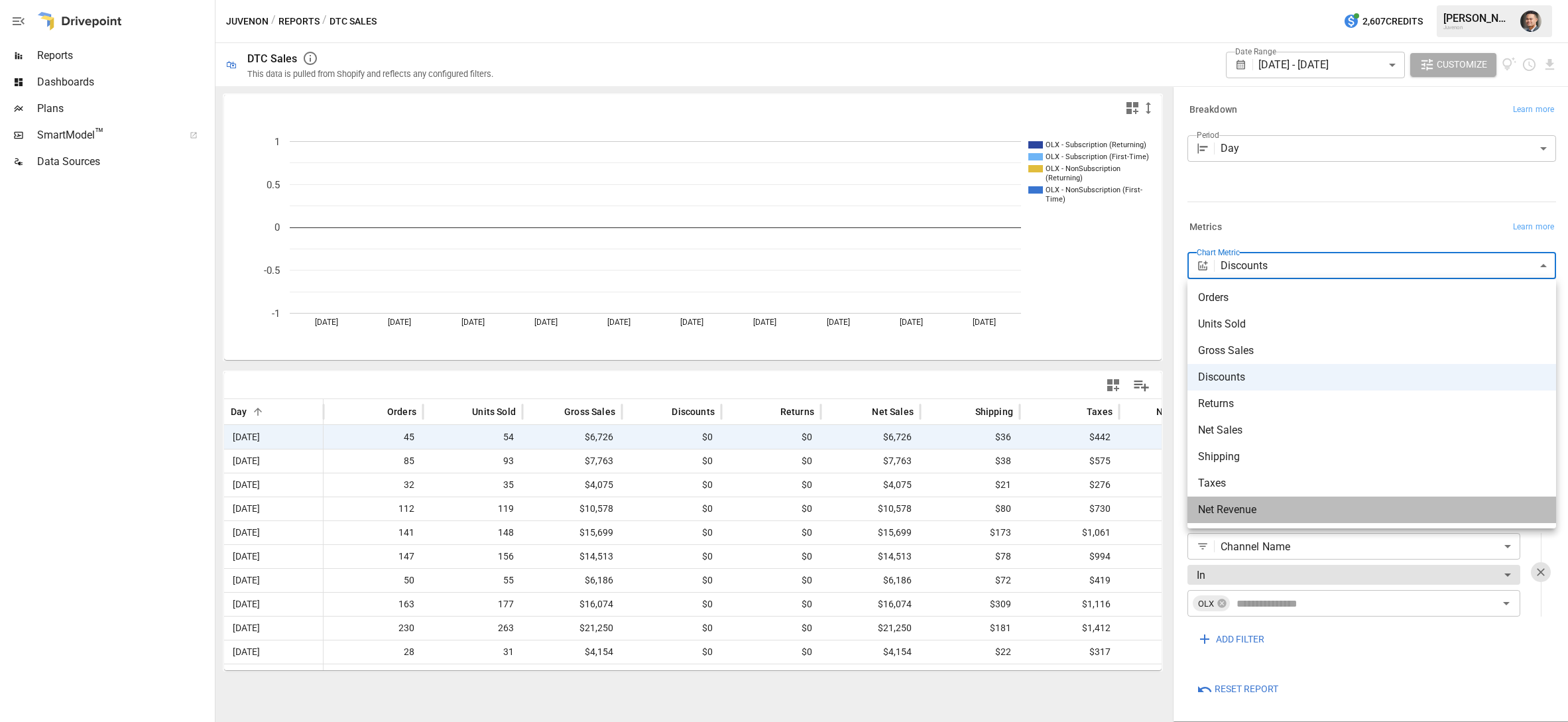
click at [1238, 507] on span "Net Revenue" at bounding box center [1371, 509] width 348 height 16
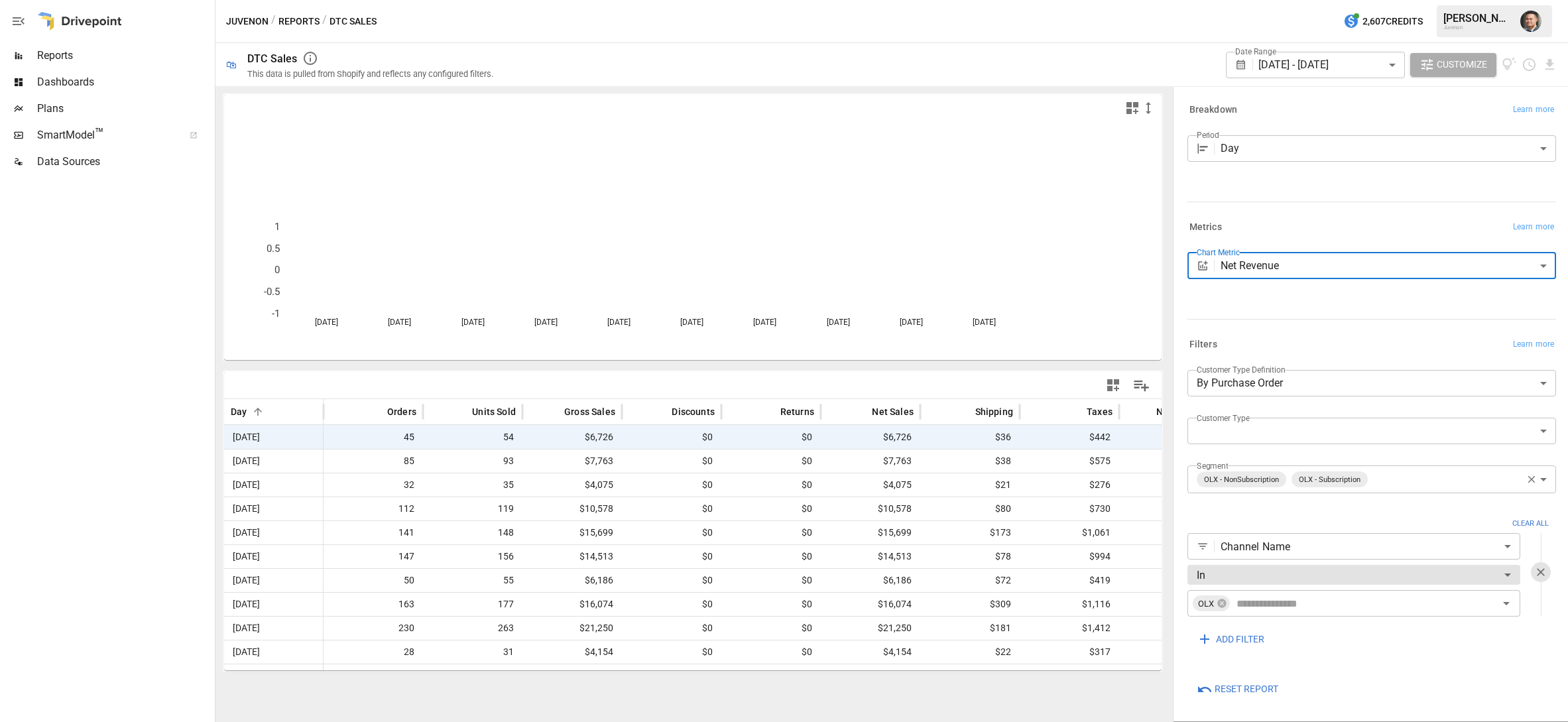
click at [1239, 0] on body "Reports Dashboards Plans SmartModel ™ Data Sources Juvenon / Reports / DTC Sale…" at bounding box center [784, 0] width 1568 height 0
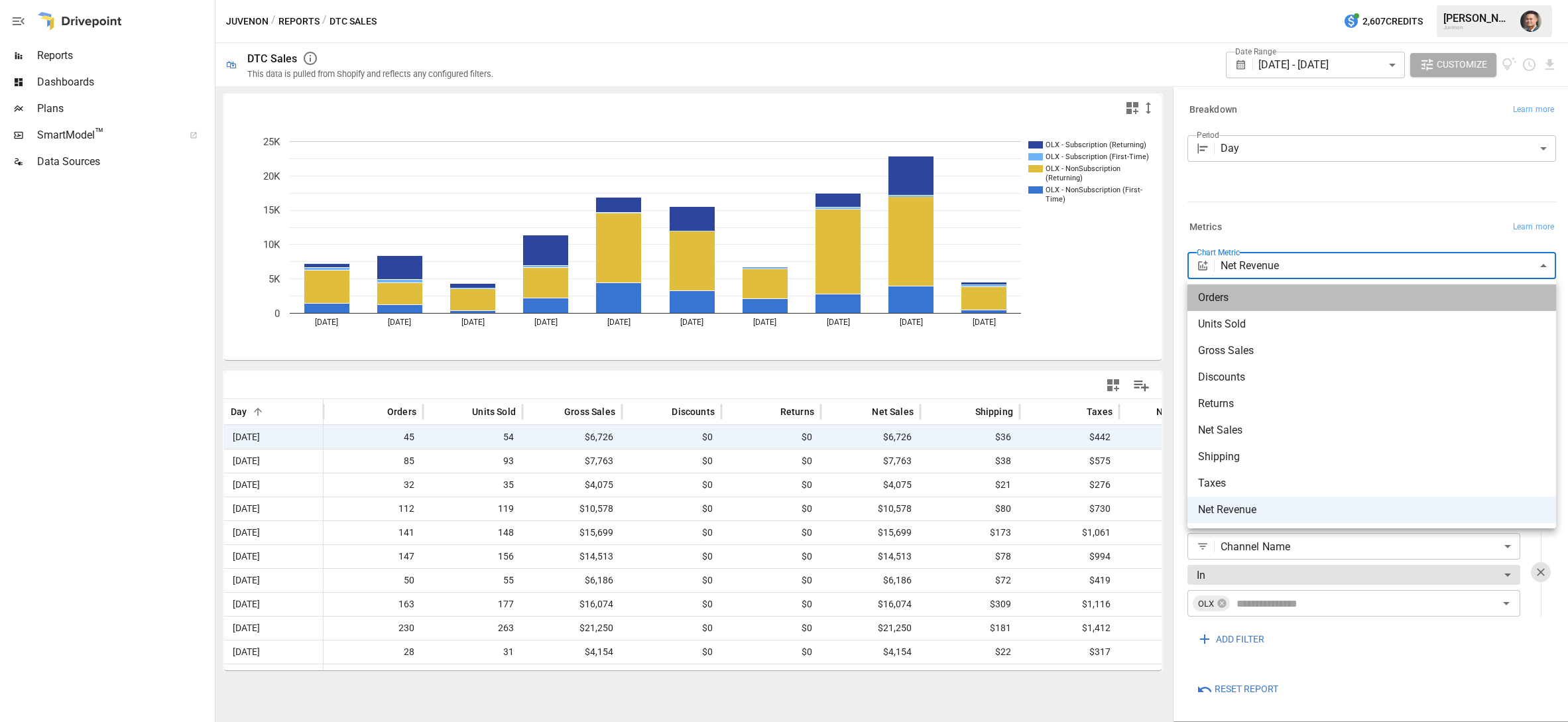
click at [1229, 301] on span "Orders" at bounding box center [1371, 297] width 348 height 16
type input "******"
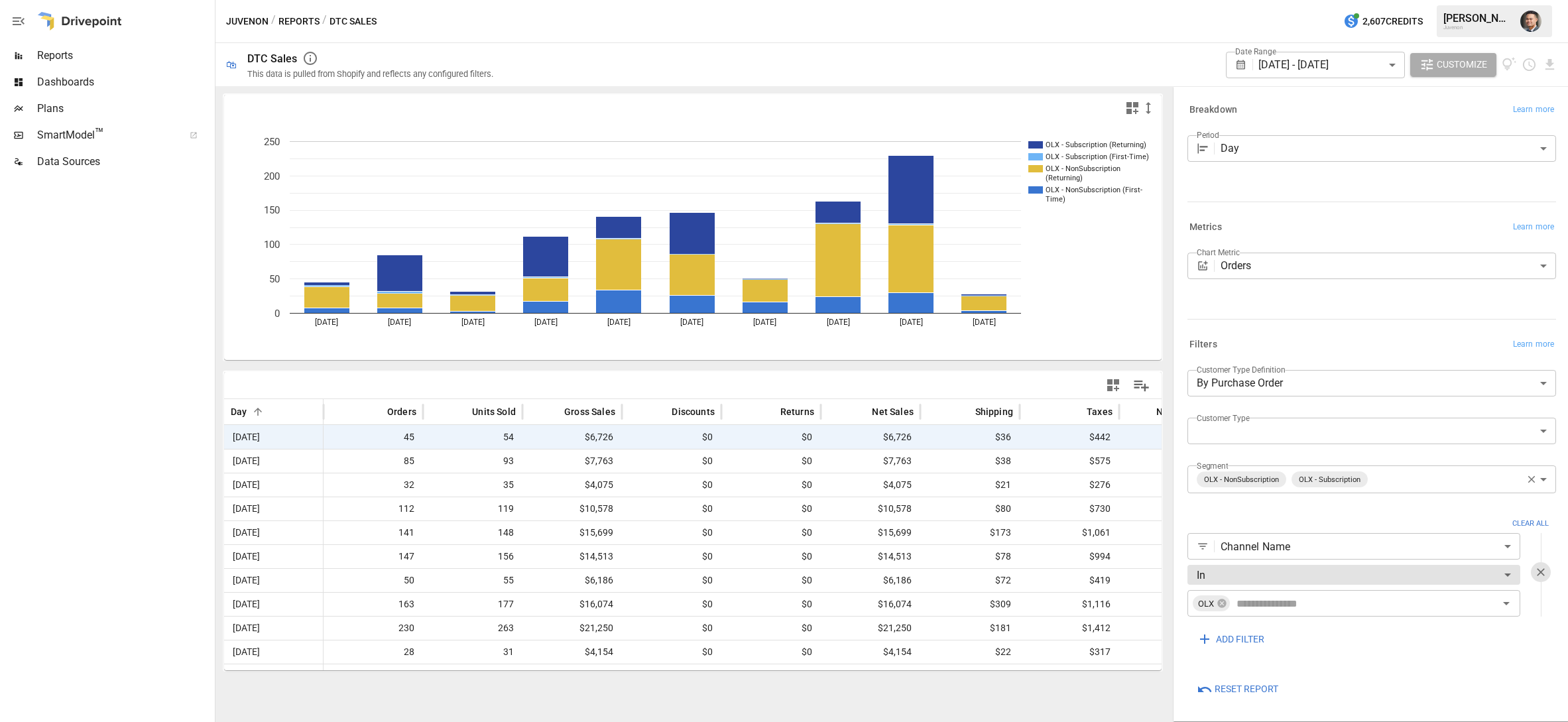
click at [592, 87] on div "OLX - Subscription (Returning) OLX - Subscription (First-Time) OLX - NonSubscri…" at bounding box center [693, 404] width 955 height 636
click at [73, 64] on div "Reports" at bounding box center [106, 56] width 212 height 26
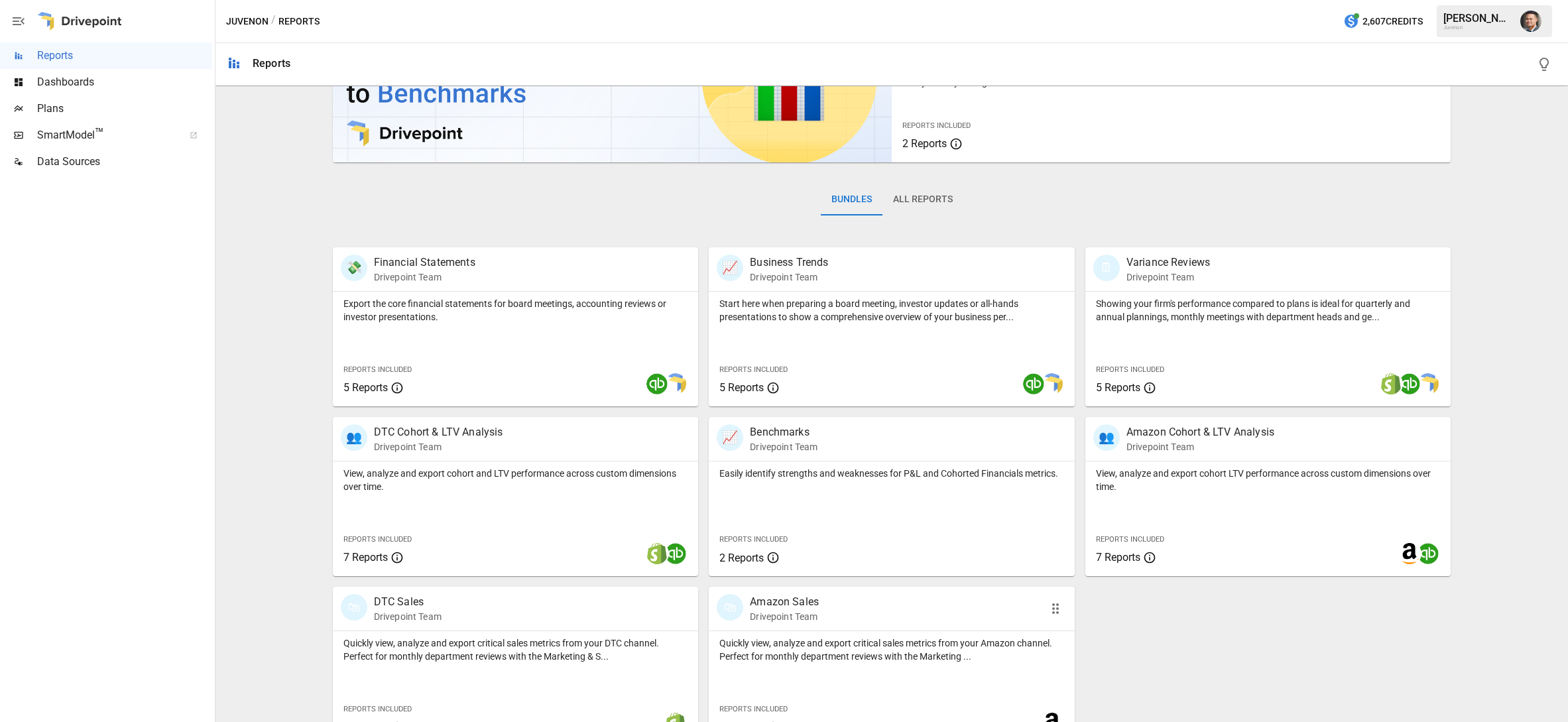
scroll to position [136, 0]
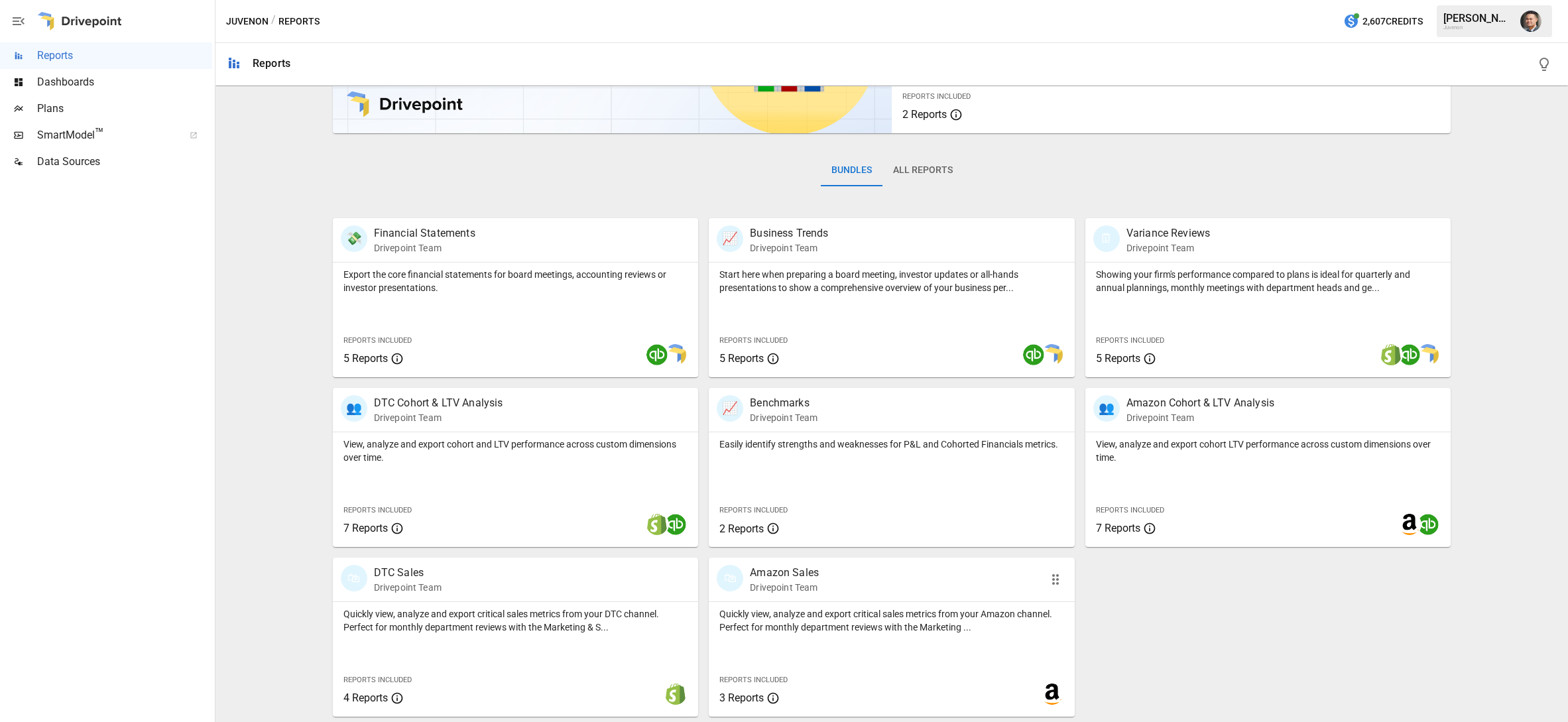
click at [957, 607] on p "Quickly view, analyze and export critical sales metrics from your Amazon channe…" at bounding box center [892, 620] width 345 height 26
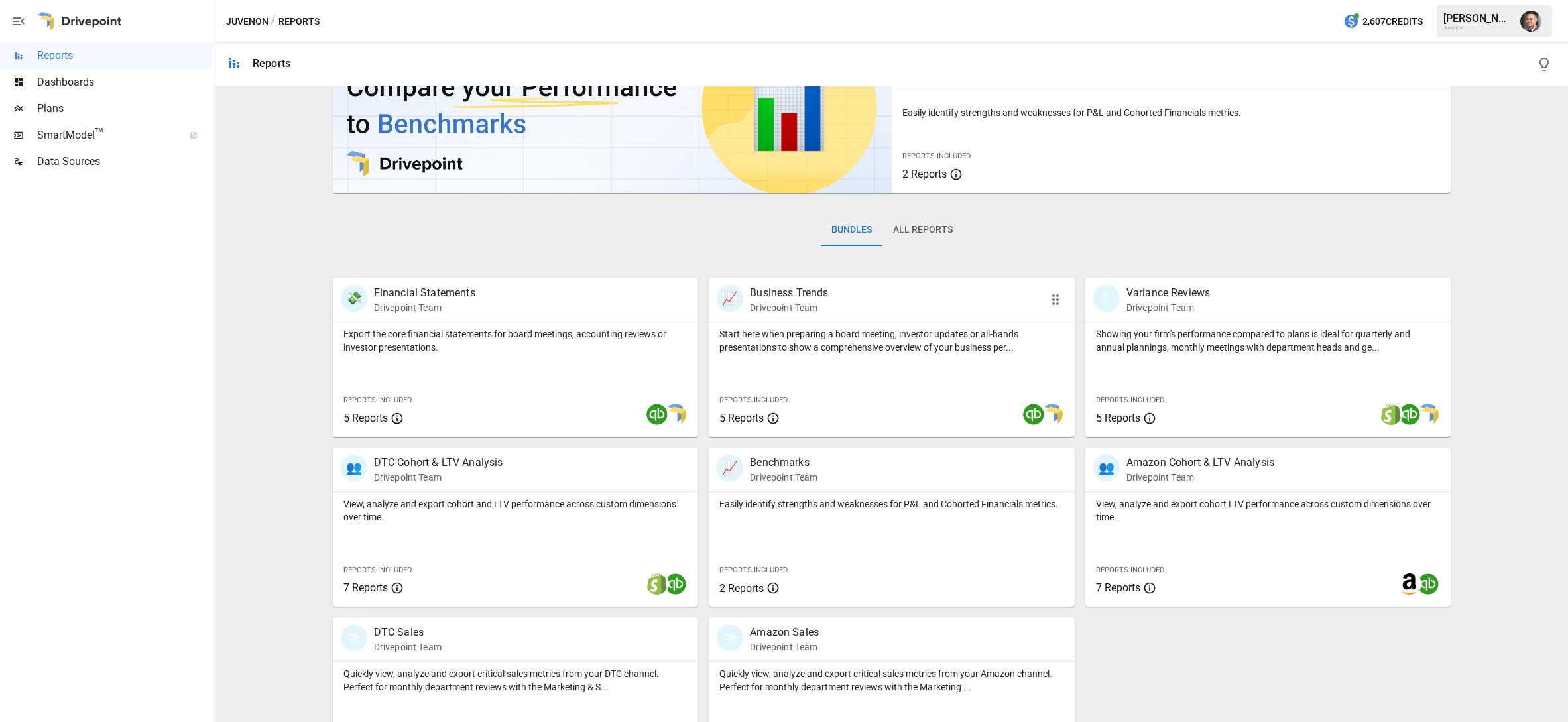
scroll to position [136, 0]
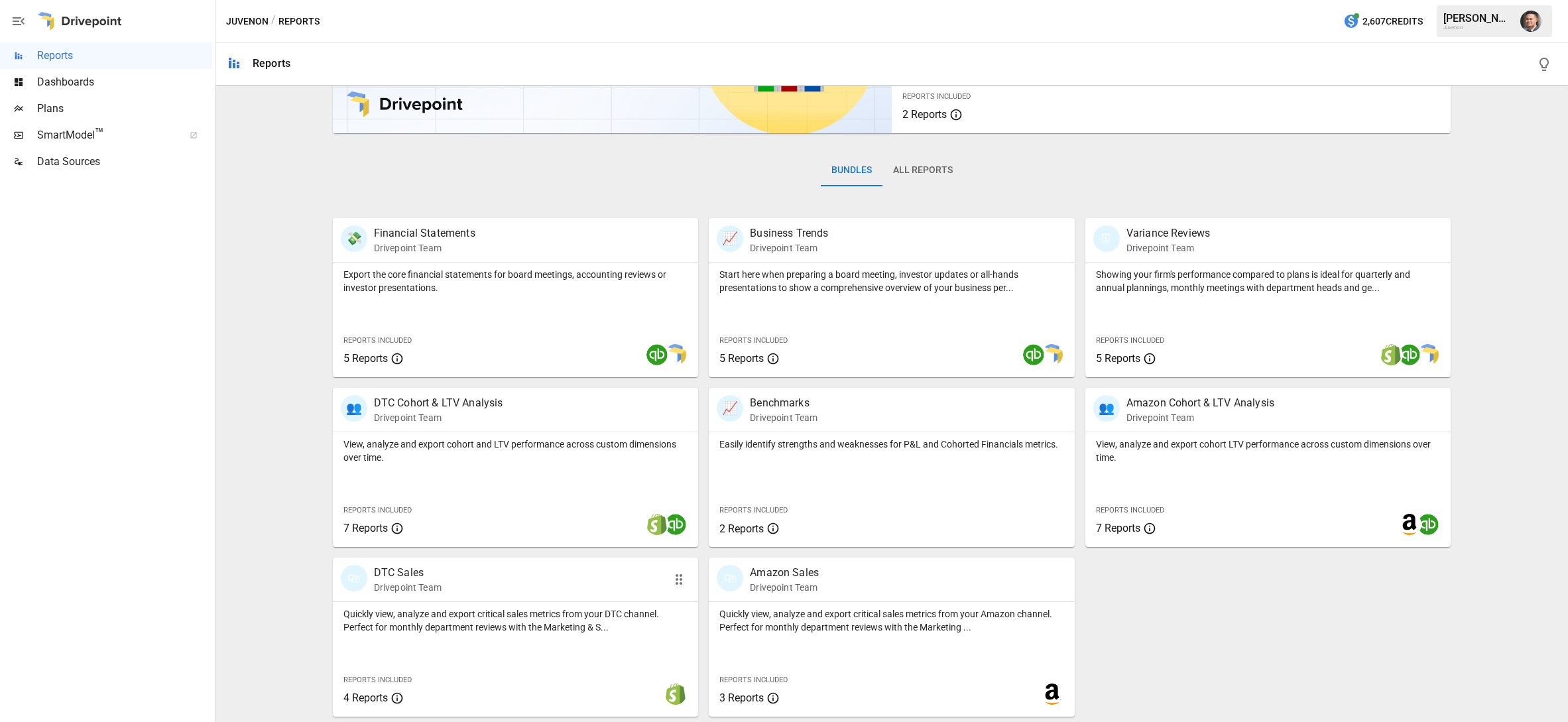
click at [550, 608] on p "Quickly view, analyze and export critical sales metrics from your DTC channel. …" at bounding box center [516, 620] width 345 height 26
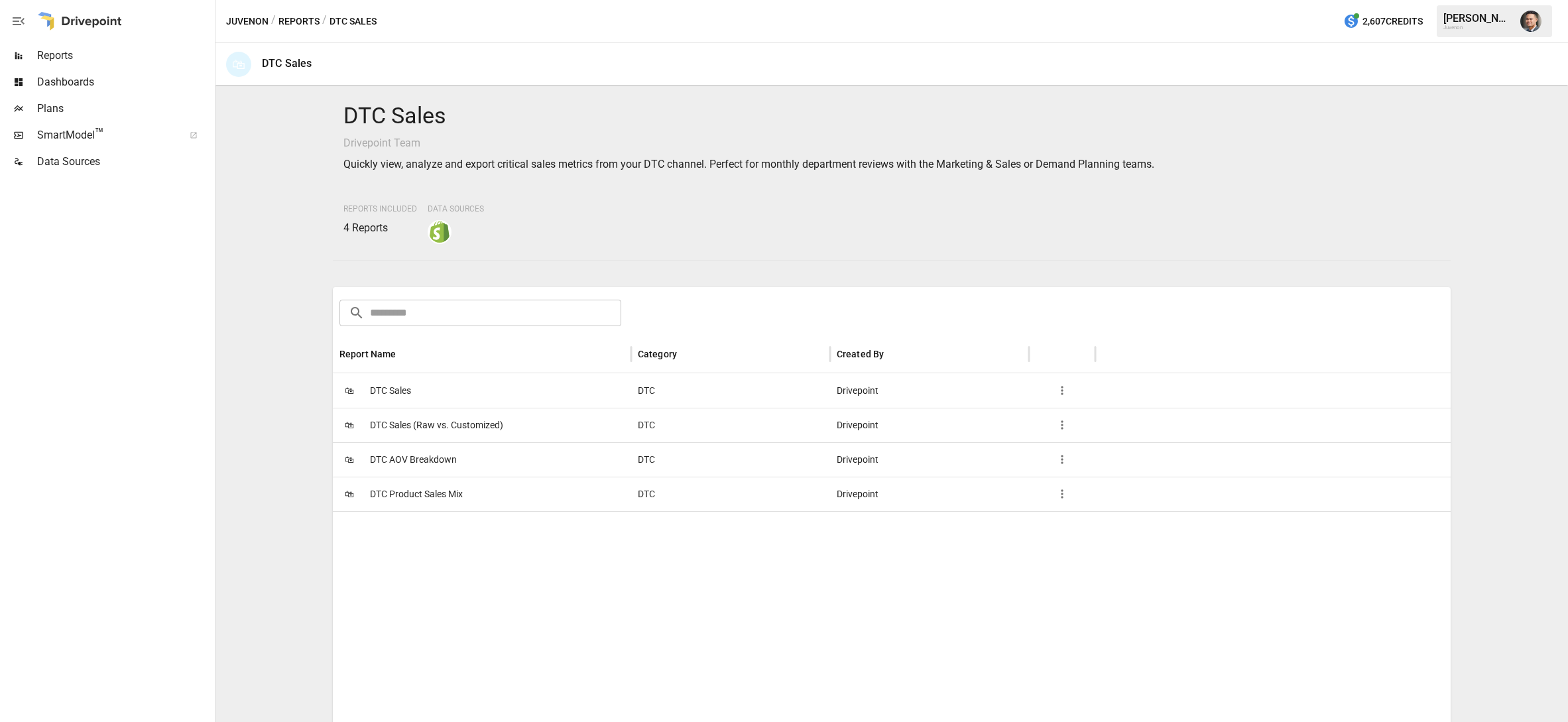
click at [659, 242] on div "Reports Included 4 Reports Data Sources" at bounding box center [892, 221] width 1098 height 45
click at [51, 49] on span "Reports" at bounding box center [125, 55] width 175 height 16
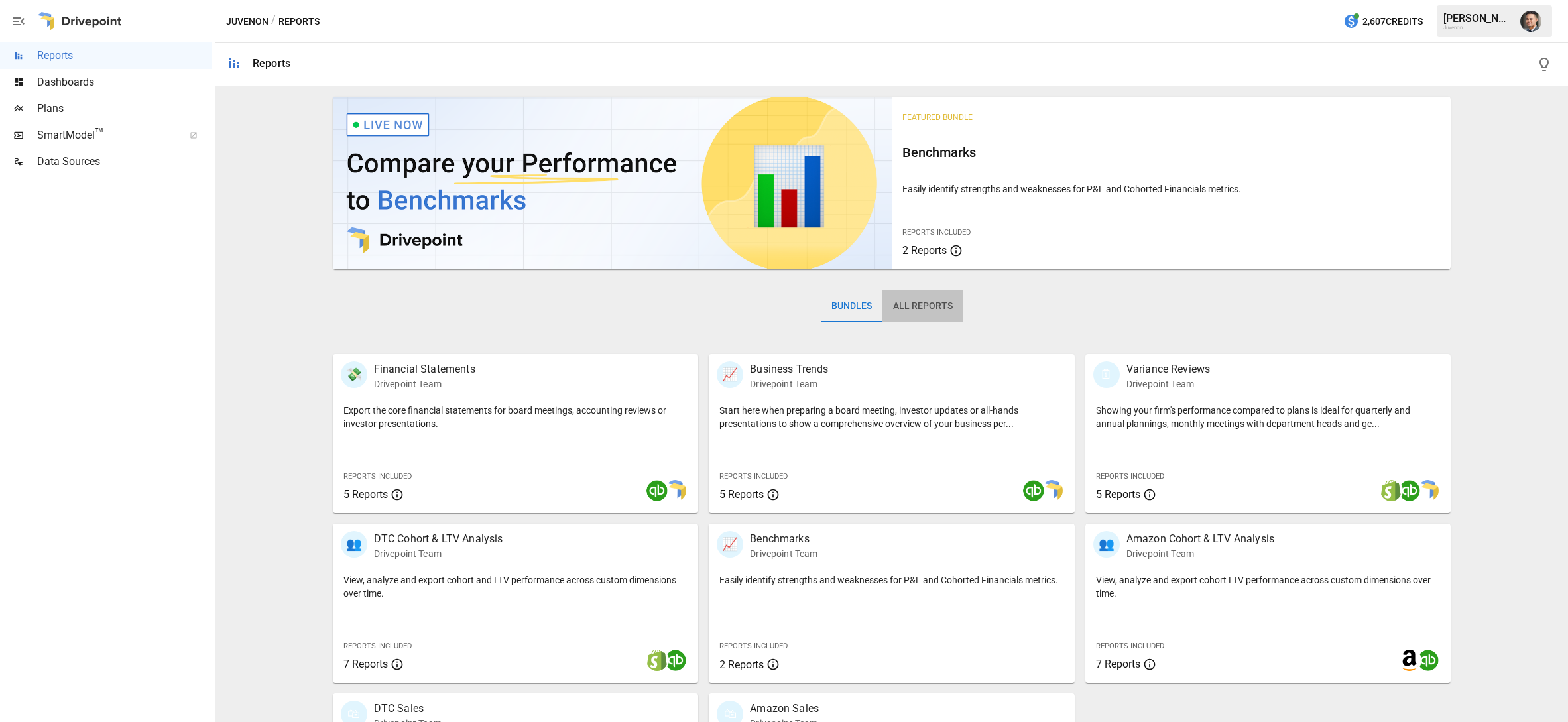
click at [930, 312] on button "All Reports" at bounding box center [923, 306] width 81 height 32
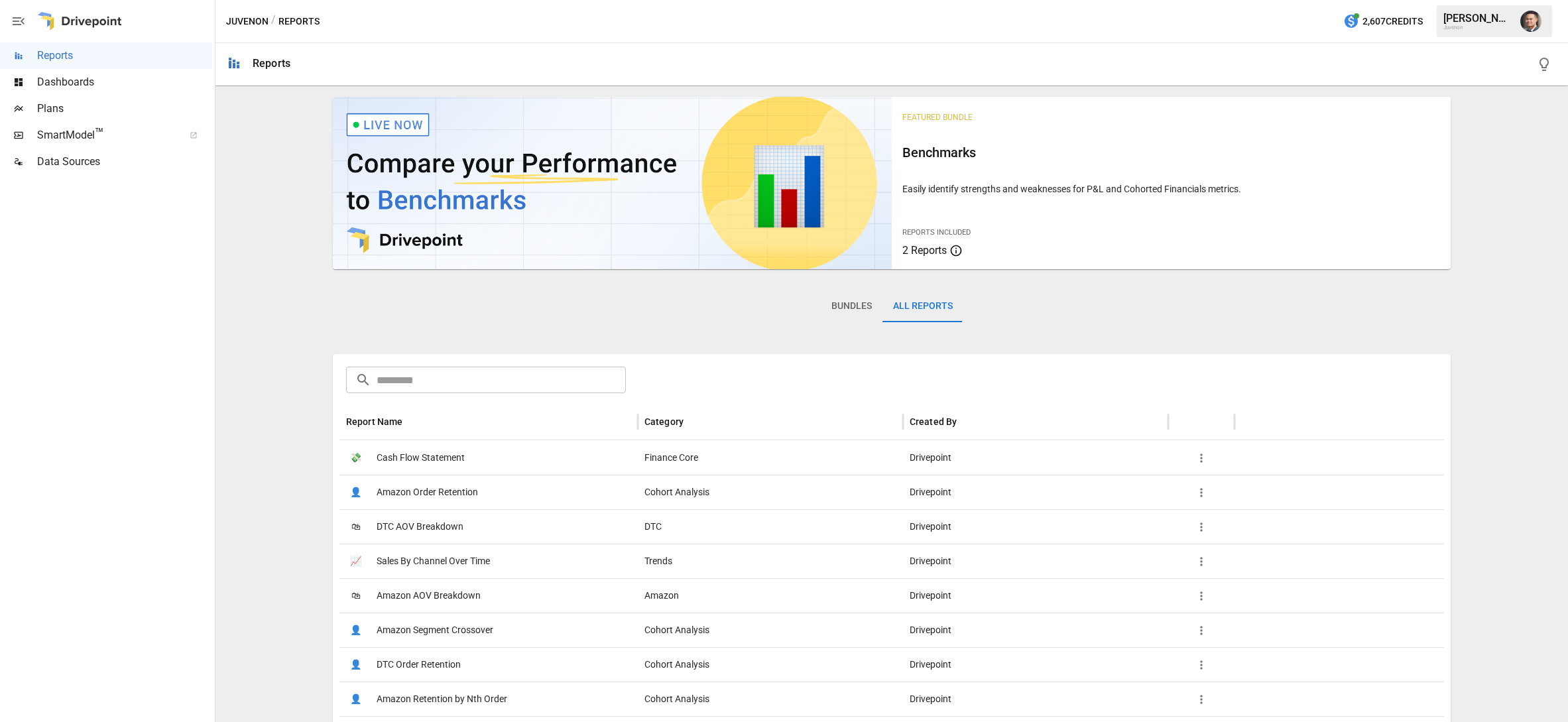
click at [365, 165] on img at bounding box center [612, 183] width 559 height 172
click at [848, 301] on button "Bundles" at bounding box center [852, 306] width 62 height 32
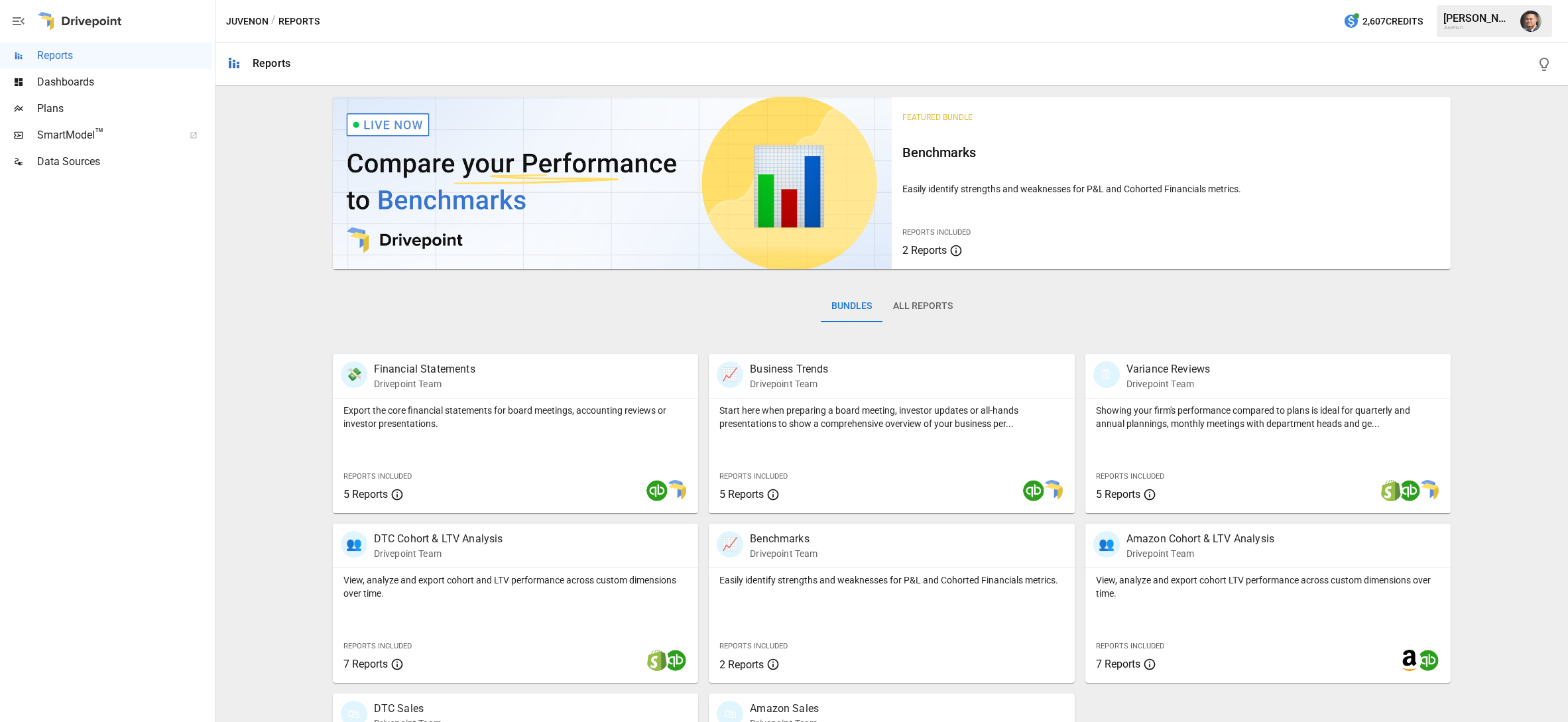
click at [1542, 62] on icon "button" at bounding box center [1544, 64] width 16 height 16
click at [73, 75] on span "Dashboards" at bounding box center [125, 82] width 175 height 16
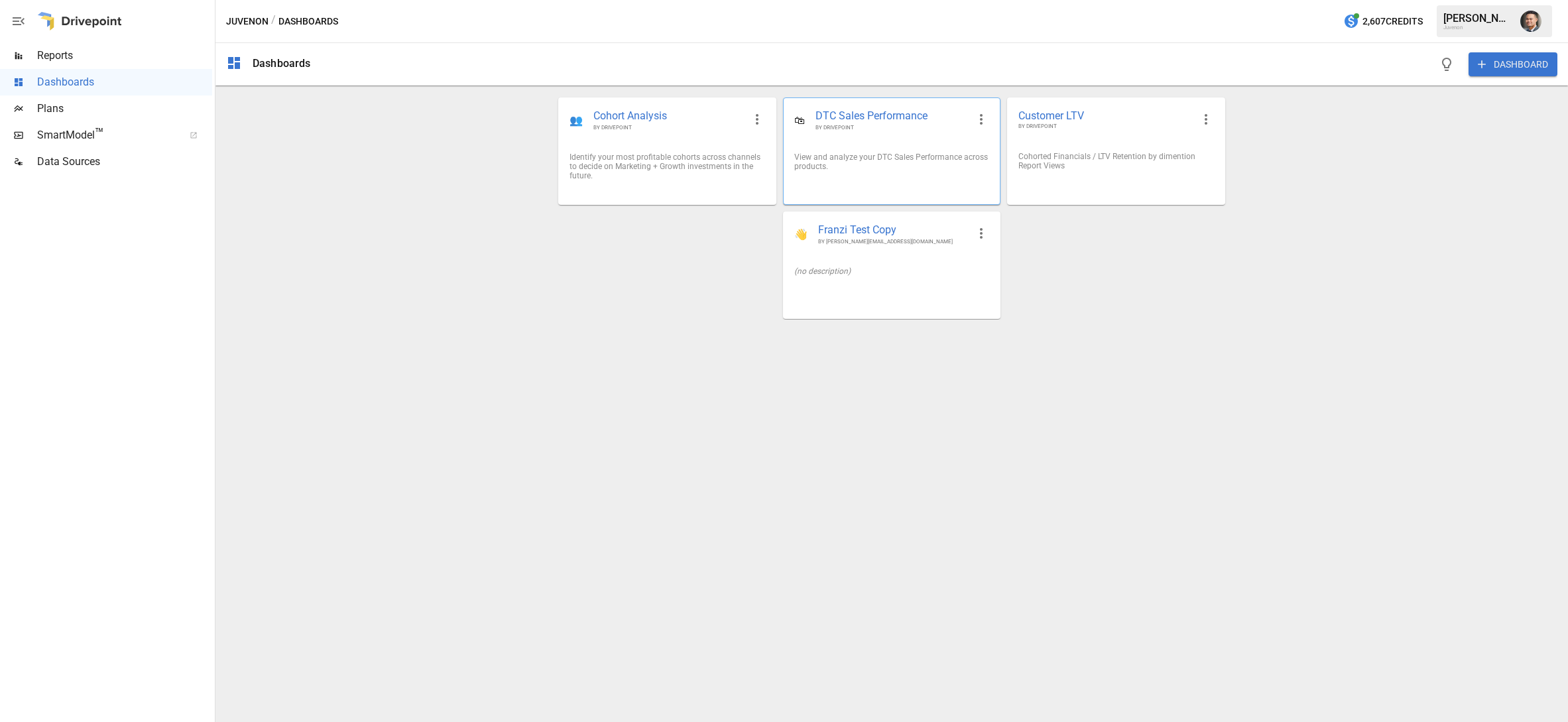
click at [883, 142] on div "🛍 DTC Sales Performance BY DRIVEPOINT" at bounding box center [892, 120] width 216 height 44
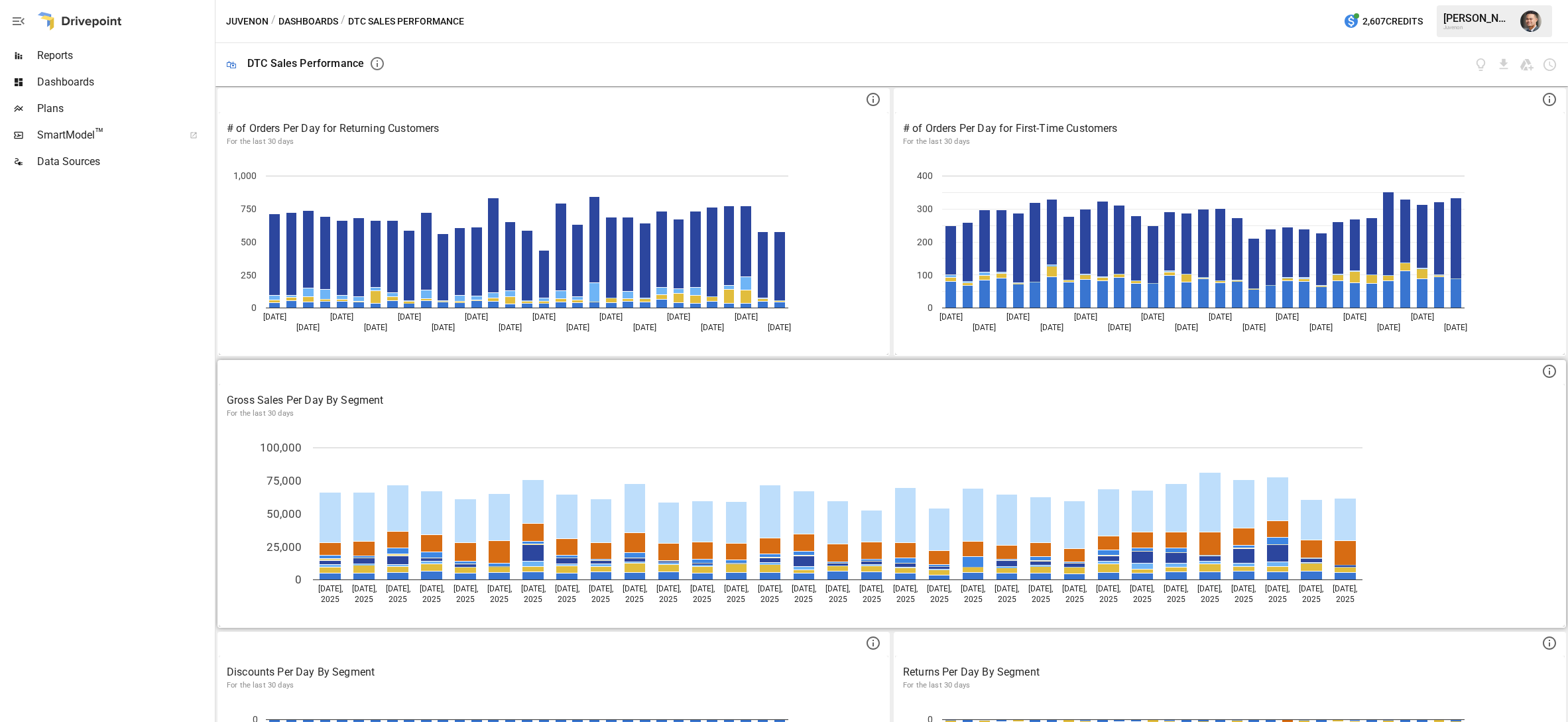
click at [308, 14] on button "Dashboards" at bounding box center [308, 22] width 60 height 16
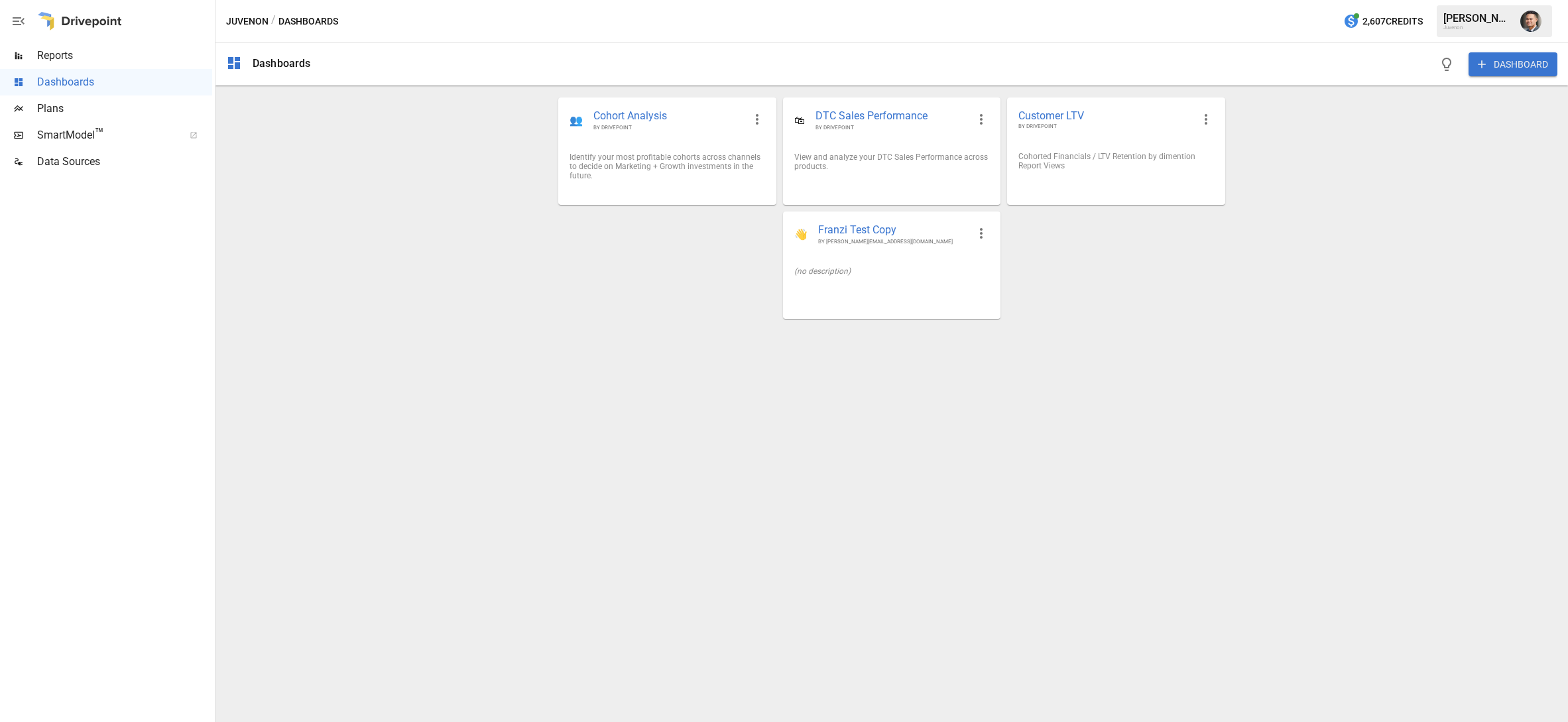
click at [106, 62] on span "Reports" at bounding box center [125, 55] width 175 height 16
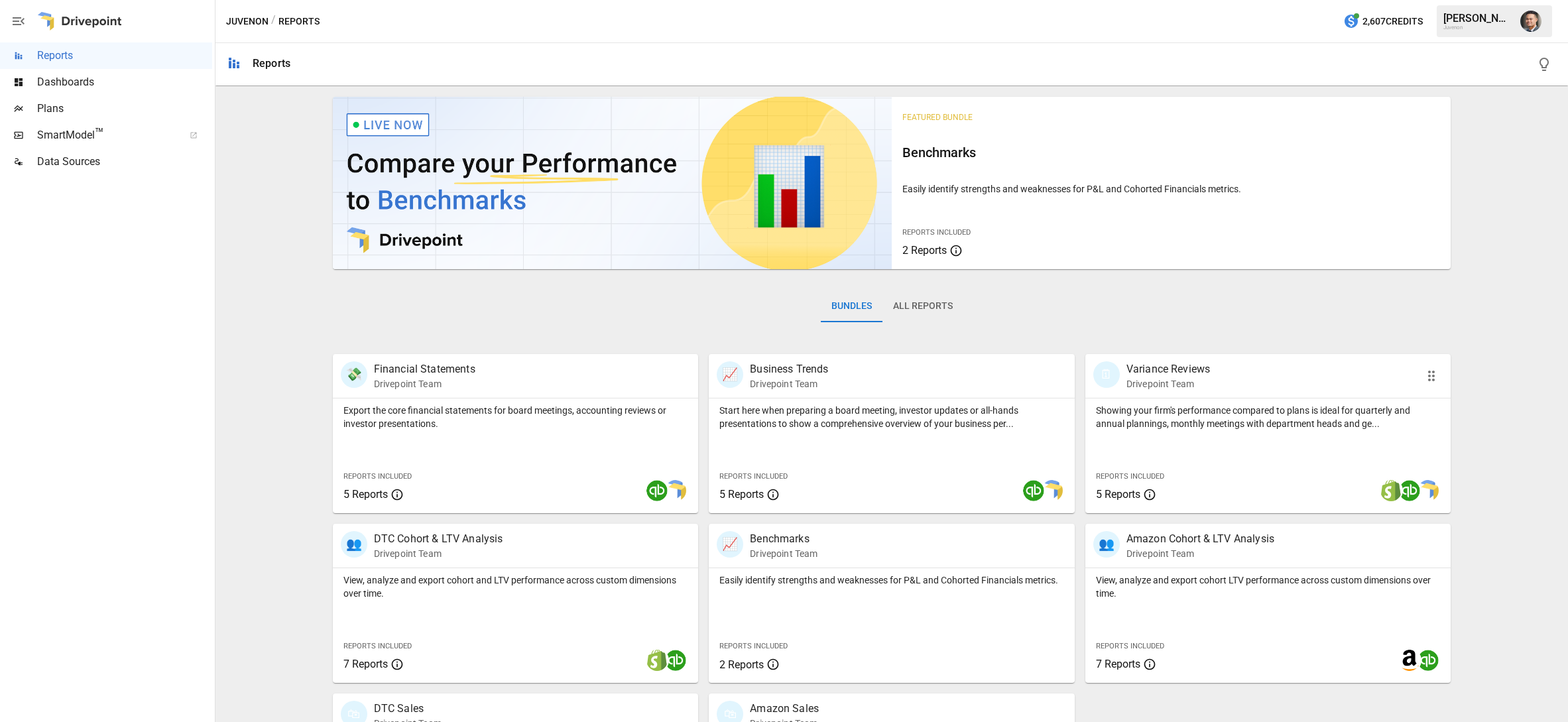
scroll to position [136, 0]
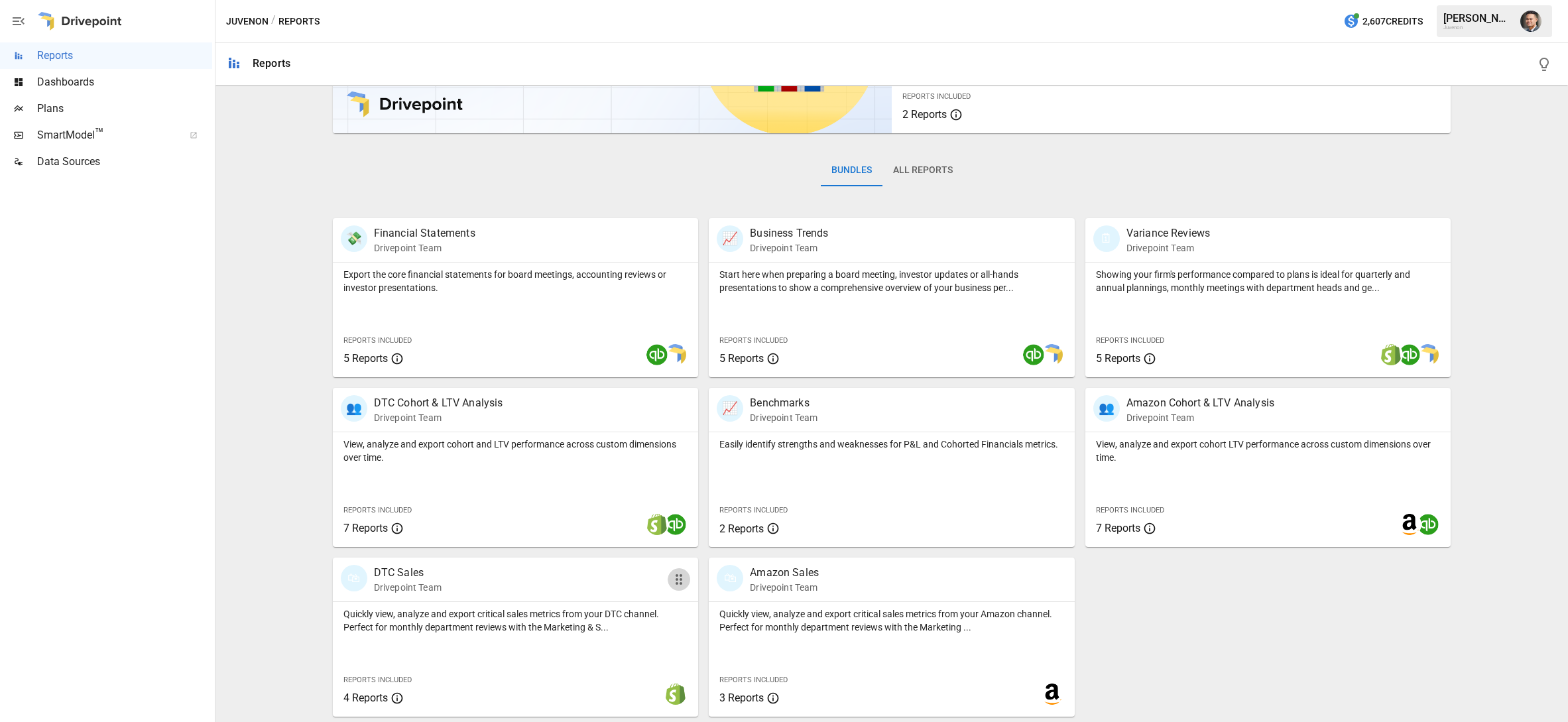
click at [681, 580] on icon "button" at bounding box center [679, 579] width 7 height 11
click at [1319, 639] on div "💸 Financial Statements Drivepoint Team Export the core financial statements for…" at bounding box center [887, 462] width 1130 height 509
click at [936, 194] on div "Bundles All Reports" at bounding box center [892, 181] width 1119 height 75
click at [931, 176] on button "All Reports" at bounding box center [923, 170] width 81 height 32
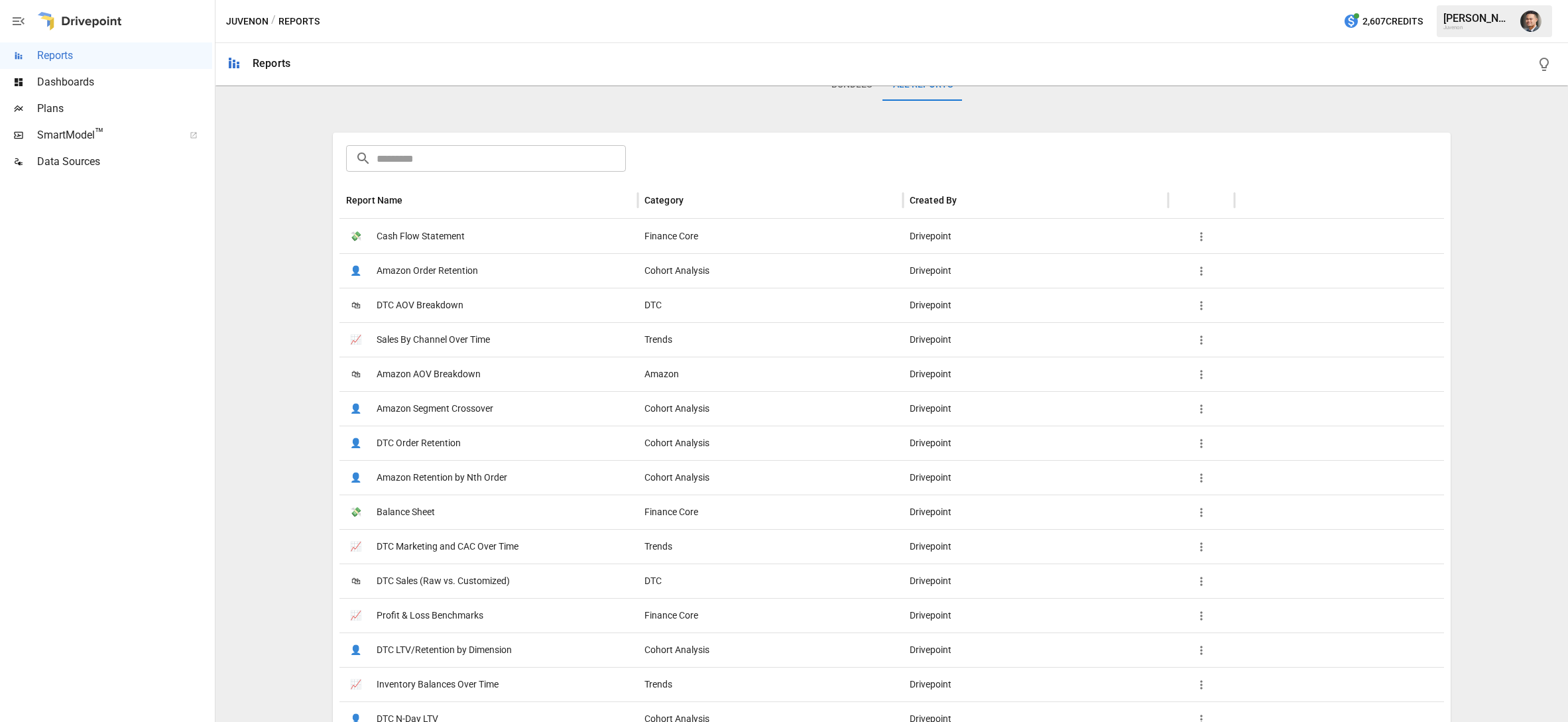
scroll to position [269, 0]
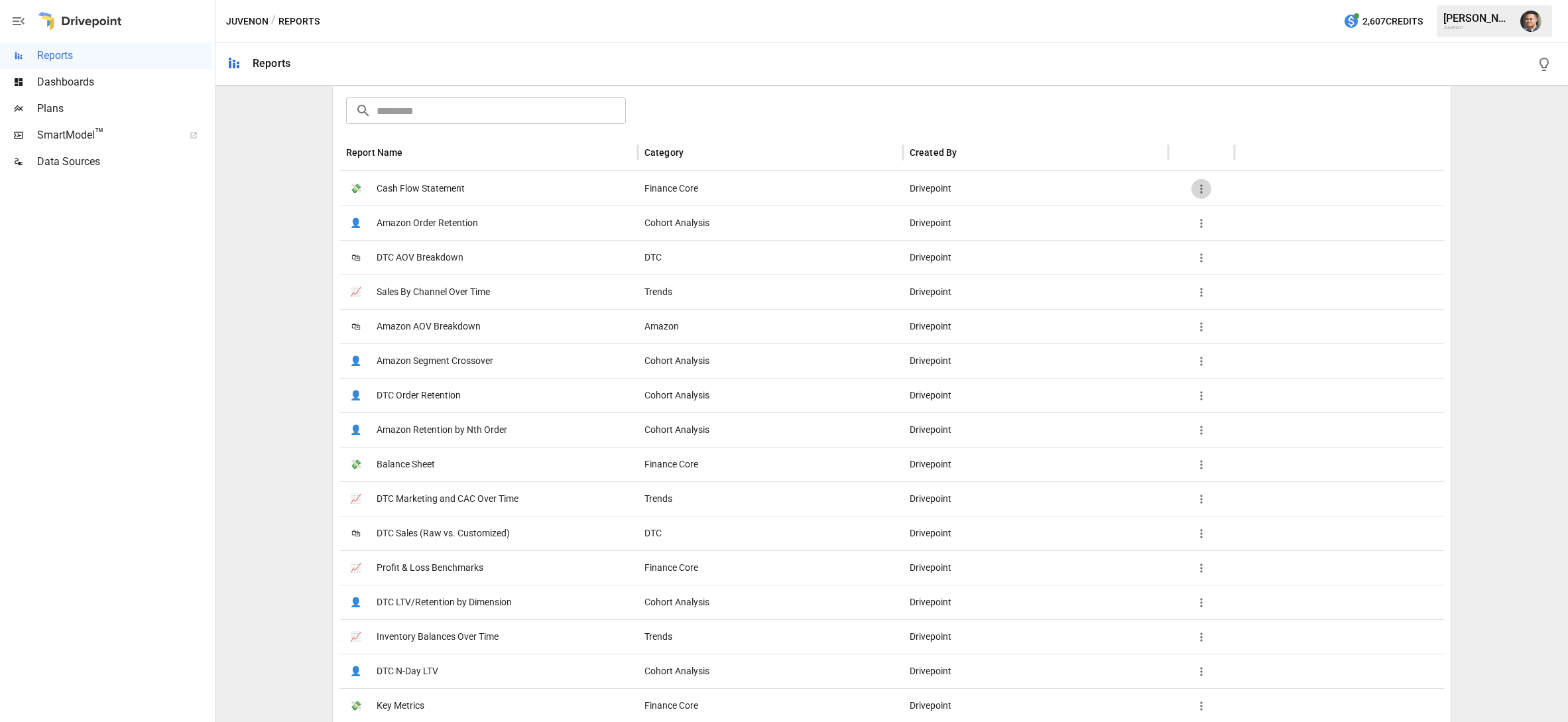
click at [1204, 182] on icon "button" at bounding box center [1201, 189] width 14 height 14
click at [1113, 113] on div at bounding box center [784, 361] width 1568 height 722
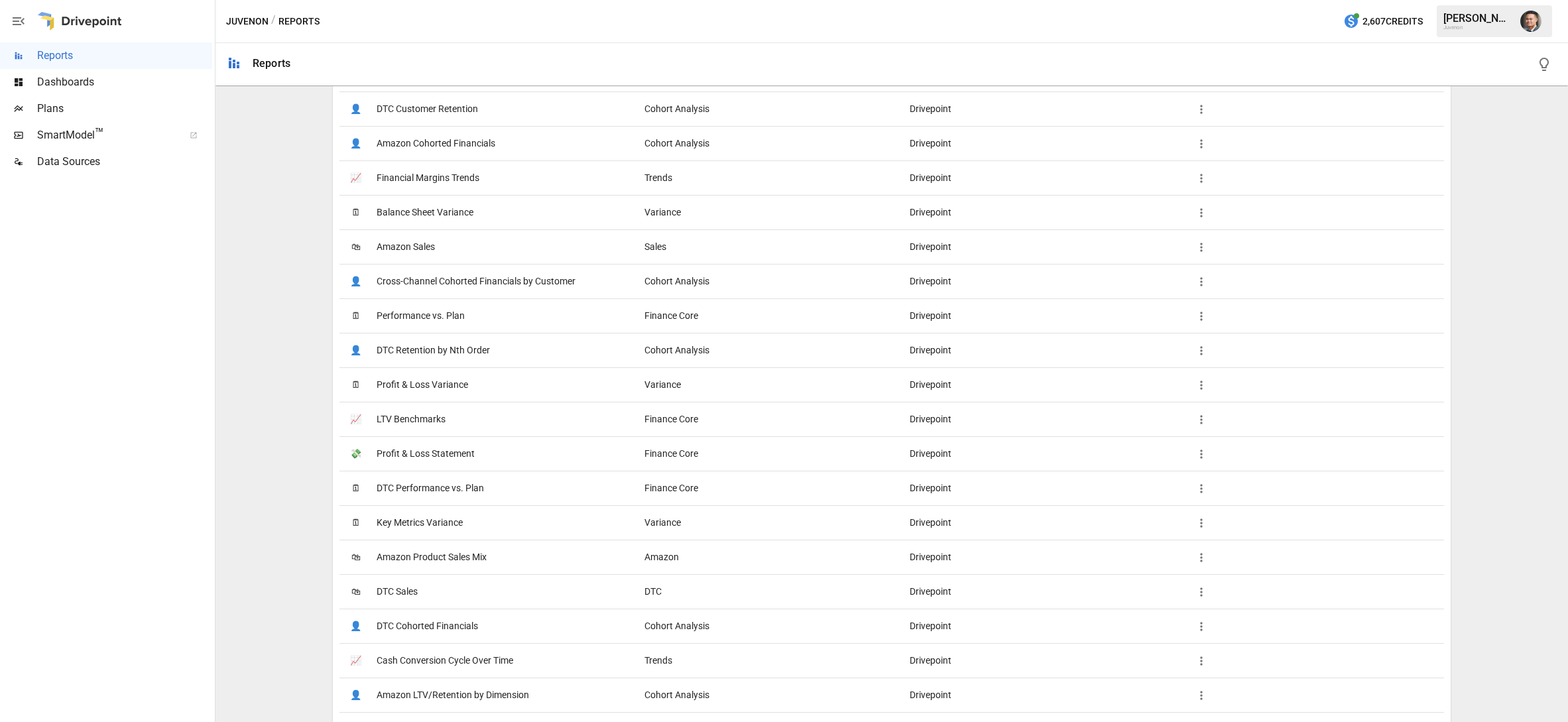
scroll to position [905, 0]
click at [413, 589] on span "DTC Sales" at bounding box center [397, 587] width 41 height 34
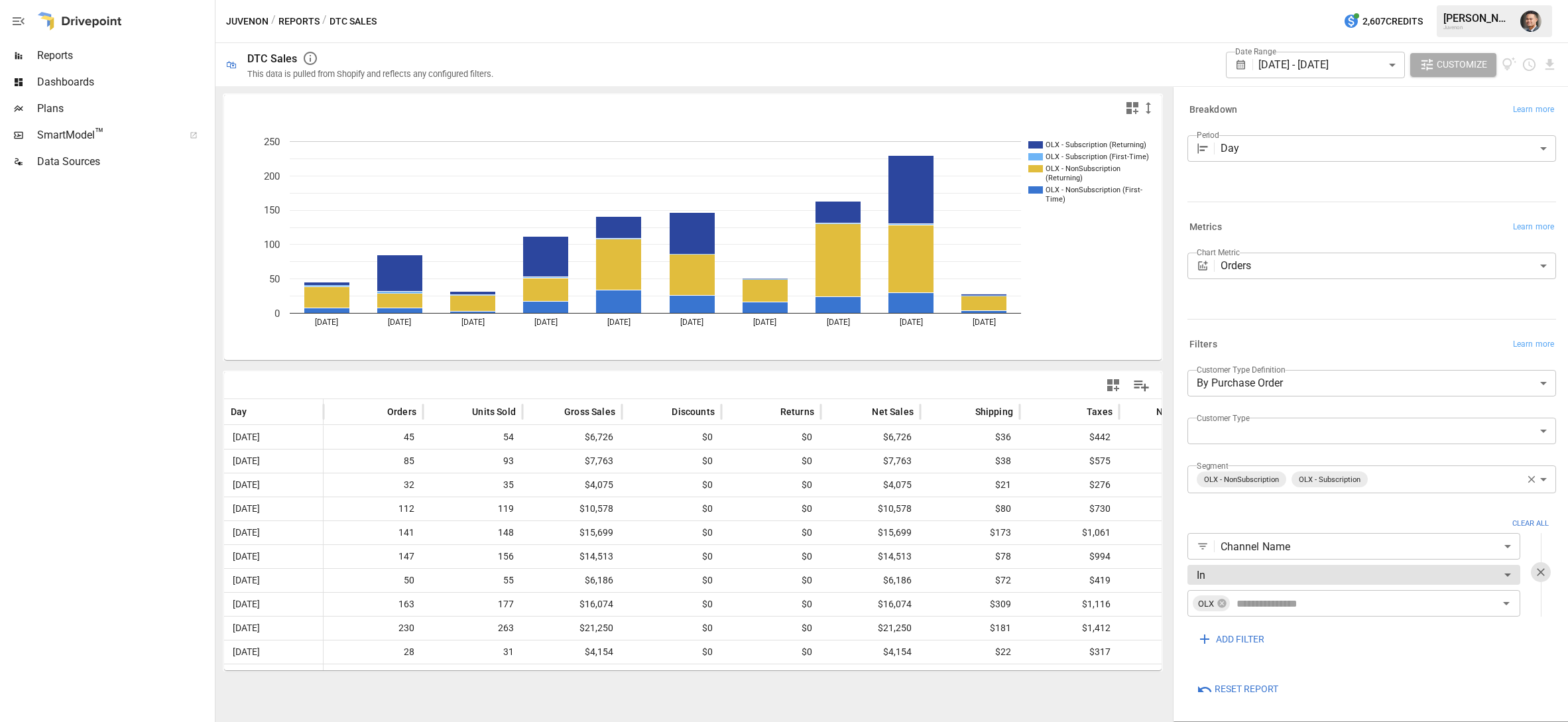
click at [1542, 0] on body "Reports Dashboards Plans SmartModel ™ Data Sources Juvenon / Reports / DTC Sale…" at bounding box center [784, 0] width 1568 height 0
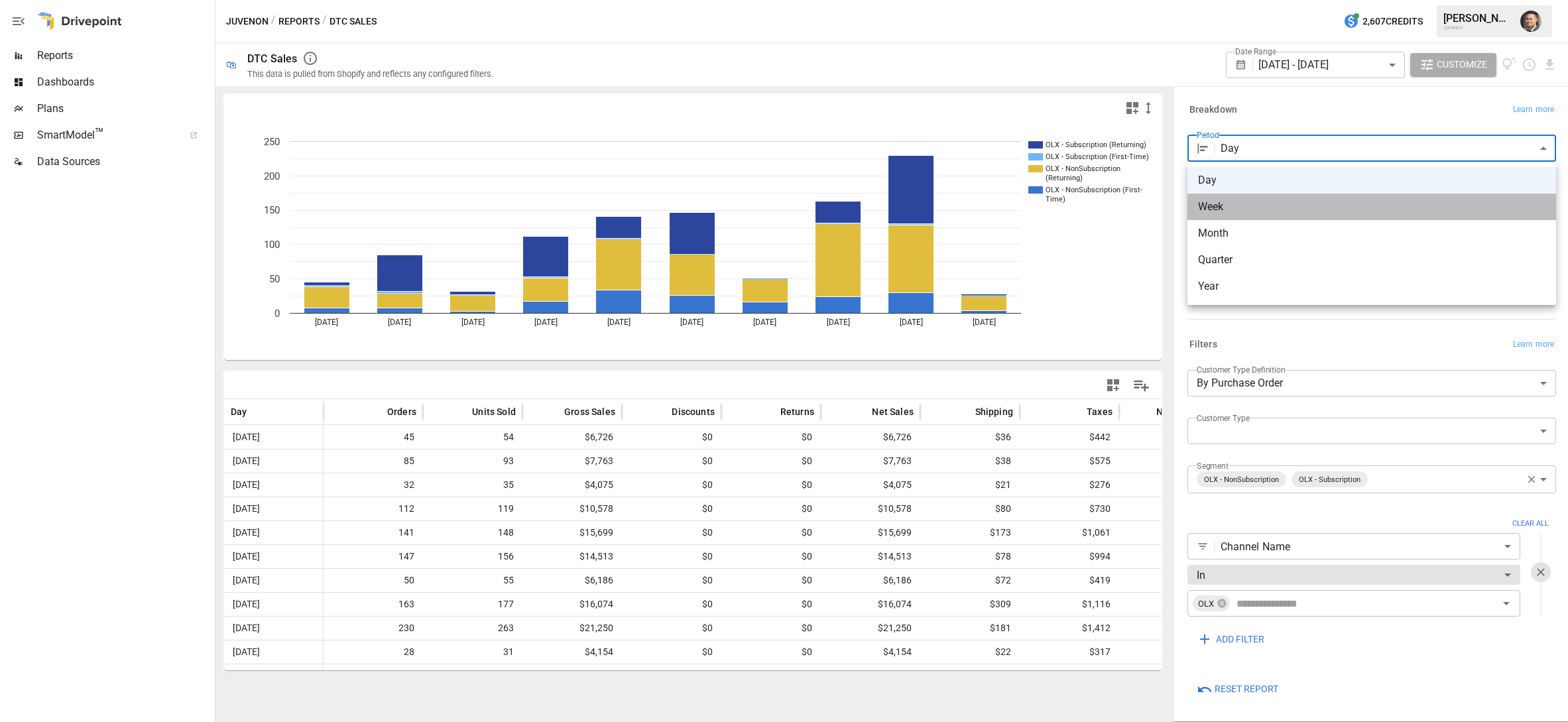
click at [1218, 197] on li "Week" at bounding box center [1372, 207] width 369 height 26
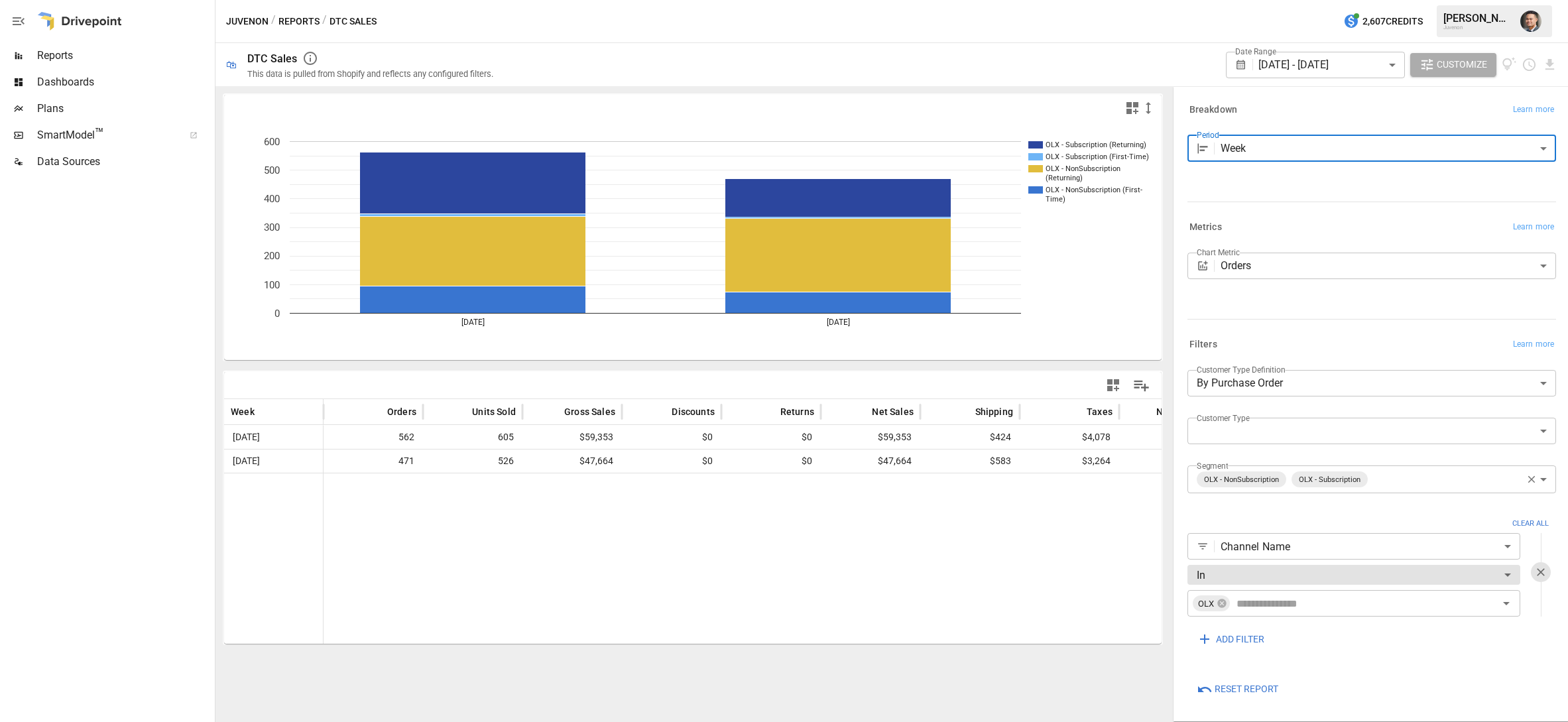
click at [1308, 0] on body "**********" at bounding box center [784, 0] width 1568 height 0
click at [1208, 176] on span "Day" at bounding box center [1371, 179] width 348 height 16
type input "***"
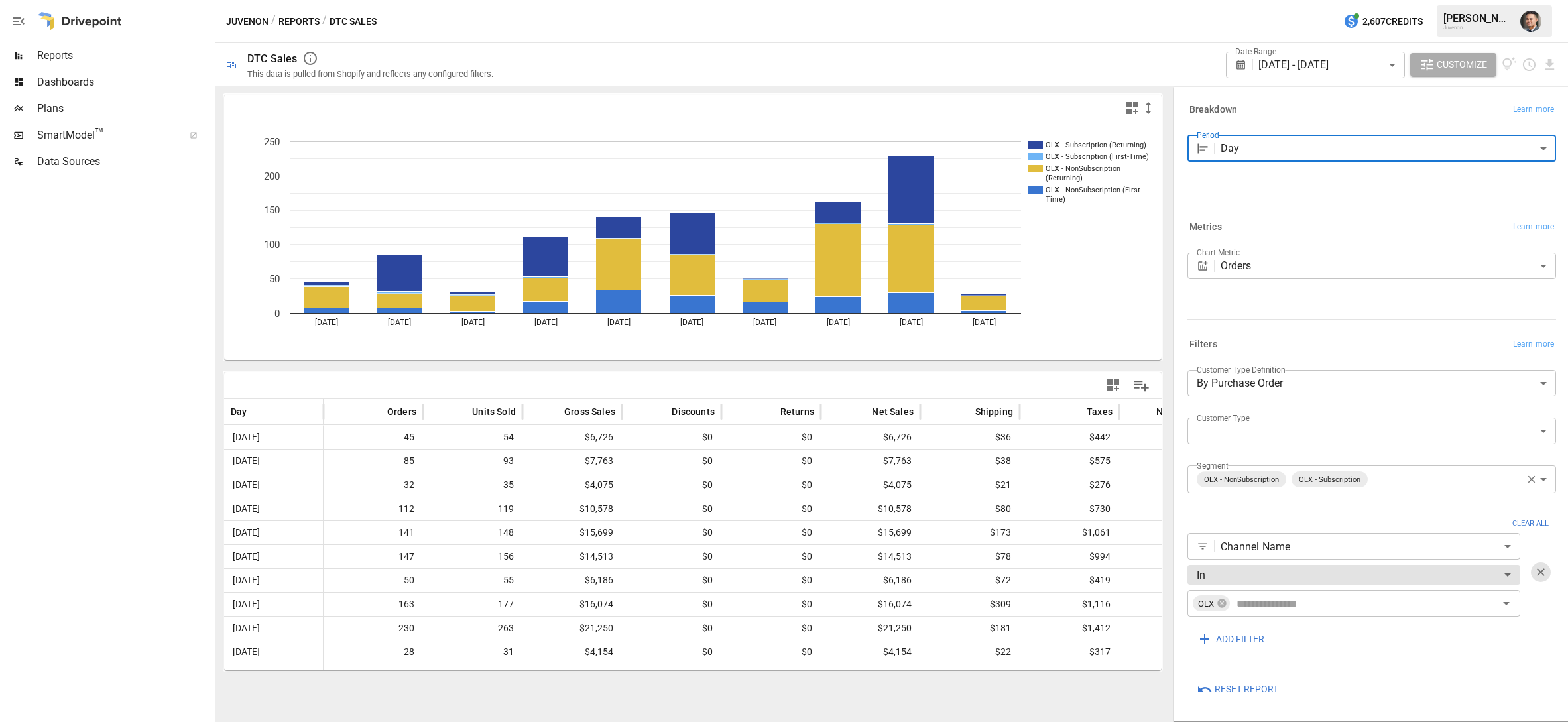
click at [1314, 0] on body "Reports Dashboards Plans SmartModel ™ Data Sources Juvenon / Reports / DTC Sale…" at bounding box center [784, 0] width 1568 height 0
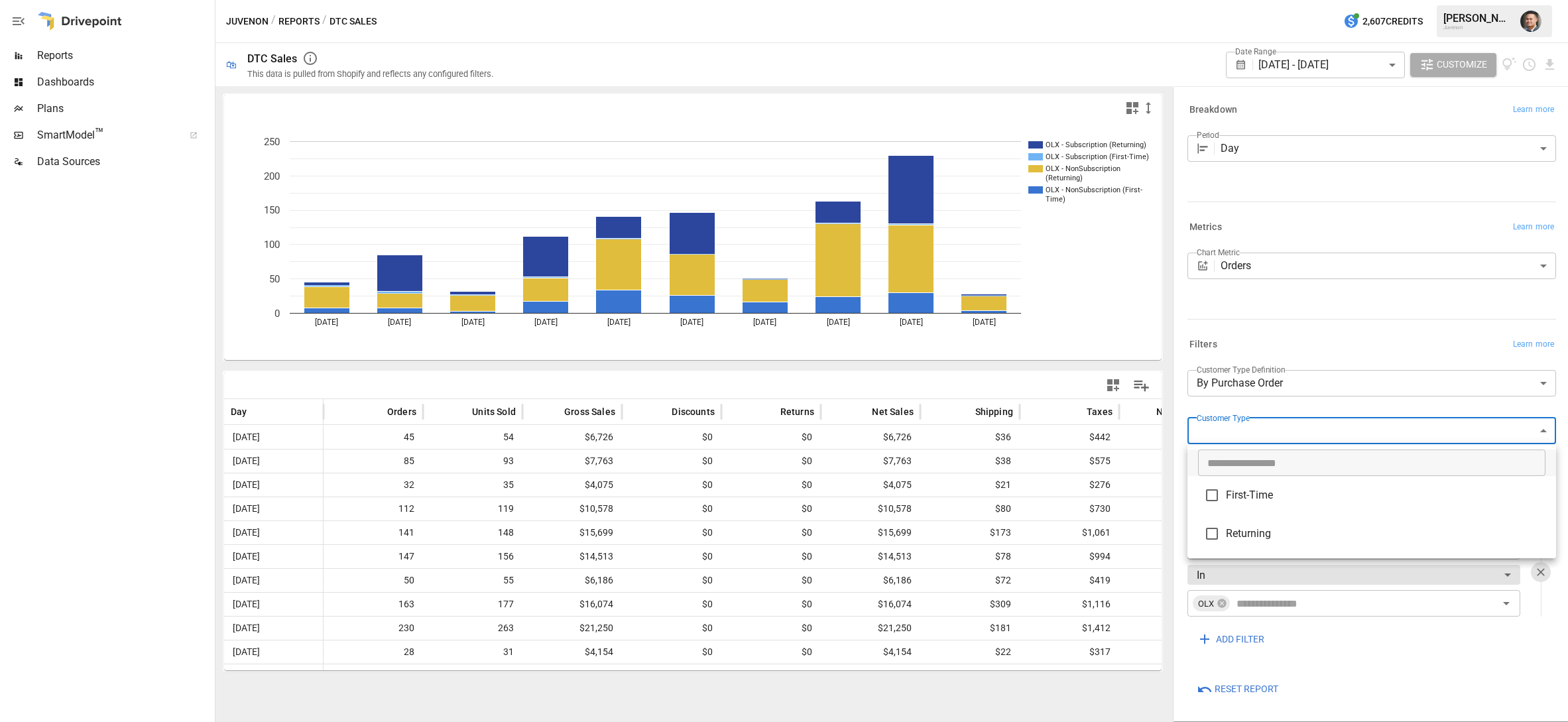
click at [1316, 412] on div at bounding box center [784, 361] width 1568 height 722
click at [1316, 0] on body "Reports Dashboards Plans SmartModel ™ Data Sources Juvenon / Reports / DTC Sale…" at bounding box center [784, 0] width 1568 height 0
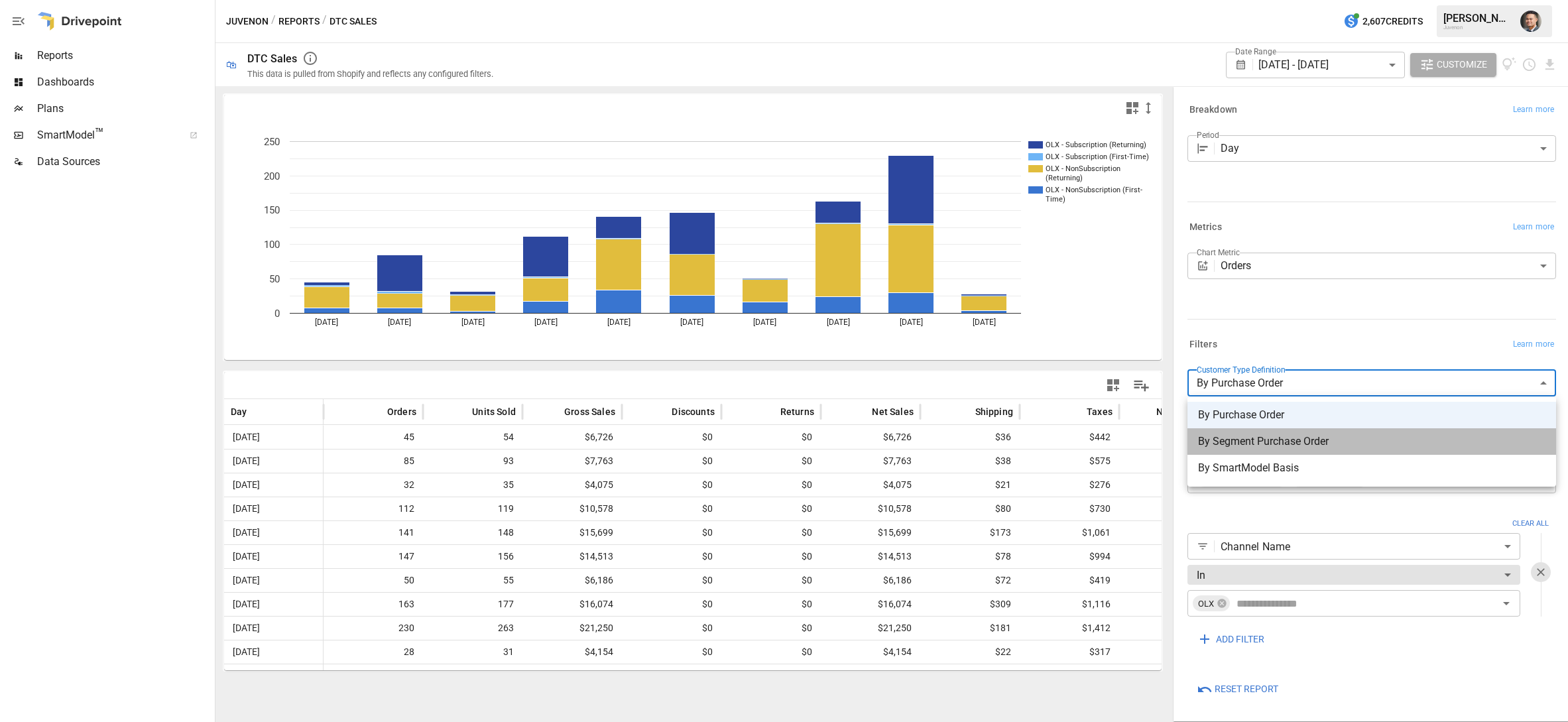
click at [1254, 448] on span "By Segment Purchase Order" at bounding box center [1371, 441] width 348 height 16
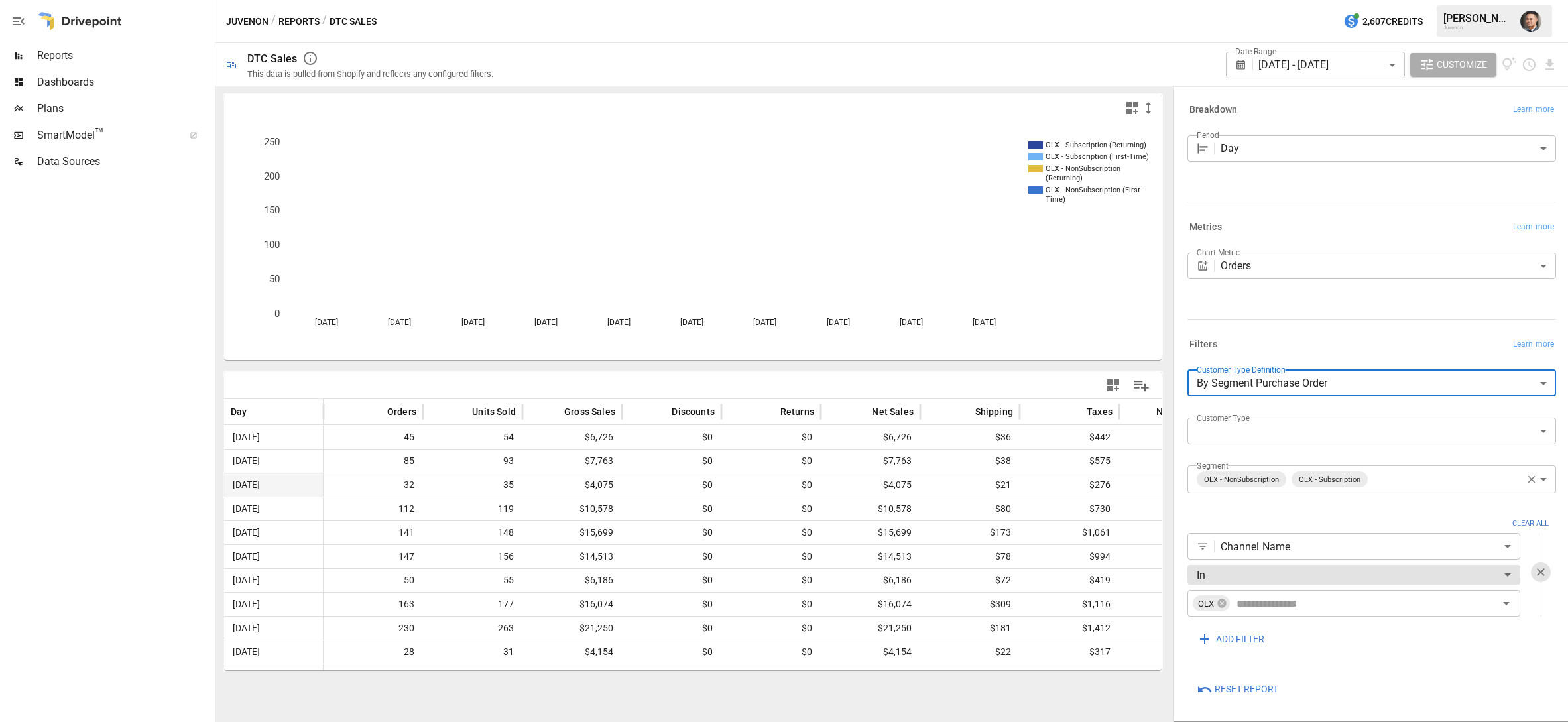
scroll to position [0, 57]
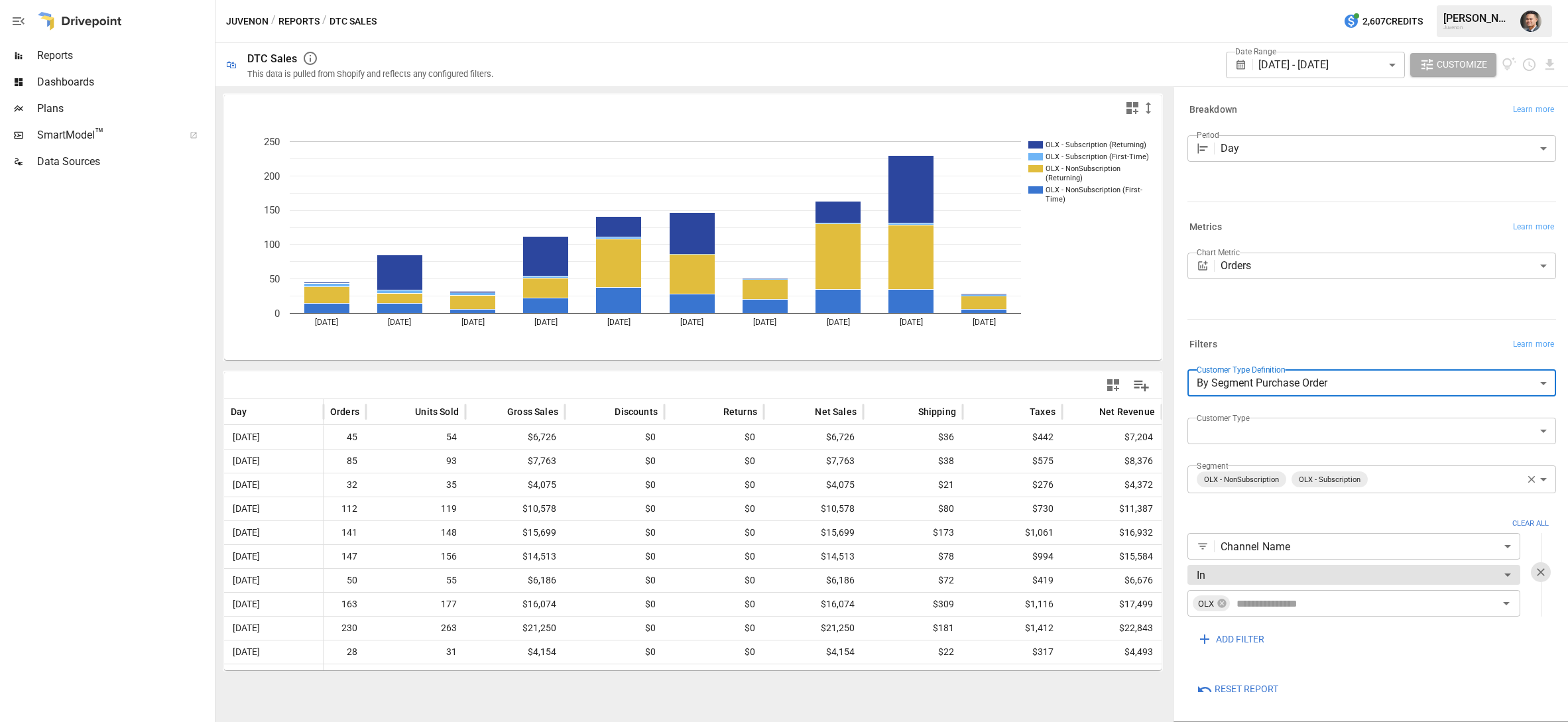
click at [1258, 0] on body "Reports Dashboards Plans SmartModel ™ Data Sources Juvenon / Reports / DTC Sale…" at bounding box center [784, 0] width 1568 height 0
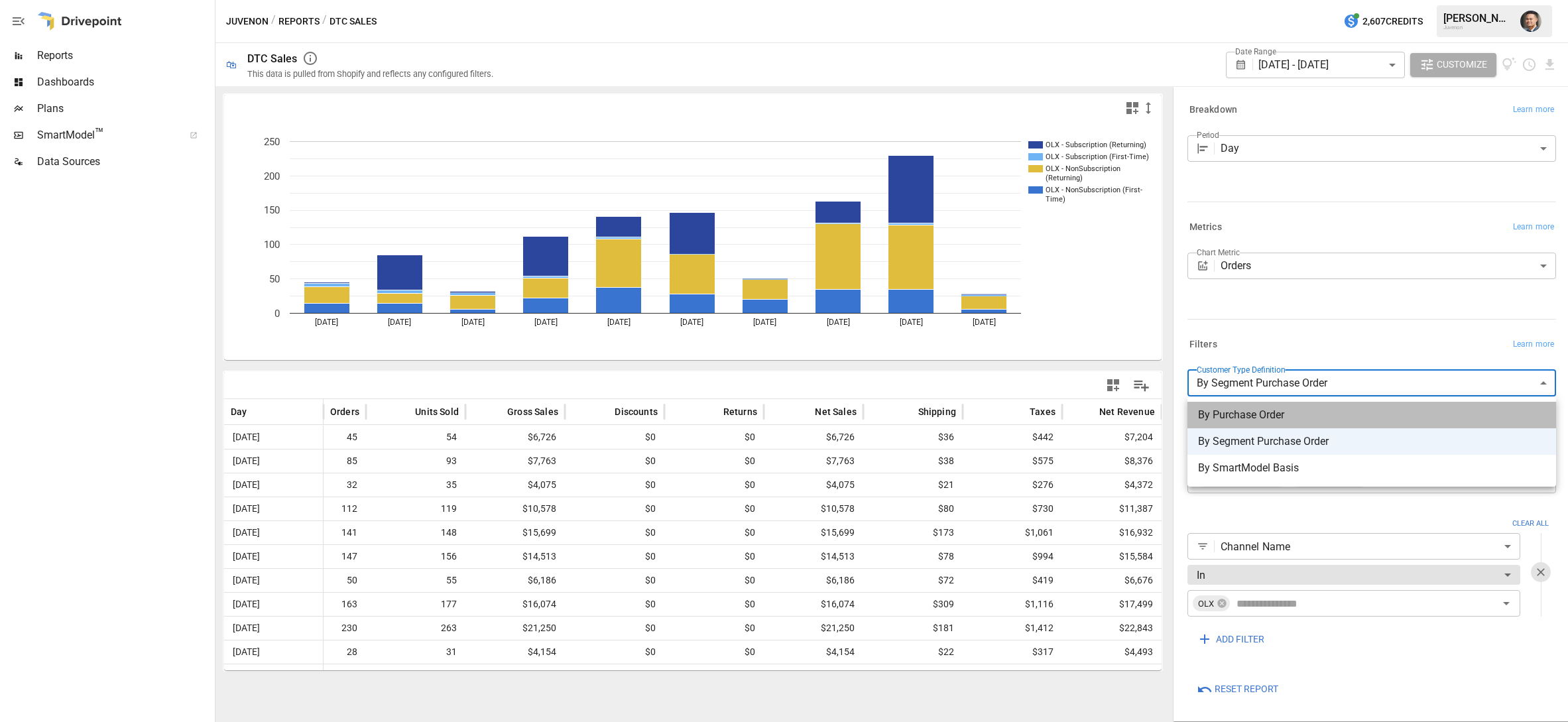
click at [1243, 408] on span "By Purchase Order" at bounding box center [1371, 415] width 348 height 16
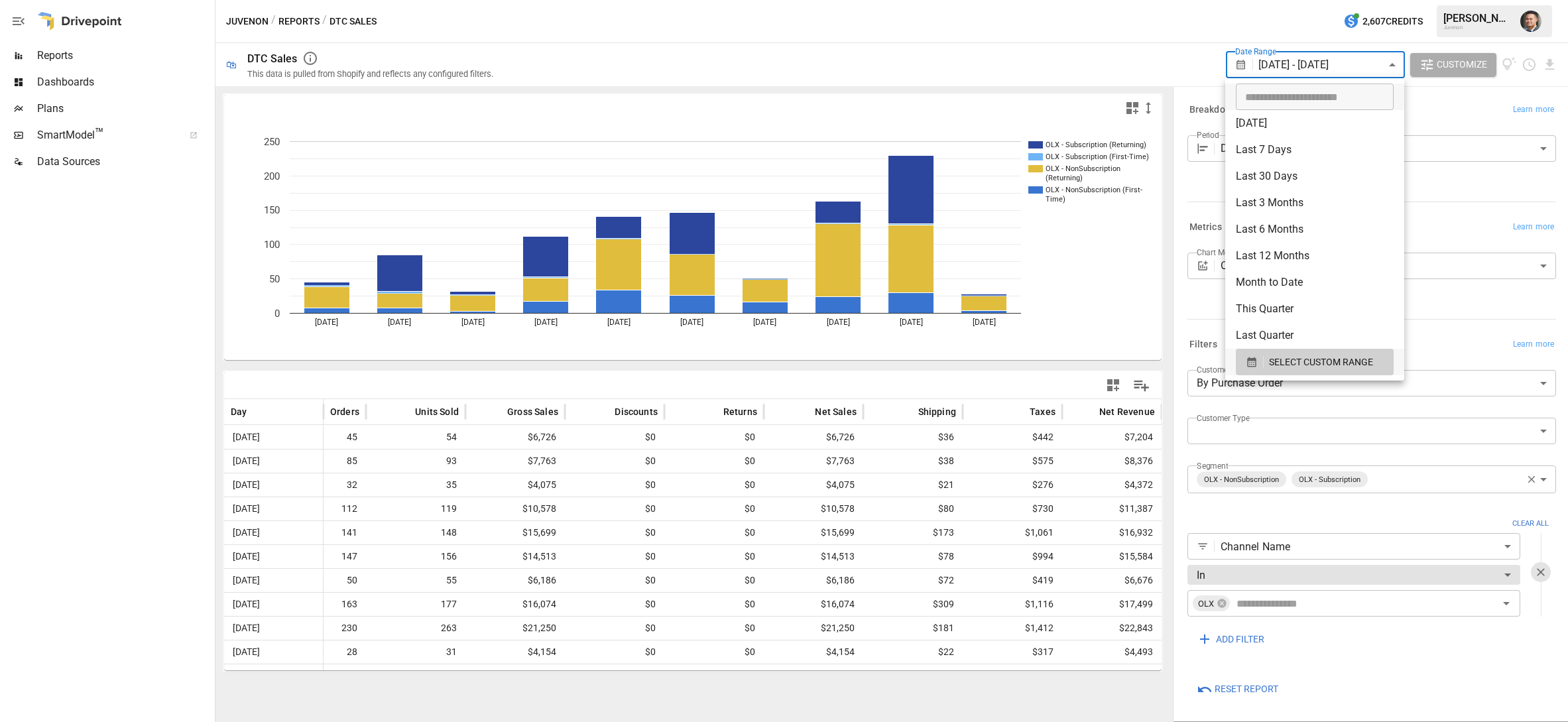
click at [1304, 0] on body "Reports Dashboards Plans SmartModel ™ Data Sources Juvenon / Reports / DTC Sale…" at bounding box center [784, 0] width 1568 height 0
click at [1050, 38] on div at bounding box center [784, 361] width 1568 height 722
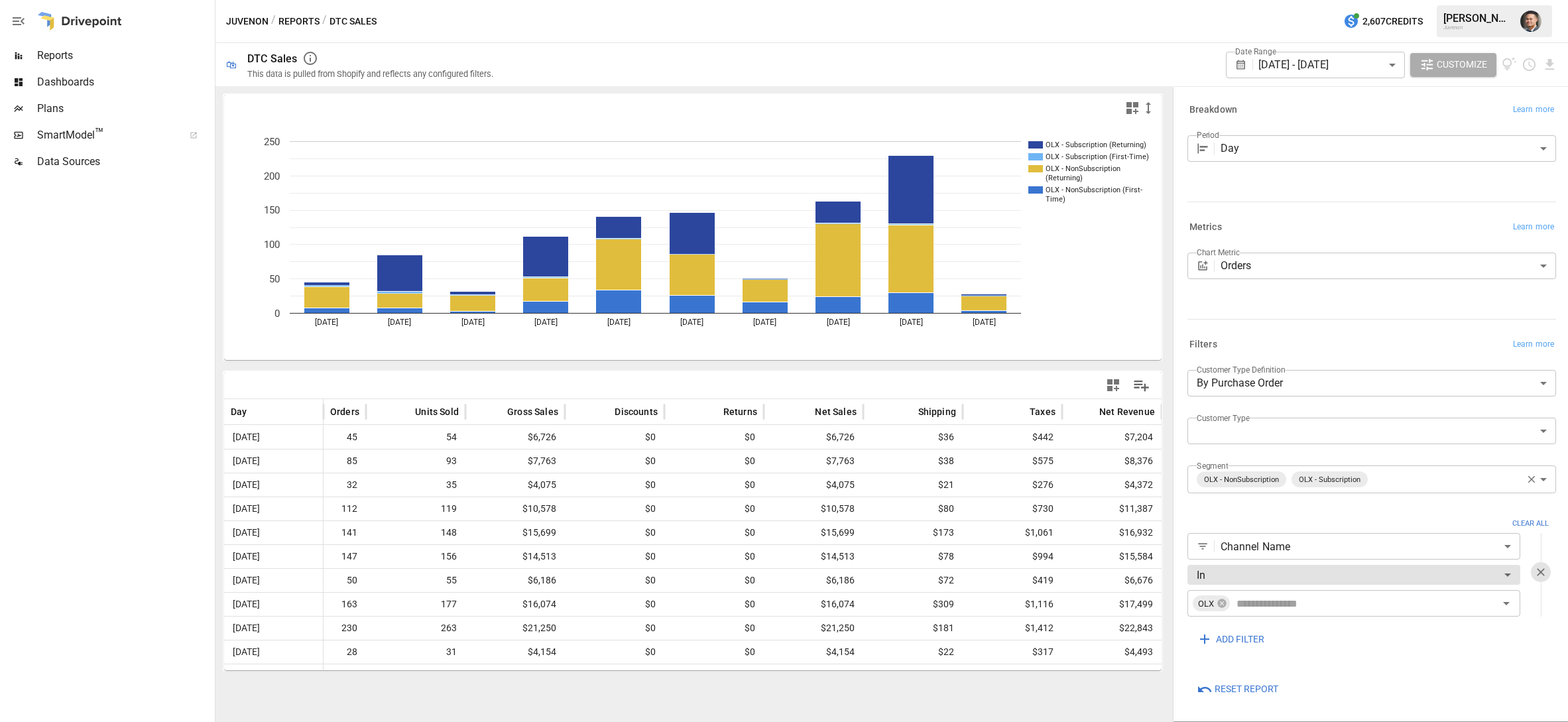
click at [1210, 144] on div at bounding box center [1205, 148] width 18 height 12
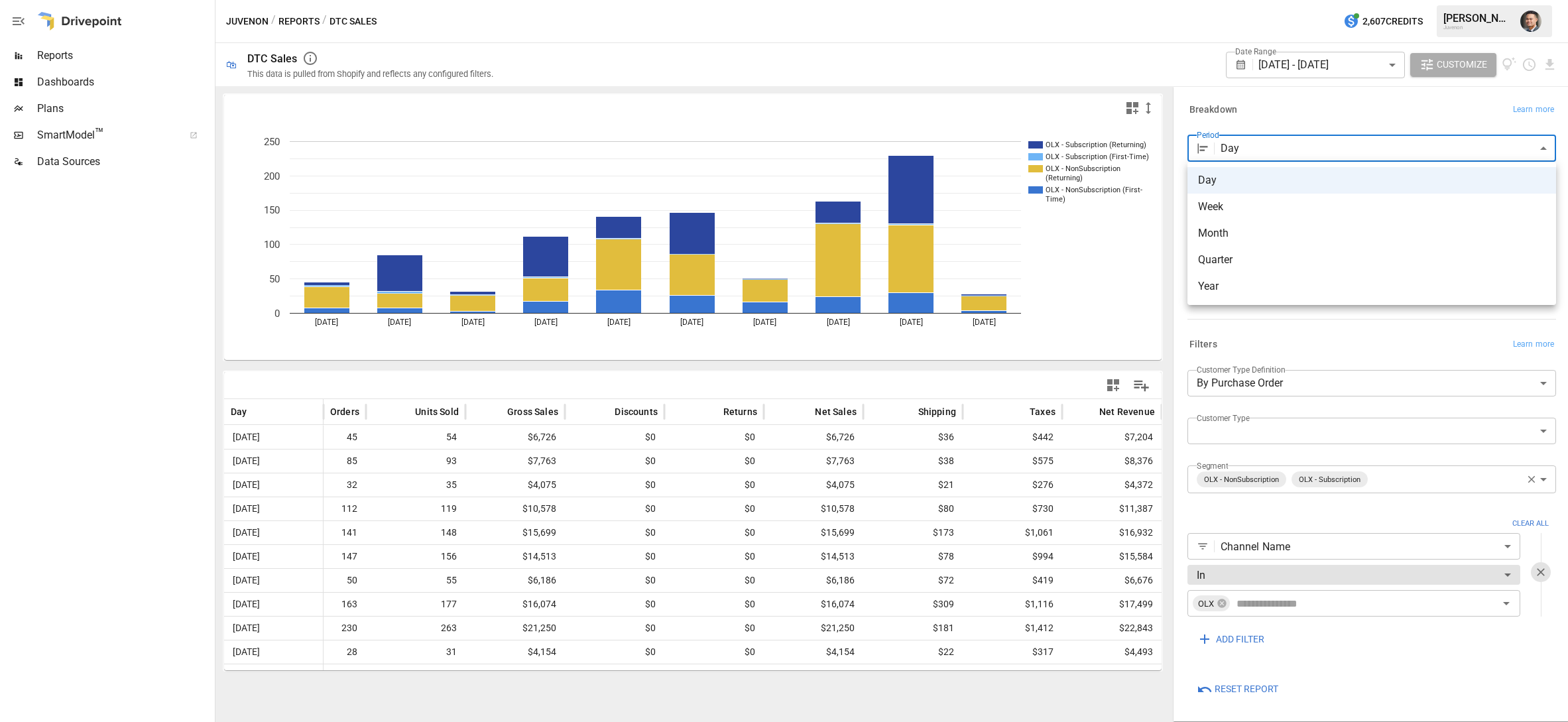
click at [1239, 0] on body "Reports Dashboards Plans SmartModel ™ Data Sources Juvenon / Reports / DTC Sale…" at bounding box center [784, 0] width 1568 height 0
click at [1068, 47] on div at bounding box center [784, 361] width 1568 height 722
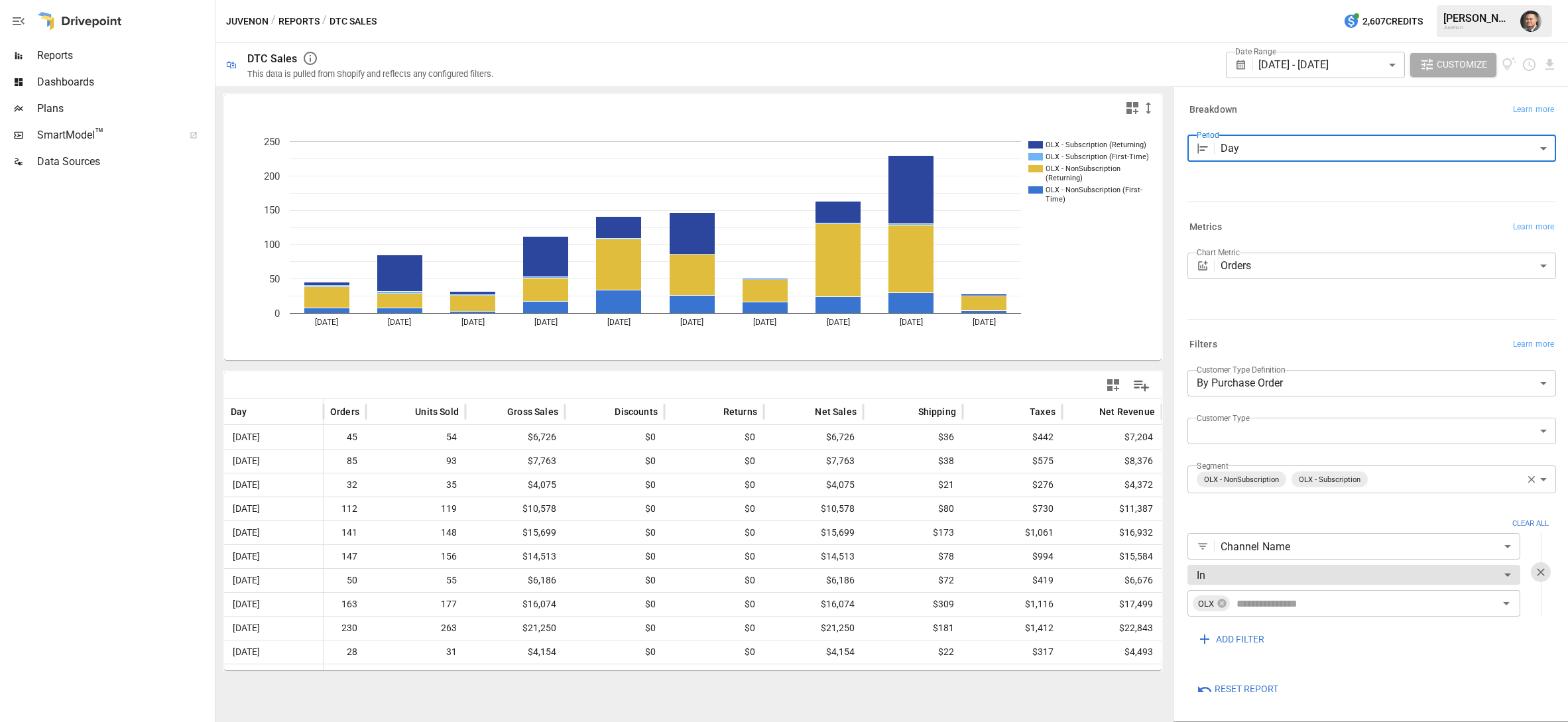
click at [1235, 0] on body "Reports Dashboards Plans SmartModel ™ Data Sources Juvenon / Reports / DTC Sale…" at bounding box center [784, 0] width 1568 height 0
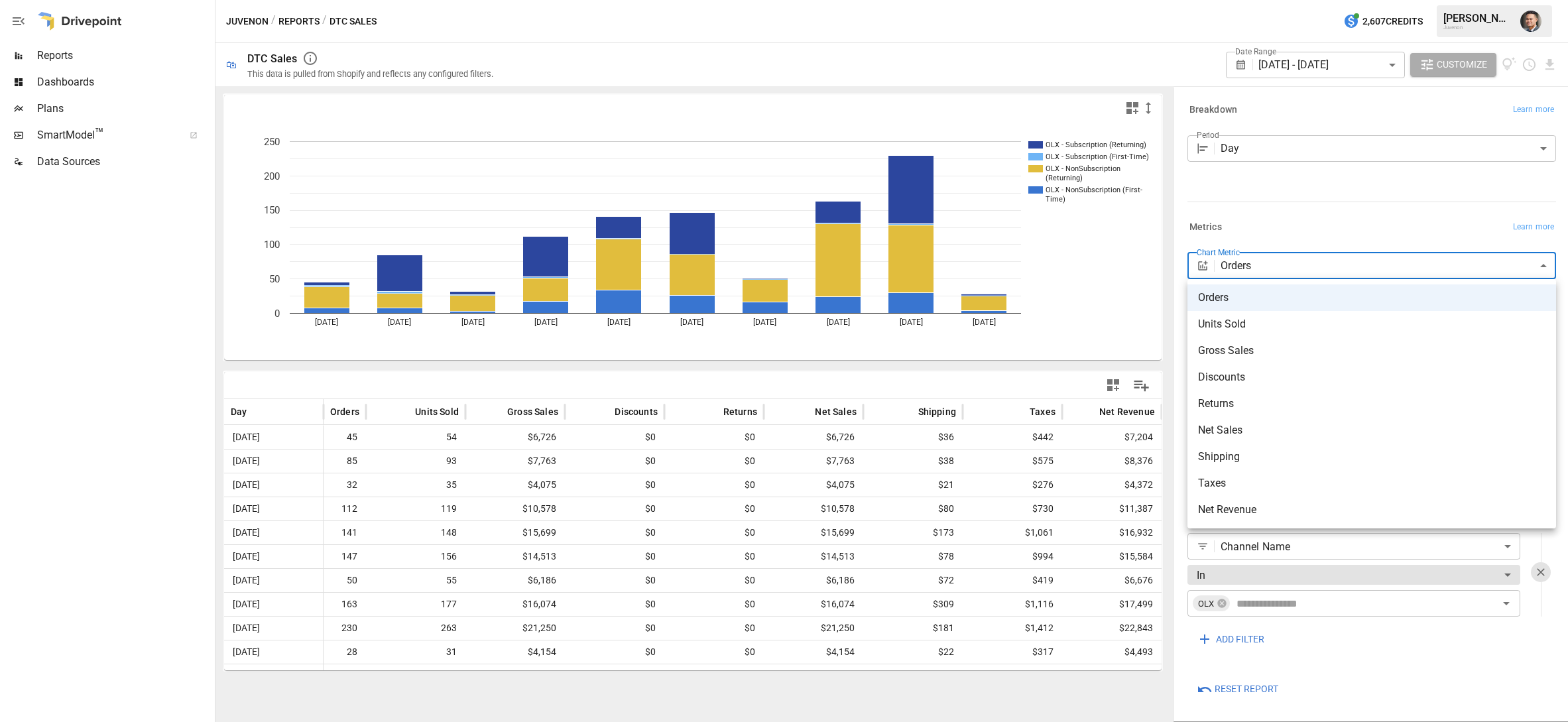
click at [1199, 264] on div at bounding box center [784, 361] width 1568 height 722
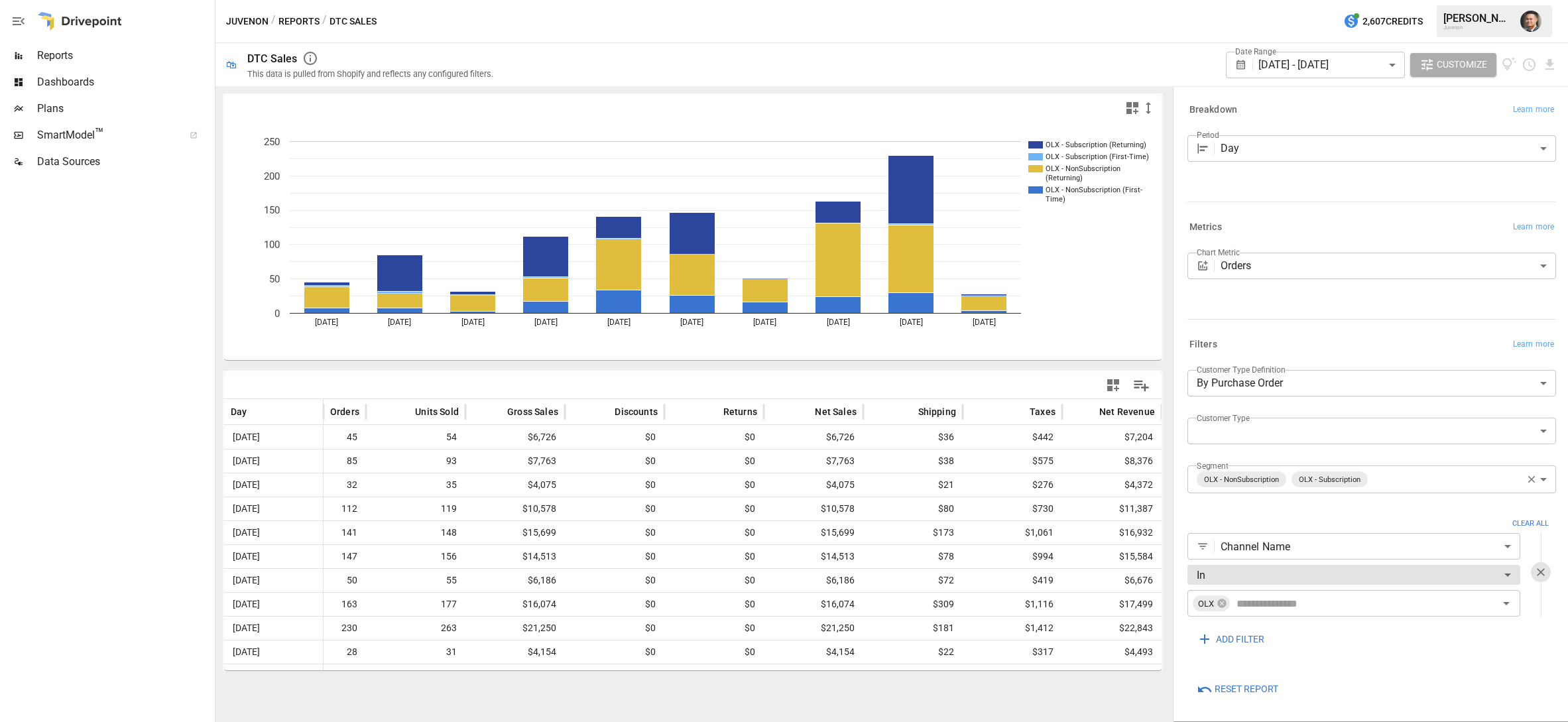
click at [1202, 264] on icon at bounding box center [1203, 266] width 12 height 12
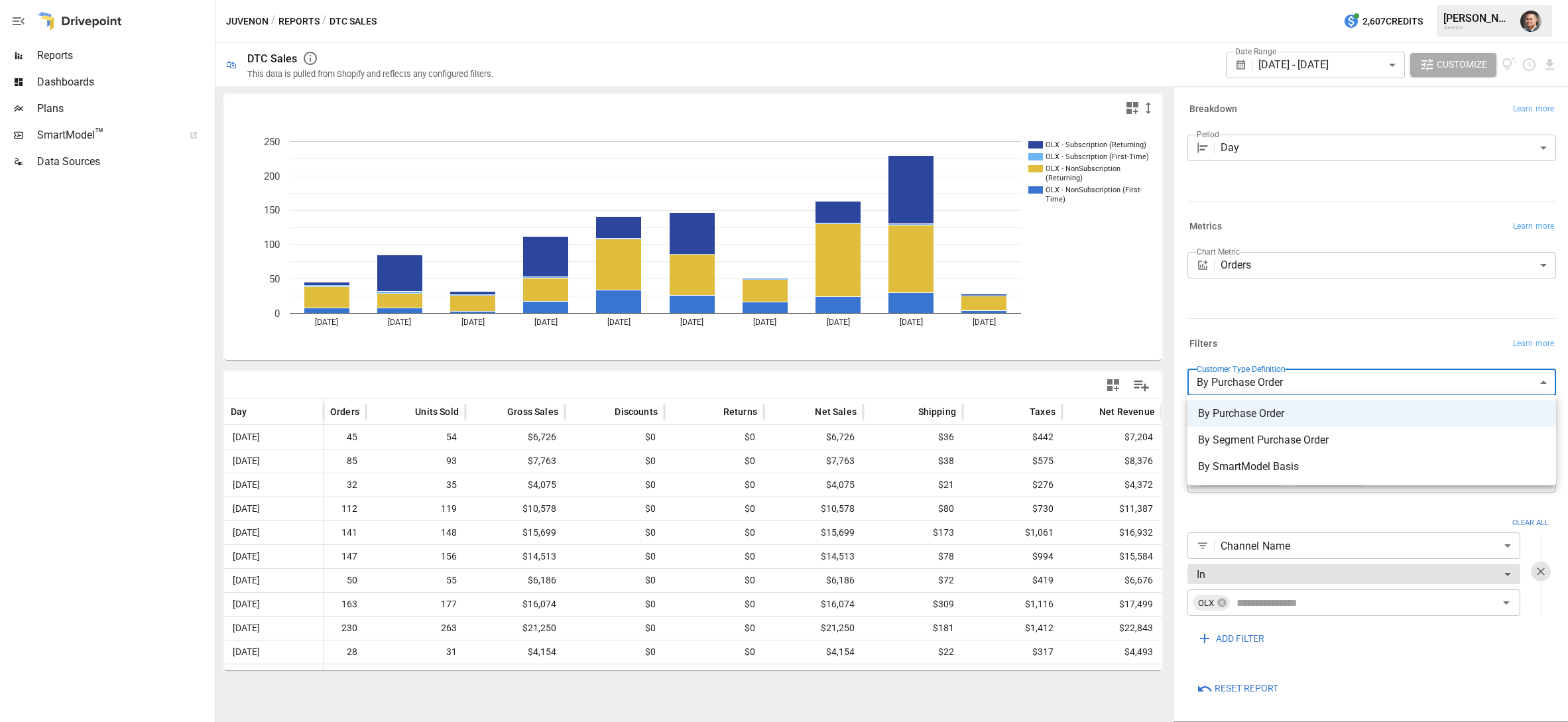
click at [1214, 0] on body "Reports Dashboards Plans SmartModel ™ Data Sources Juvenon / Reports / DTC Sale…" at bounding box center [784, 0] width 1568 height 0
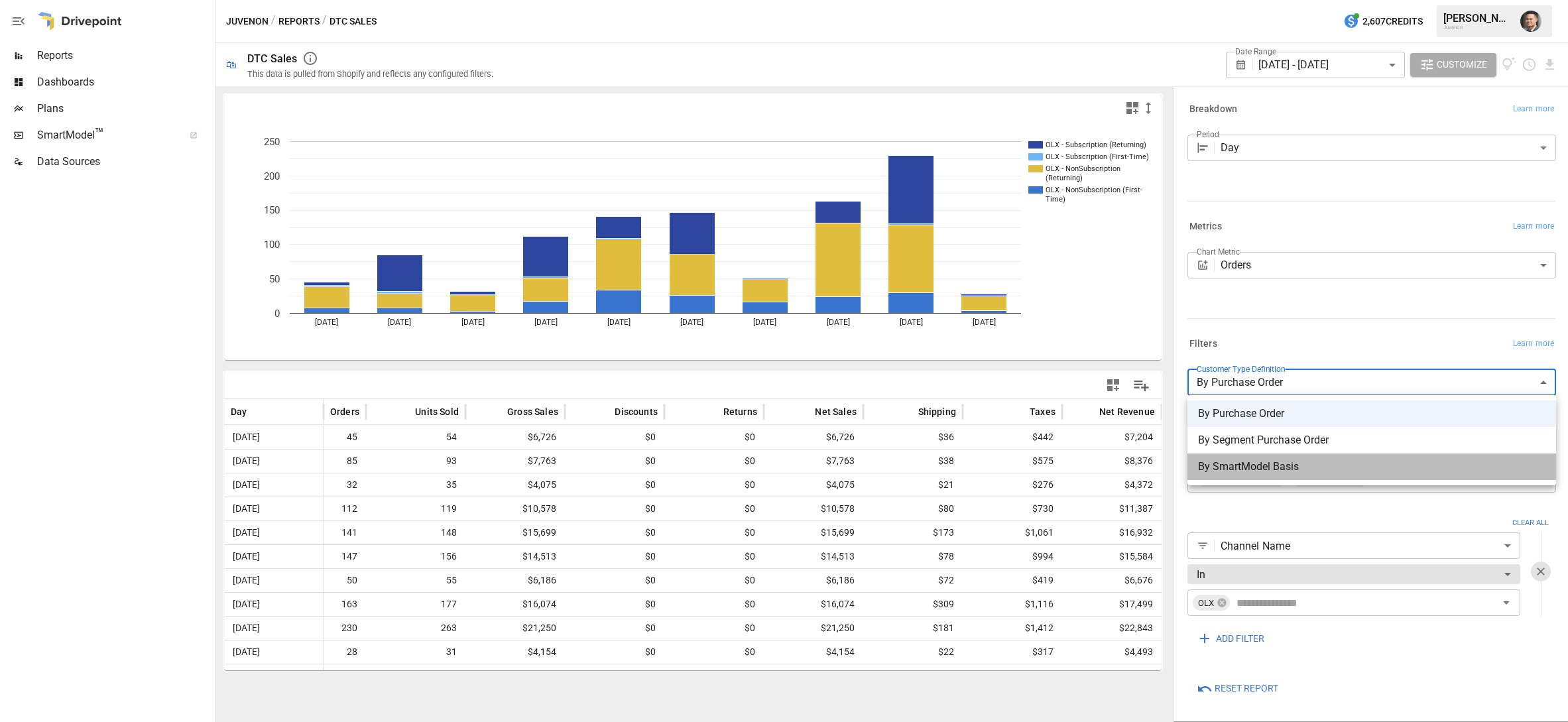
click at [1232, 469] on span "By SmartModel Basis" at bounding box center [1371, 466] width 348 height 16
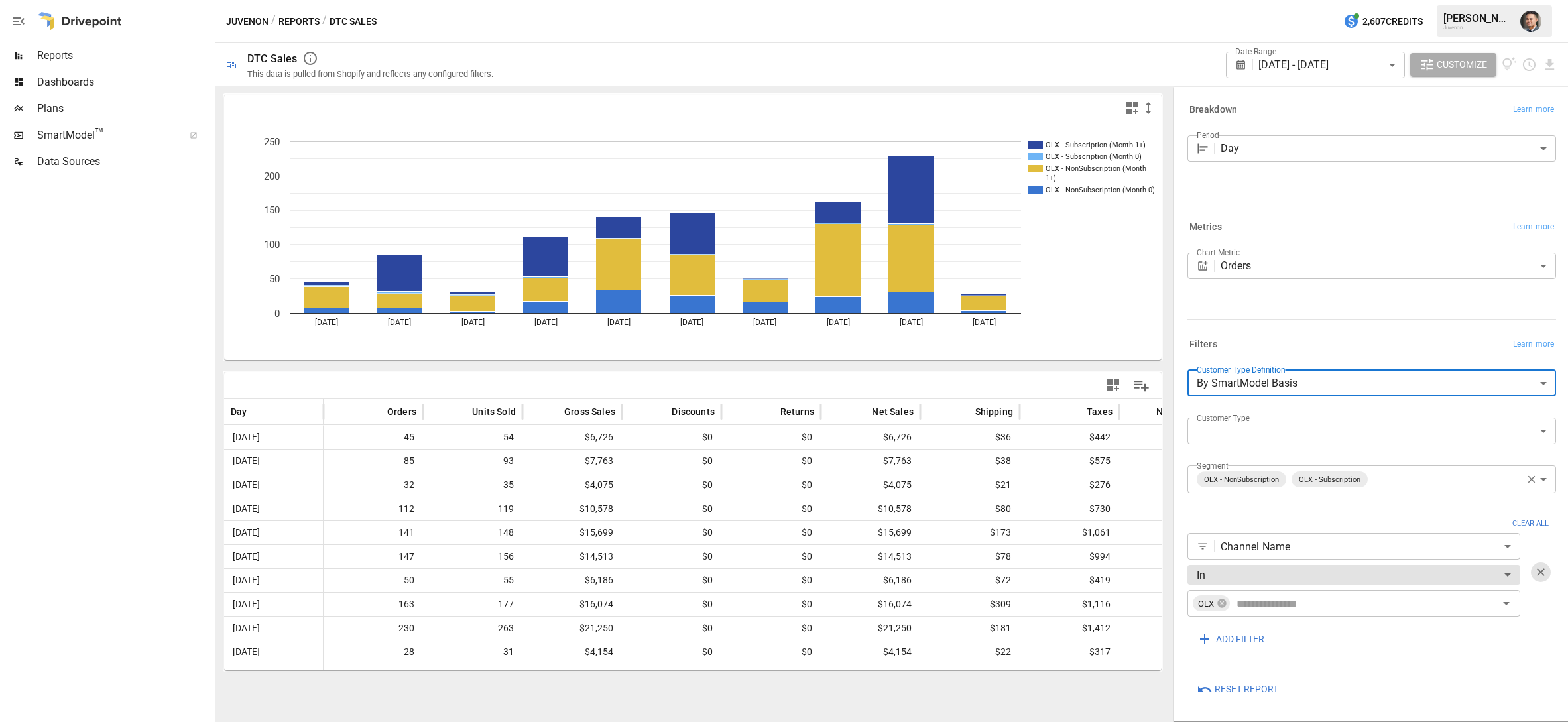
click at [1232, 0] on body "Reports Dashboards Plans SmartModel ™ Data Sources Juvenon / Reports / DTC Sale…" at bounding box center [784, 0] width 1568 height 0
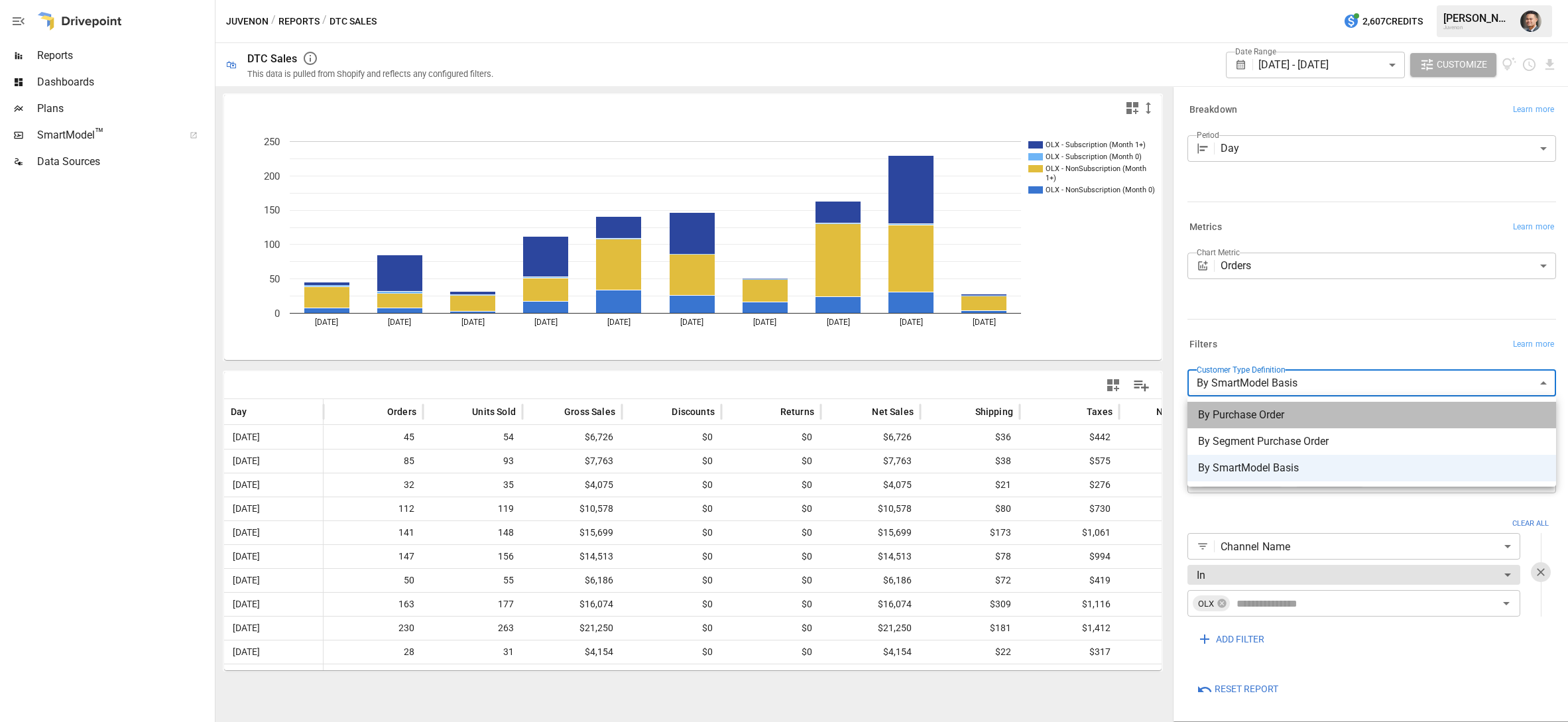
click at [1230, 408] on span "By Purchase Order" at bounding box center [1371, 415] width 348 height 16
type input "**********"
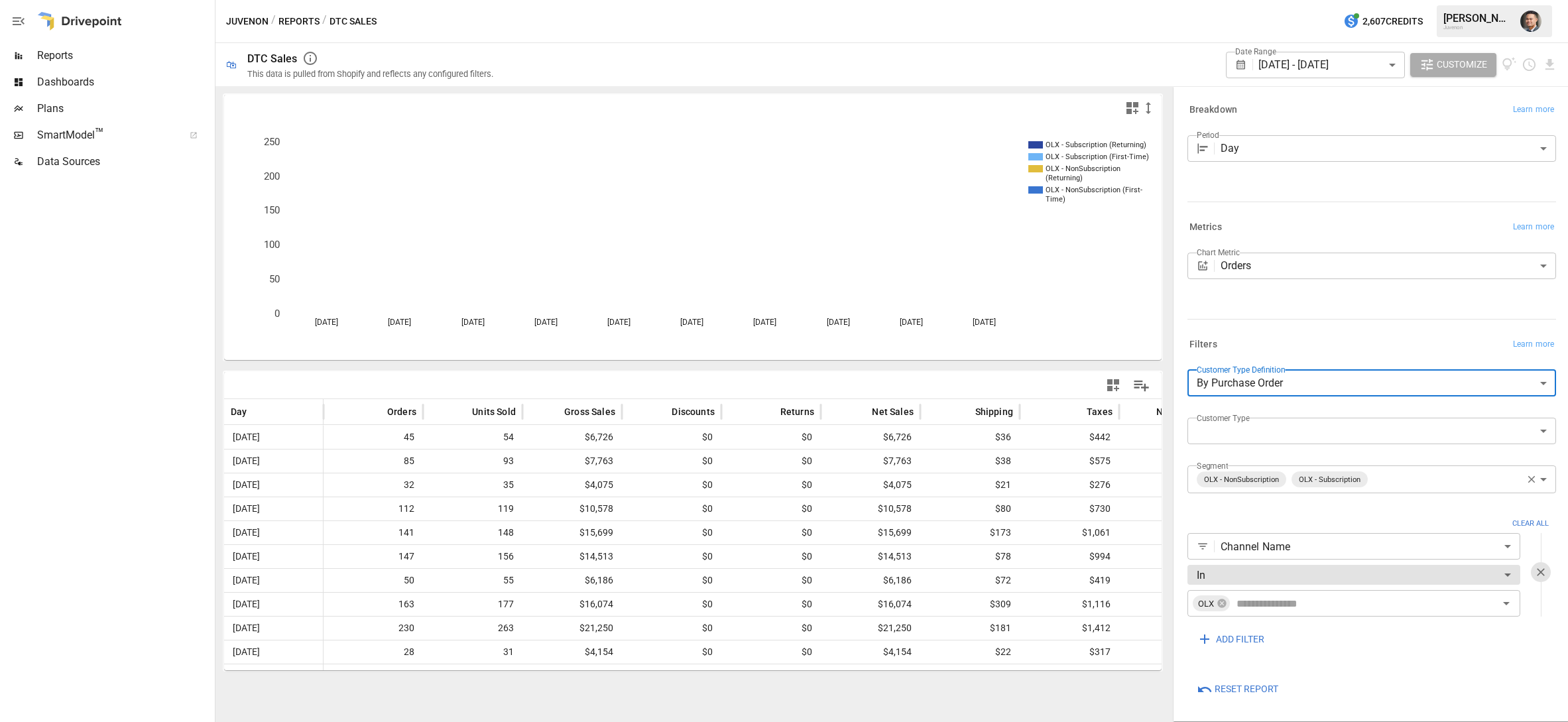
scroll to position [1, 0]
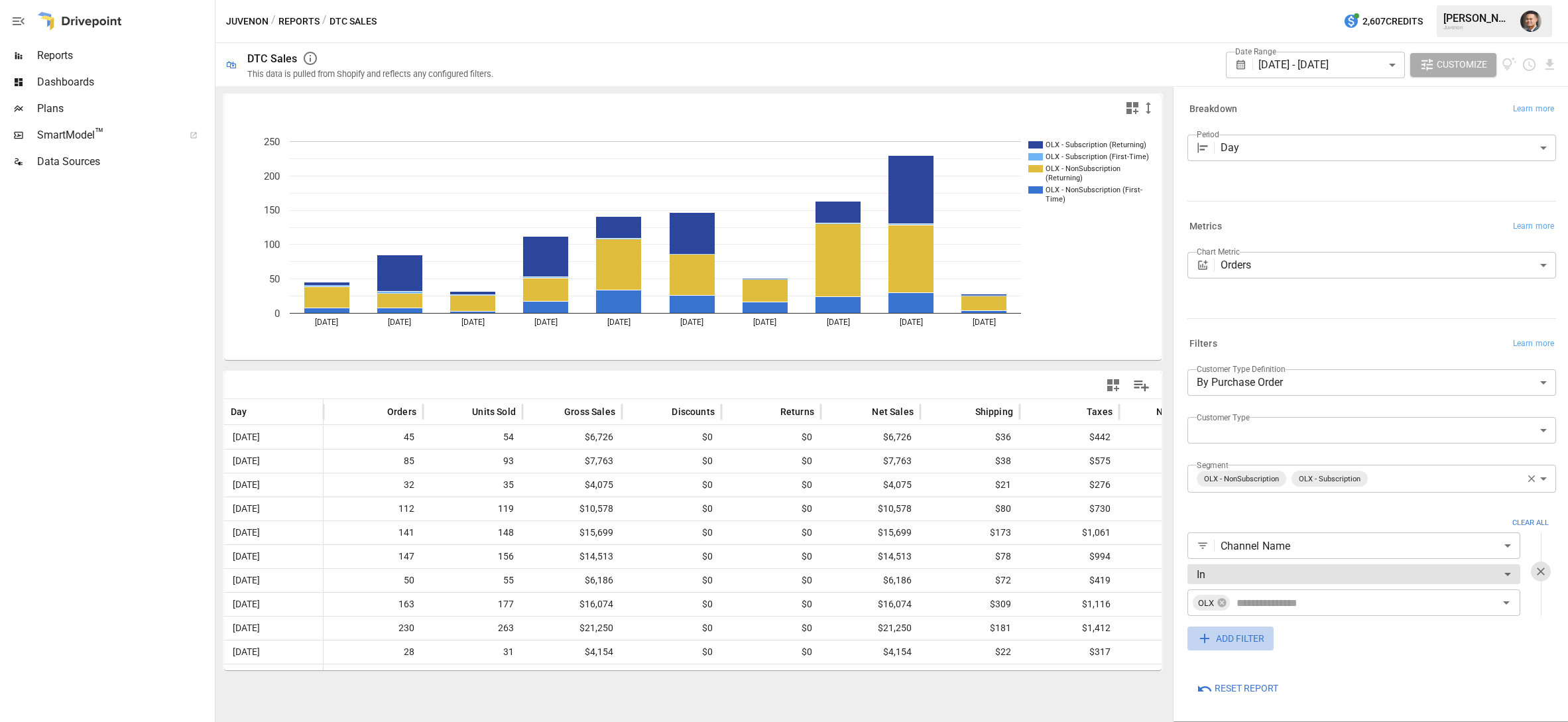
click at [1219, 637] on span "ADD FILTER" at bounding box center [1240, 639] width 48 height 16
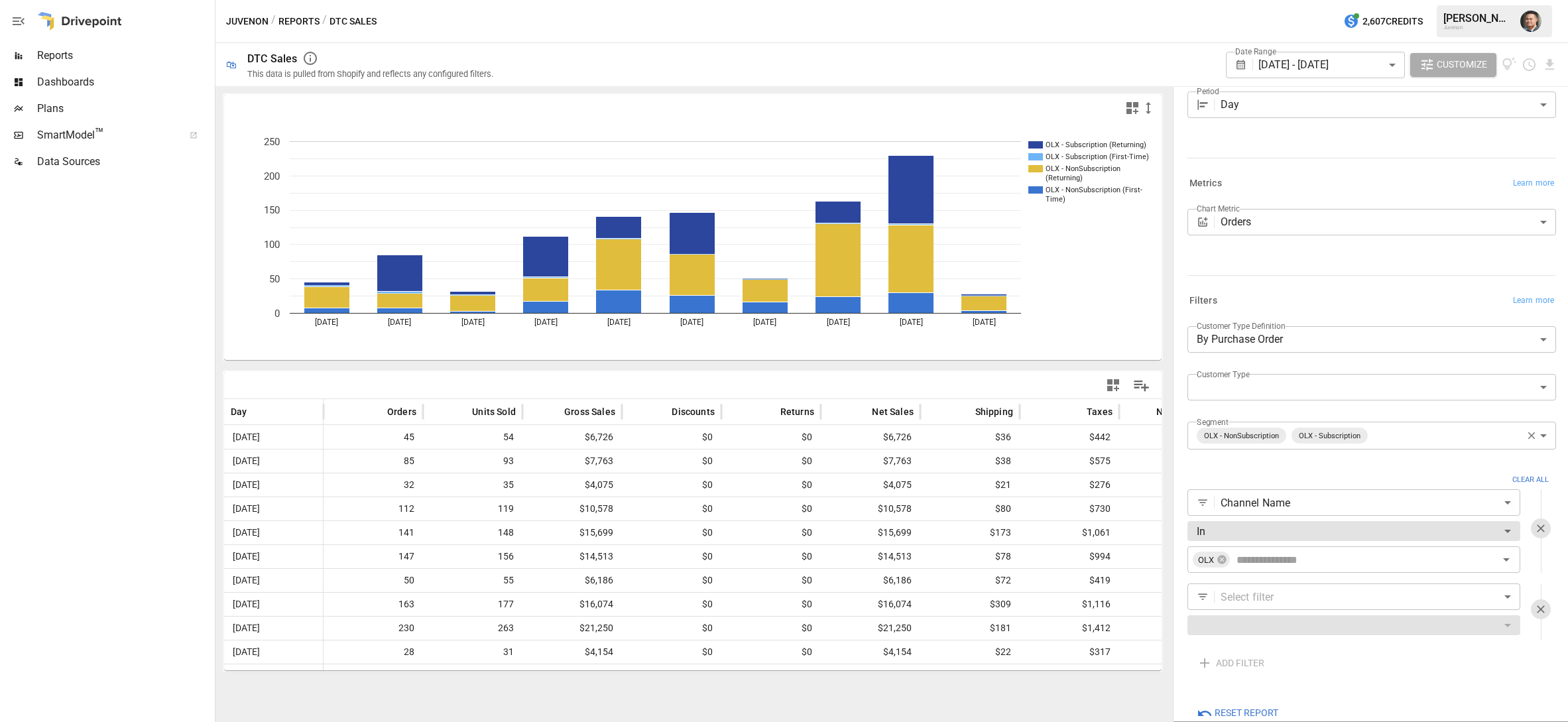
scroll to position [68, 0]
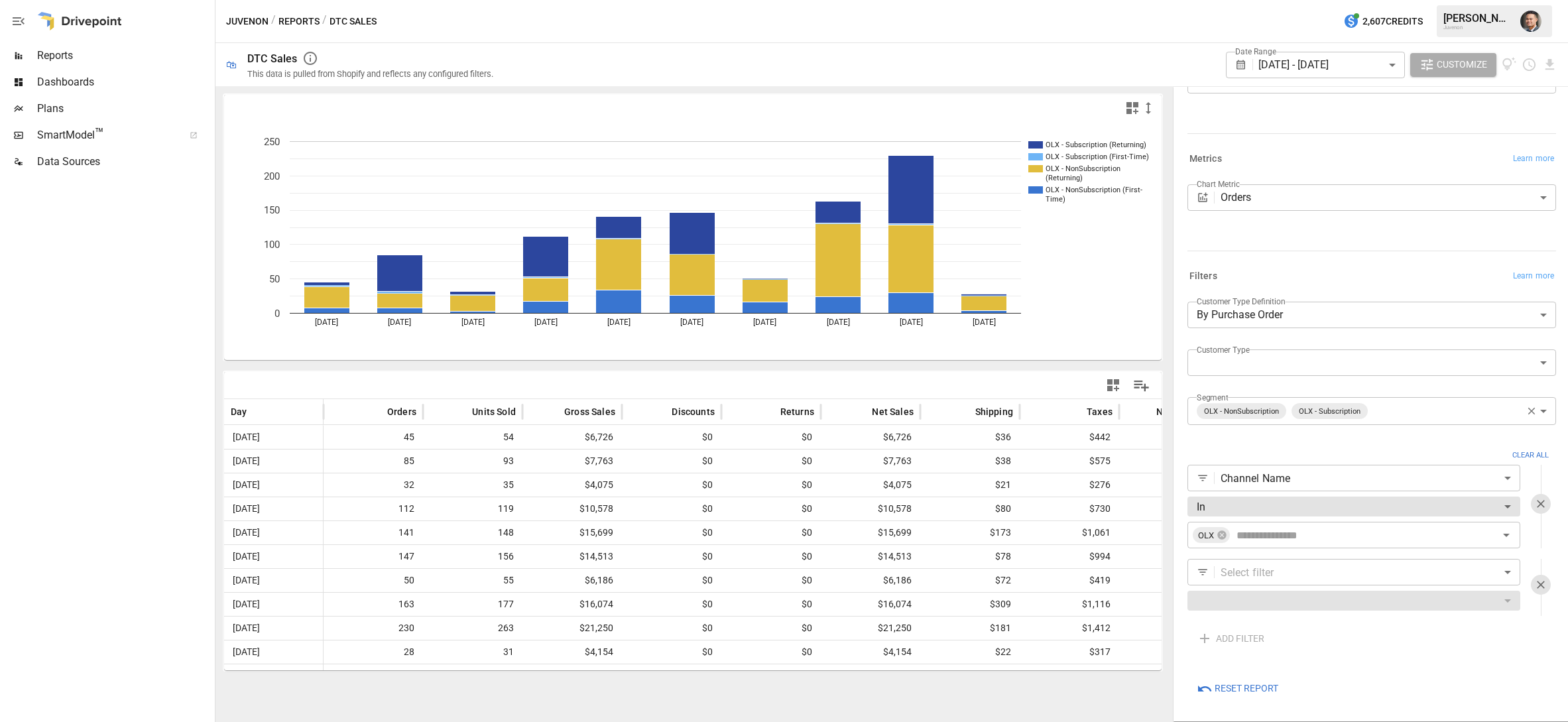
click at [1249, 0] on body "Reports Dashboards Plans SmartModel ™ Data Sources Juvenon / Reports / DTC Sale…" at bounding box center [784, 0] width 1568 height 0
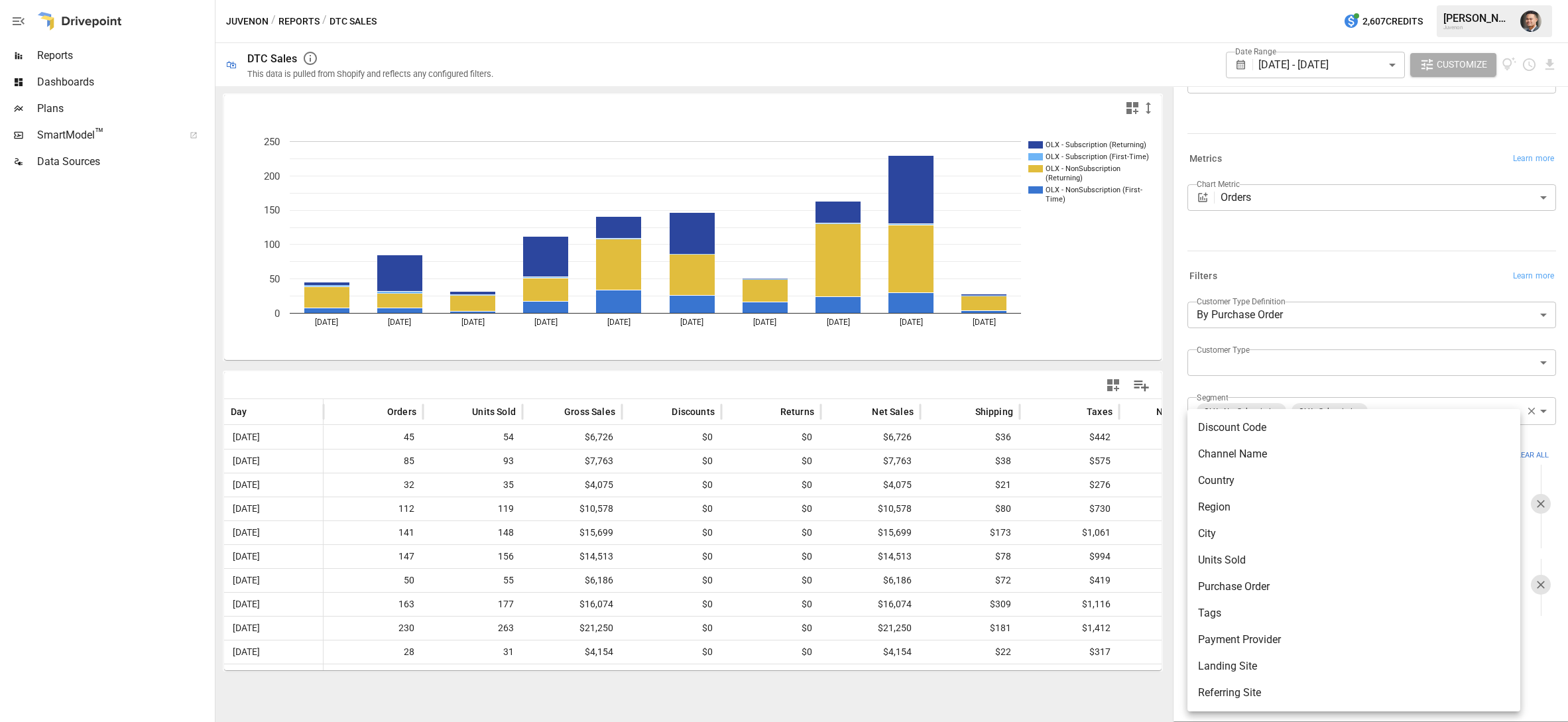
click at [1243, 591] on li "Purchase Order" at bounding box center [1354, 587] width 333 height 26
type input "**********"
click at [1255, 0] on body "Reports Dashboards Plans SmartModel ™ Data Sources Juvenon / Reports / DTC Sale…" at bounding box center [784, 0] width 1568 height 0
click at [1239, 508] on li "Equals" at bounding box center [1354, 507] width 333 height 26
type input "******"
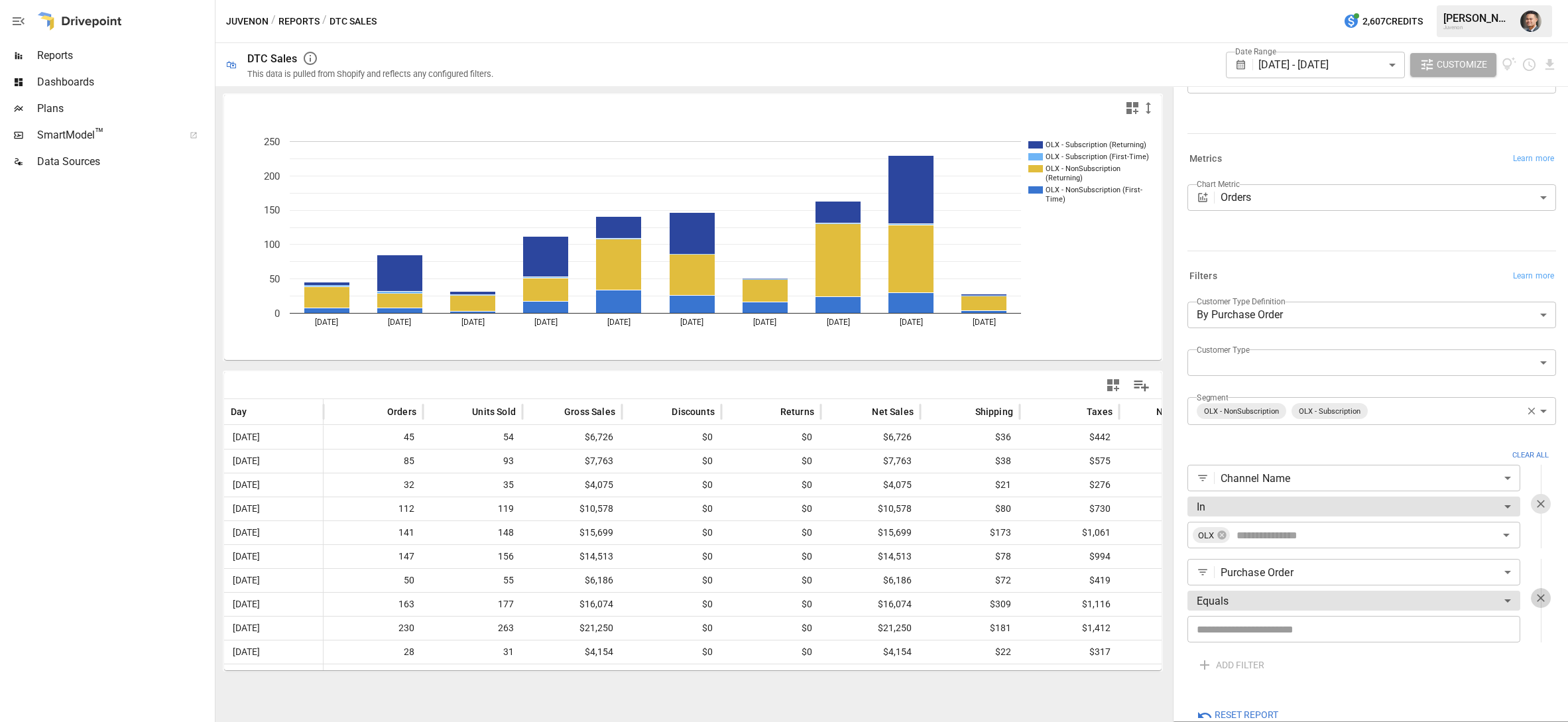
click at [1543, 595] on icon "button" at bounding box center [1541, 598] width 8 height 8
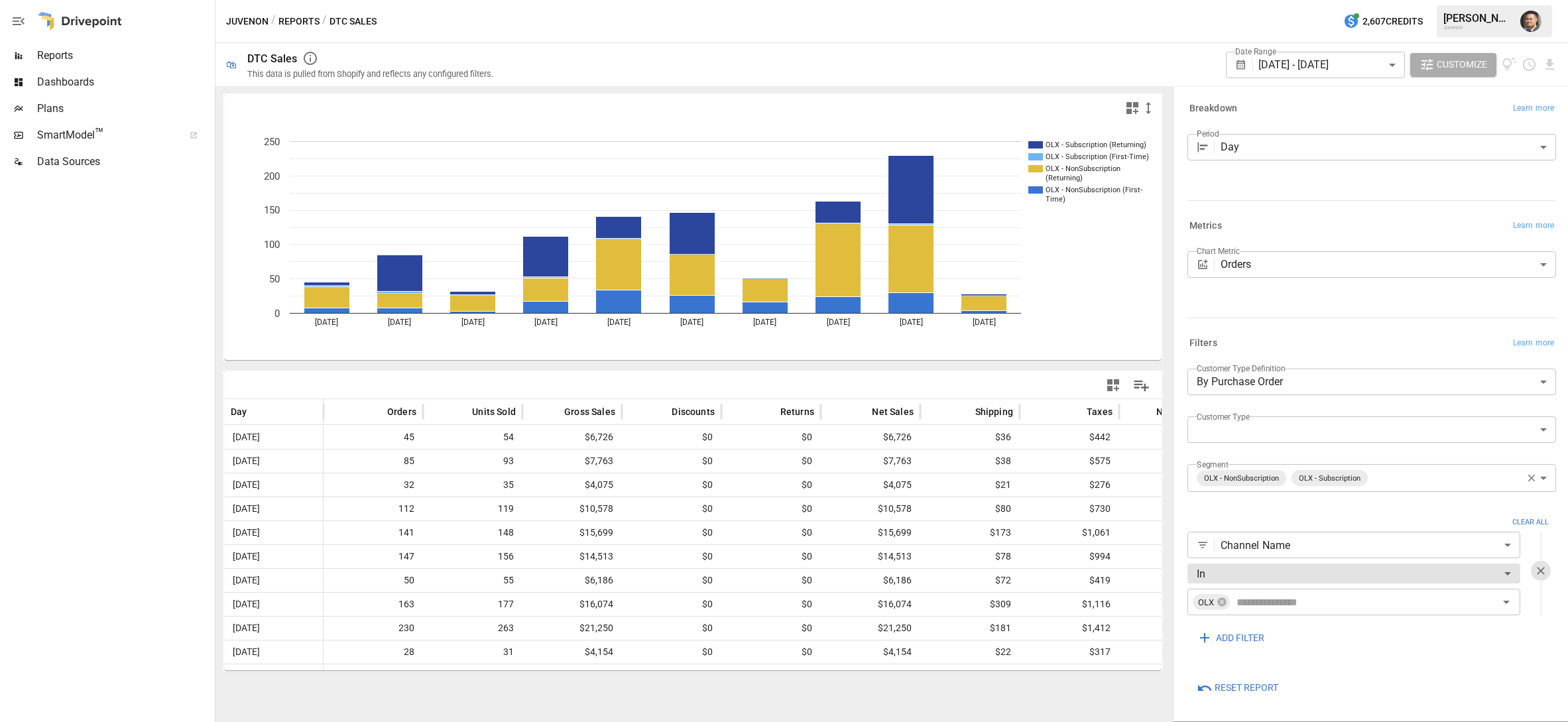
scroll to position [0, 0]
click at [1329, 0] on body "Reports Dashboards Plans SmartModel ™ Data Sources Juvenon / Reports / DTC Sale…" at bounding box center [784, 0] width 1568 height 0
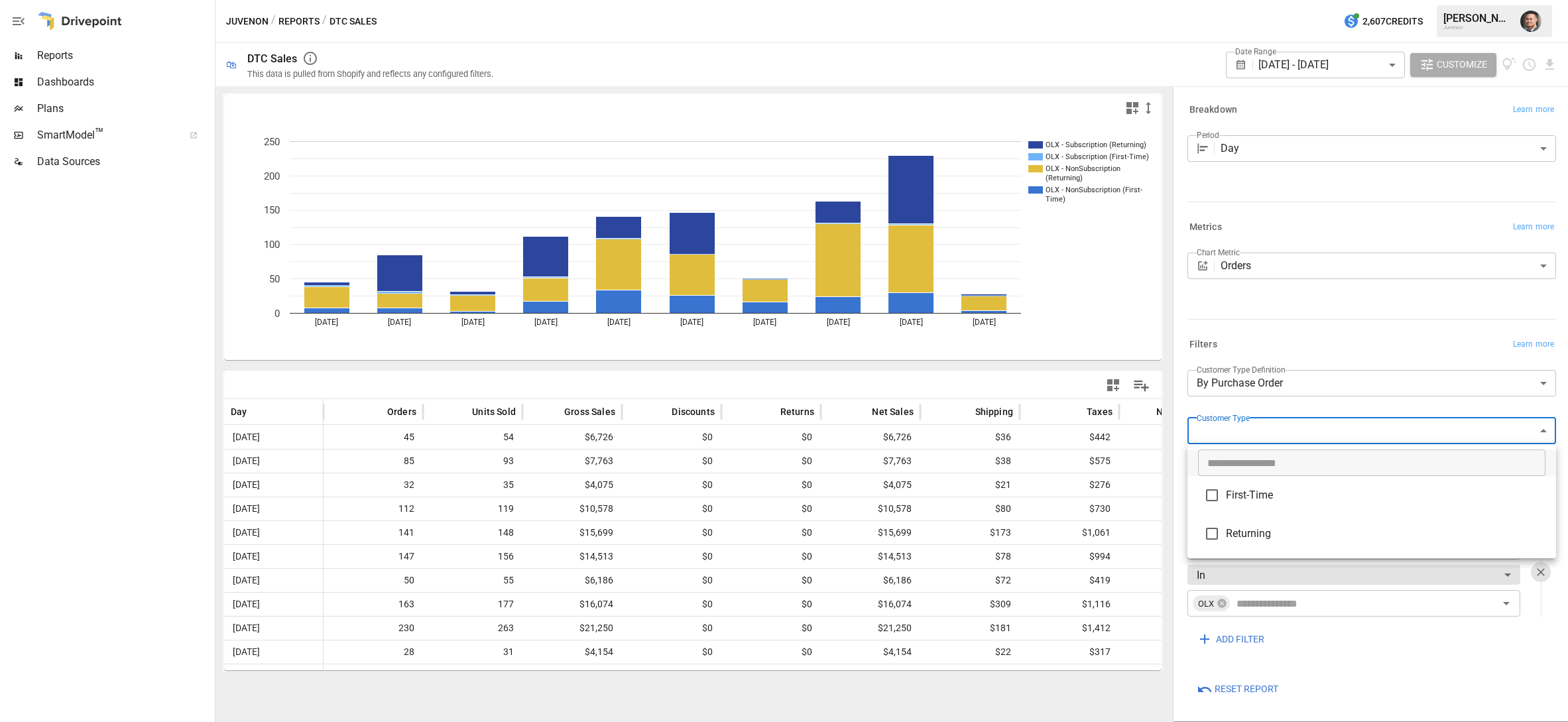
click at [1332, 426] on div at bounding box center [784, 361] width 1568 height 722
click at [1333, 0] on body "Reports Dashboards Plans SmartModel ™ Data Sources Juvenon / Reports / DTC Sale…" at bounding box center [784, 0] width 1568 height 0
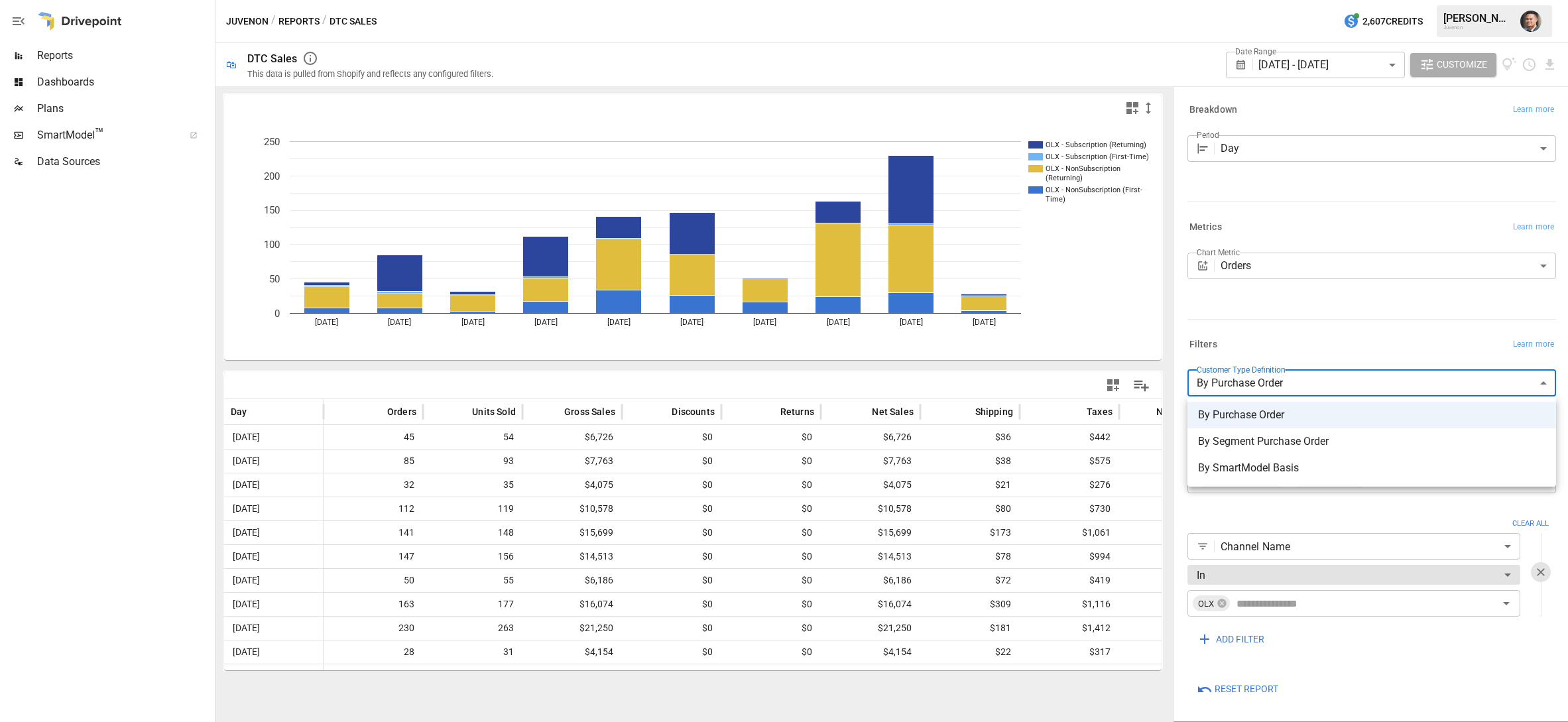
click at [1333, 385] on div at bounding box center [784, 361] width 1568 height 722
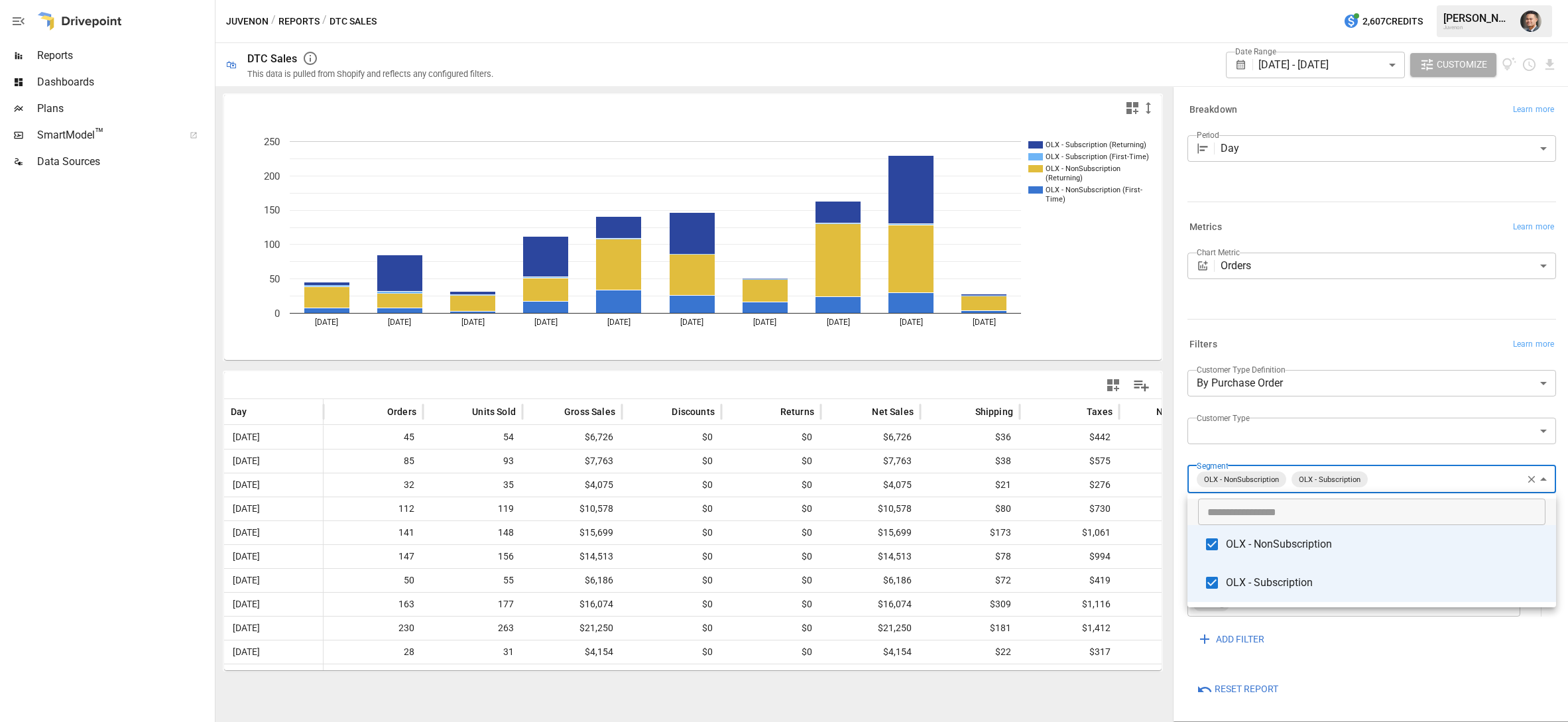
click at [1414, 0] on body "Reports Dashboards Plans SmartModel ™ Data Sources Juvenon / Reports / DTC Sale…" at bounding box center [784, 0] width 1568 height 0
click at [1381, 411] on div at bounding box center [784, 361] width 1568 height 722
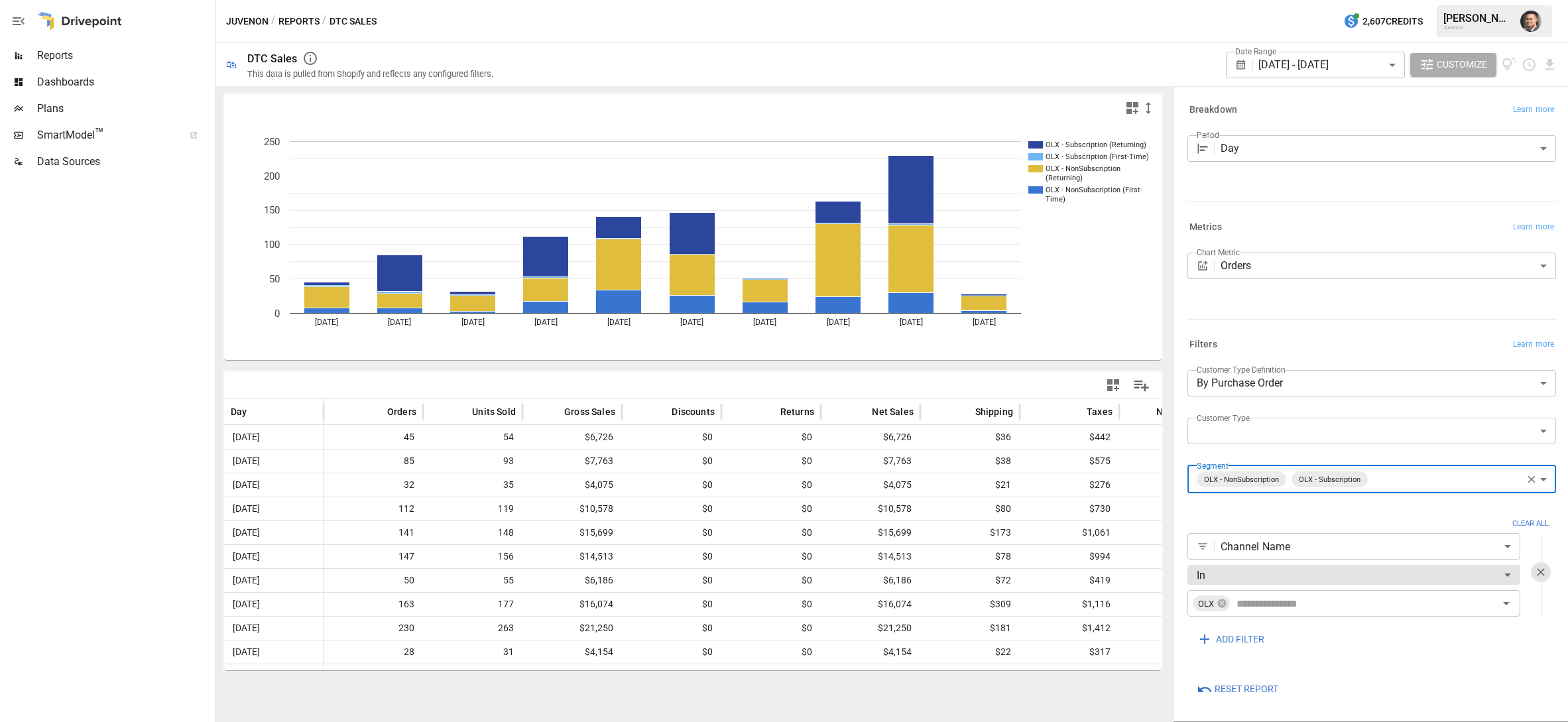
click at [1314, 318] on div at bounding box center [1369, 316] width 374 height 6
click at [1112, 387] on icon "button" at bounding box center [1113, 385] width 12 height 12
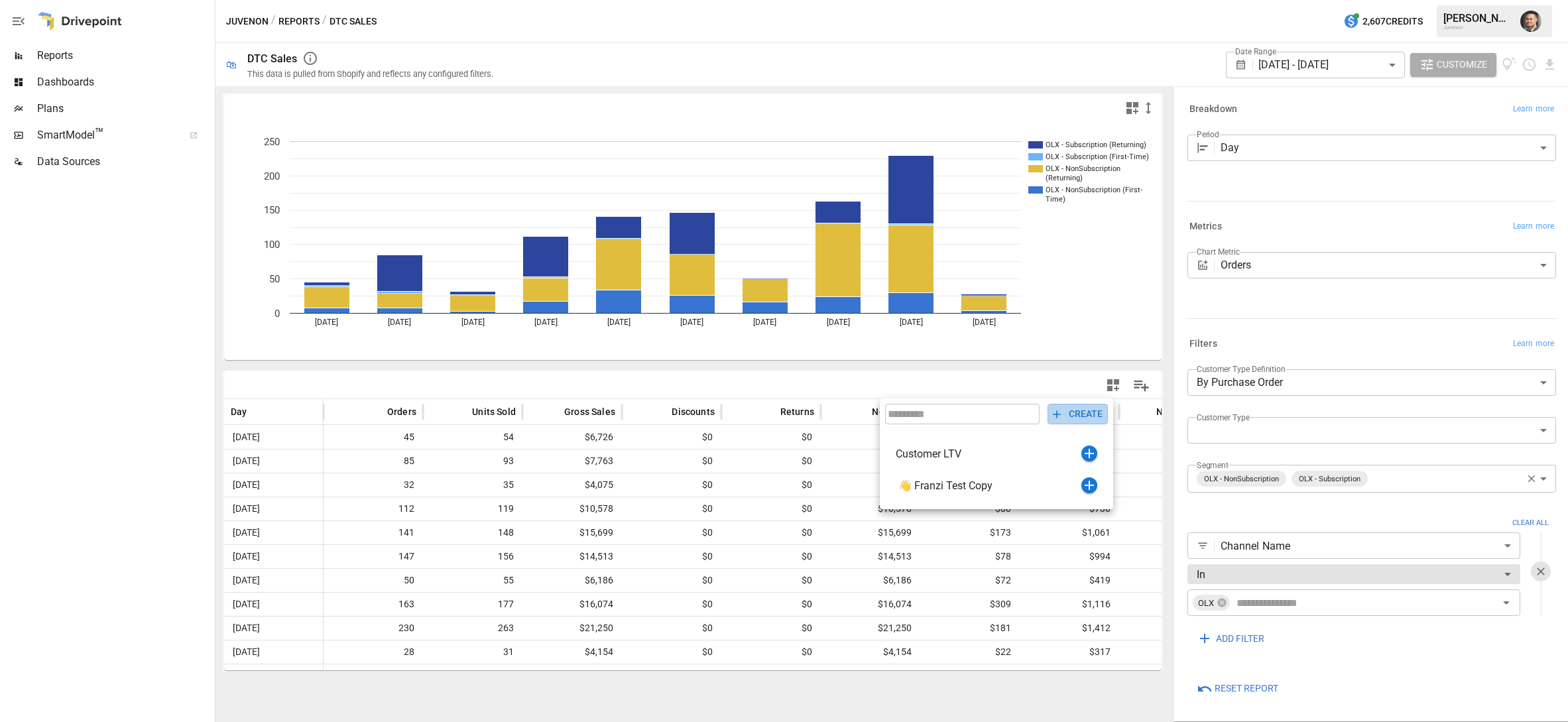
click at [1071, 415] on button "CREATE" at bounding box center [1077, 414] width 60 height 20
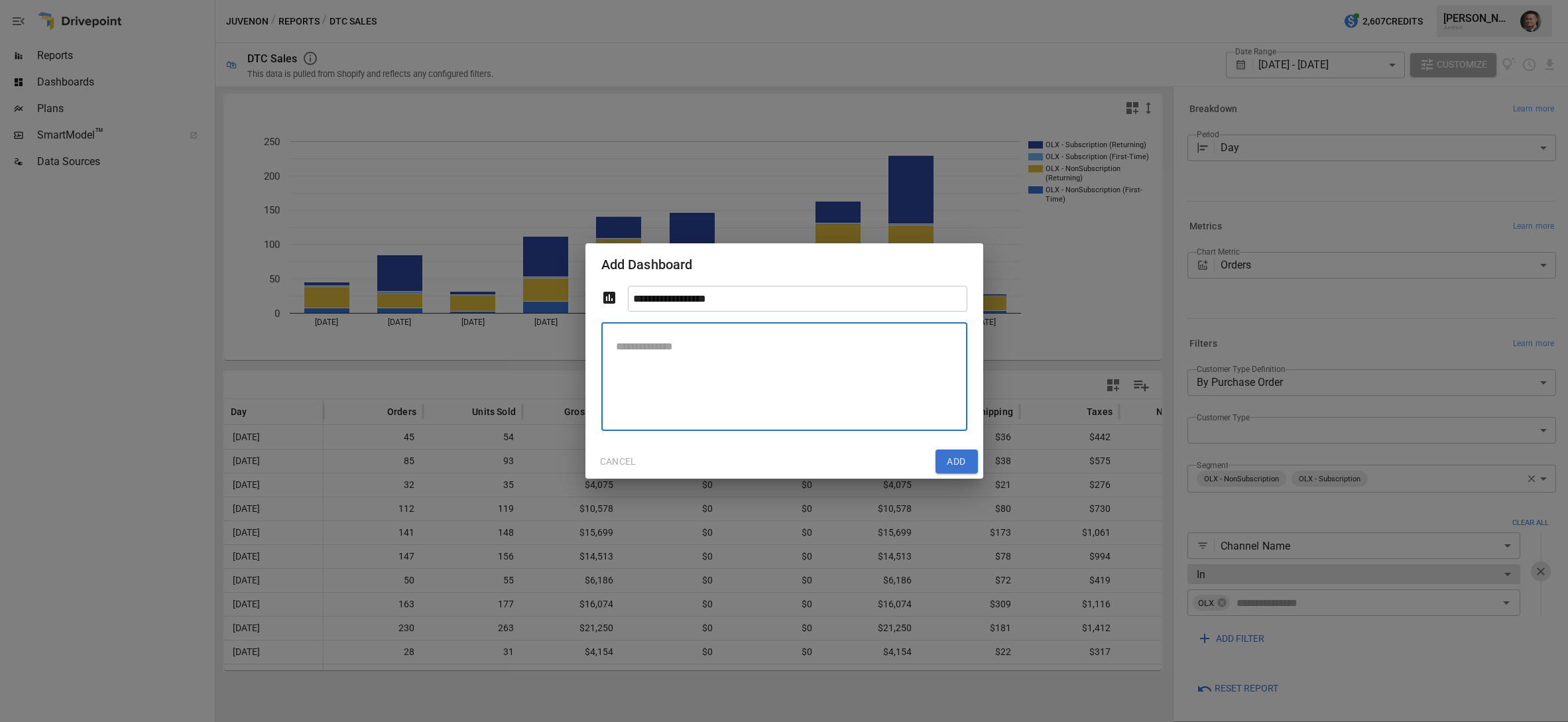
click at [830, 379] on textarea at bounding box center [784, 377] width 348 height 87
click at [1088, 257] on div "**********" at bounding box center [784, 361] width 1568 height 722
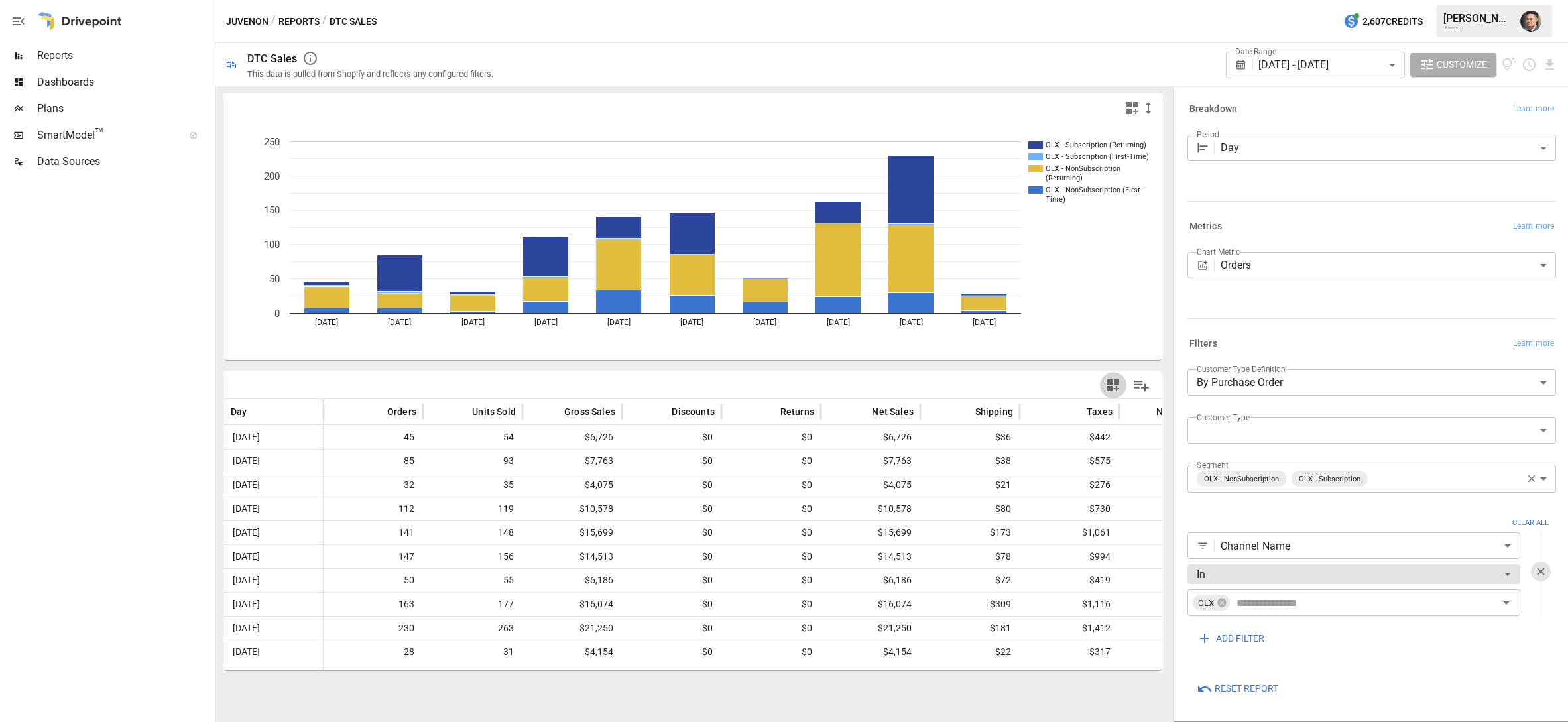
click at [1110, 383] on icon "button" at bounding box center [1113, 385] width 12 height 12
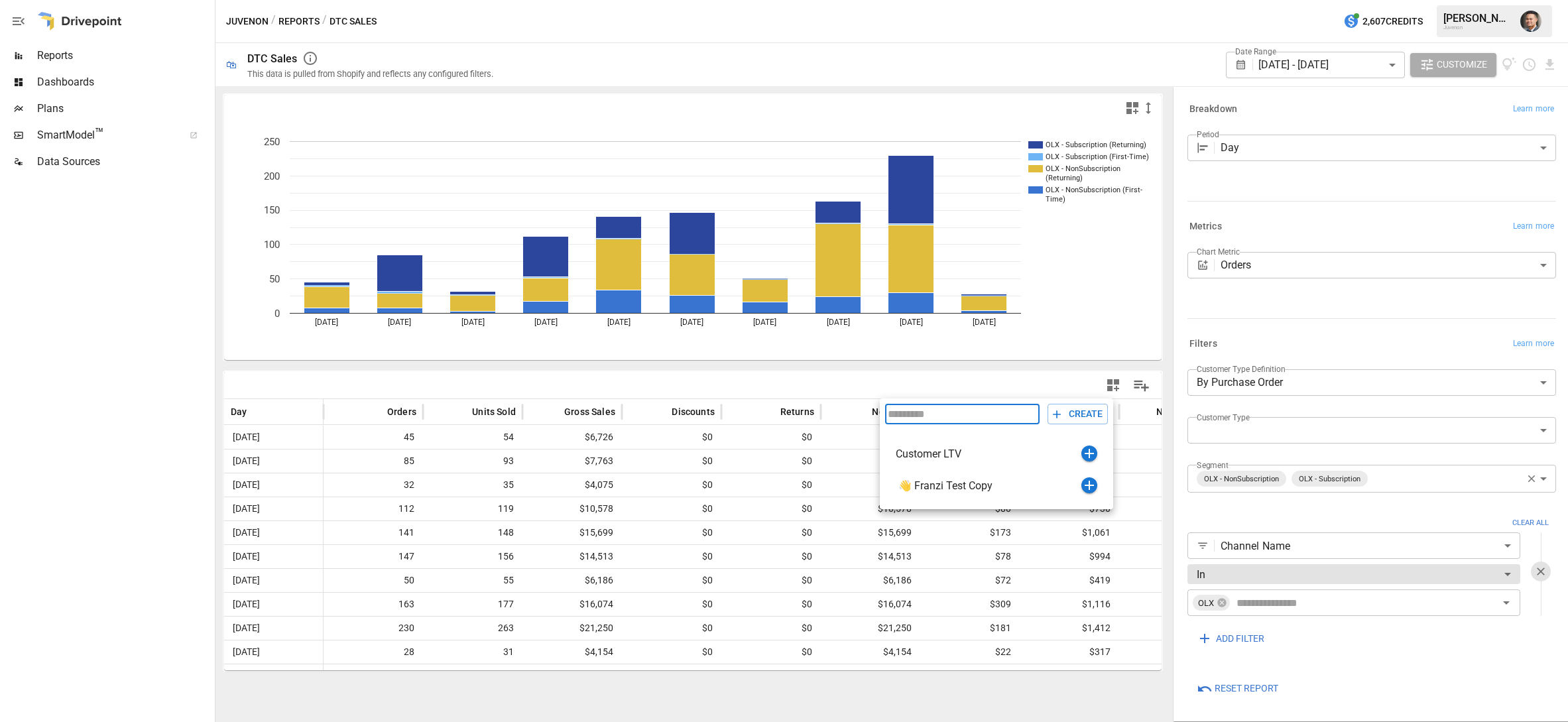
click at [1048, 381] on div at bounding box center [784, 361] width 1568 height 722
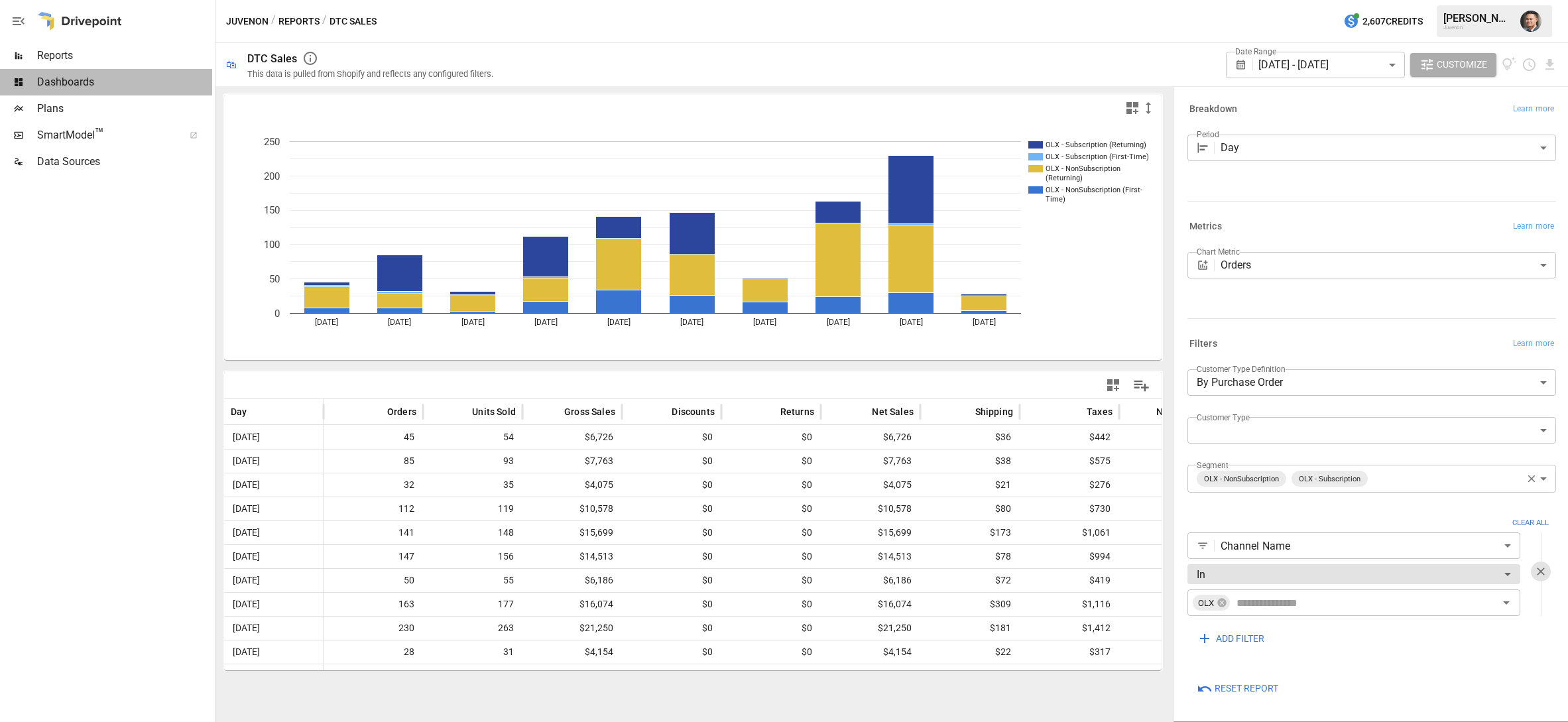
click at [77, 80] on span "Dashboards" at bounding box center [125, 82] width 175 height 16
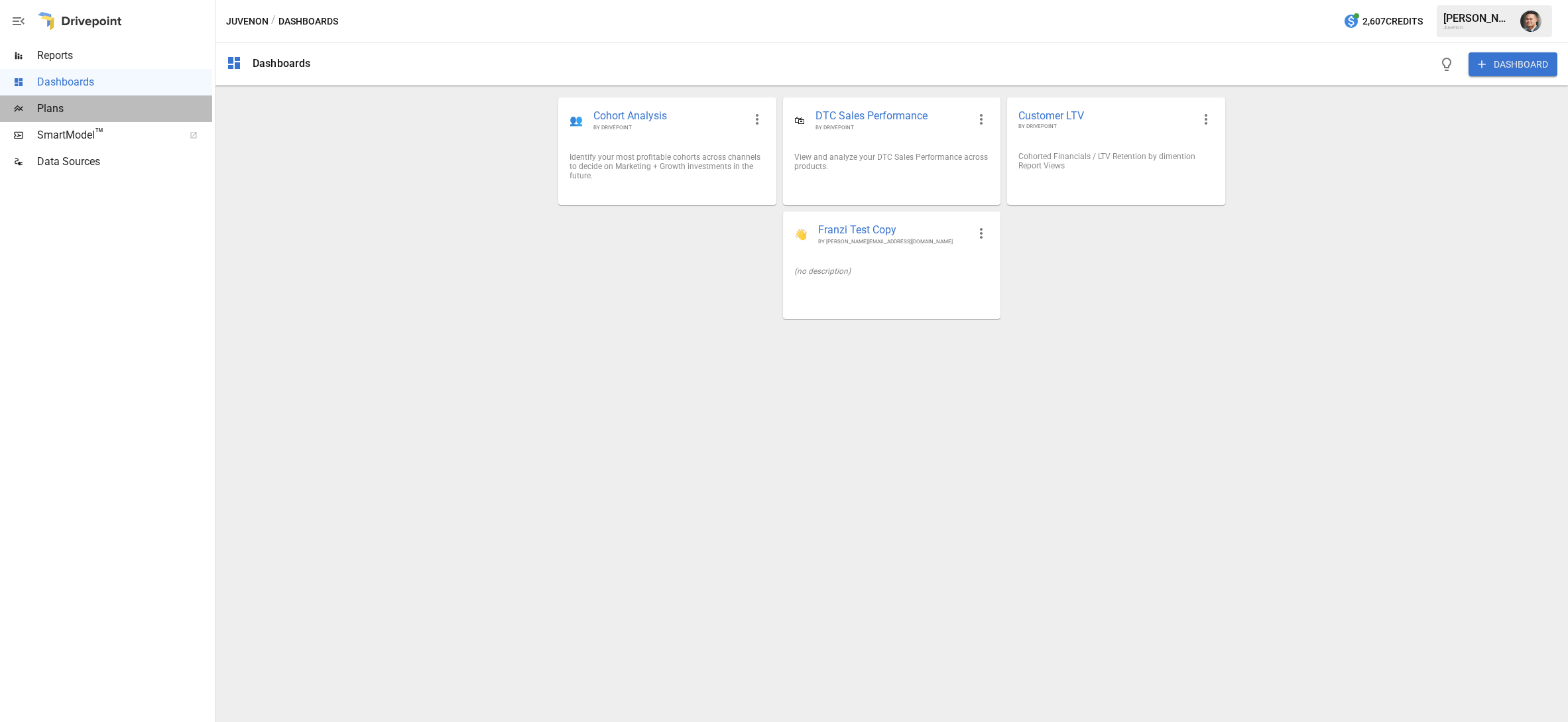
click at [58, 106] on span "Plans" at bounding box center [125, 108] width 175 height 16
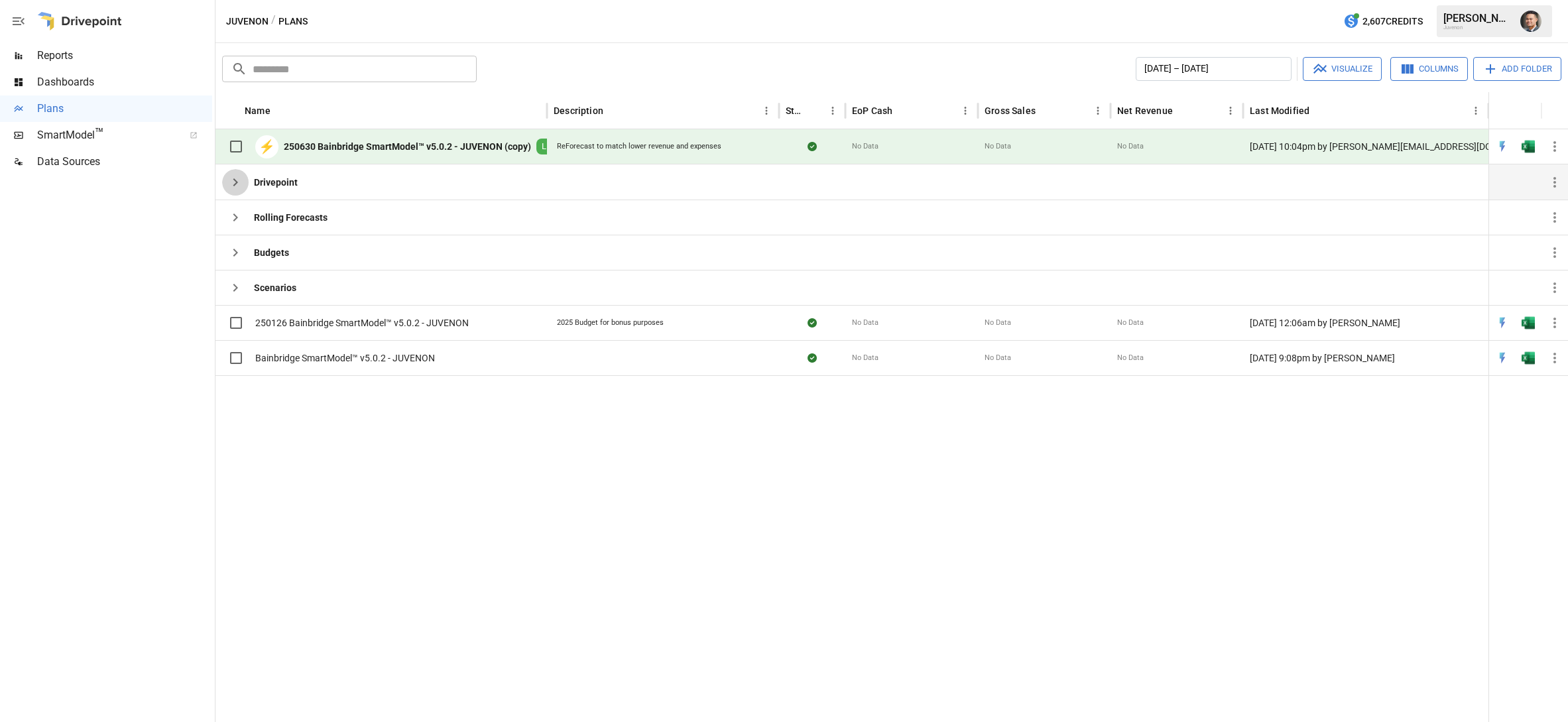
click at [234, 186] on icon "button" at bounding box center [235, 182] width 16 height 16
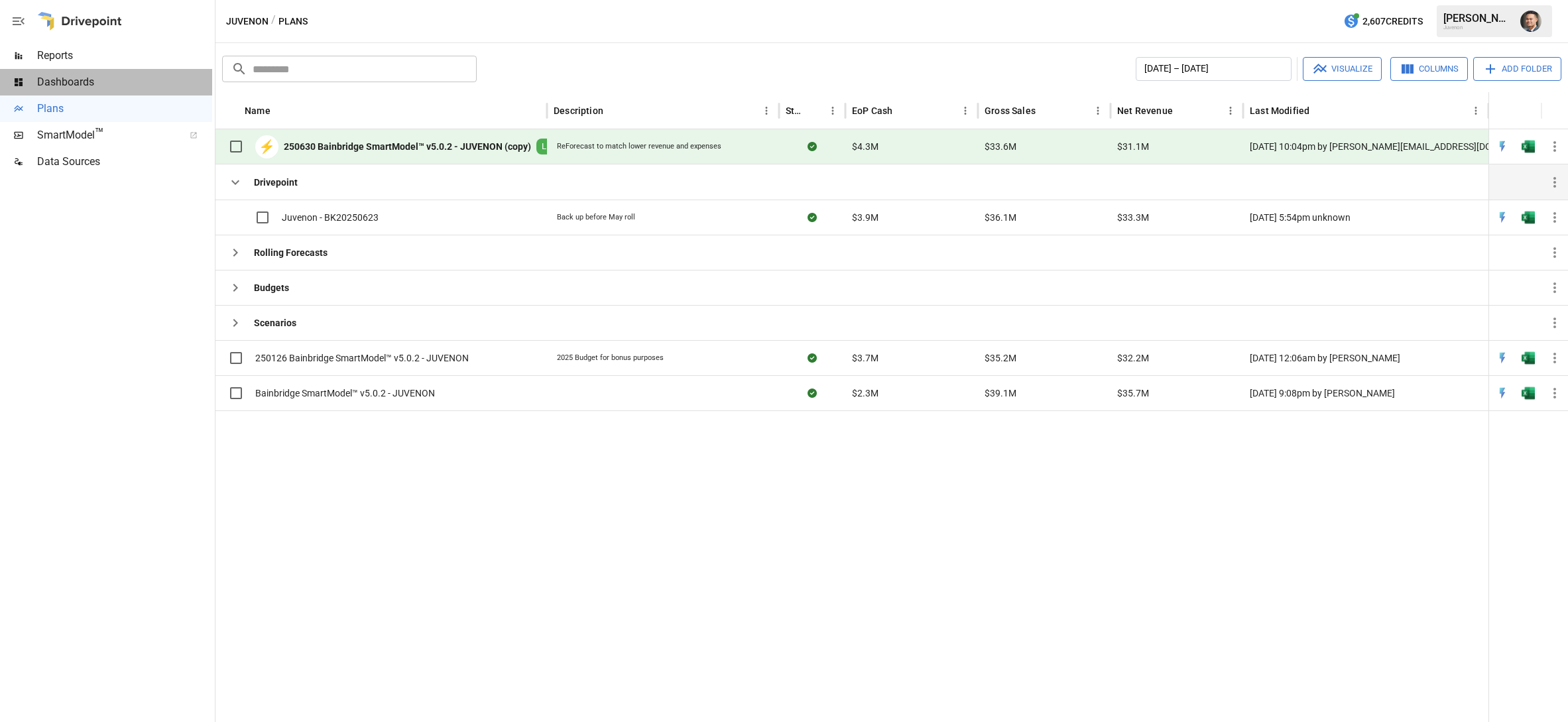
click at [96, 78] on span "Dashboards" at bounding box center [125, 82] width 175 height 16
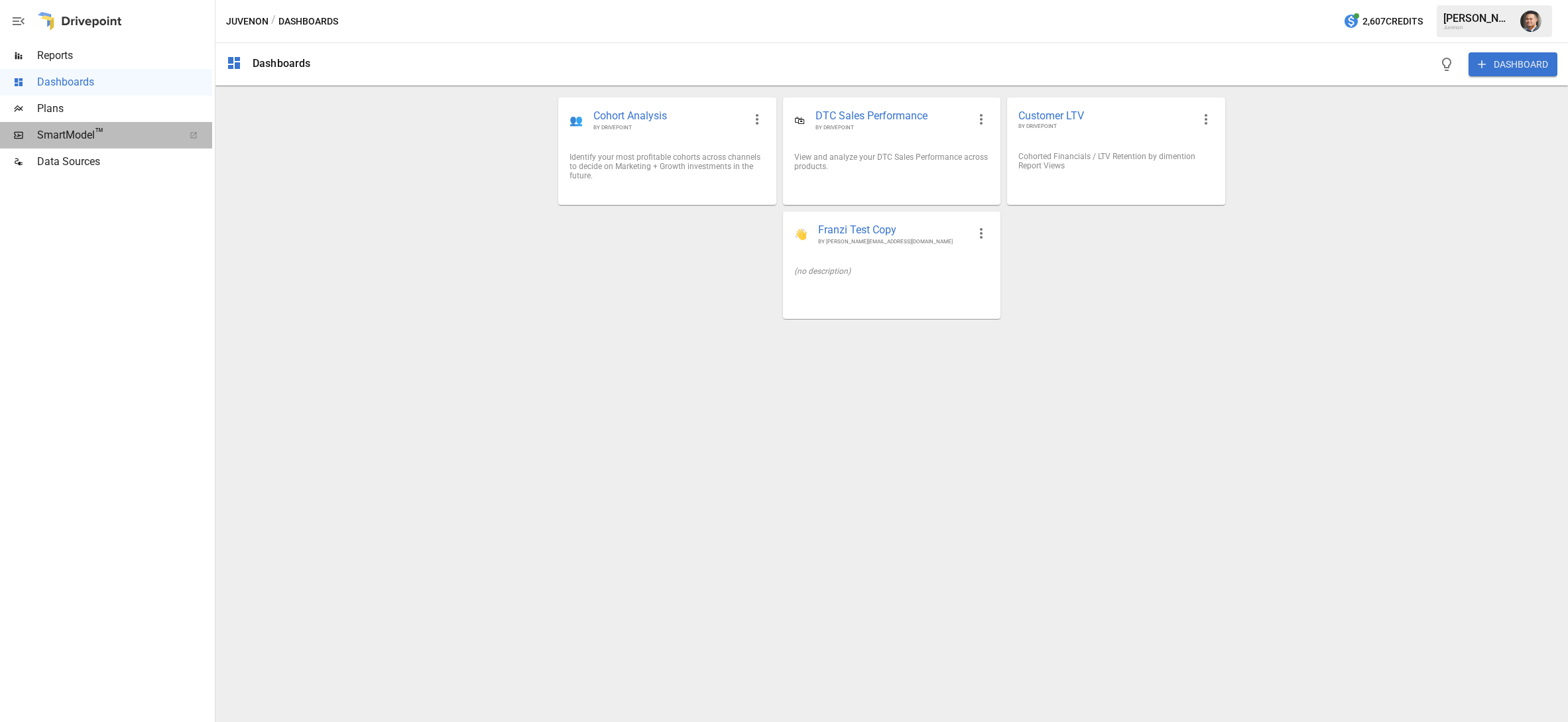
click at [73, 133] on span "SmartModel ™" at bounding box center [106, 135] width 138 height 16
click at [1477, 22] on div "[PERSON_NAME] undefined." at bounding box center [1478, 18] width 69 height 13
click at [1531, 24] on img "Greggy" at bounding box center [1531, 21] width 21 height 21
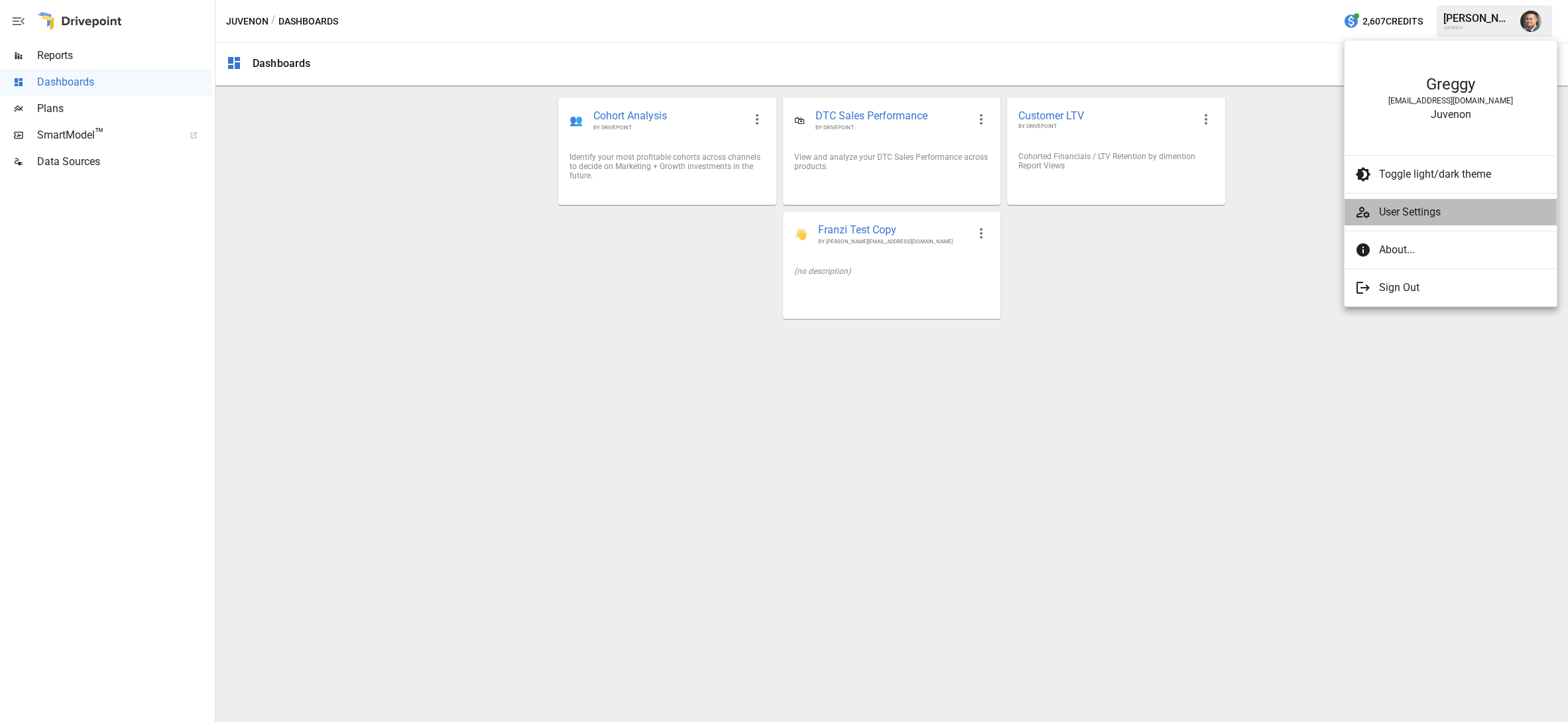
click at [1389, 203] on li "User Settings" at bounding box center [1451, 212] width 212 height 26
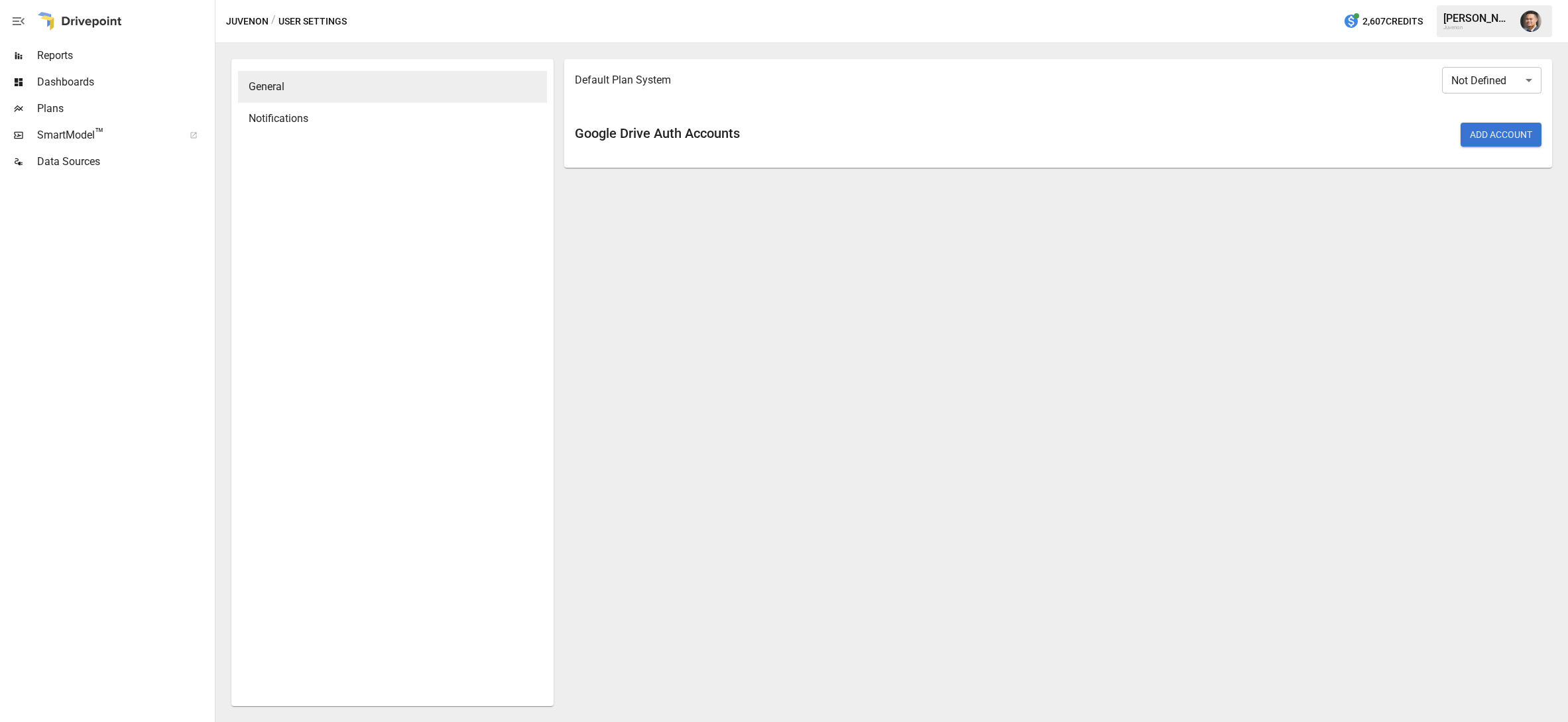
click at [1487, 0] on body "Reports Dashboards Plans SmartModel ™ Data Sources Juvenon / User Settings 2,60…" at bounding box center [784, 0] width 1568 height 0
click at [1071, 345] on div at bounding box center [784, 361] width 1568 height 722
click at [346, 113] on span "Notifications" at bounding box center [392, 118] width 288 height 16
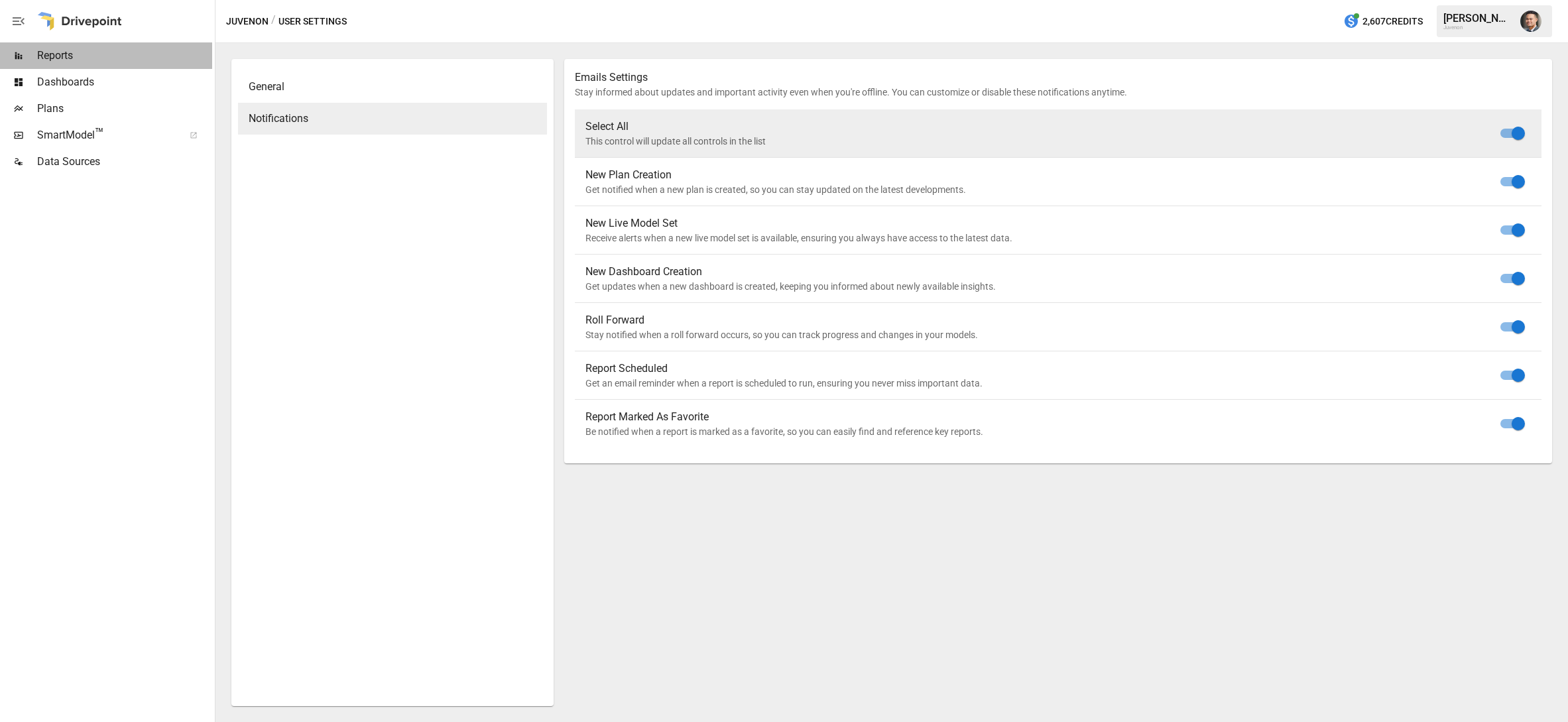
click at [66, 52] on span "Reports" at bounding box center [125, 55] width 175 height 16
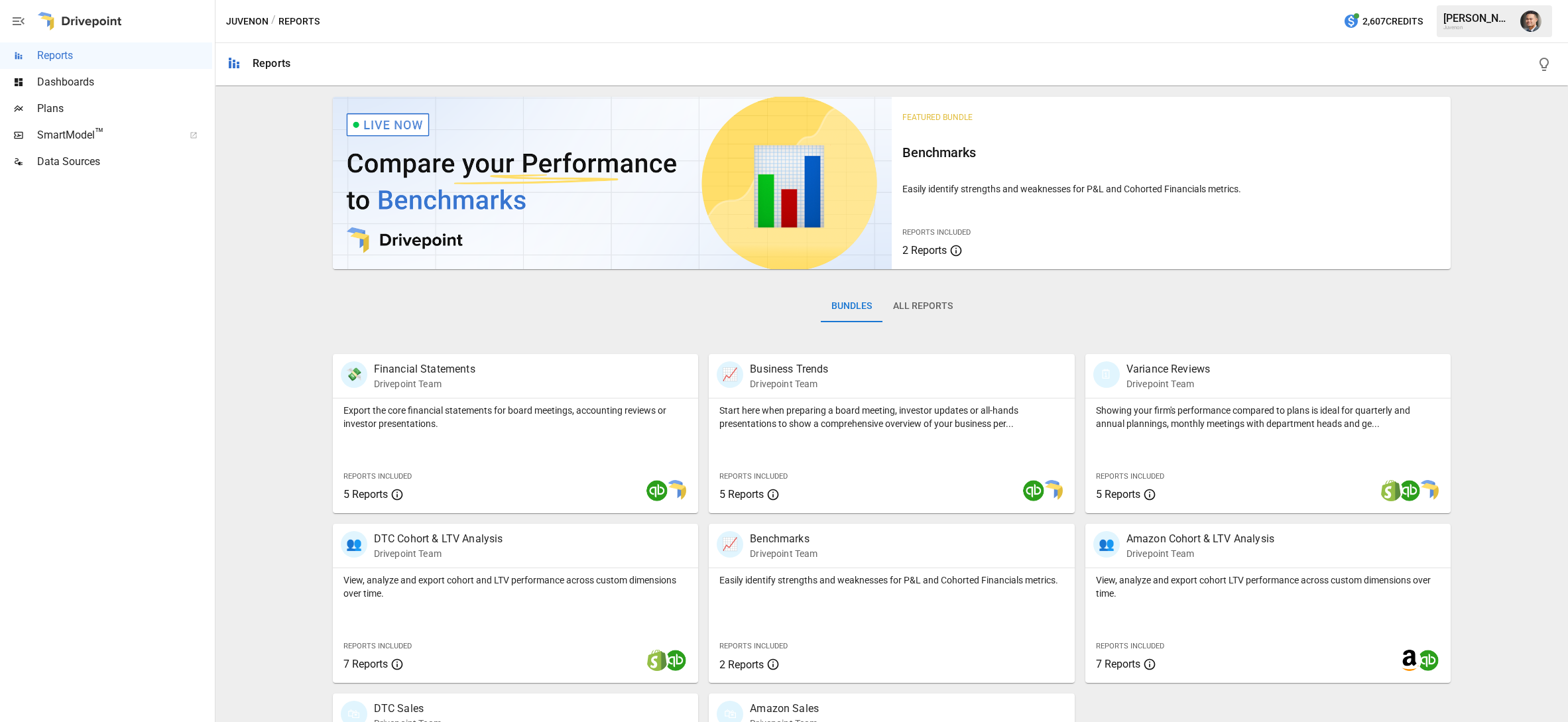
click at [928, 310] on button "All Reports" at bounding box center [923, 306] width 81 height 32
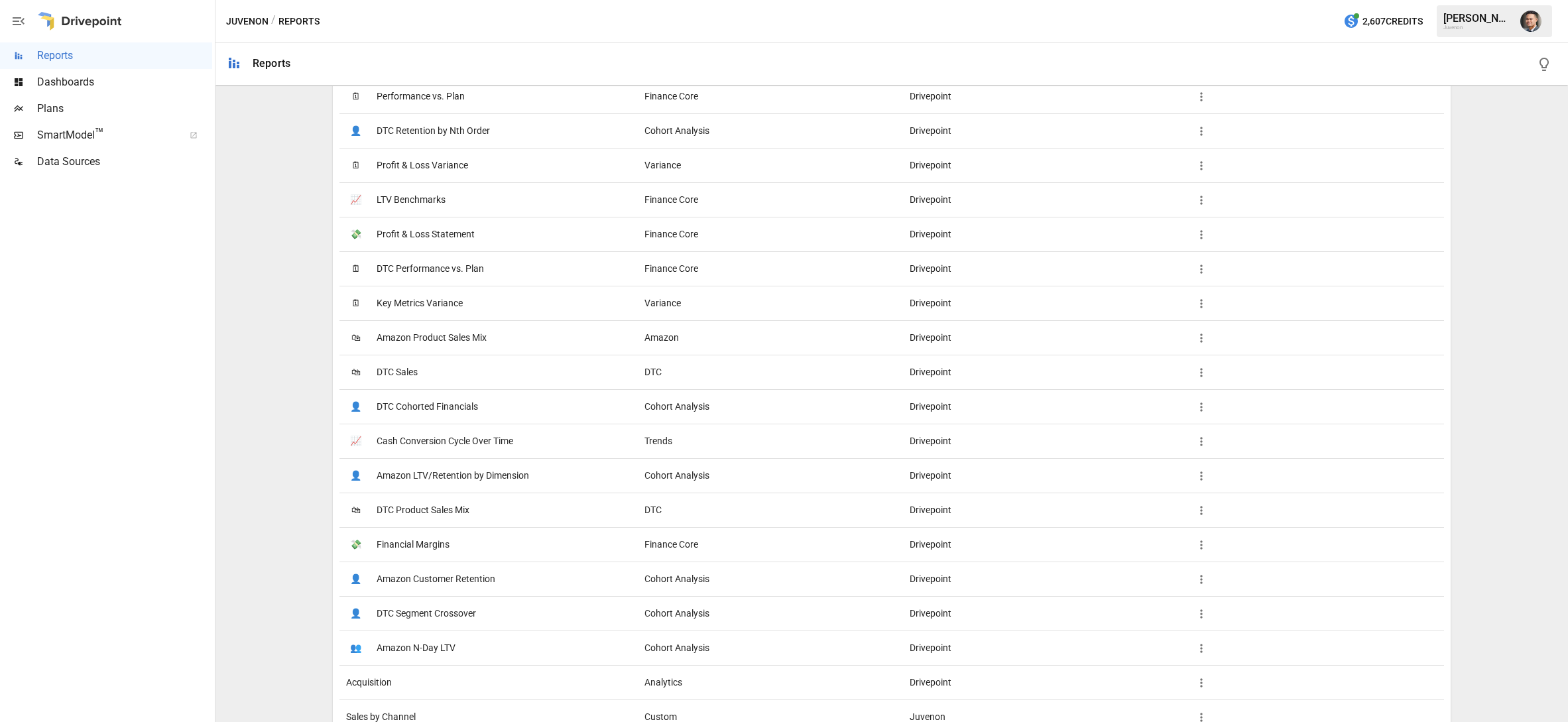
scroll to position [1137, 0]
